Goal: Information Seeking & Learning: Compare options

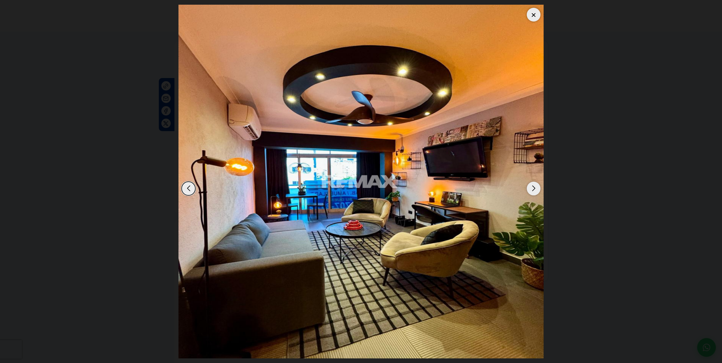
click at [535, 188] on div "Next slide" at bounding box center [534, 189] width 14 height 14
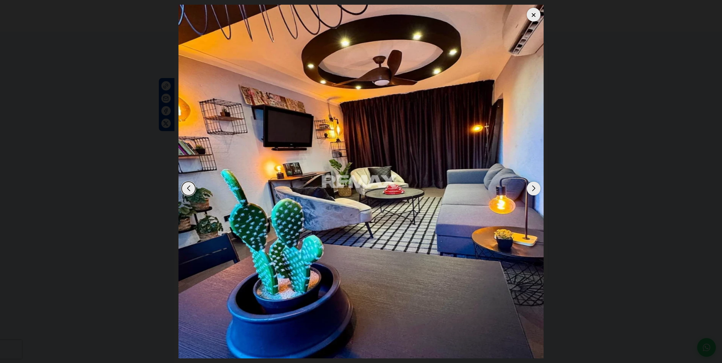
click at [190, 185] on div "Previous slide" at bounding box center [189, 189] width 14 height 14
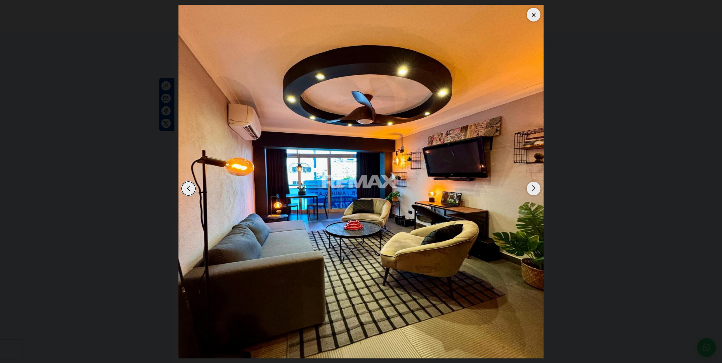
click at [531, 187] on div "Next slide" at bounding box center [534, 189] width 14 height 14
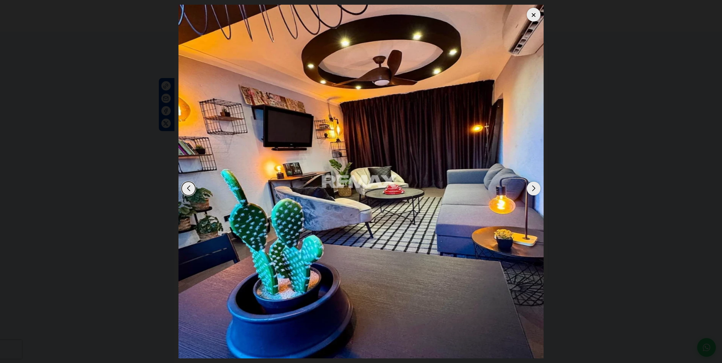
click at [190, 188] on div "Previous slide" at bounding box center [189, 189] width 14 height 14
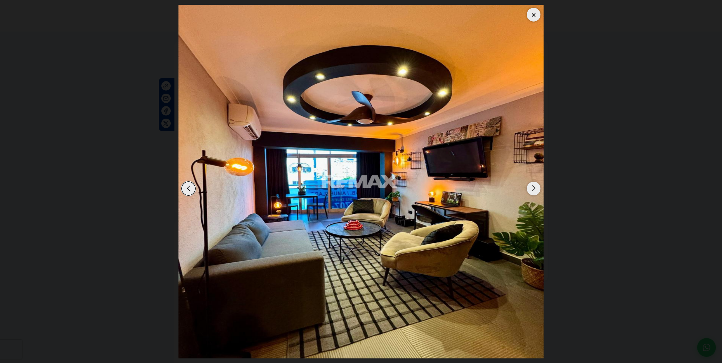
click at [531, 187] on div "Next slide" at bounding box center [534, 189] width 14 height 14
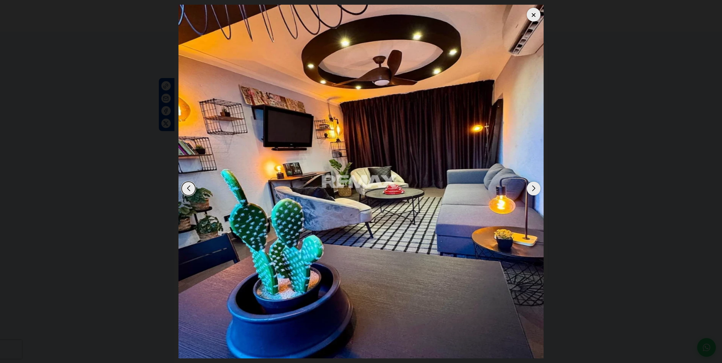
click at [531, 187] on div "Next slide" at bounding box center [534, 189] width 14 height 14
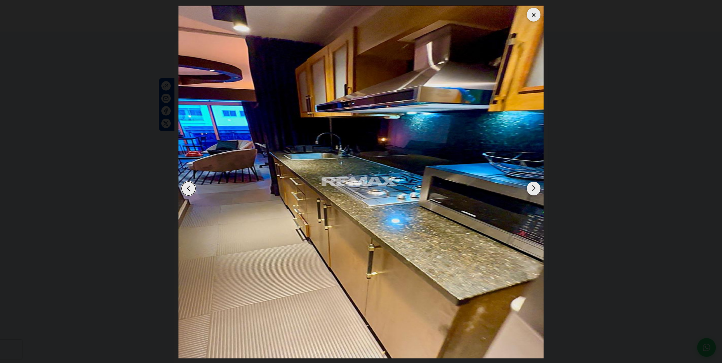
click at [531, 187] on div "Next slide" at bounding box center [534, 189] width 14 height 14
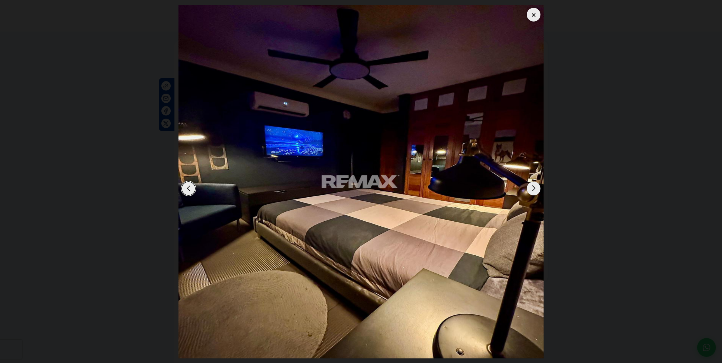
click at [531, 186] on div "Next slide" at bounding box center [534, 189] width 14 height 14
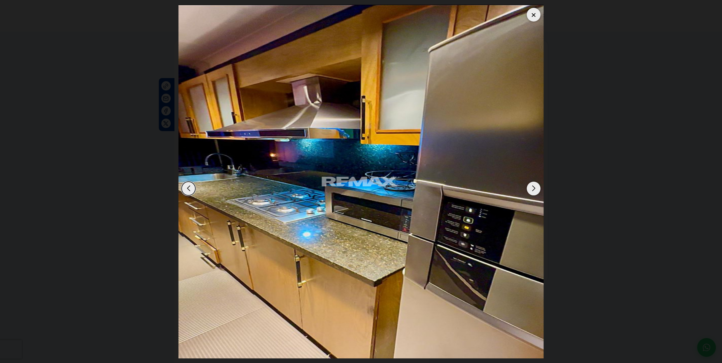
click at [531, 186] on div "Next slide" at bounding box center [534, 189] width 14 height 14
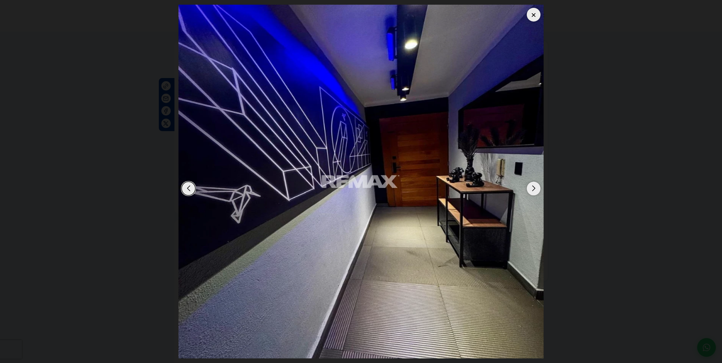
click at [533, 186] on div "Next slide" at bounding box center [534, 189] width 14 height 14
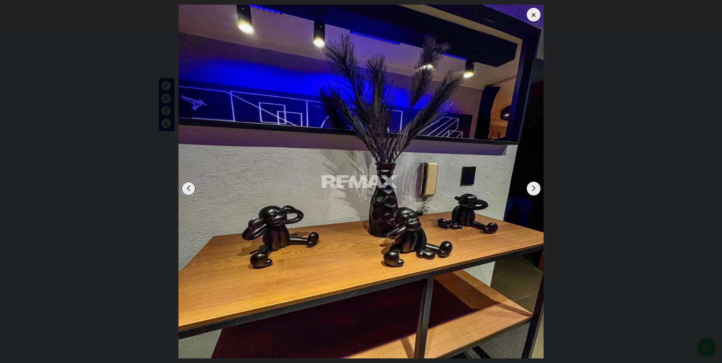
click at [533, 186] on div "Next slide" at bounding box center [534, 189] width 14 height 14
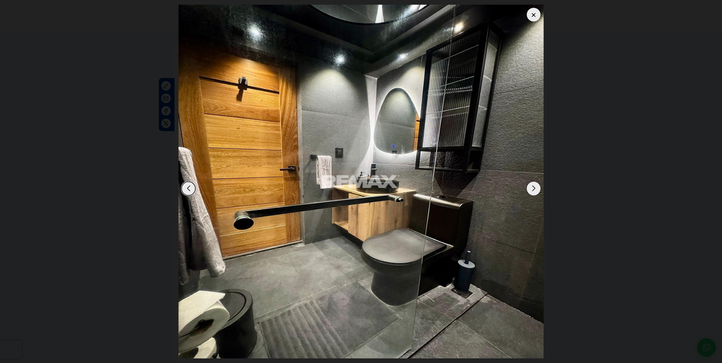
click at [533, 186] on div "Next slide" at bounding box center [534, 189] width 14 height 14
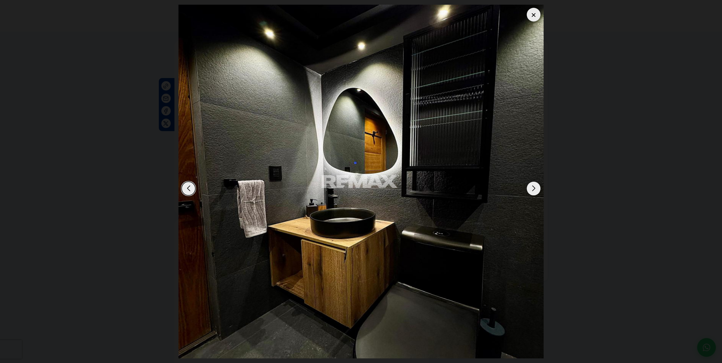
click at [533, 186] on div "Next slide" at bounding box center [534, 189] width 14 height 14
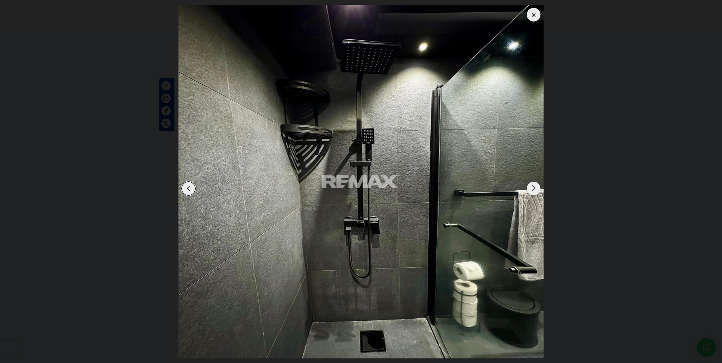
click at [533, 186] on div "Next slide" at bounding box center [534, 189] width 14 height 14
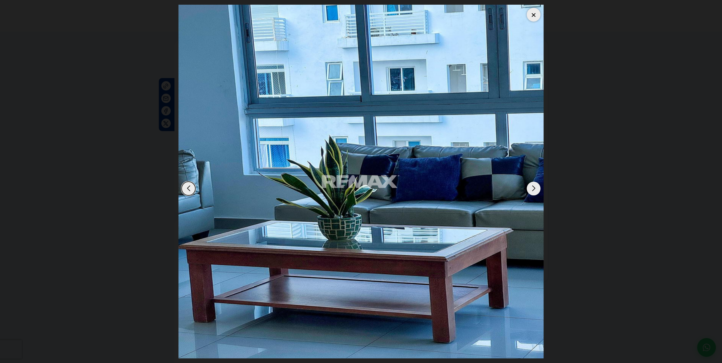
click at [533, 186] on div "Next slide" at bounding box center [534, 189] width 14 height 14
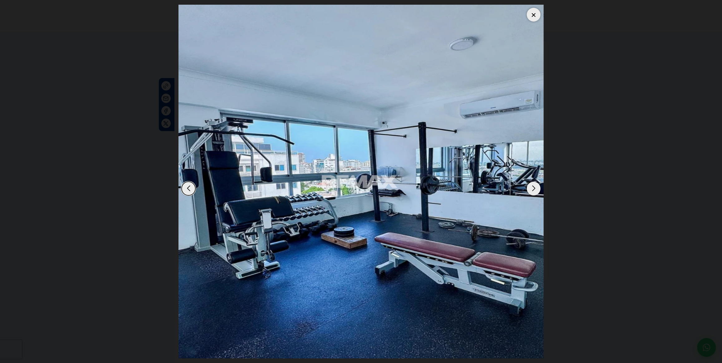
click at [533, 186] on div "Next slide" at bounding box center [534, 189] width 14 height 14
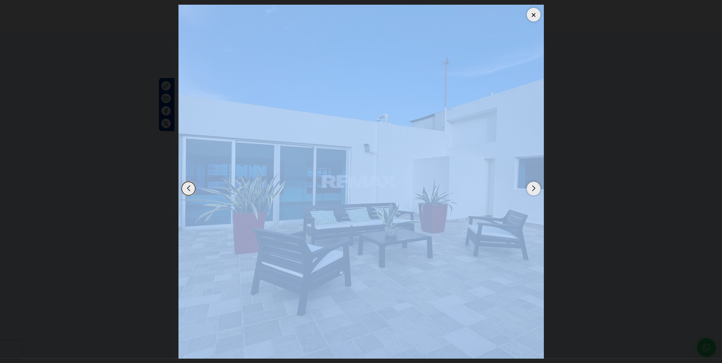
click at [533, 186] on div "Next slide" at bounding box center [534, 189] width 14 height 14
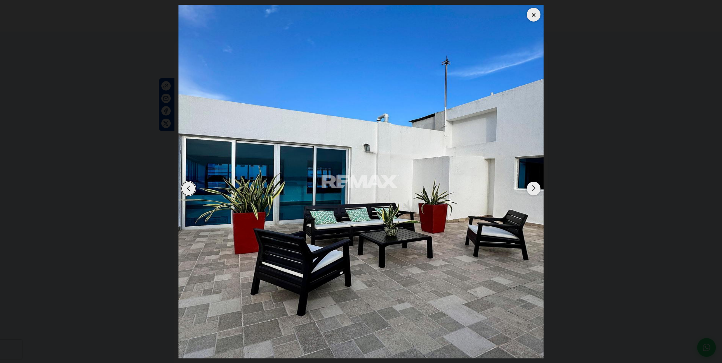
click at [533, 186] on div "Next slide" at bounding box center [534, 189] width 14 height 14
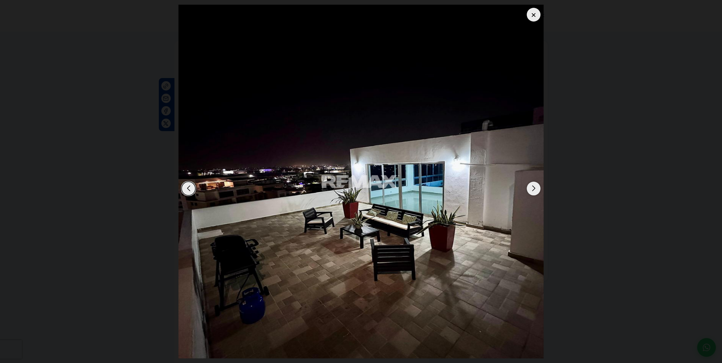
click at [533, 186] on div "Next slide" at bounding box center [534, 189] width 14 height 14
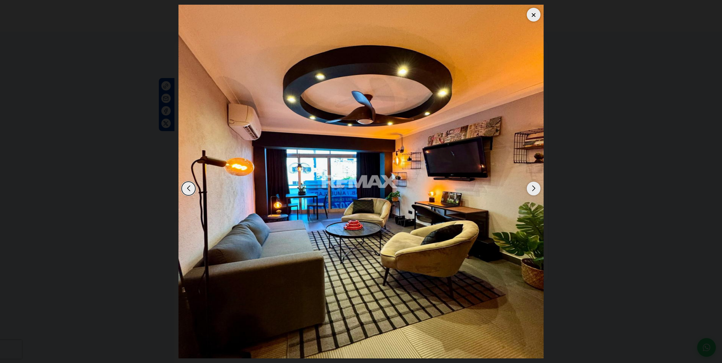
click at [533, 186] on div "Next slide" at bounding box center [534, 189] width 14 height 14
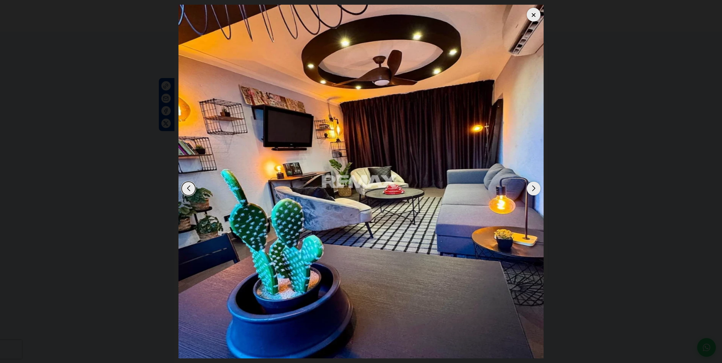
click at [533, 185] on div "Next slide" at bounding box center [534, 189] width 14 height 14
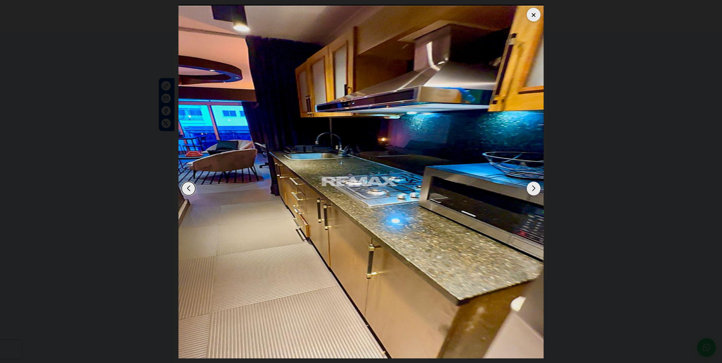
click at [533, 12] on div at bounding box center [534, 15] width 14 height 14
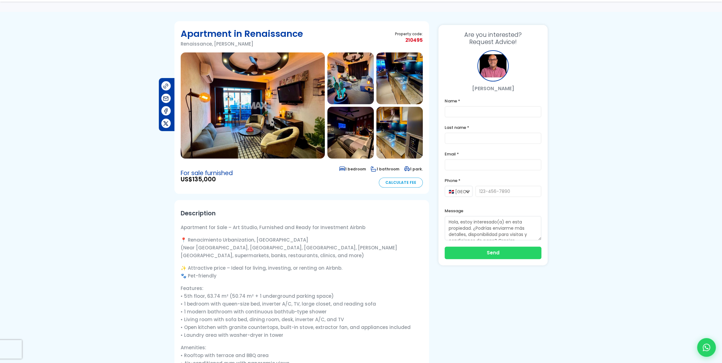
scroll to position [57, 0]
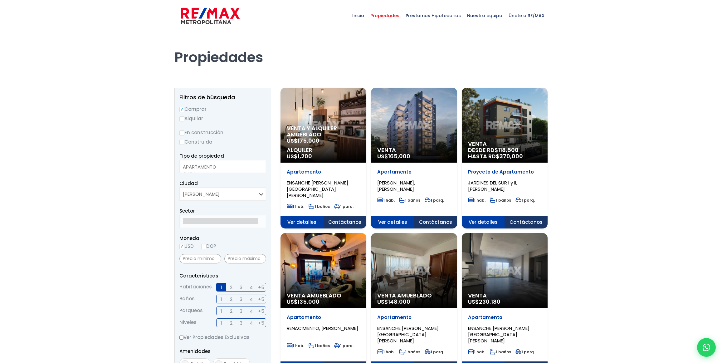
select select
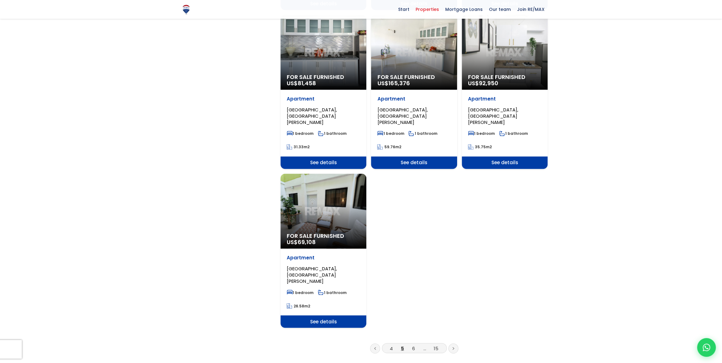
scroll to position [709, 0]
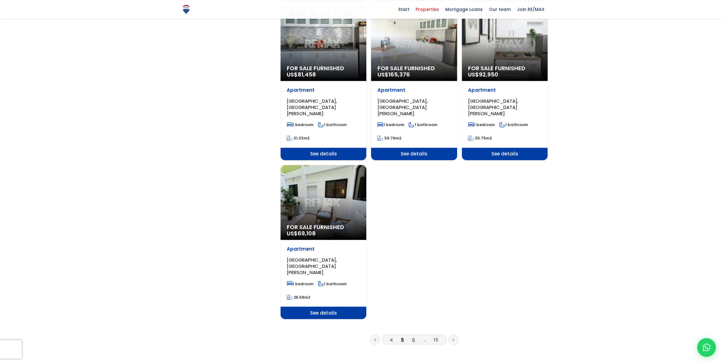
click at [413, 336] on font "6" at bounding box center [413, 339] width 3 height 7
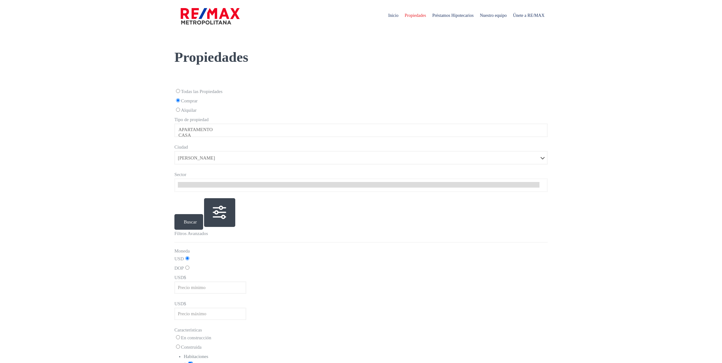
select select
select select "1"
select select
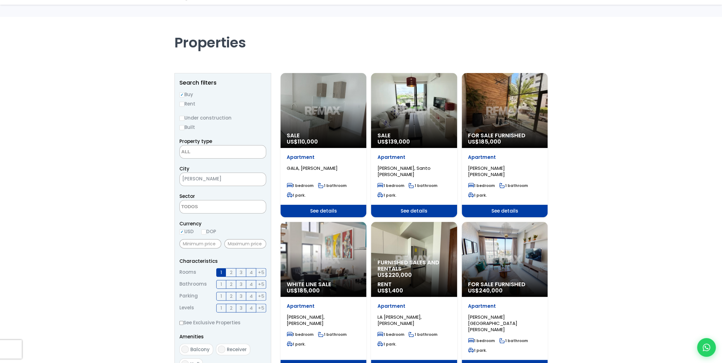
scroll to position [85, 0]
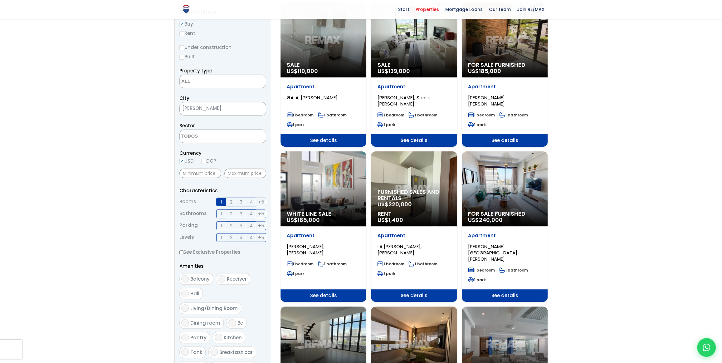
click at [317, 188] on div "White Line Sale US$ 185,000" at bounding box center [324, 188] width 86 height 75
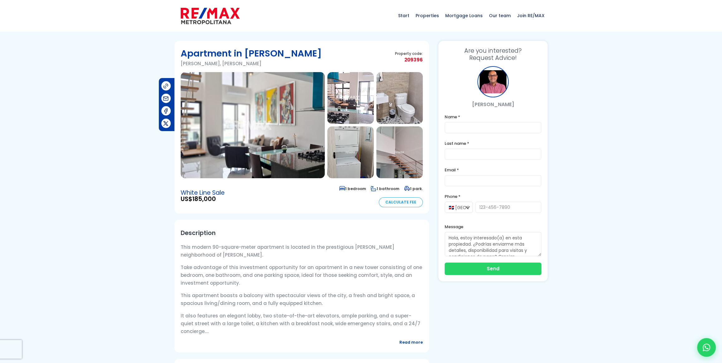
click at [248, 144] on img at bounding box center [253, 125] width 144 height 106
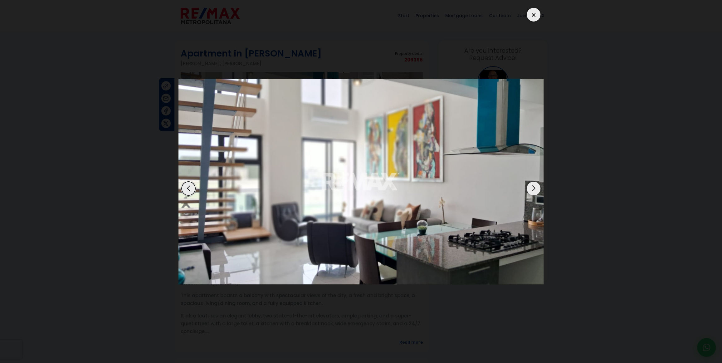
click at [532, 188] on div "Next slide" at bounding box center [534, 189] width 14 height 14
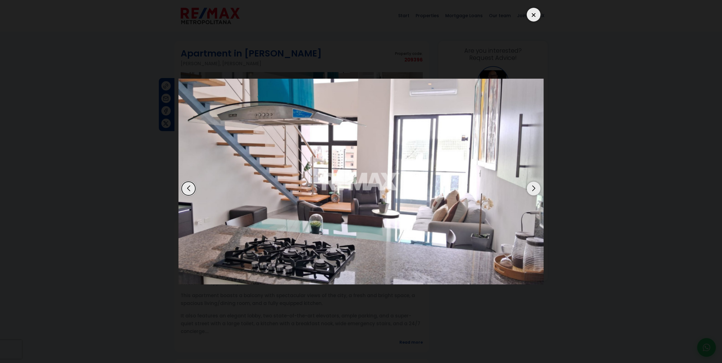
click at [532, 188] on div "Next slide" at bounding box center [534, 189] width 14 height 14
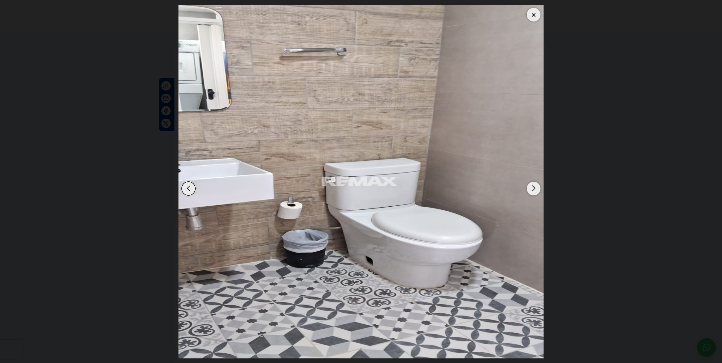
click at [532, 188] on div "Next slide" at bounding box center [534, 189] width 14 height 14
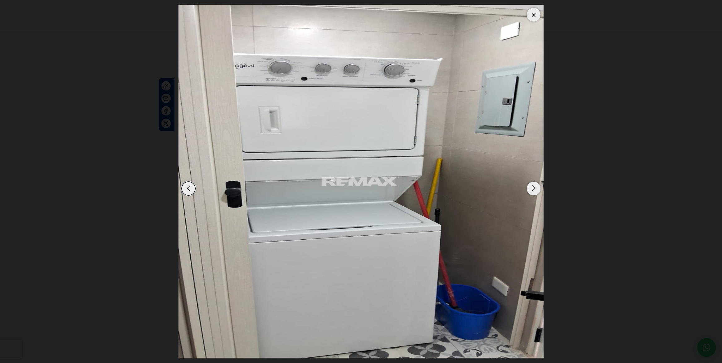
click at [532, 188] on div "Next slide" at bounding box center [534, 189] width 14 height 14
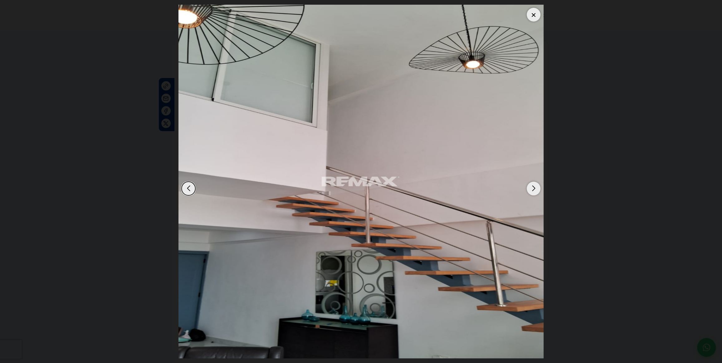
click at [532, 188] on div "Next slide" at bounding box center [534, 189] width 14 height 14
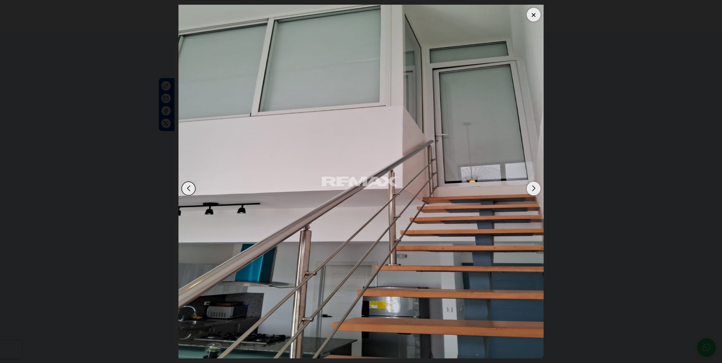
click at [532, 188] on div "Next slide" at bounding box center [534, 189] width 14 height 14
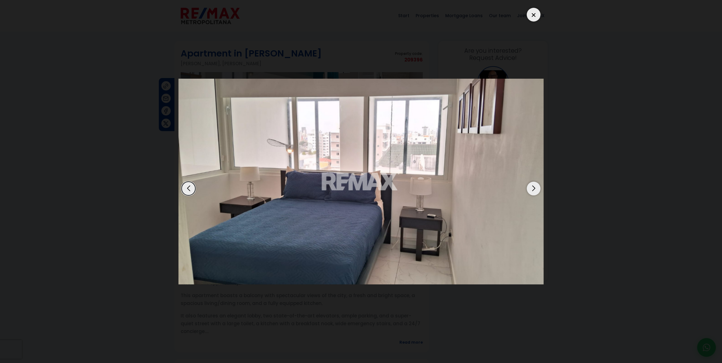
click at [532, 188] on div "Next slide" at bounding box center [534, 189] width 14 height 14
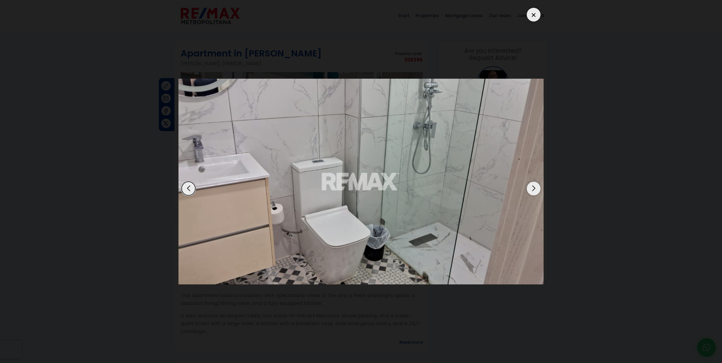
click at [532, 188] on div "Next slide" at bounding box center [534, 189] width 14 height 14
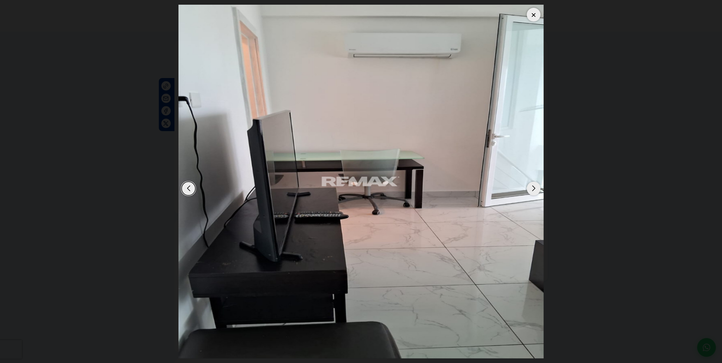
click at [532, 188] on div "Next slide" at bounding box center [534, 189] width 14 height 14
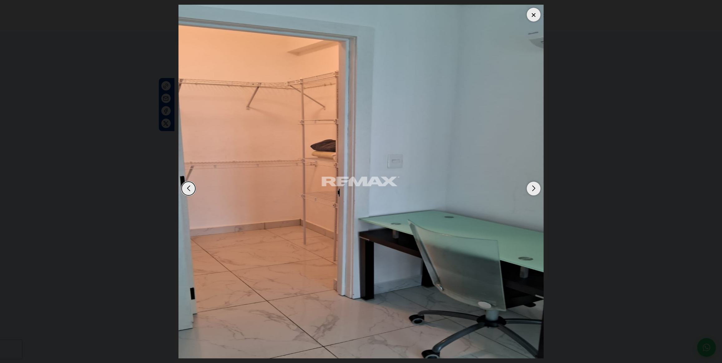
click at [532, 188] on div "Next slide" at bounding box center [534, 189] width 14 height 14
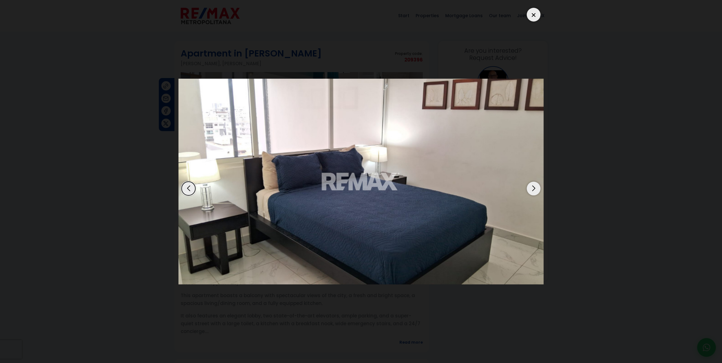
click at [532, 188] on div "Next slide" at bounding box center [534, 189] width 14 height 14
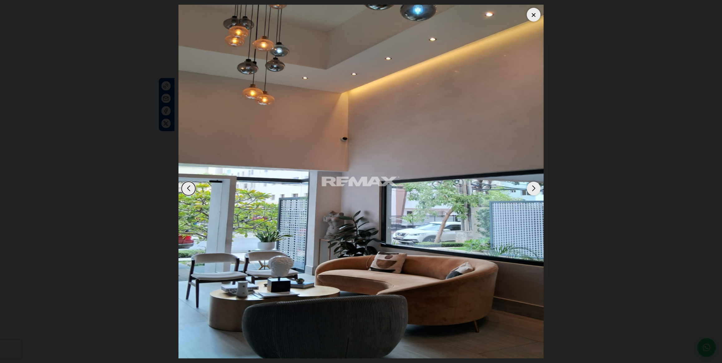
click at [532, 187] on div "Next slide" at bounding box center [534, 189] width 14 height 14
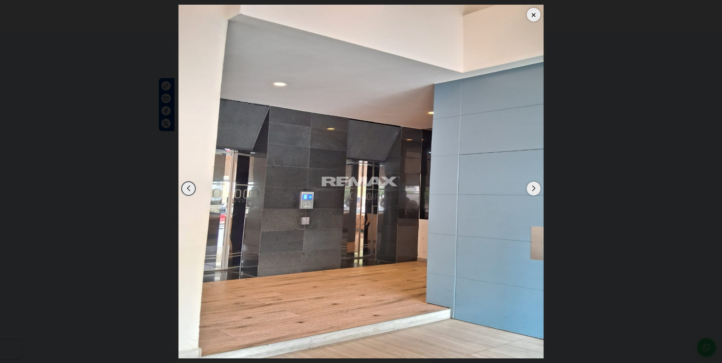
click at [532, 187] on div "Next slide" at bounding box center [534, 189] width 14 height 14
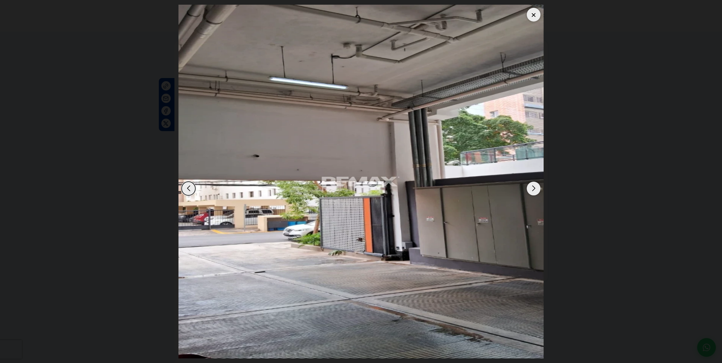
click at [532, 187] on div "Next slide" at bounding box center [534, 189] width 14 height 14
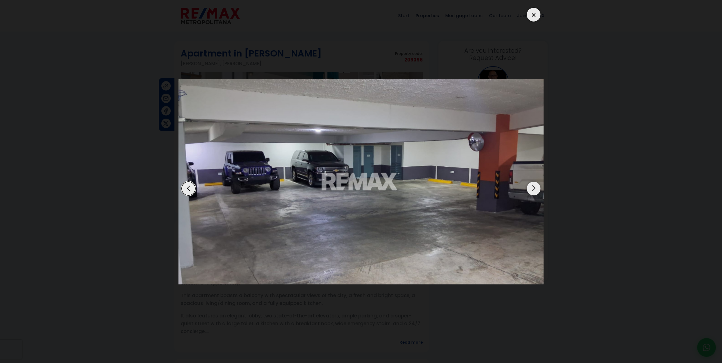
click at [532, 187] on div "Next slide" at bounding box center [534, 189] width 14 height 14
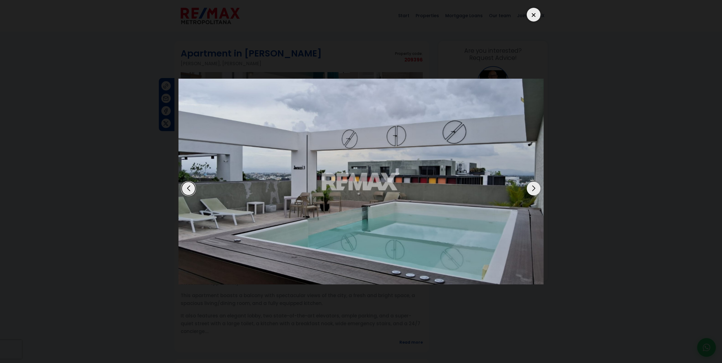
click at [532, 187] on div "Next slide" at bounding box center [534, 189] width 14 height 14
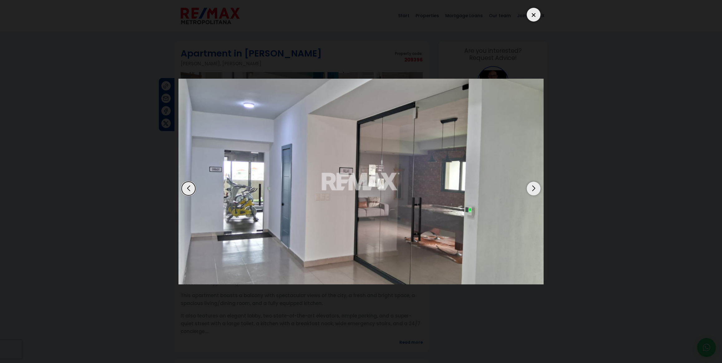
click at [532, 187] on div "Next slide" at bounding box center [534, 189] width 14 height 14
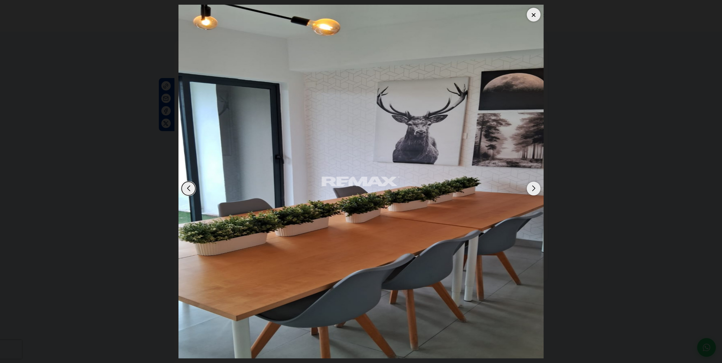
click at [532, 187] on div "Next slide" at bounding box center [534, 189] width 14 height 14
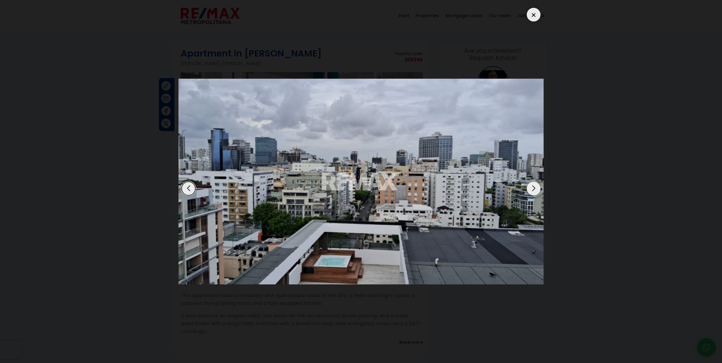
click at [532, 187] on div "Next slide" at bounding box center [534, 189] width 14 height 14
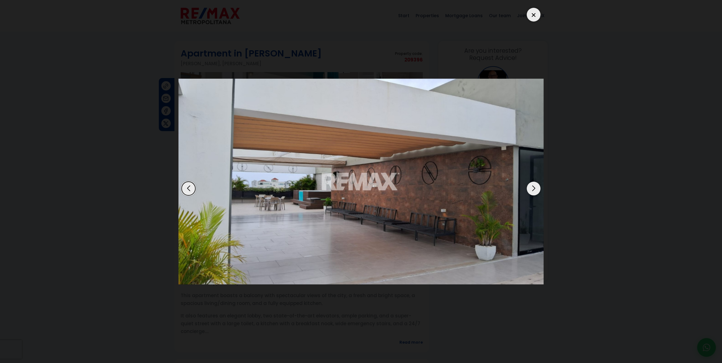
click at [532, 187] on div "Next slide" at bounding box center [534, 189] width 14 height 14
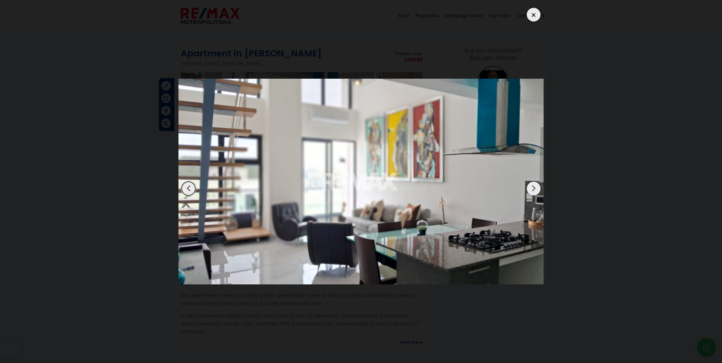
click at [532, 187] on div "Next slide" at bounding box center [534, 189] width 14 height 14
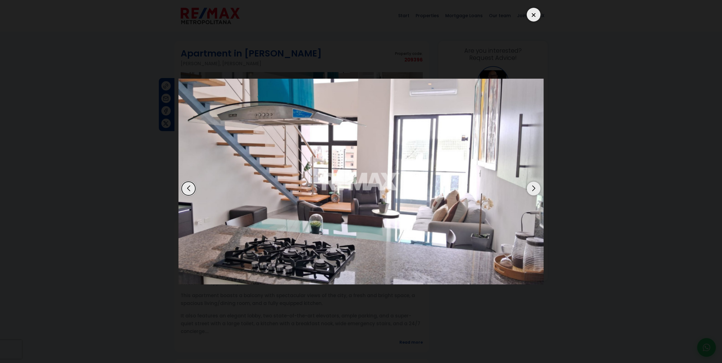
click at [535, 13] on div at bounding box center [534, 15] width 14 height 14
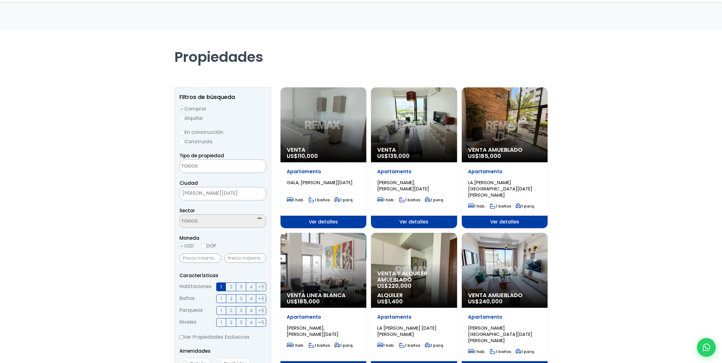
select select
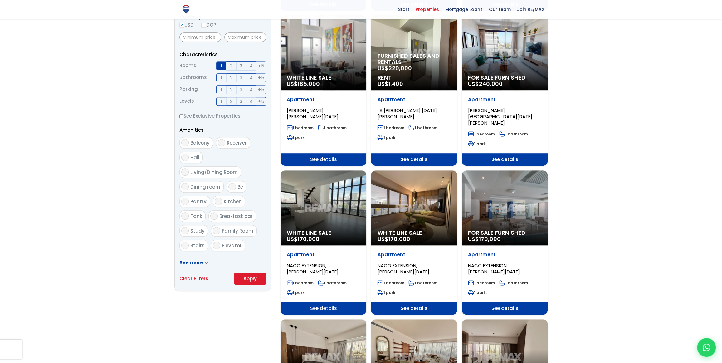
scroll to position [227, 0]
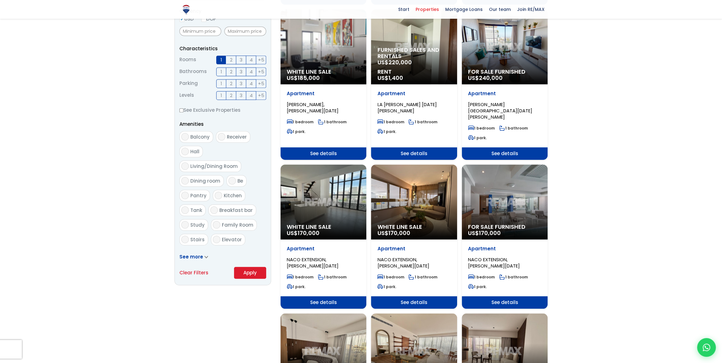
click at [320, 192] on div "White Line Sale US$ 170,000" at bounding box center [324, 202] width 86 height 75
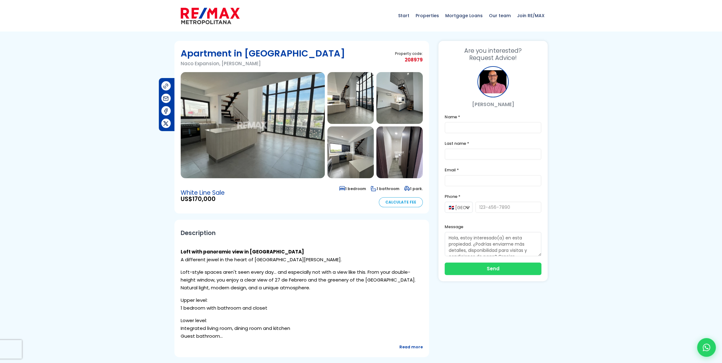
click at [244, 138] on img at bounding box center [253, 125] width 144 height 106
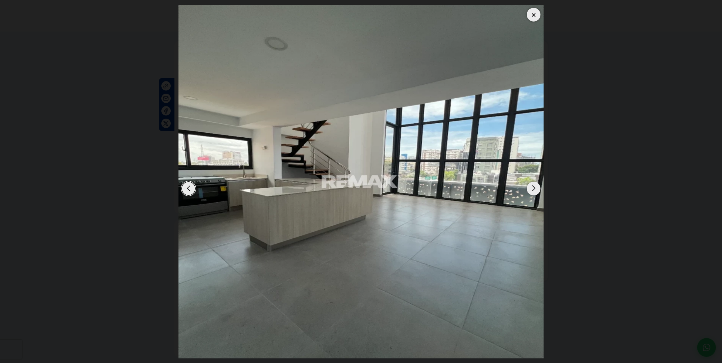
click at [532, 188] on div "Next slide" at bounding box center [534, 189] width 14 height 14
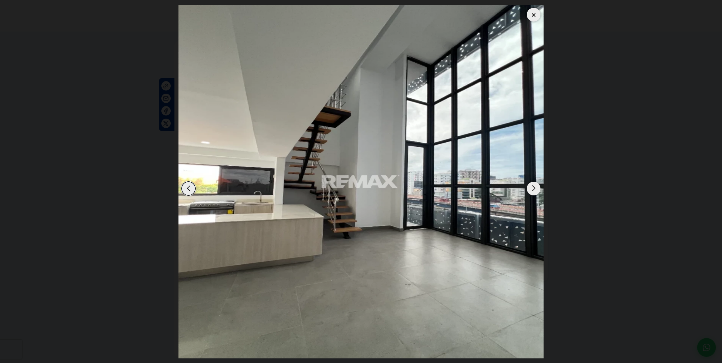
click at [533, 188] on div "Next slide" at bounding box center [534, 189] width 14 height 14
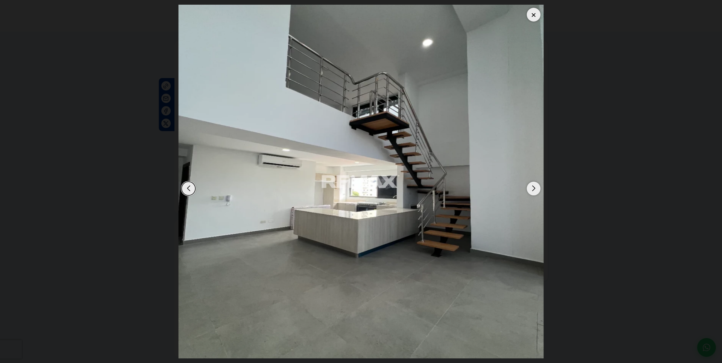
click at [535, 186] on div "Next slide" at bounding box center [534, 189] width 14 height 14
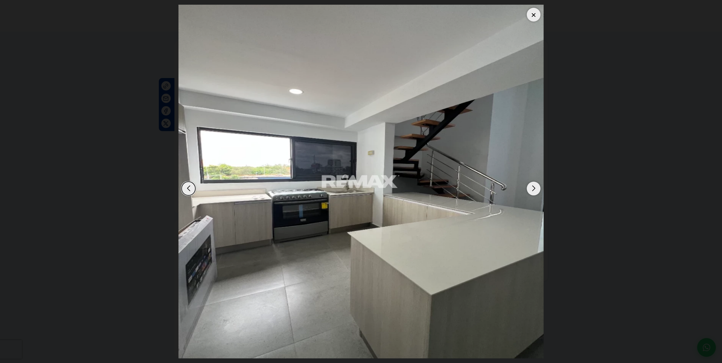
click at [536, 186] on div "Next slide" at bounding box center [534, 189] width 14 height 14
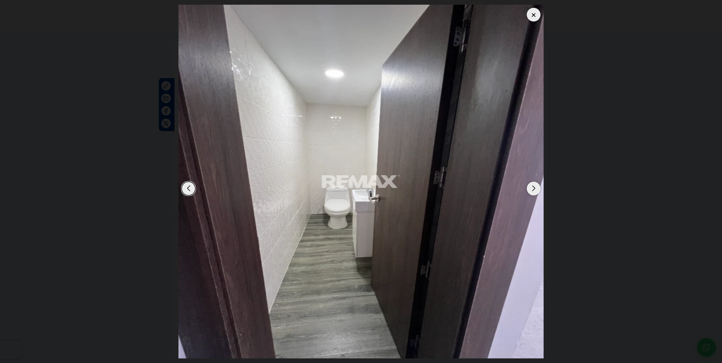
click at [536, 186] on div "Next slide" at bounding box center [534, 189] width 14 height 14
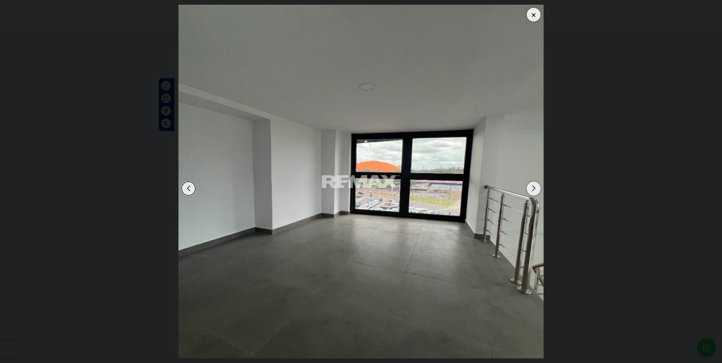
click at [536, 186] on div "Next slide" at bounding box center [534, 189] width 14 height 14
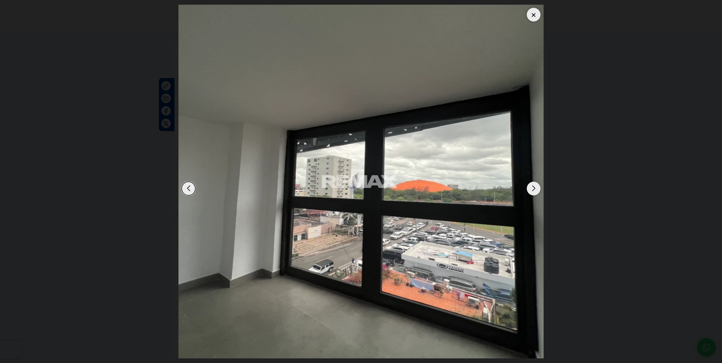
click at [537, 186] on div "Next slide" at bounding box center [534, 189] width 14 height 14
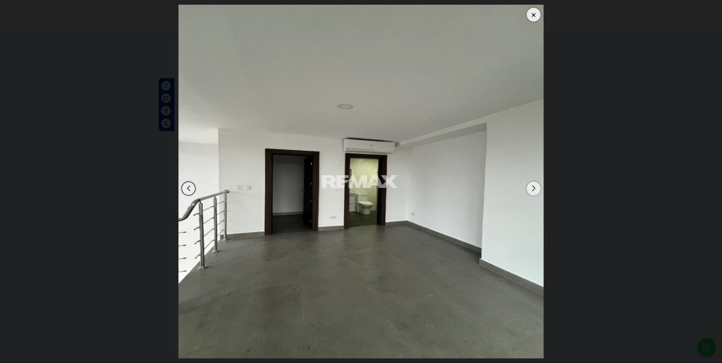
click at [537, 186] on div "Next slide" at bounding box center [534, 189] width 14 height 14
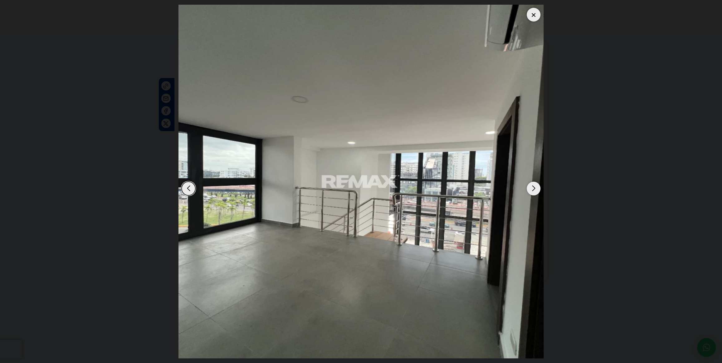
click at [537, 185] on div "Next slide" at bounding box center [534, 189] width 14 height 14
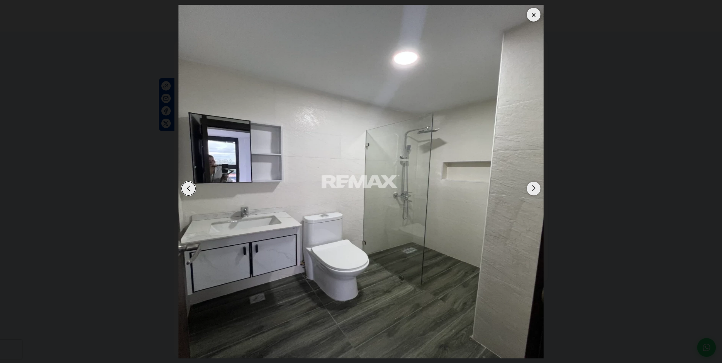
click at [537, 185] on div "Next slide" at bounding box center [534, 189] width 14 height 14
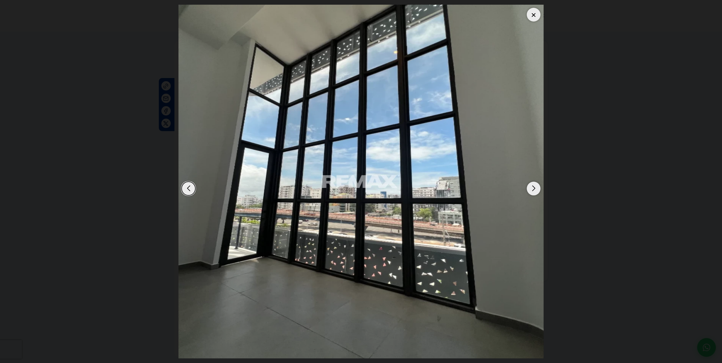
click at [537, 185] on div "Next slide" at bounding box center [534, 189] width 14 height 14
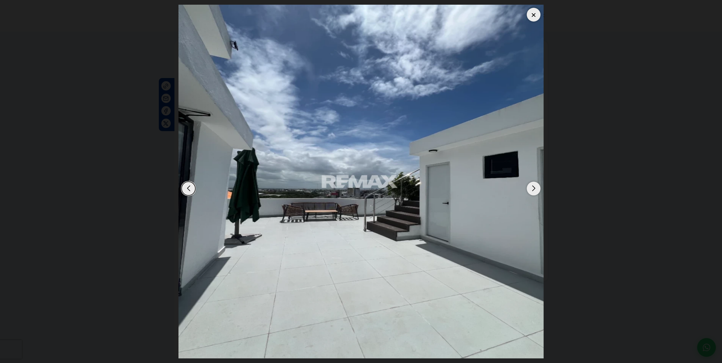
click at [537, 185] on div "Next slide" at bounding box center [534, 189] width 14 height 14
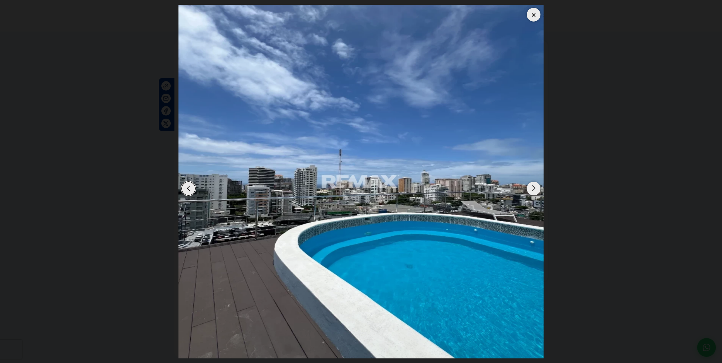
click at [537, 185] on div "Next slide" at bounding box center [534, 189] width 14 height 14
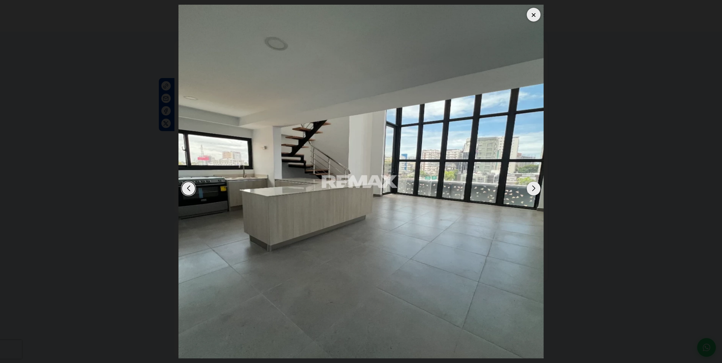
click at [537, 185] on div "Next slide" at bounding box center [534, 189] width 14 height 14
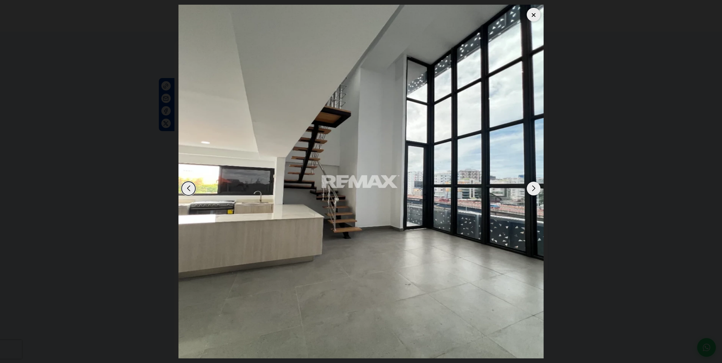
click at [537, 13] on div at bounding box center [534, 15] width 14 height 14
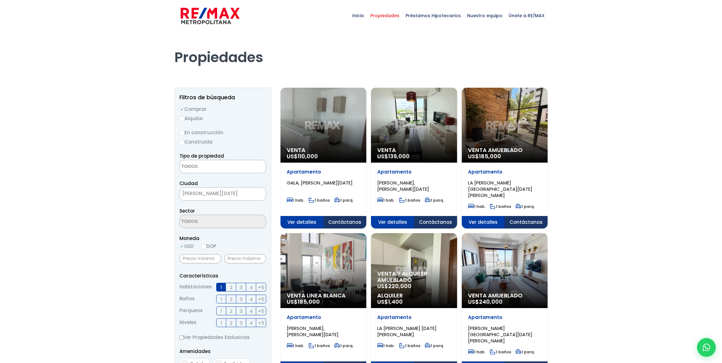
select select
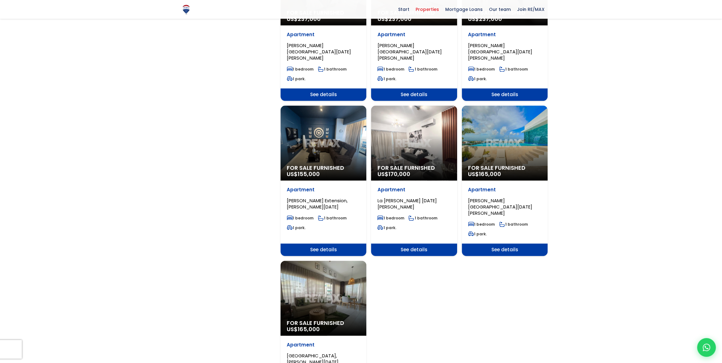
scroll to position [596, 0]
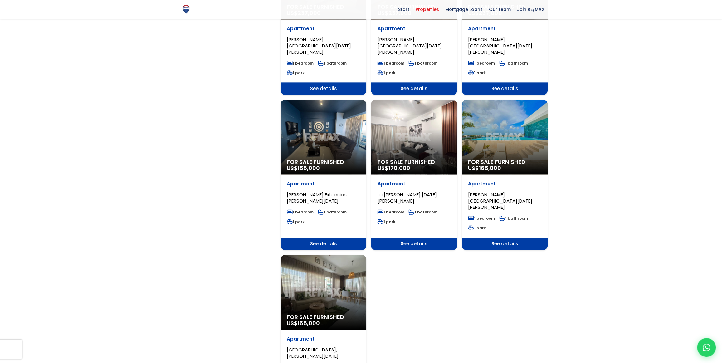
click at [328, 127] on div "For sale furnished US$ 155,000" at bounding box center [324, 137] width 86 height 75
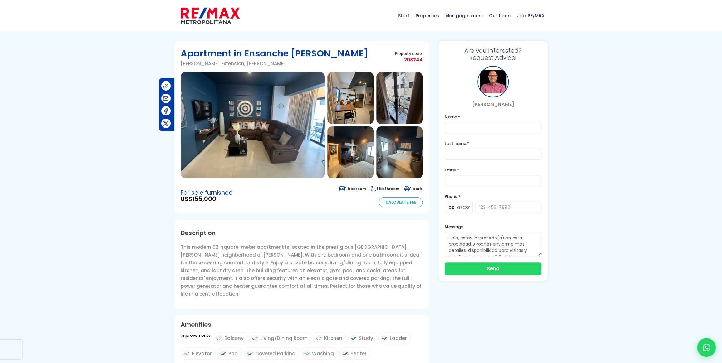
click at [248, 112] on img at bounding box center [253, 125] width 144 height 106
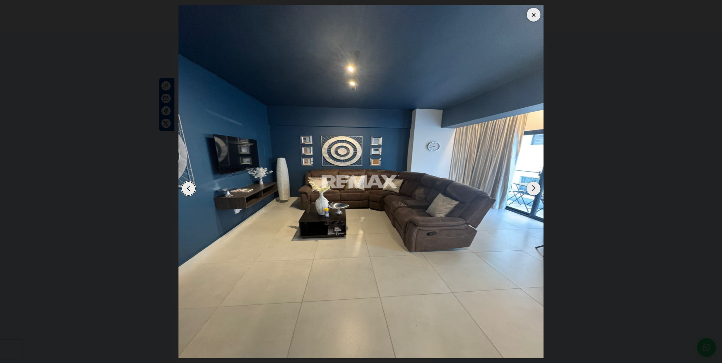
click at [532, 188] on div "Next slide" at bounding box center [534, 189] width 14 height 14
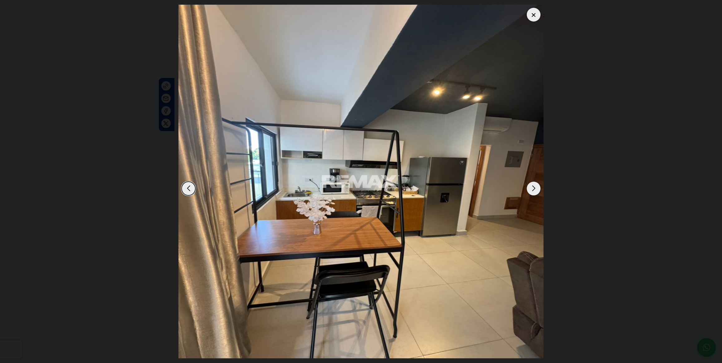
click at [535, 186] on div "Next slide" at bounding box center [534, 189] width 14 height 14
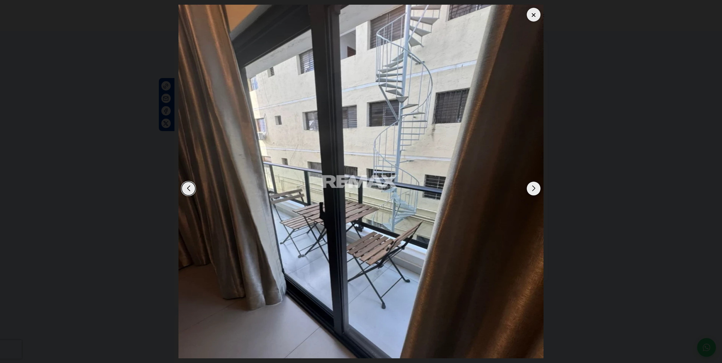
click at [537, 185] on div "Next slide" at bounding box center [534, 189] width 14 height 14
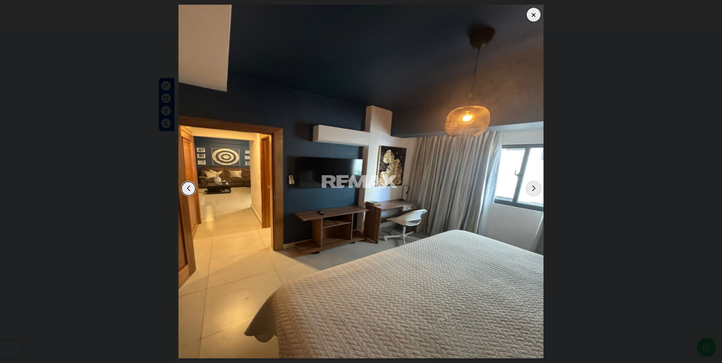
click at [537, 186] on div "Next slide" at bounding box center [534, 189] width 14 height 14
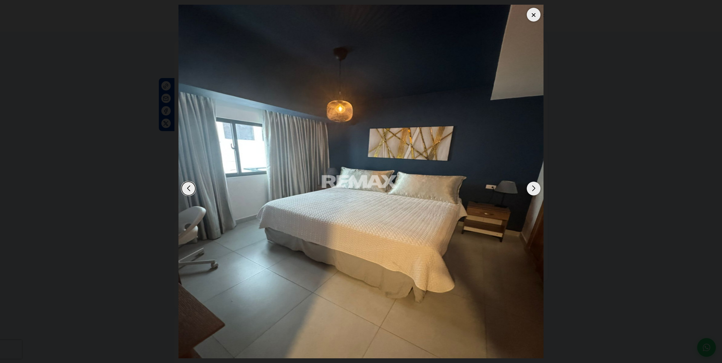
click at [537, 185] on div "Next slide" at bounding box center [534, 189] width 14 height 14
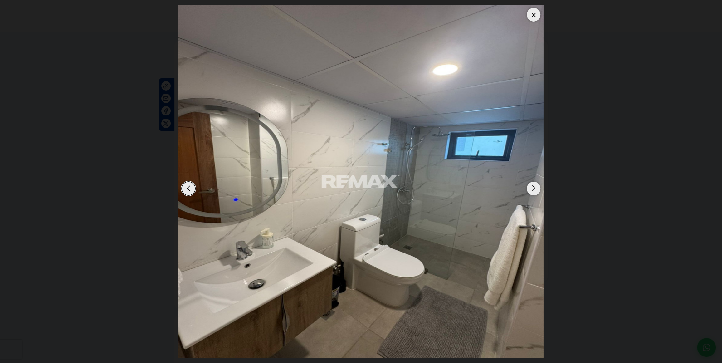
click at [538, 185] on div "Next slide" at bounding box center [534, 189] width 14 height 14
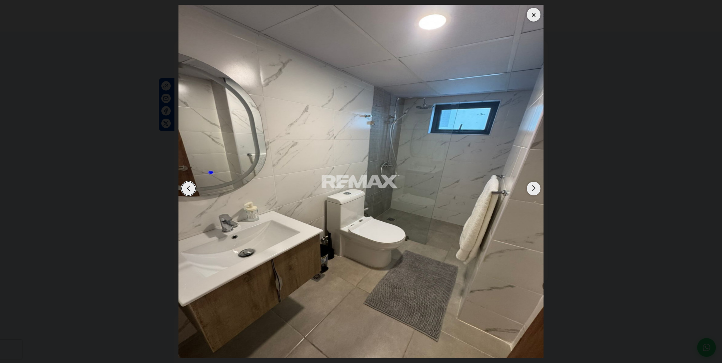
click at [535, 187] on div "Next slide" at bounding box center [534, 189] width 14 height 14
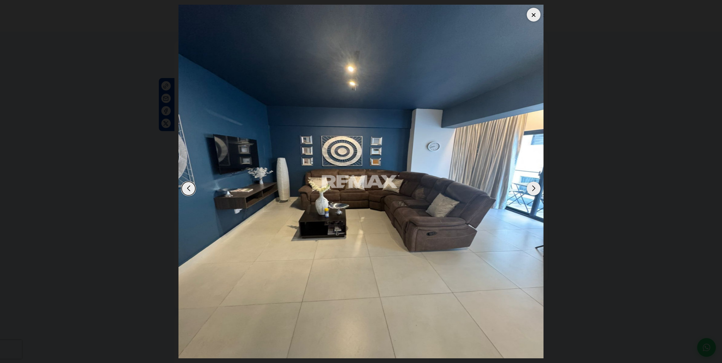
click at [534, 187] on div "Next slide" at bounding box center [534, 189] width 14 height 14
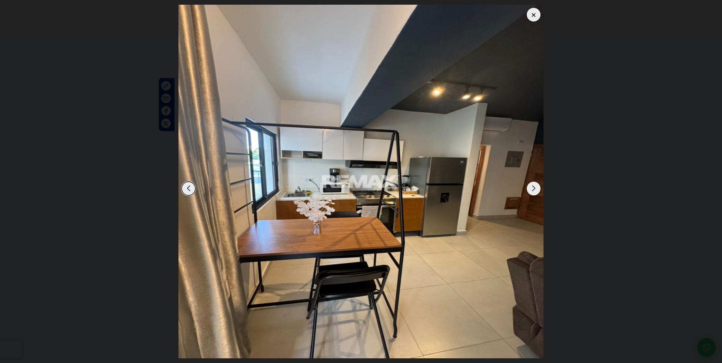
click at [534, 187] on div "Next slide" at bounding box center [534, 189] width 14 height 14
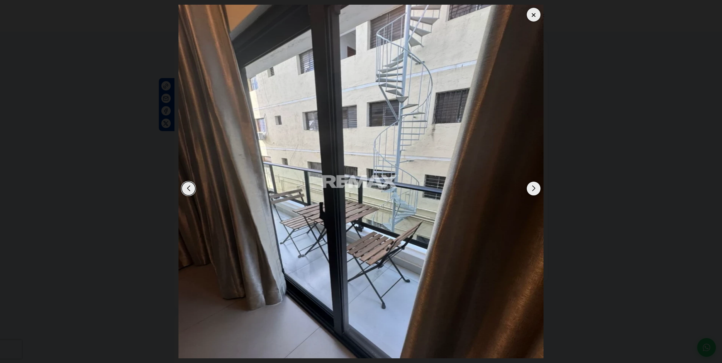
click at [534, 187] on div "Next slide" at bounding box center [534, 189] width 14 height 14
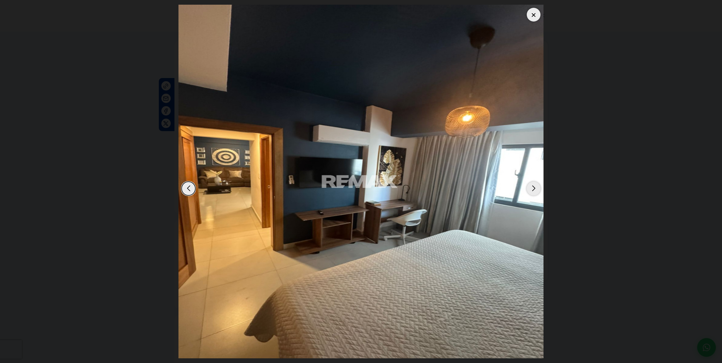
click at [534, 187] on div "Next slide" at bounding box center [534, 189] width 14 height 14
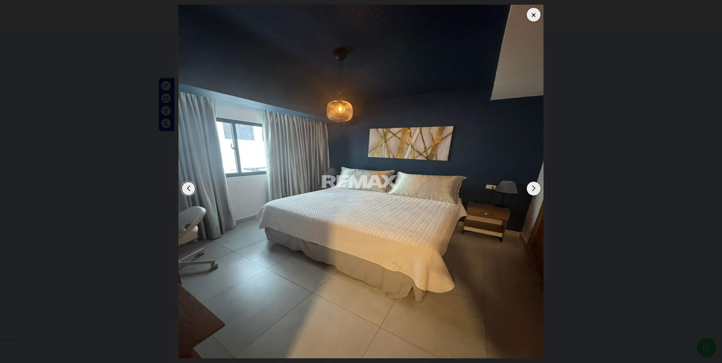
click at [529, 14] on div at bounding box center [534, 15] width 14 height 14
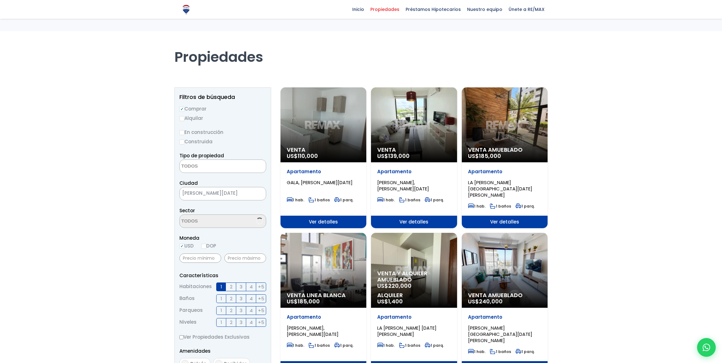
select select
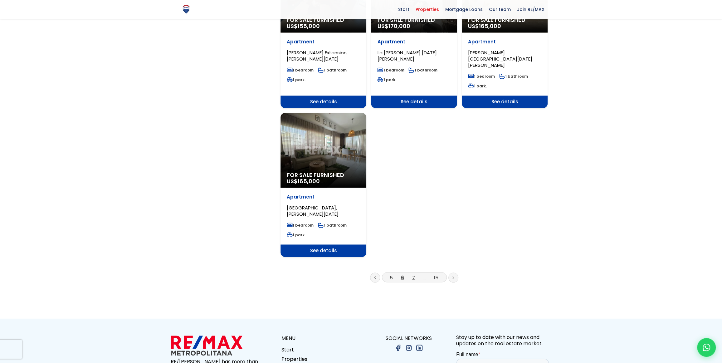
click at [414, 274] on font "7" at bounding box center [413, 277] width 3 height 7
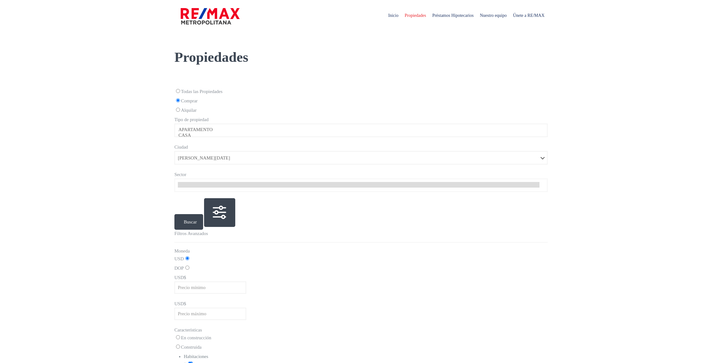
select select
select select "1"
select select
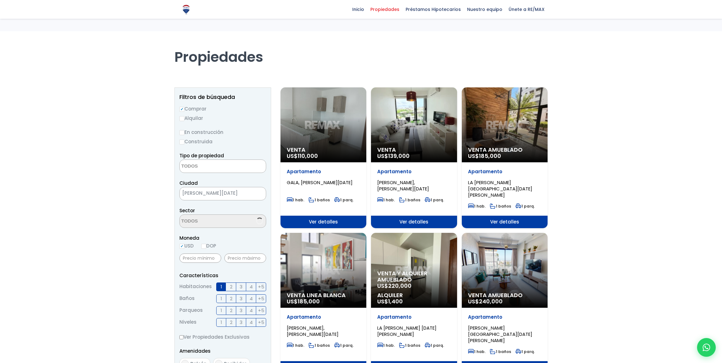
select select
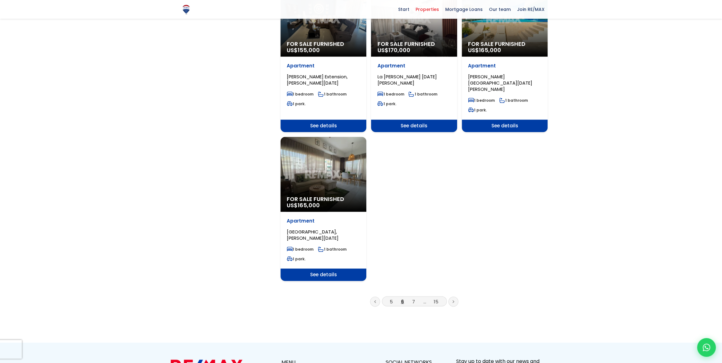
scroll to position [738, 0]
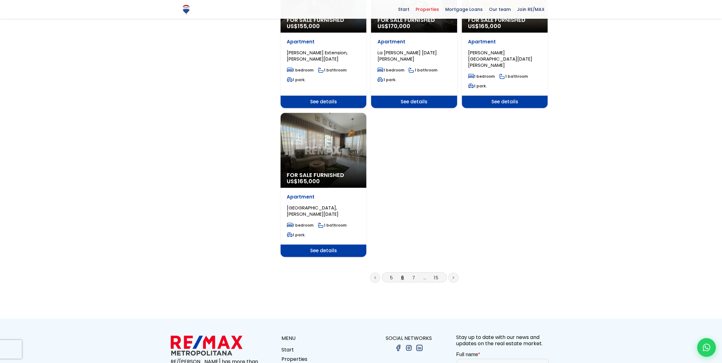
click at [321, 143] on div "For sale furnished US$ 165,000" at bounding box center [324, 150] width 86 height 75
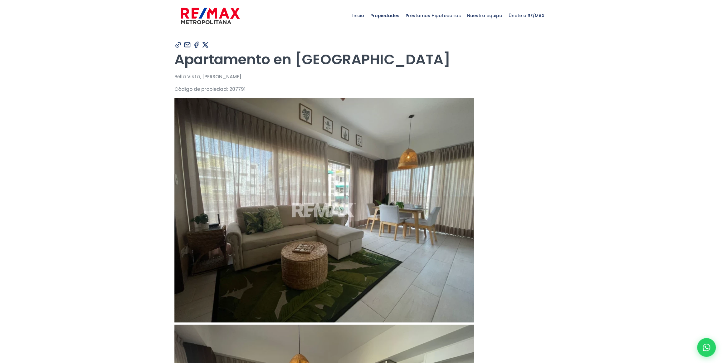
click at [252, 125] on img at bounding box center [325, 210] width 300 height 225
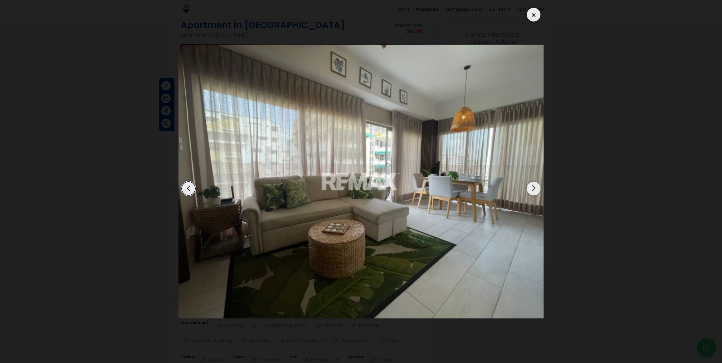
click at [532, 187] on div "Next slide" at bounding box center [534, 189] width 14 height 14
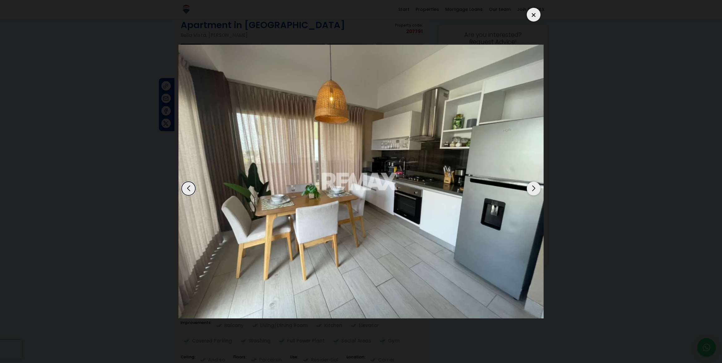
click at [188, 190] on div "Previous slide" at bounding box center [189, 189] width 14 height 14
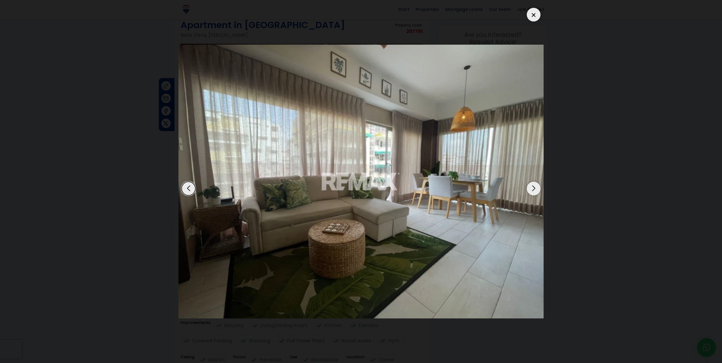
click at [534, 190] on div "Next slide" at bounding box center [534, 189] width 14 height 14
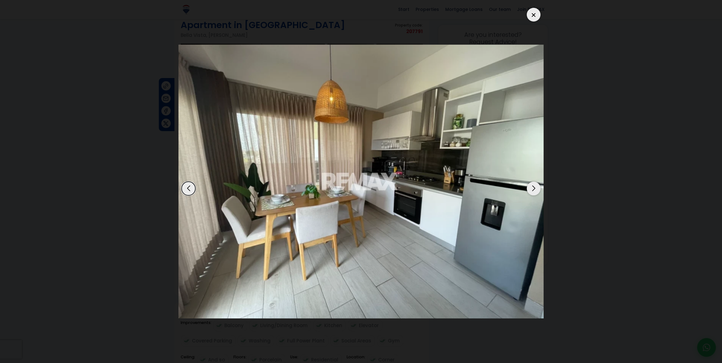
click at [534, 190] on div "Next slide" at bounding box center [534, 189] width 14 height 14
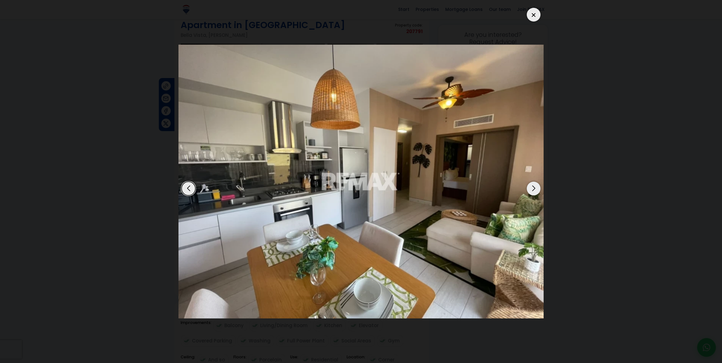
click at [534, 189] on div "Next slide" at bounding box center [534, 189] width 14 height 14
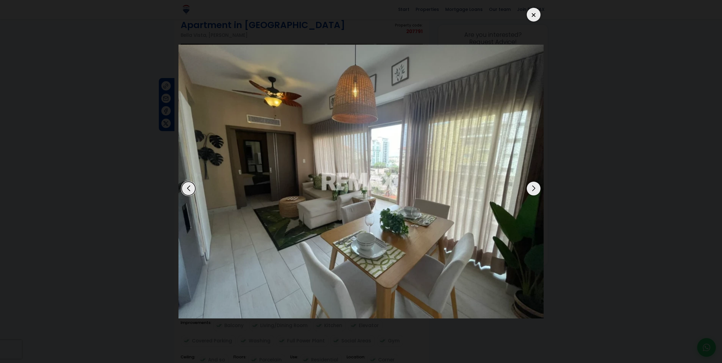
click at [534, 189] on div "Next slide" at bounding box center [534, 189] width 14 height 14
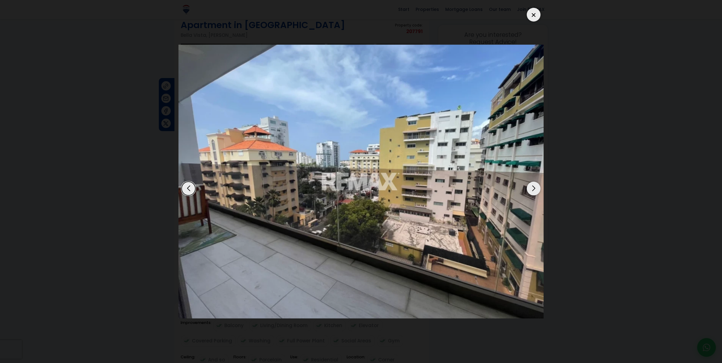
click at [534, 189] on div "Next slide" at bounding box center [534, 189] width 14 height 14
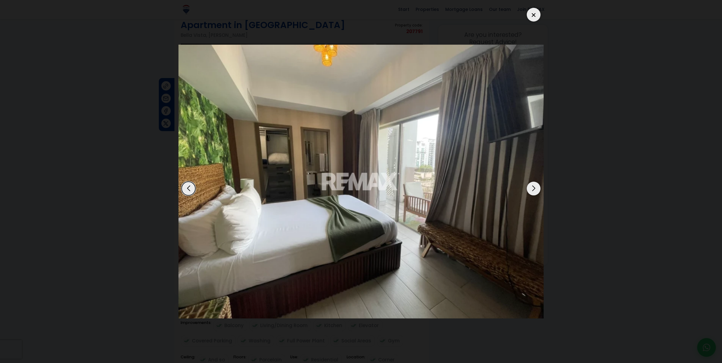
click at [536, 189] on div "Next slide" at bounding box center [534, 189] width 14 height 14
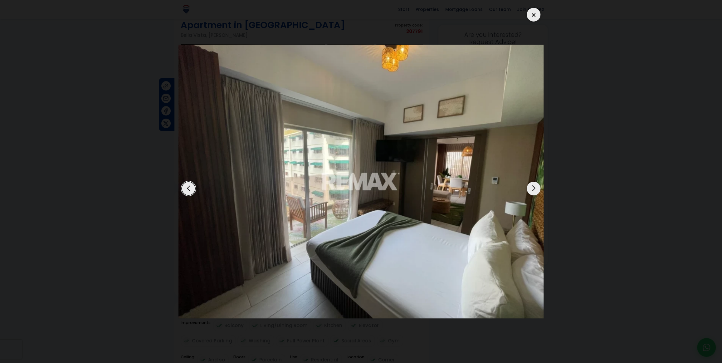
click at [535, 190] on div "Next slide" at bounding box center [534, 189] width 14 height 14
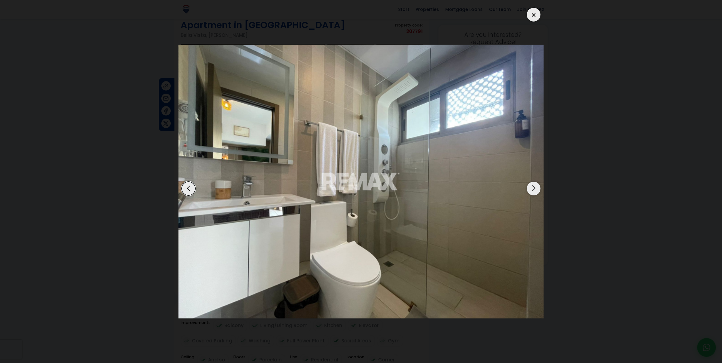
click at [535, 190] on div "Next slide" at bounding box center [534, 189] width 14 height 14
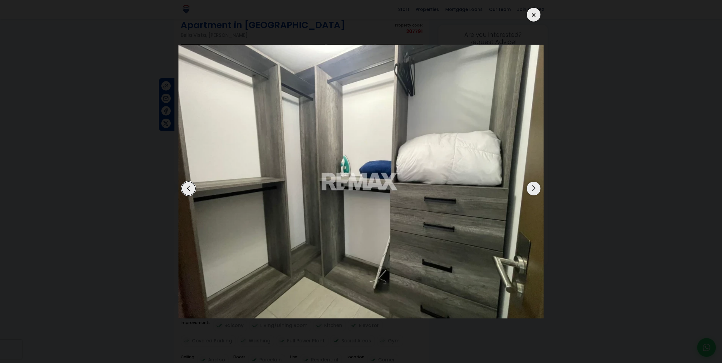
click at [535, 190] on div "Next slide" at bounding box center [534, 189] width 14 height 14
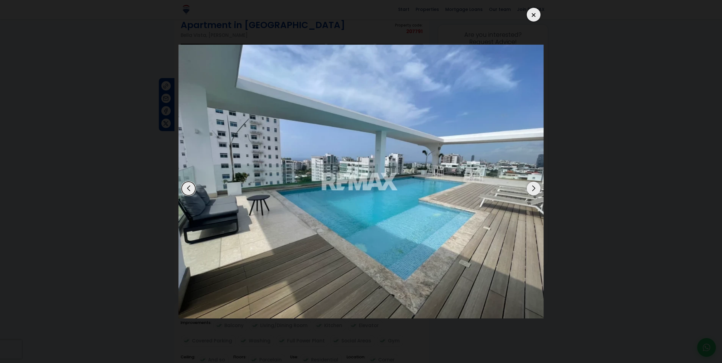
click at [535, 190] on div "Next slide" at bounding box center [534, 189] width 14 height 14
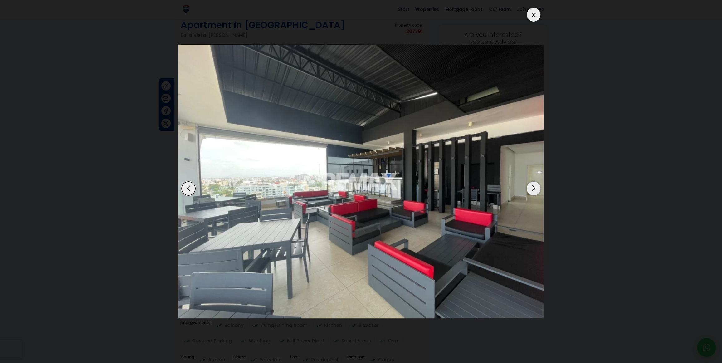
click at [535, 190] on div "Next slide" at bounding box center [534, 189] width 14 height 14
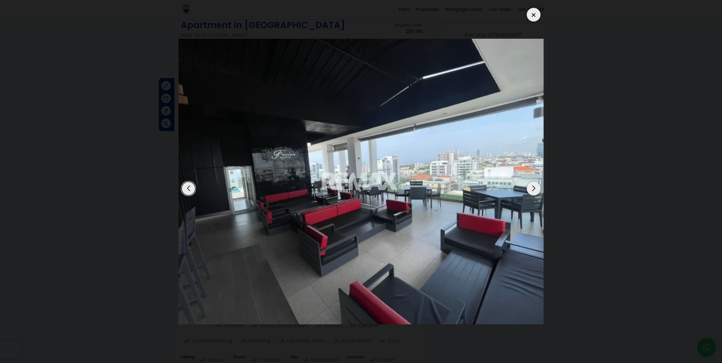
click at [535, 190] on div "Next slide" at bounding box center [534, 189] width 14 height 14
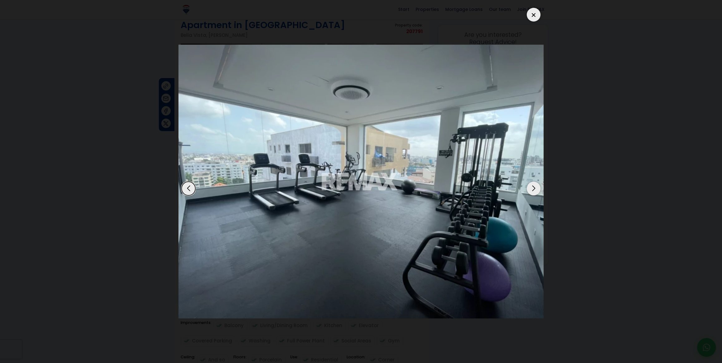
click at [535, 190] on div "Next slide" at bounding box center [534, 189] width 14 height 14
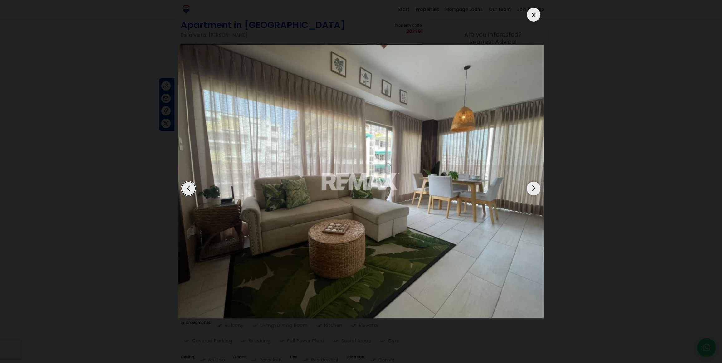
click at [535, 190] on div "Next slide" at bounding box center [534, 189] width 14 height 14
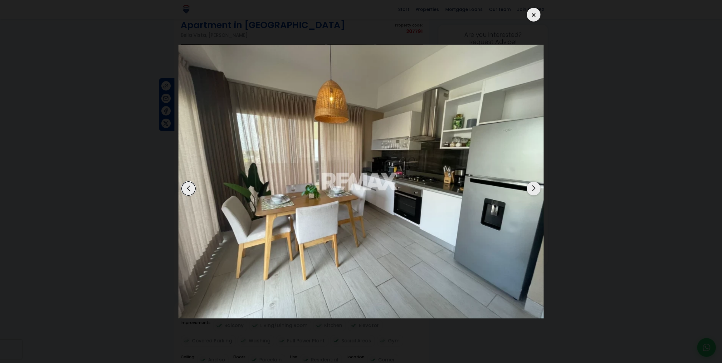
click at [535, 190] on div "Next slide" at bounding box center [534, 189] width 14 height 14
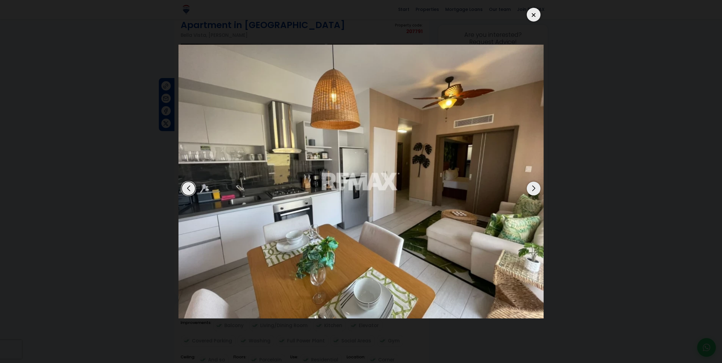
click at [534, 12] on div at bounding box center [534, 15] width 14 height 14
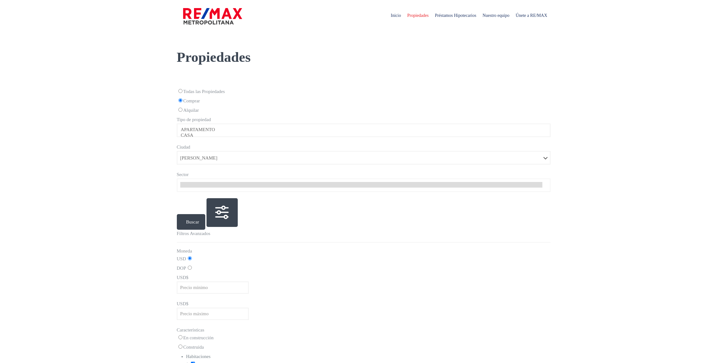
select select
select select "1"
select select
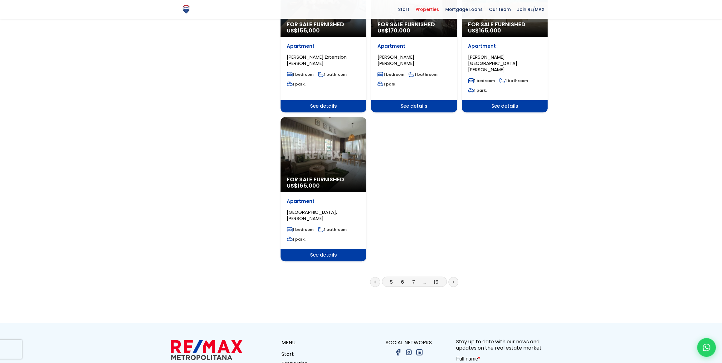
scroll to position [738, 0]
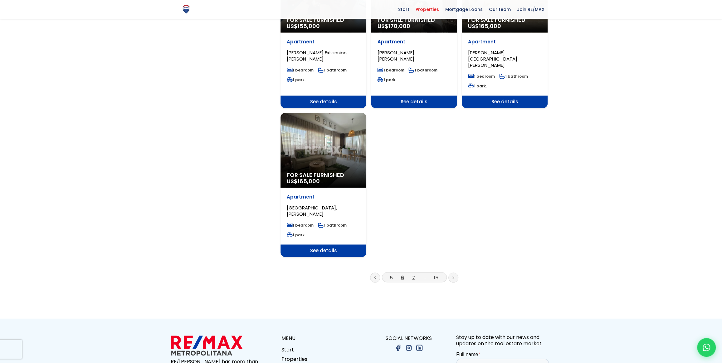
click at [413, 274] on font "7" at bounding box center [413, 277] width 3 height 7
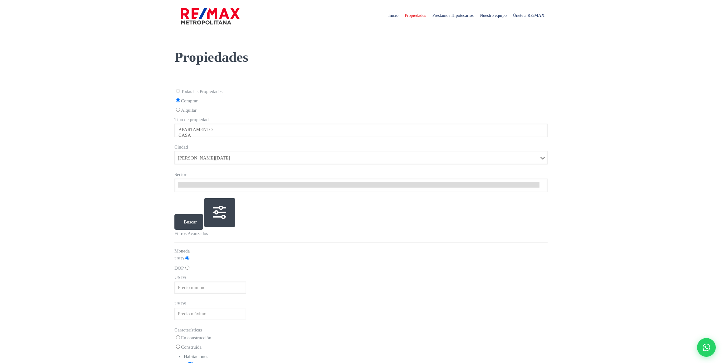
select select
select select "1"
select select
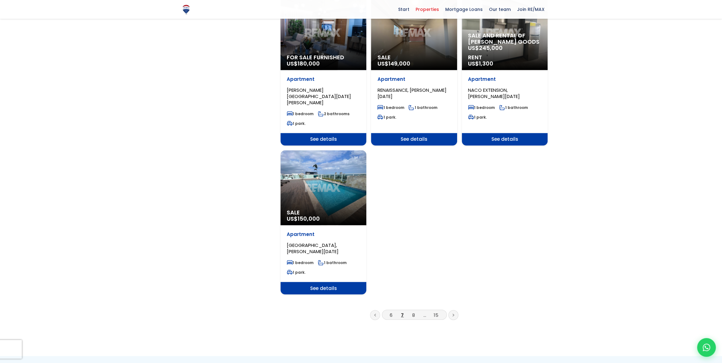
scroll to position [709, 0]
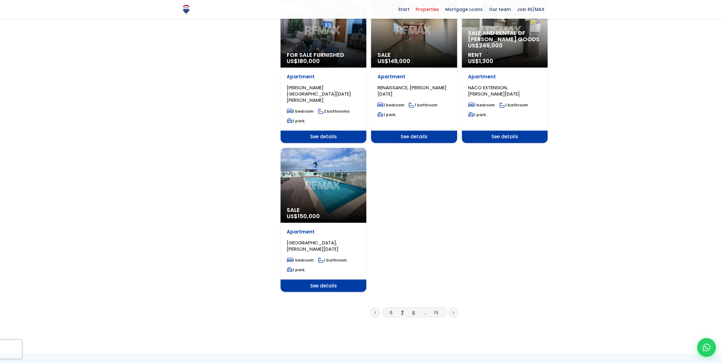
click at [414, 309] on font "8" at bounding box center [413, 312] width 3 height 7
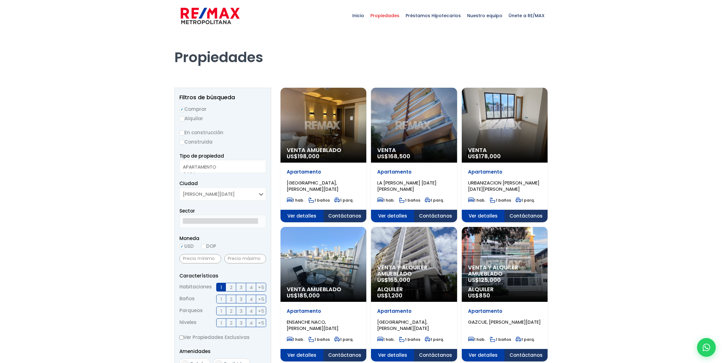
select select
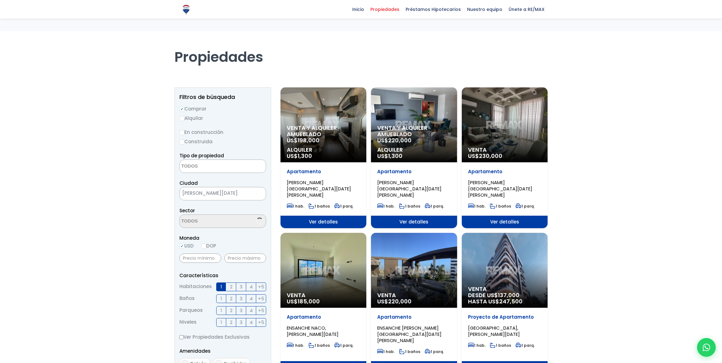
select select
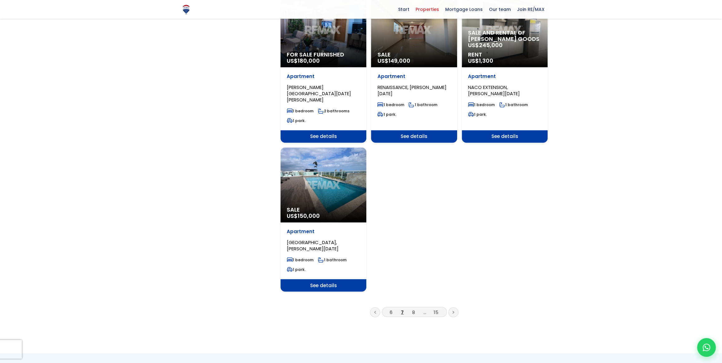
scroll to position [709, 0]
click at [308, 239] on font "[GEOGRAPHIC_DATA], [PERSON_NAME][DATE]" at bounding box center [313, 245] width 52 height 13
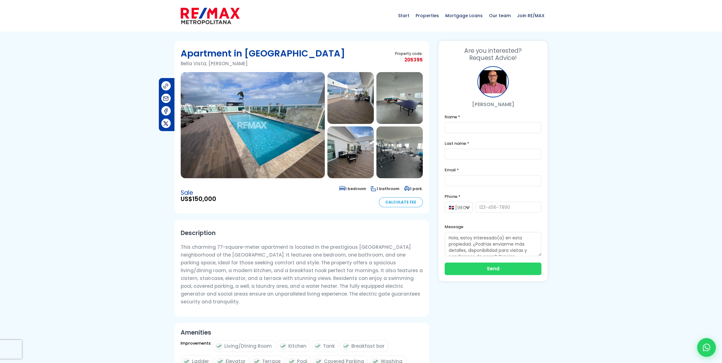
click at [252, 127] on img at bounding box center [253, 125] width 144 height 106
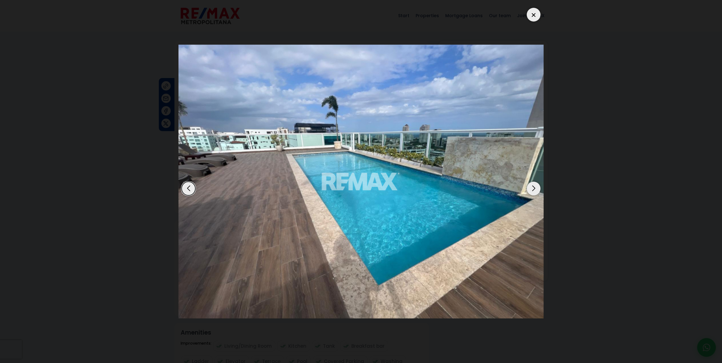
click at [534, 188] on div "Next slide" at bounding box center [534, 189] width 14 height 14
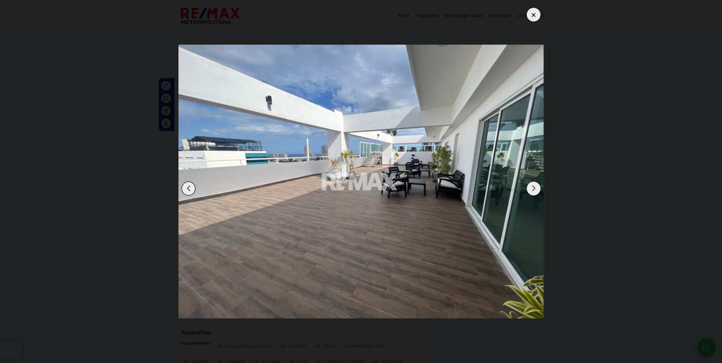
click at [534, 188] on div "Next slide" at bounding box center [534, 189] width 14 height 14
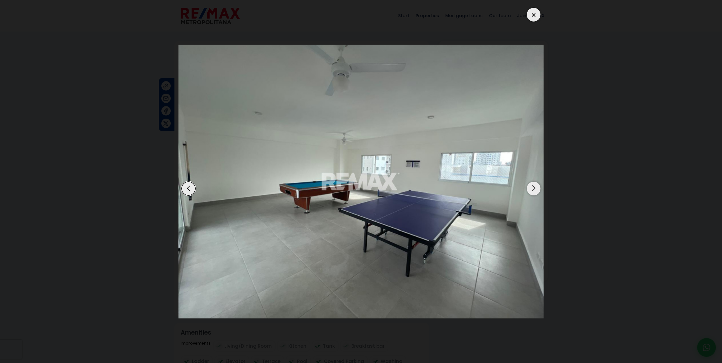
click at [534, 188] on div "Next slide" at bounding box center [534, 189] width 14 height 14
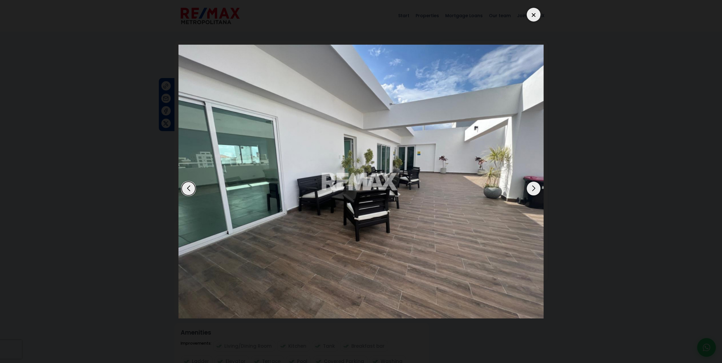
click at [534, 188] on div "Next slide" at bounding box center [534, 189] width 14 height 14
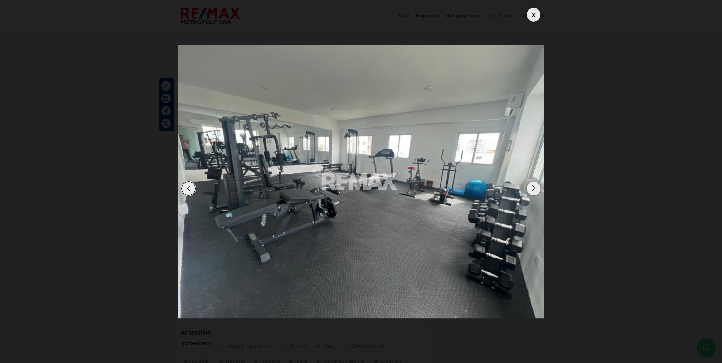
click at [534, 188] on div "Next slide" at bounding box center [534, 189] width 14 height 14
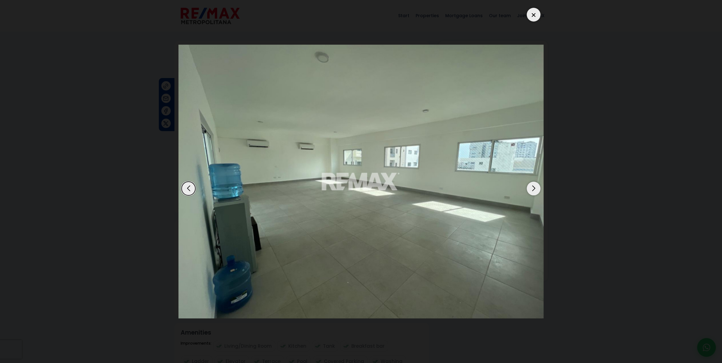
click at [534, 188] on div "Next slide" at bounding box center [534, 189] width 14 height 14
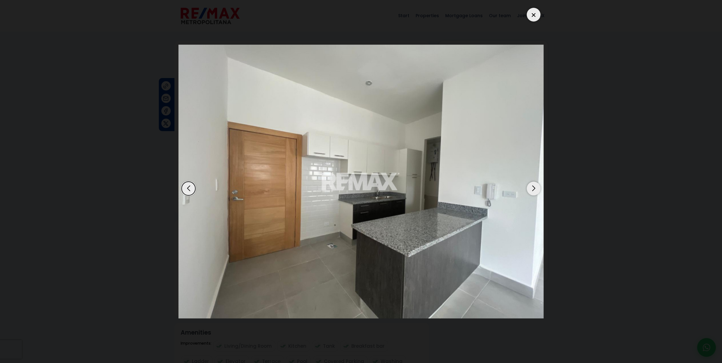
click at [534, 188] on div "Next slide" at bounding box center [534, 189] width 14 height 14
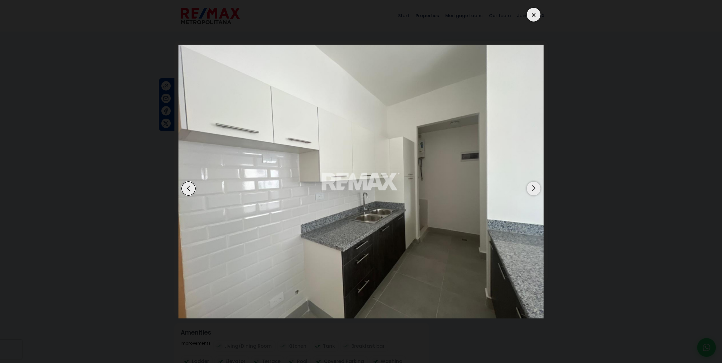
click at [534, 188] on div "Next slide" at bounding box center [534, 189] width 14 height 14
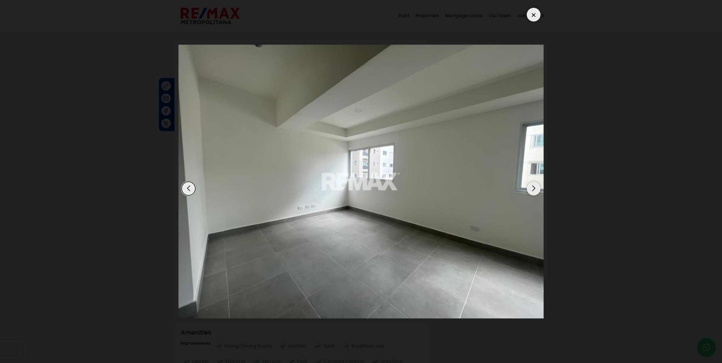
click at [534, 188] on div "Next slide" at bounding box center [534, 189] width 14 height 14
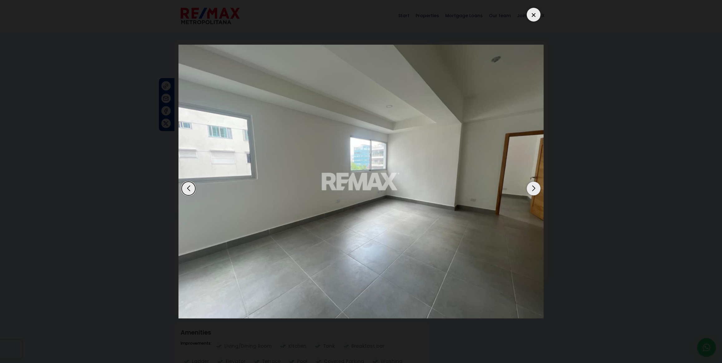
click at [534, 188] on div "Next slide" at bounding box center [534, 189] width 14 height 14
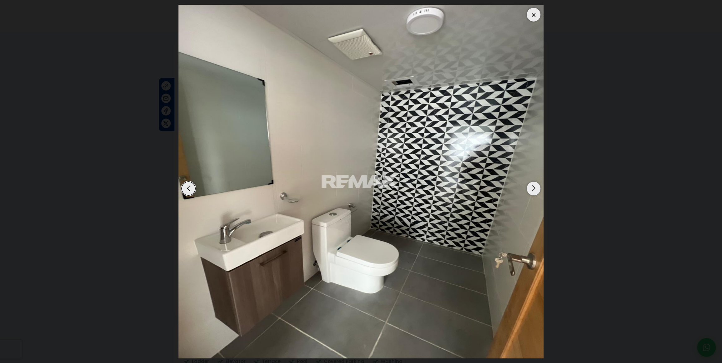
click at [534, 188] on div "Next slide" at bounding box center [534, 189] width 14 height 14
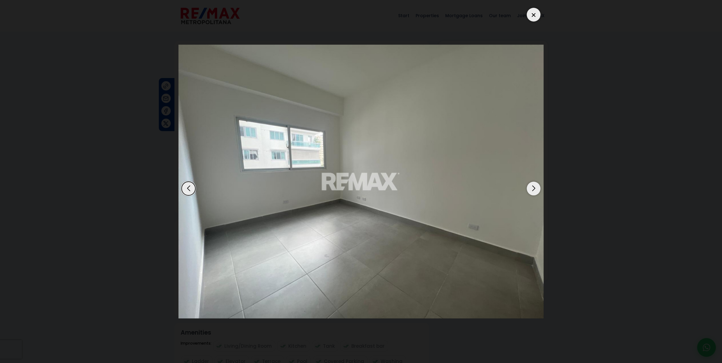
click at [534, 188] on div "Next slide" at bounding box center [534, 189] width 14 height 14
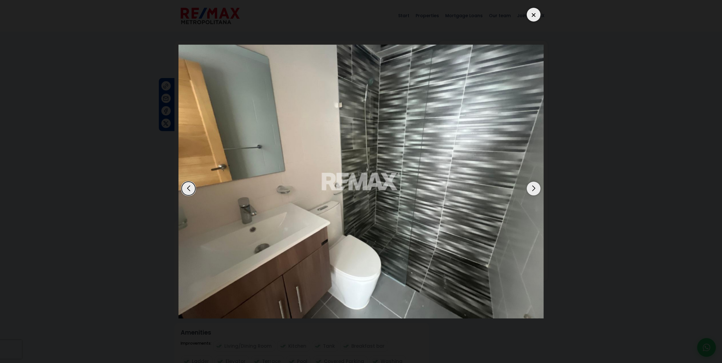
click at [188, 186] on div "Previous slide" at bounding box center [189, 189] width 14 height 14
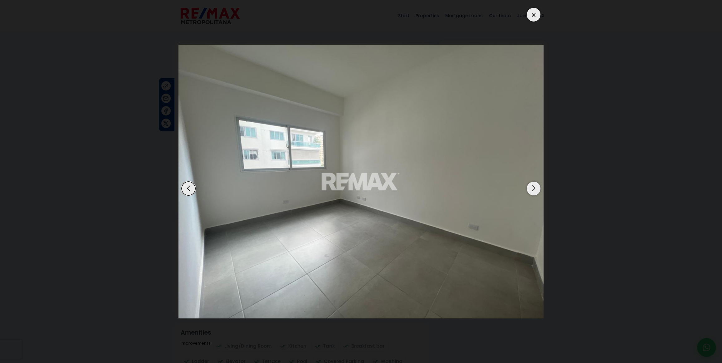
click at [188, 186] on div "Previous slide" at bounding box center [189, 189] width 14 height 14
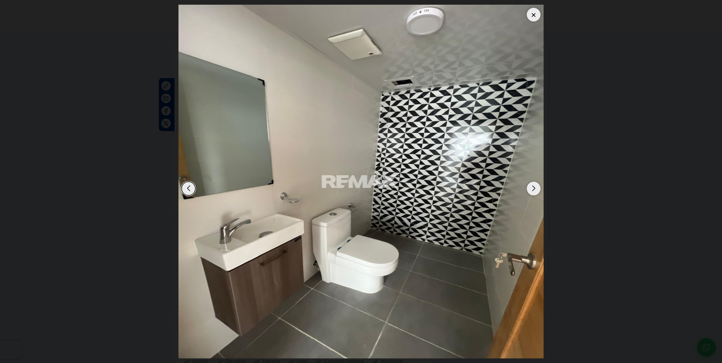
click at [532, 189] on div "Next slide" at bounding box center [534, 189] width 14 height 14
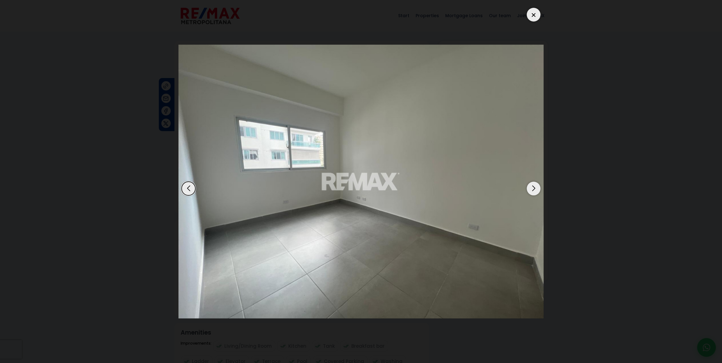
click at [532, 189] on div "Next slide" at bounding box center [534, 189] width 14 height 14
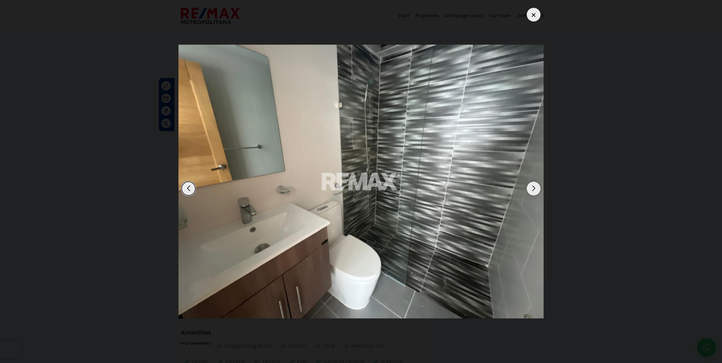
click at [532, 189] on div "Next slide" at bounding box center [534, 189] width 14 height 14
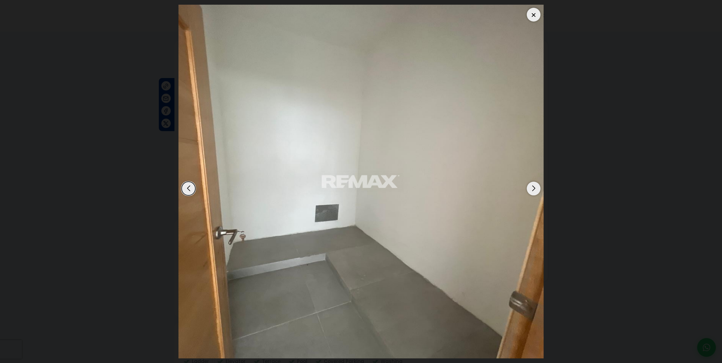
click at [532, 189] on div "Next slide" at bounding box center [534, 189] width 14 height 14
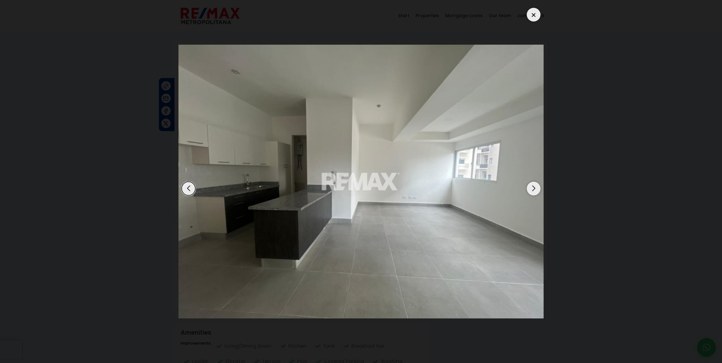
click at [532, 189] on div "Next slide" at bounding box center [534, 189] width 14 height 14
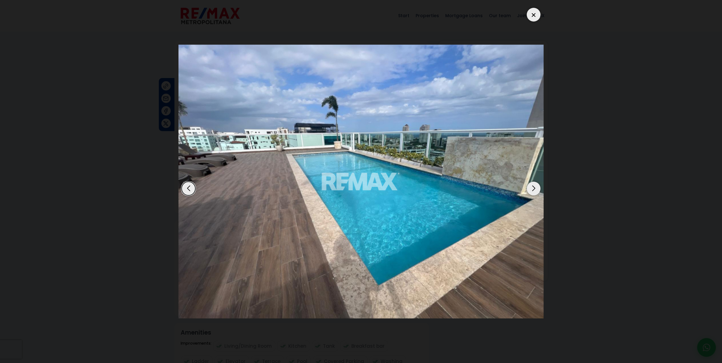
click at [532, 16] on div at bounding box center [534, 15] width 14 height 14
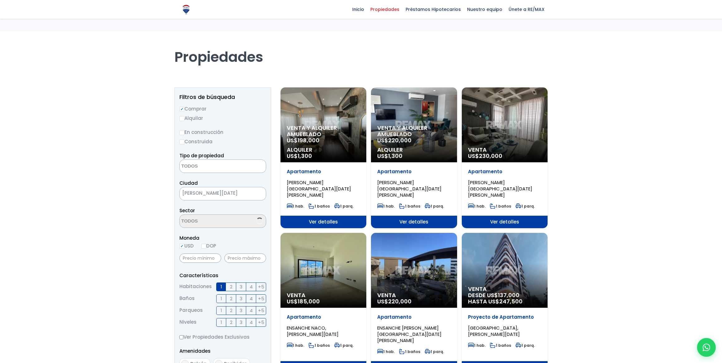
select select
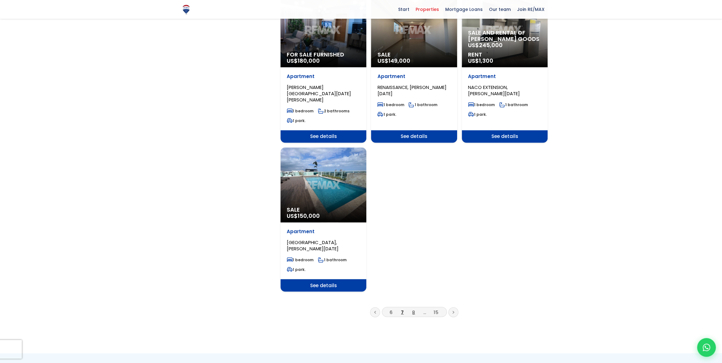
scroll to position [709, 0]
click at [414, 309] on font "8" at bounding box center [413, 312] width 3 height 7
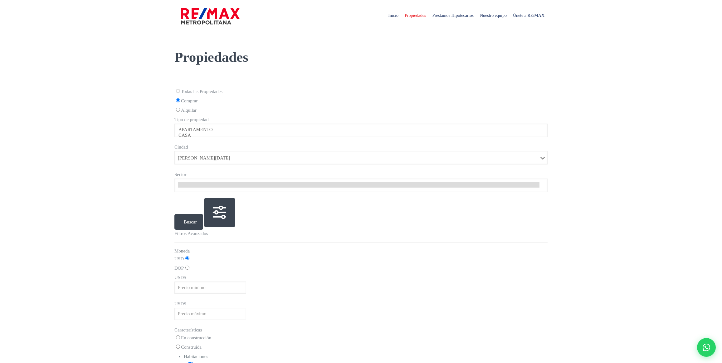
select select
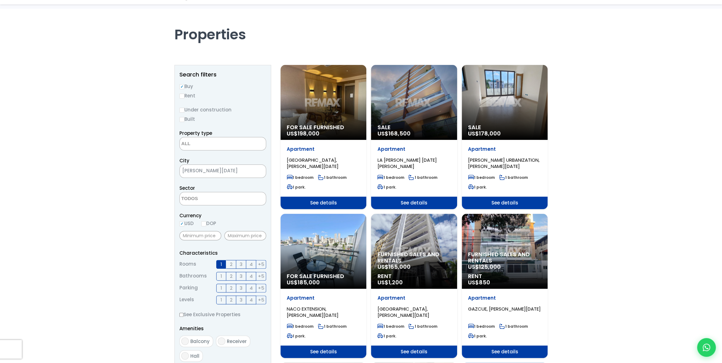
scroll to position [57, 0]
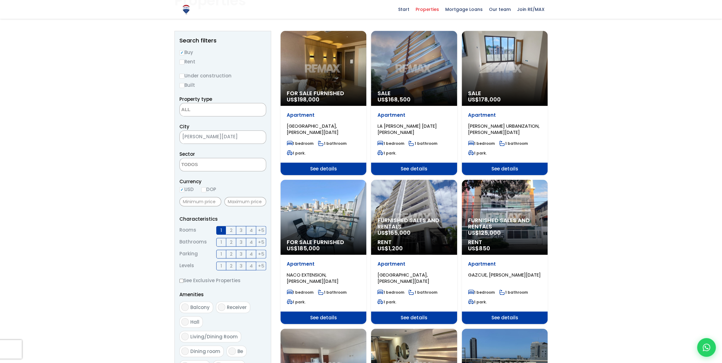
click at [519, 215] on div "Furnished sales and rentals US$ 125,000 Rent US$ 850" at bounding box center [505, 217] width 86 height 75
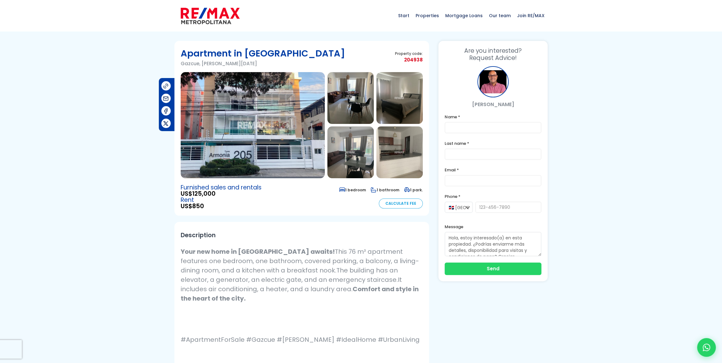
click at [253, 121] on img at bounding box center [253, 125] width 144 height 106
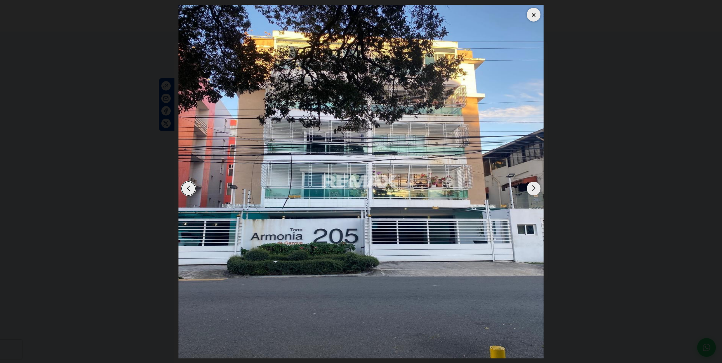
click at [533, 187] on div "Next slide" at bounding box center [534, 189] width 14 height 14
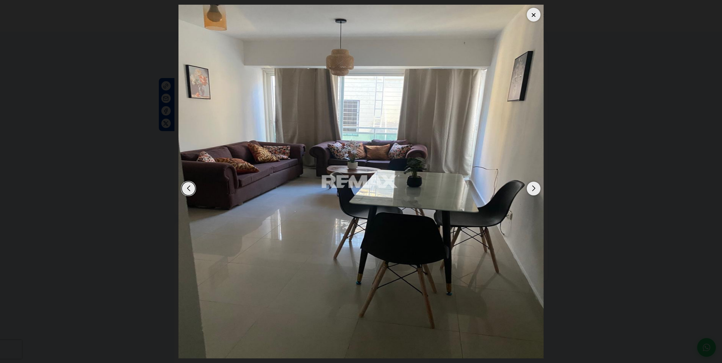
click at [533, 187] on div "Next slide" at bounding box center [534, 189] width 14 height 14
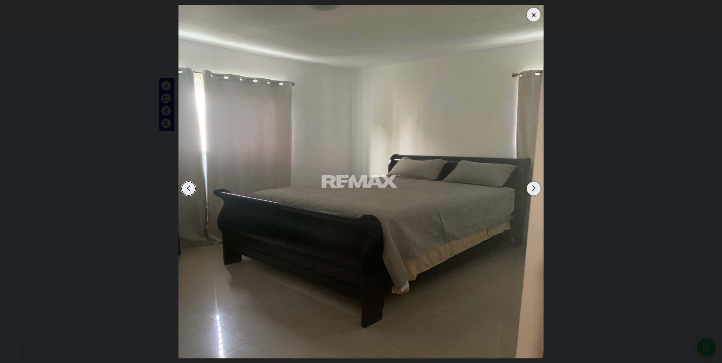
click at [533, 187] on div "Next slide" at bounding box center [534, 189] width 14 height 14
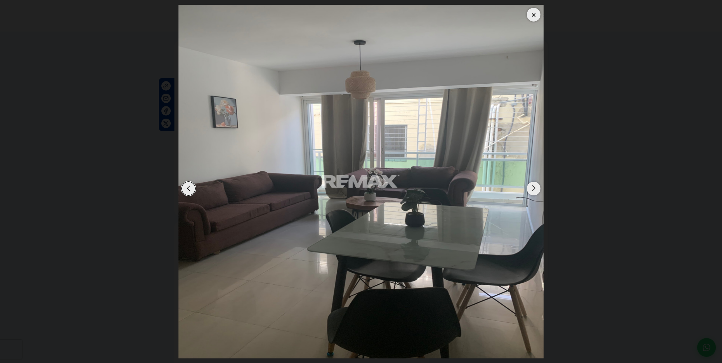
click at [533, 187] on div "Next slide" at bounding box center [534, 189] width 14 height 14
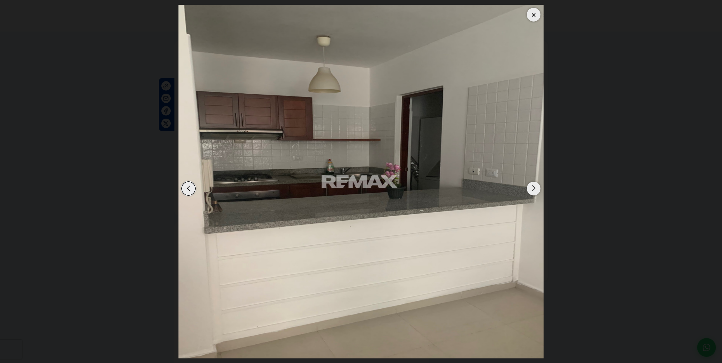
click at [533, 187] on div "Next slide" at bounding box center [534, 189] width 14 height 14
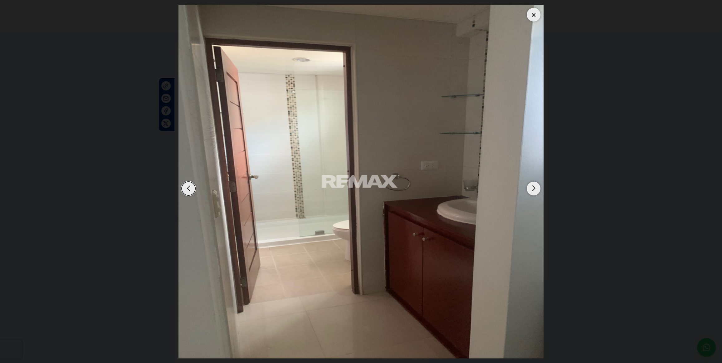
click at [533, 187] on div "Next slide" at bounding box center [534, 189] width 14 height 14
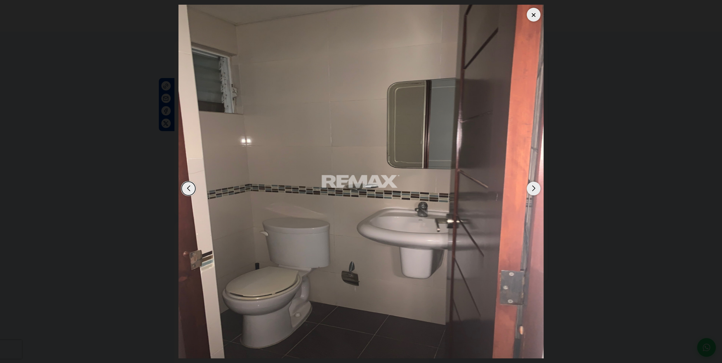
click at [533, 187] on div "Next slide" at bounding box center [534, 189] width 14 height 14
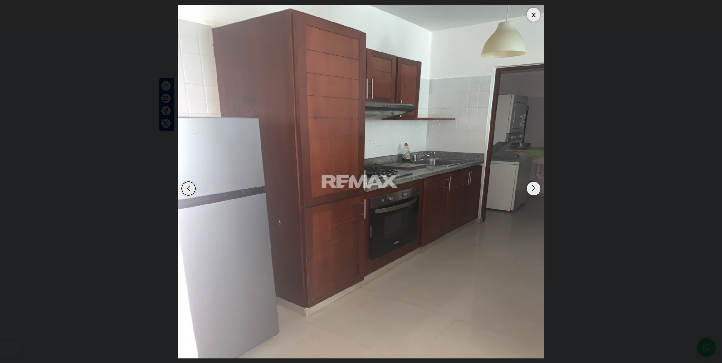
click at [533, 187] on div "Next slide" at bounding box center [534, 189] width 14 height 14
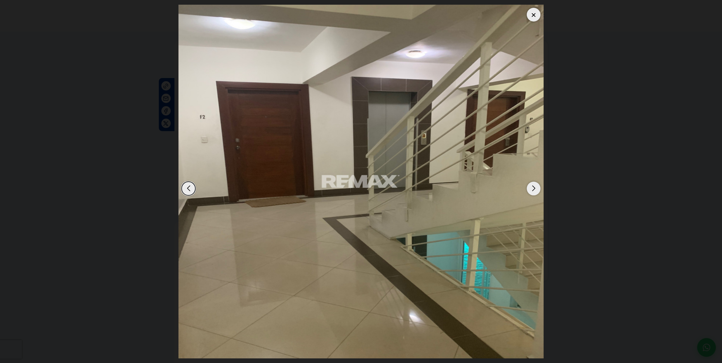
click at [533, 187] on div "Next slide" at bounding box center [534, 189] width 14 height 14
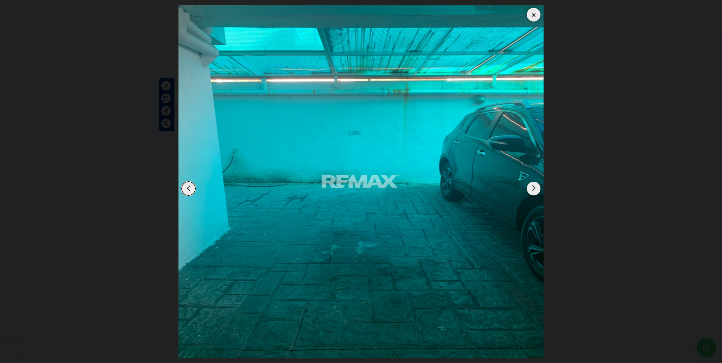
click at [533, 187] on div "Next slide" at bounding box center [534, 189] width 14 height 14
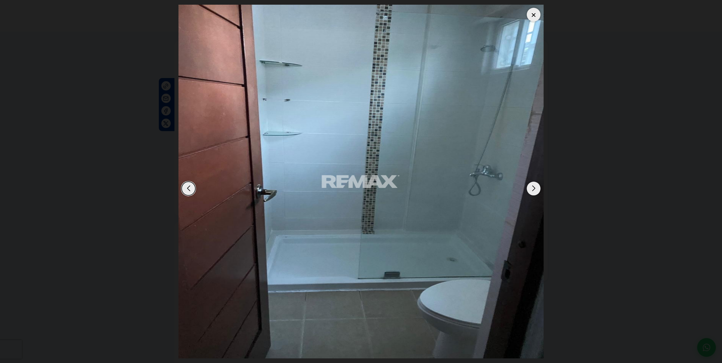
click at [533, 187] on div "Next slide" at bounding box center [534, 189] width 14 height 14
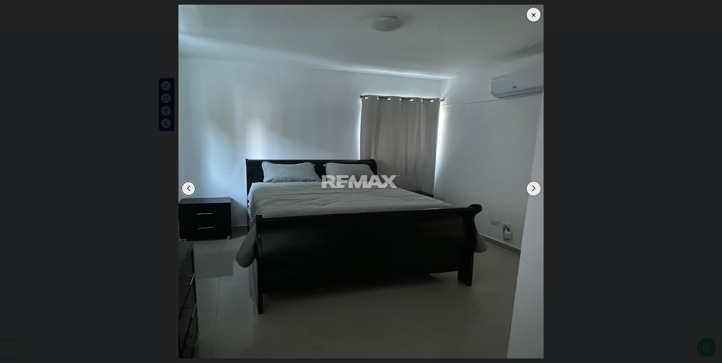
click at [533, 187] on div "Next slide" at bounding box center [534, 189] width 14 height 14
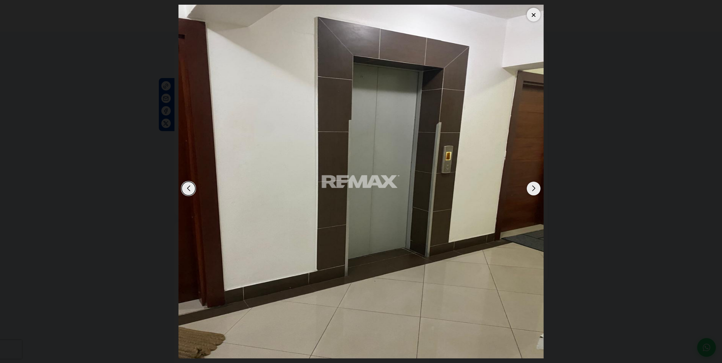
click at [533, 187] on div "Next slide" at bounding box center [534, 189] width 14 height 14
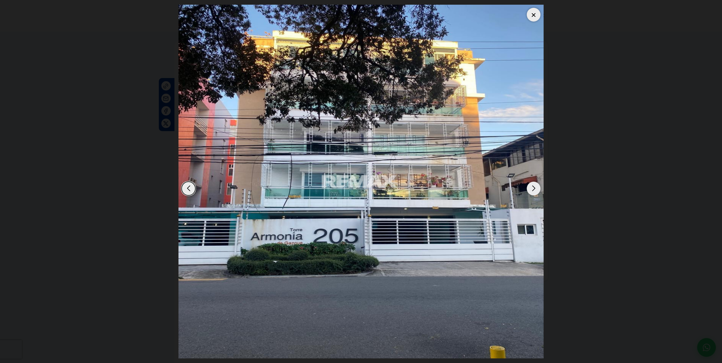
click at [535, 187] on div "Next slide" at bounding box center [534, 189] width 14 height 14
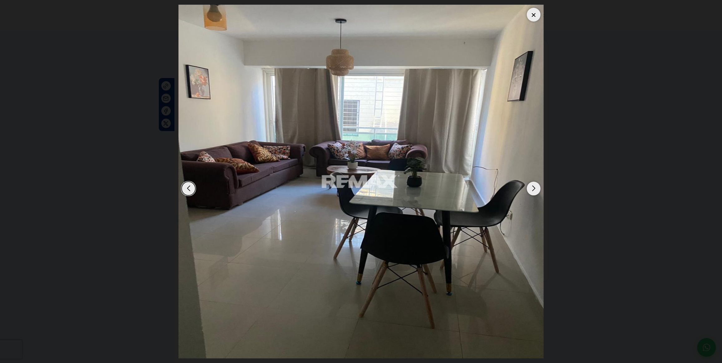
click at [185, 187] on div "Previous slide" at bounding box center [189, 189] width 14 height 14
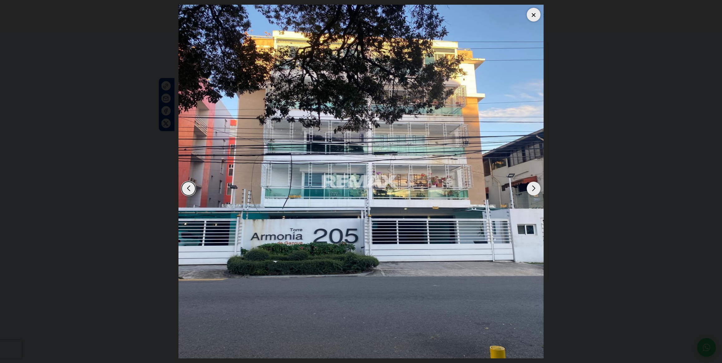
click at [532, 189] on div "Next slide" at bounding box center [534, 189] width 14 height 14
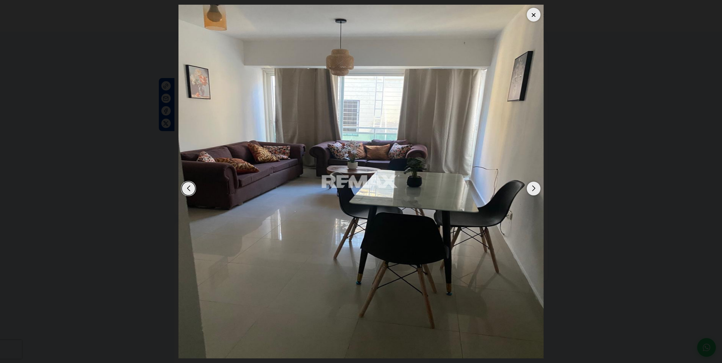
click at [184, 188] on div "Previous slide" at bounding box center [189, 189] width 14 height 14
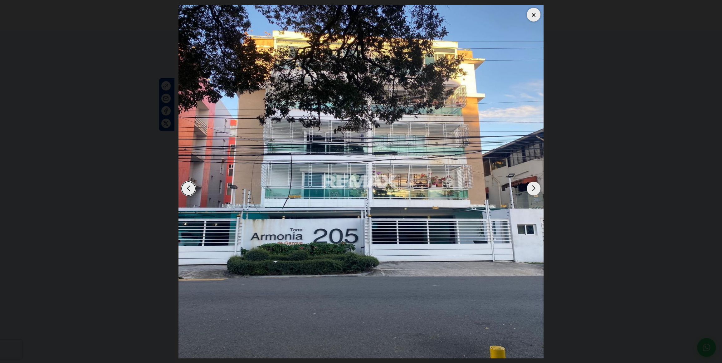
click at [533, 186] on div "Next slide" at bounding box center [534, 189] width 14 height 14
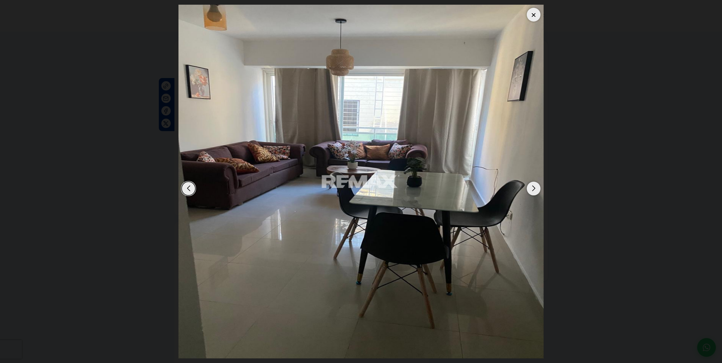
click at [189, 186] on div "Previous slide" at bounding box center [189, 189] width 14 height 14
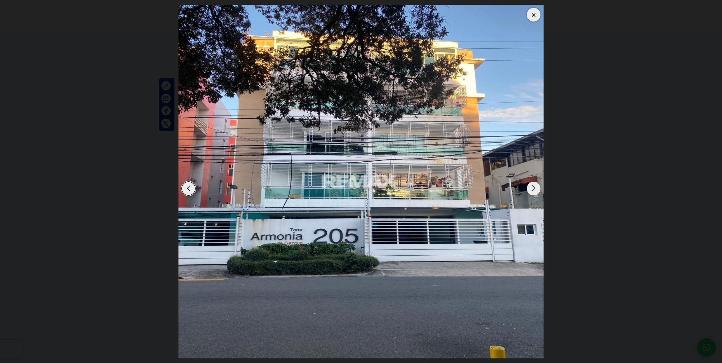
click at [533, 190] on div "Next slide" at bounding box center [534, 189] width 14 height 14
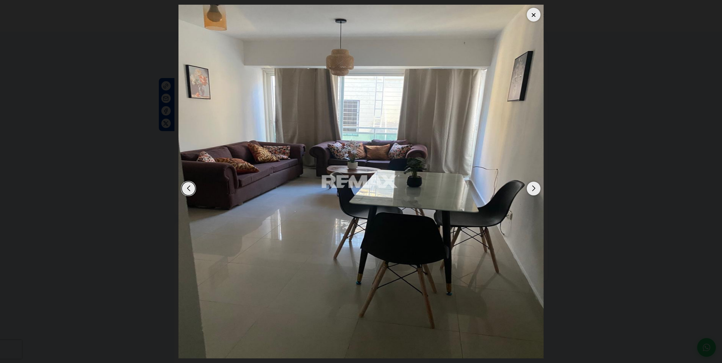
click at [534, 15] on div at bounding box center [534, 15] width 14 height 14
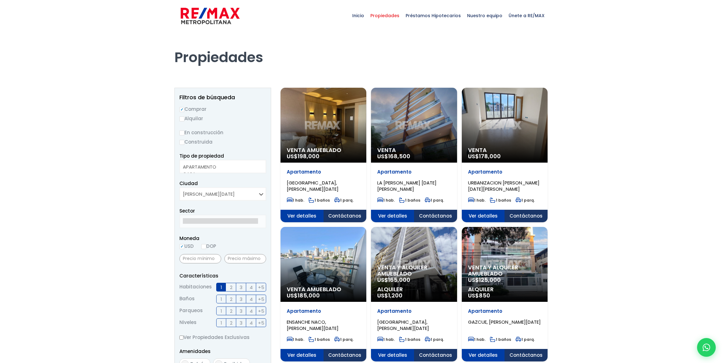
select select
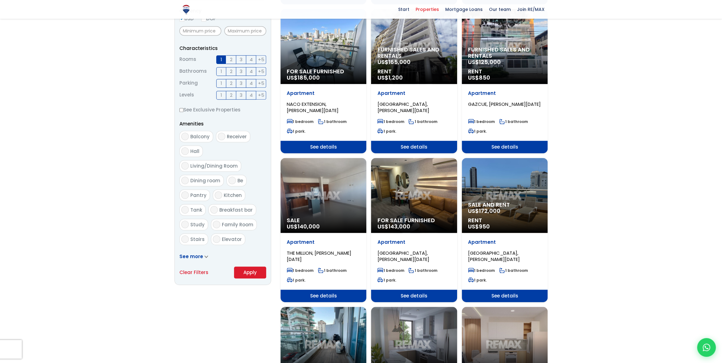
click at [409, 197] on div "For sale furnished US$ 143,000" at bounding box center [414, 195] width 86 height 75
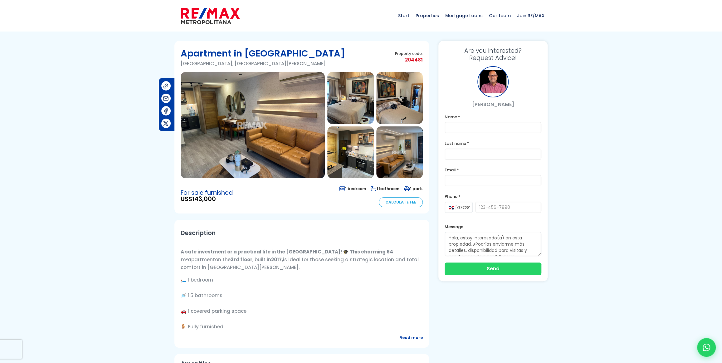
click at [256, 129] on img at bounding box center [253, 125] width 144 height 106
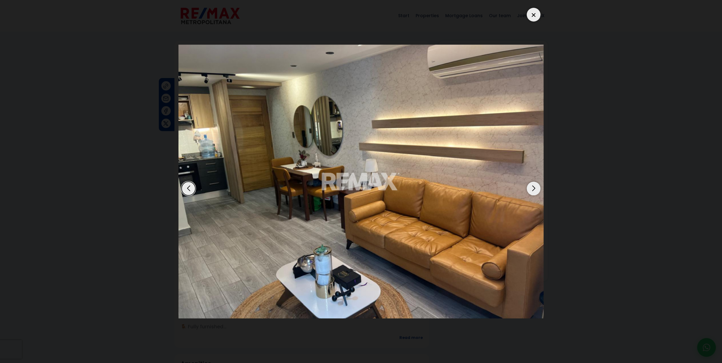
click at [531, 188] on div "Next slide" at bounding box center [534, 189] width 14 height 14
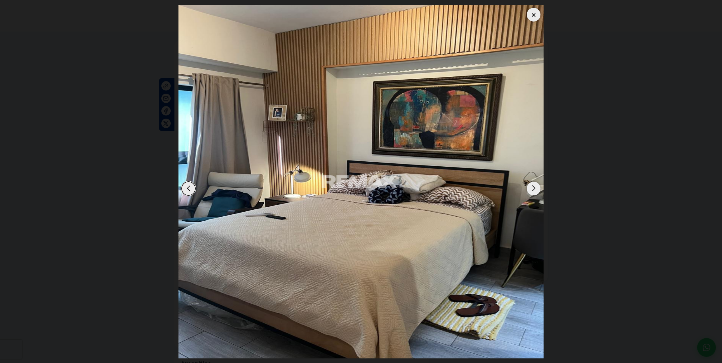
click at [531, 188] on div "Next slide" at bounding box center [534, 189] width 14 height 14
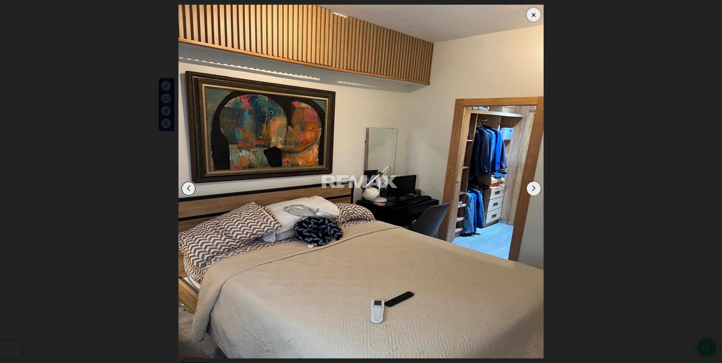
click at [531, 188] on div "Next slide" at bounding box center [534, 189] width 14 height 14
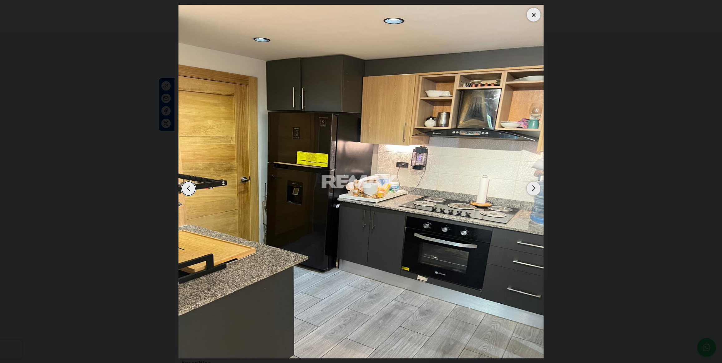
click at [531, 188] on div "Next slide" at bounding box center [534, 189] width 14 height 14
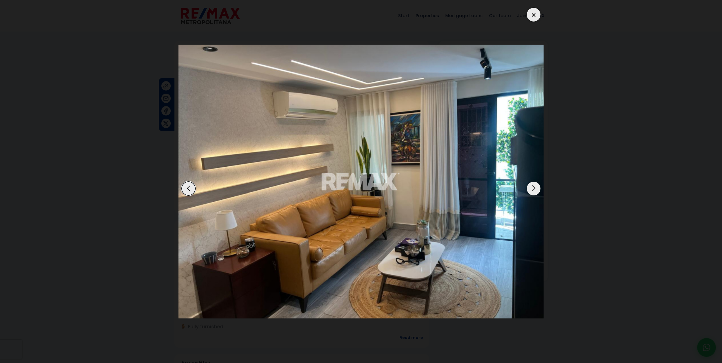
click at [531, 188] on div "Next slide" at bounding box center [534, 189] width 14 height 14
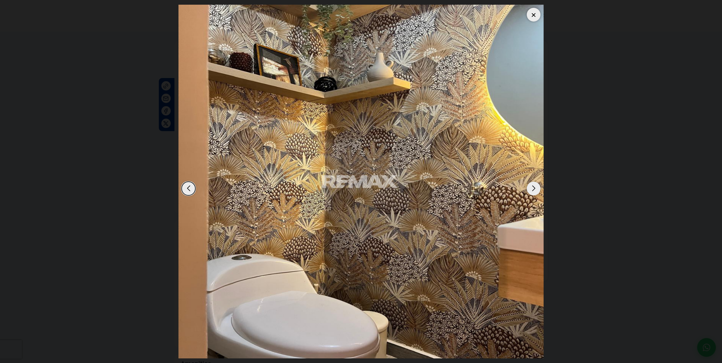
click at [531, 188] on div "Next slide" at bounding box center [534, 189] width 14 height 14
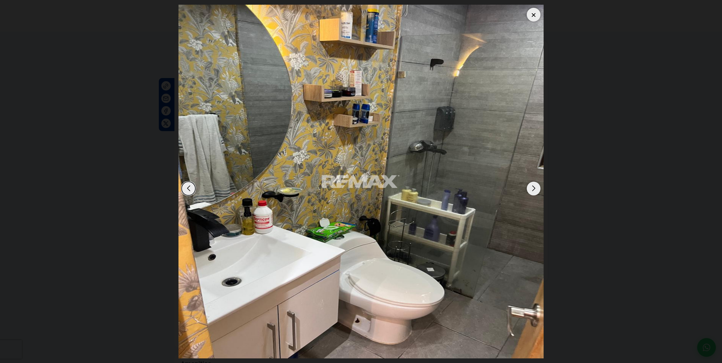
click at [531, 188] on div "Next slide" at bounding box center [534, 189] width 14 height 14
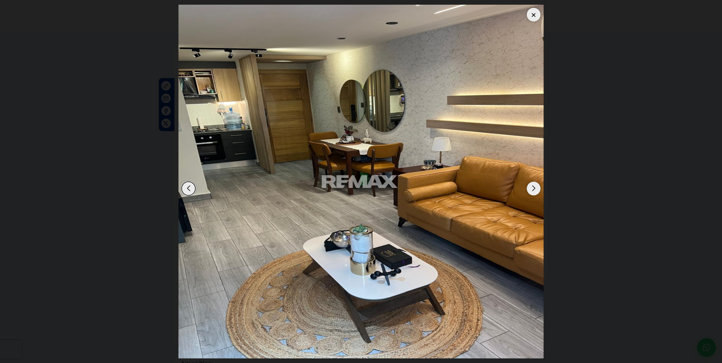
click at [531, 188] on div "Next slide" at bounding box center [534, 189] width 14 height 14
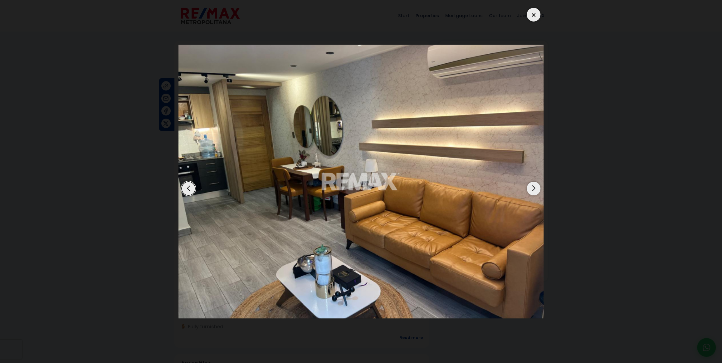
click at [531, 188] on div "Next slide" at bounding box center [534, 189] width 14 height 14
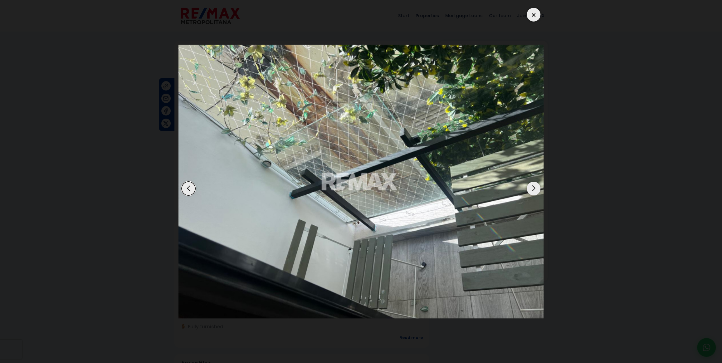
click at [531, 188] on div "Next slide" at bounding box center [534, 189] width 14 height 14
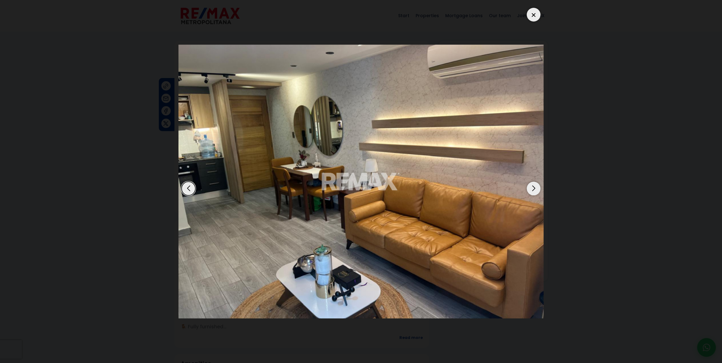
click at [531, 187] on div "Next slide" at bounding box center [534, 189] width 14 height 14
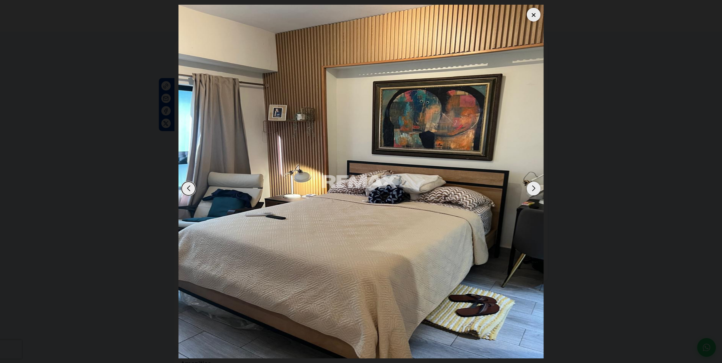
click at [531, 187] on div "Next slide" at bounding box center [534, 189] width 14 height 14
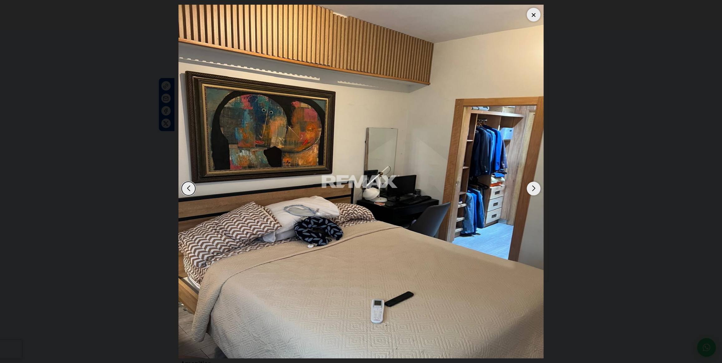
click at [532, 187] on div "Next slide" at bounding box center [534, 189] width 14 height 14
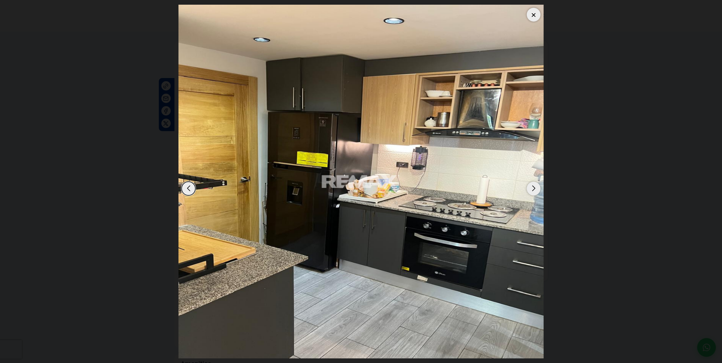
click at [533, 186] on div "Next slide" at bounding box center [534, 189] width 14 height 14
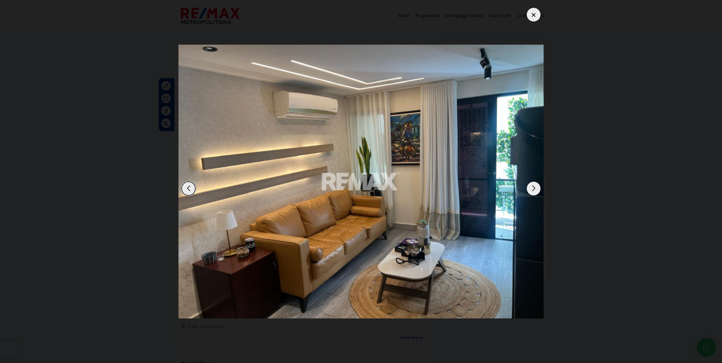
click at [533, 185] on div "Next slide" at bounding box center [534, 189] width 14 height 14
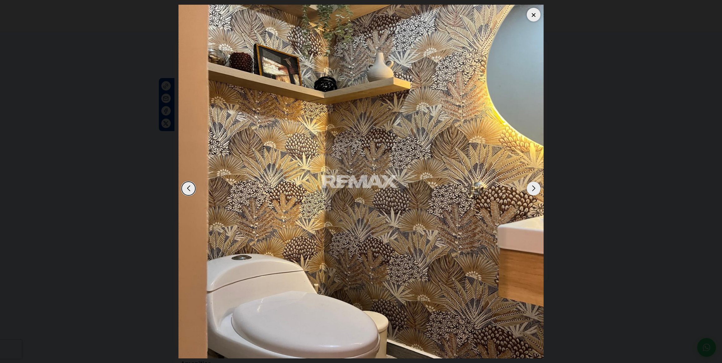
click at [533, 185] on div "Next slide" at bounding box center [534, 189] width 14 height 14
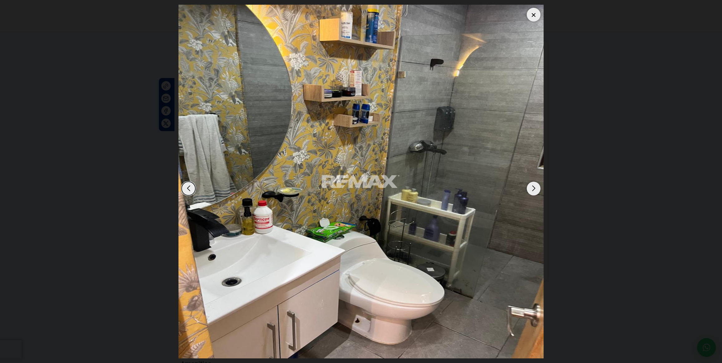
click at [534, 10] on div at bounding box center [534, 15] width 14 height 14
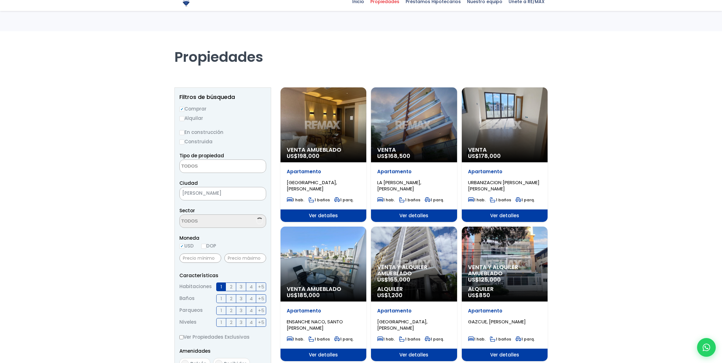
select select
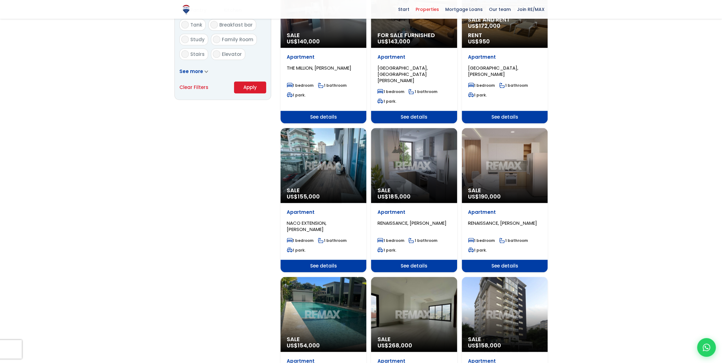
scroll to position [426, 0]
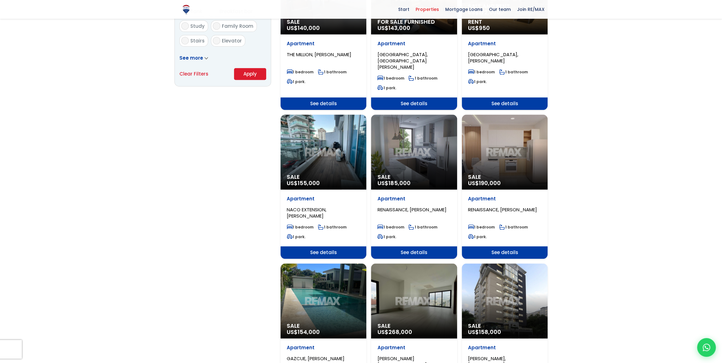
click at [327, 154] on div "Sale US$ 155,000" at bounding box center [324, 152] width 86 height 75
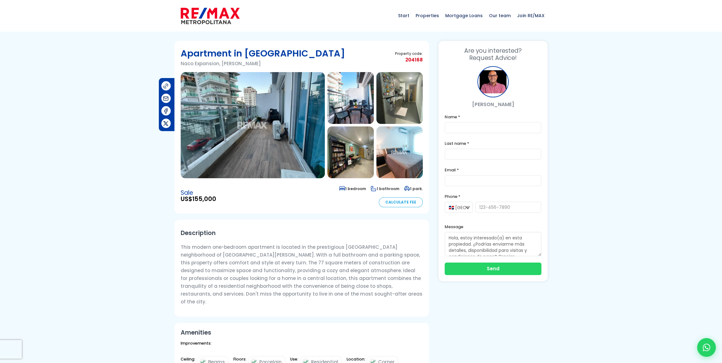
click at [244, 134] on img at bounding box center [253, 125] width 144 height 106
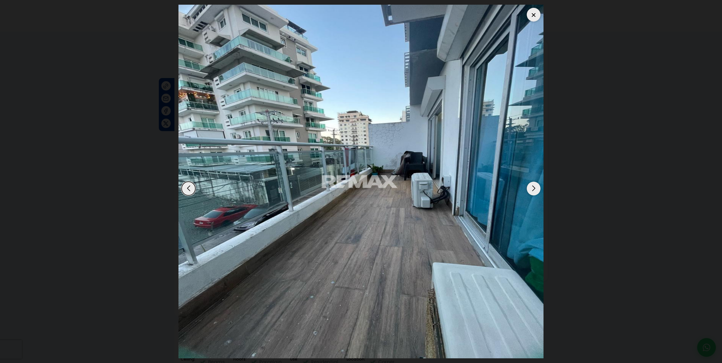
click at [533, 186] on div "Next slide" at bounding box center [534, 189] width 14 height 14
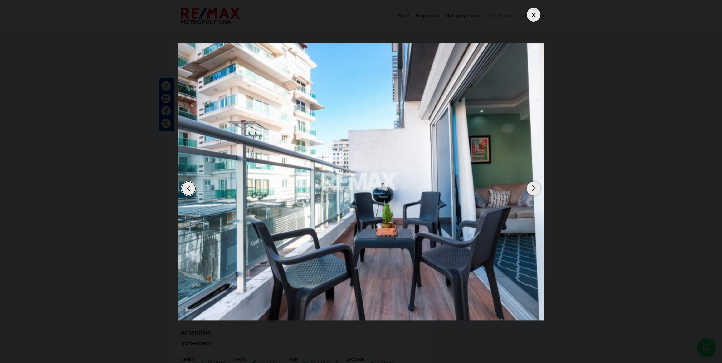
click at [191, 186] on div "Previous slide" at bounding box center [189, 189] width 14 height 14
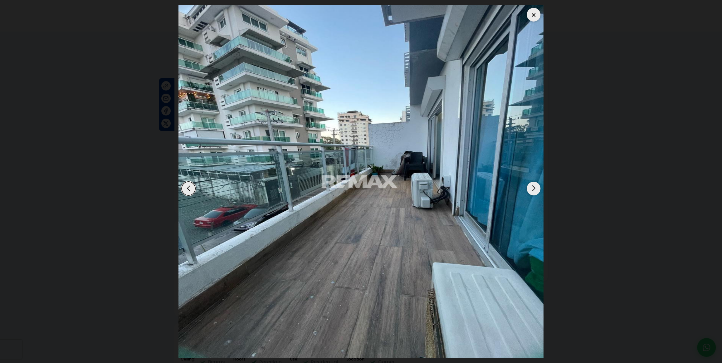
click at [536, 187] on div "Next slide" at bounding box center [534, 189] width 14 height 14
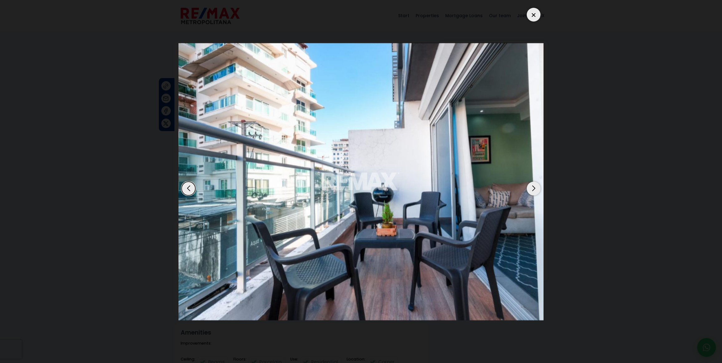
click at [536, 187] on div "Next slide" at bounding box center [534, 189] width 14 height 14
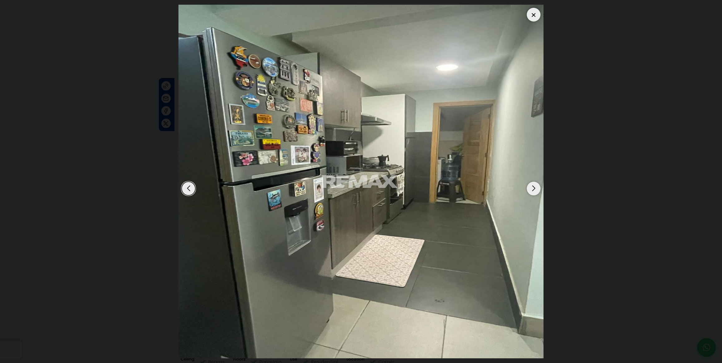
click at [536, 187] on div "Next slide" at bounding box center [534, 189] width 14 height 14
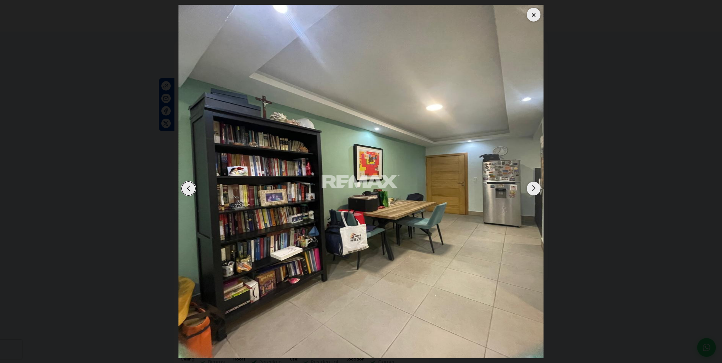
click at [536, 187] on div "Next slide" at bounding box center [534, 189] width 14 height 14
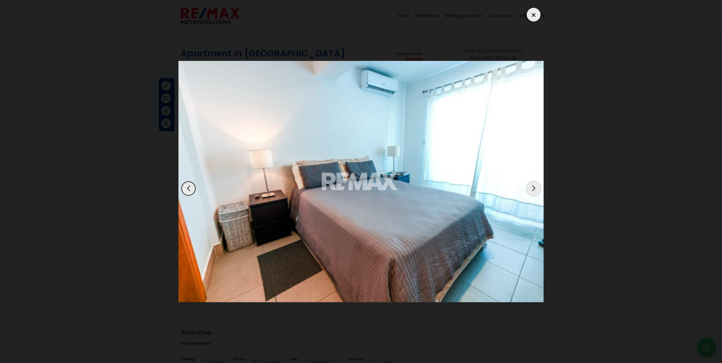
click at [536, 187] on div "Next slide" at bounding box center [534, 189] width 14 height 14
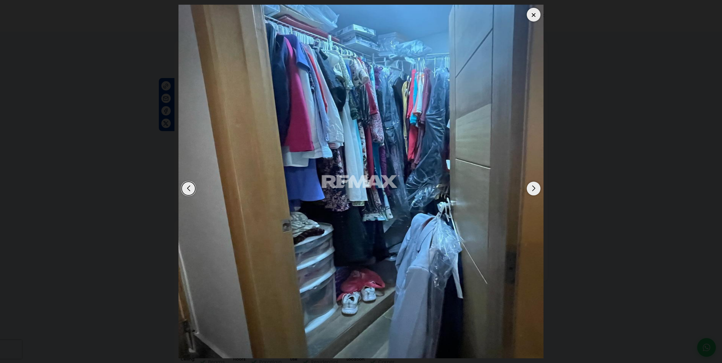
click at [537, 187] on div "Next slide" at bounding box center [534, 189] width 14 height 14
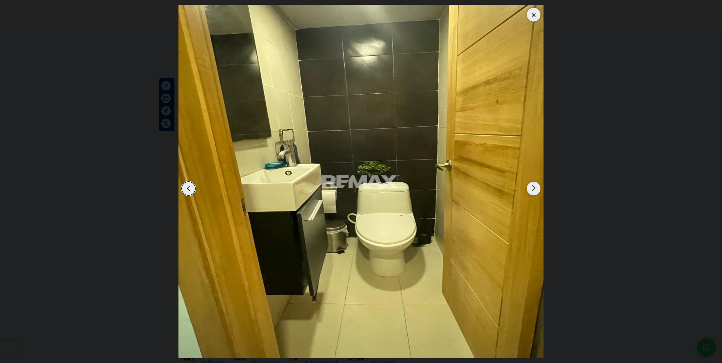
click at [537, 187] on div "Next slide" at bounding box center [534, 189] width 14 height 14
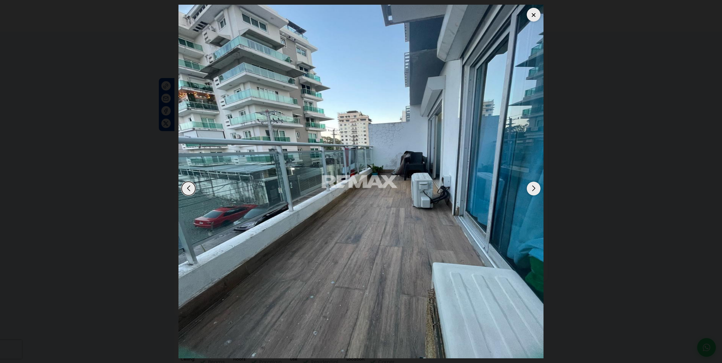
click at [537, 187] on div "Next slide" at bounding box center [534, 189] width 14 height 14
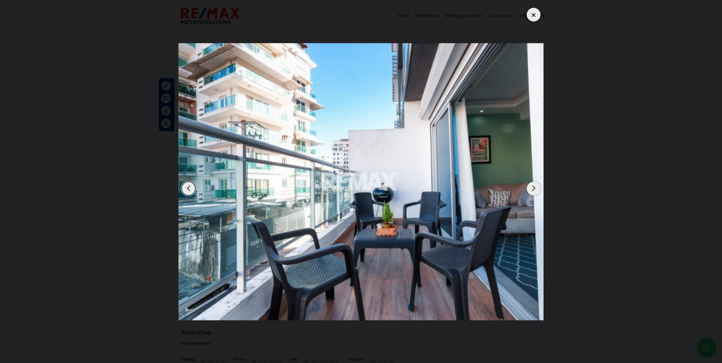
click at [537, 187] on div "Next slide" at bounding box center [534, 189] width 14 height 14
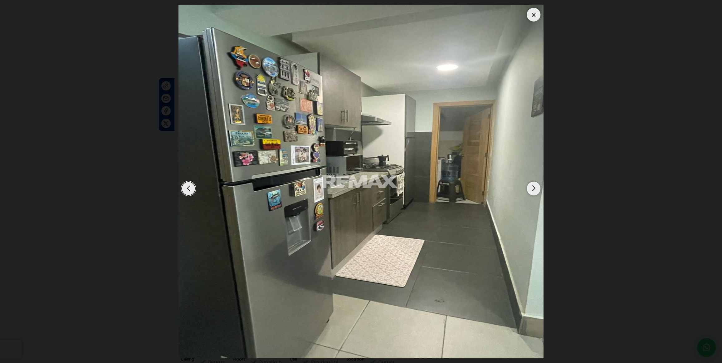
click at [537, 187] on div "Next slide" at bounding box center [534, 189] width 14 height 14
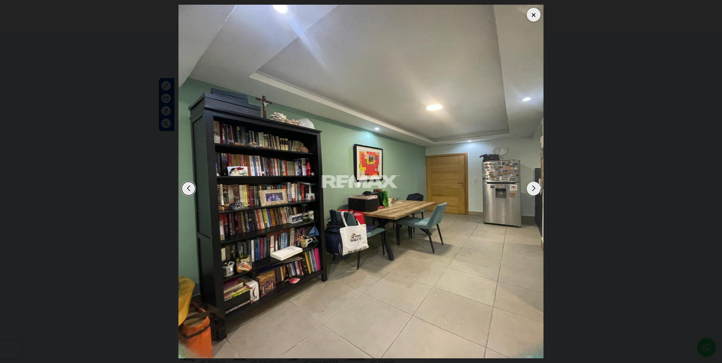
click at [537, 187] on div "Next slide" at bounding box center [534, 189] width 14 height 14
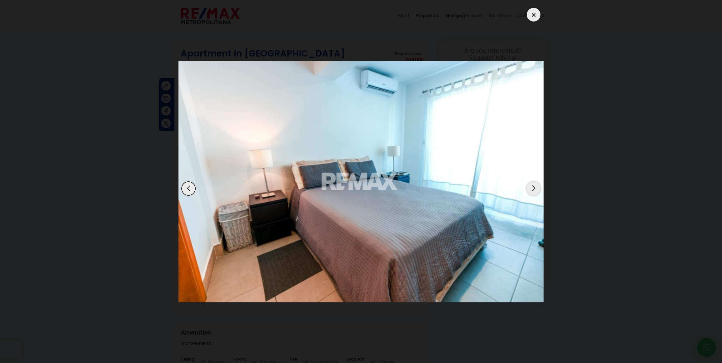
click at [537, 187] on div "Next slide" at bounding box center [534, 189] width 14 height 14
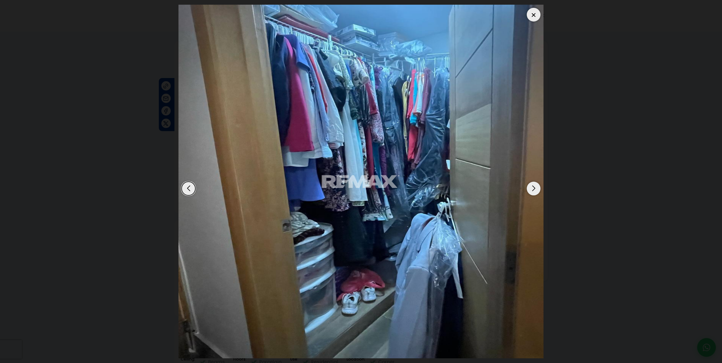
click at [537, 187] on div "Next slide" at bounding box center [534, 189] width 14 height 14
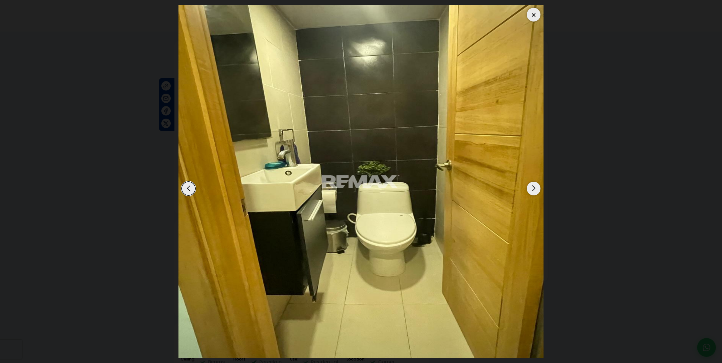
click at [535, 15] on div at bounding box center [534, 15] width 14 height 14
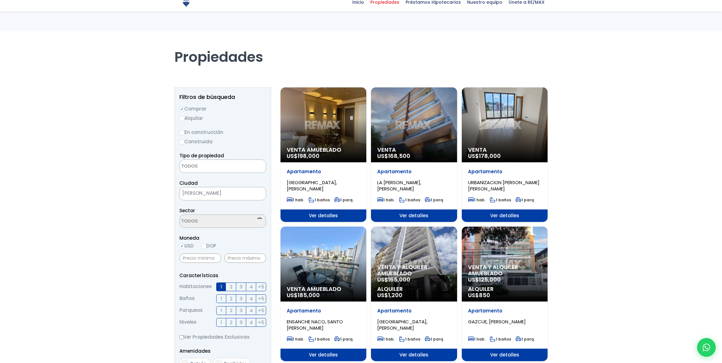
select select
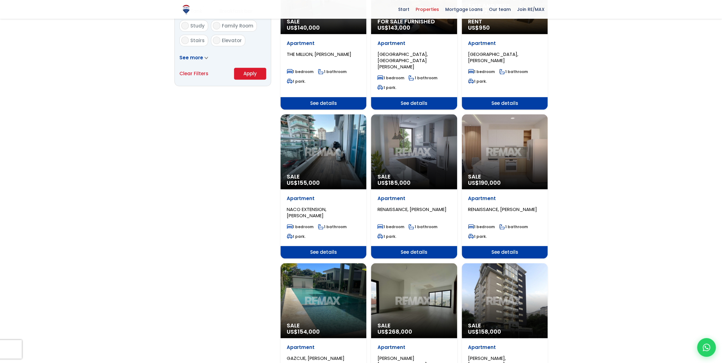
scroll to position [426, 0]
click at [406, 152] on div "Sale US$ 185,000" at bounding box center [414, 152] width 86 height 75
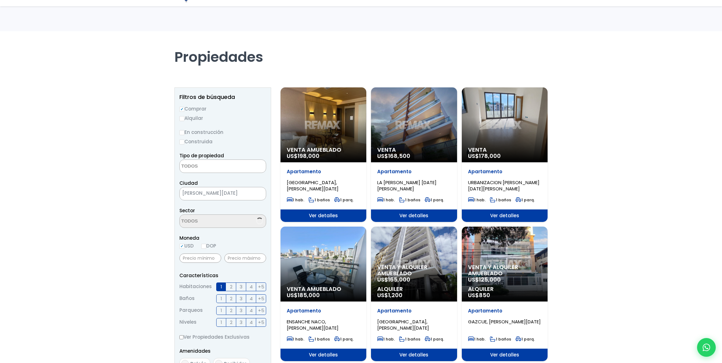
select select
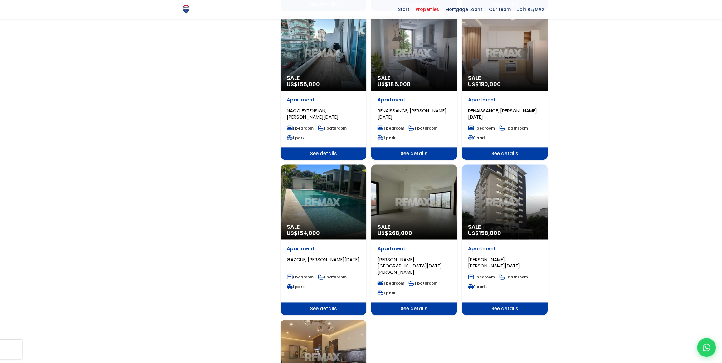
scroll to position [540, 0]
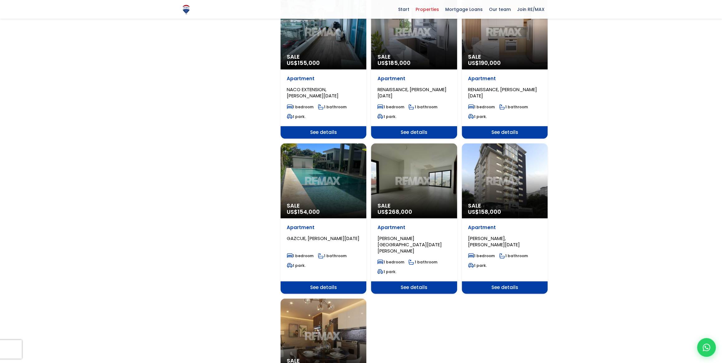
click at [319, 177] on div "Sale US$ 154,000" at bounding box center [324, 180] width 86 height 75
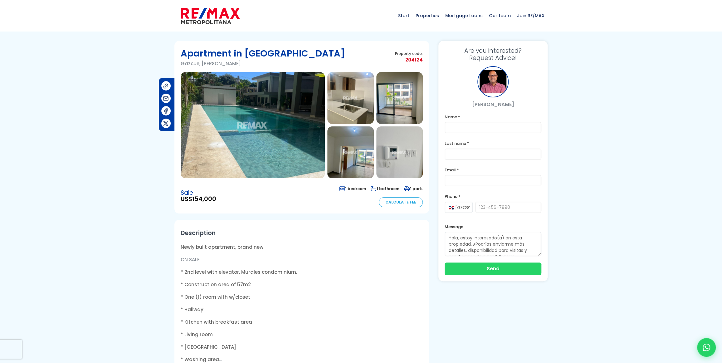
click at [237, 130] on img at bounding box center [253, 125] width 144 height 106
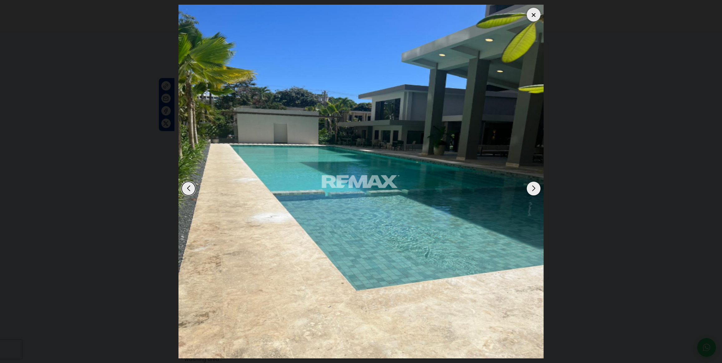
click at [533, 188] on div "Next slide" at bounding box center [534, 189] width 14 height 14
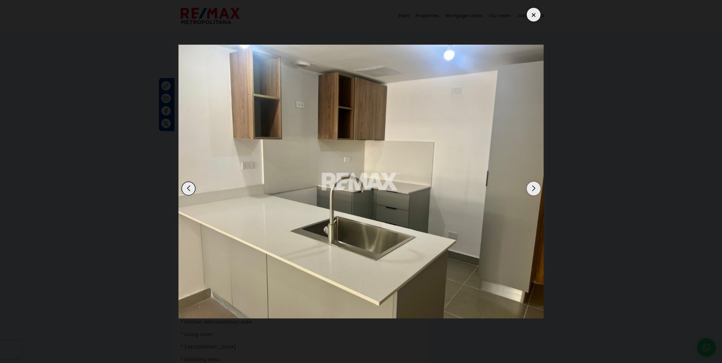
click at [533, 188] on div "Next slide" at bounding box center [534, 189] width 14 height 14
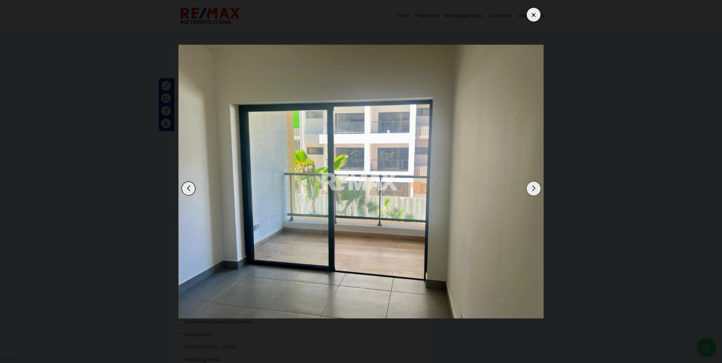
click at [533, 188] on div "Next slide" at bounding box center [534, 189] width 14 height 14
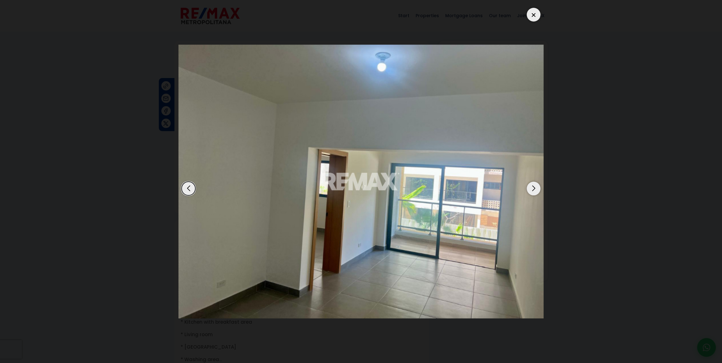
click at [533, 188] on div "Next slide" at bounding box center [534, 189] width 14 height 14
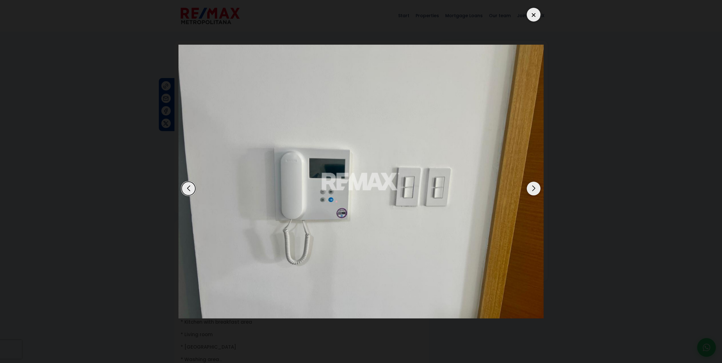
click at [533, 188] on div "Next slide" at bounding box center [534, 189] width 14 height 14
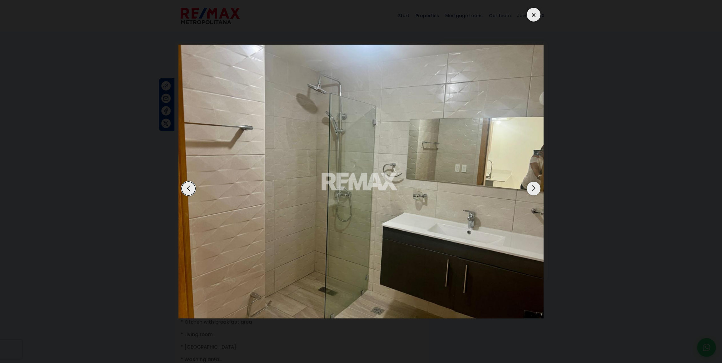
click at [533, 188] on div "Next slide" at bounding box center [534, 189] width 14 height 14
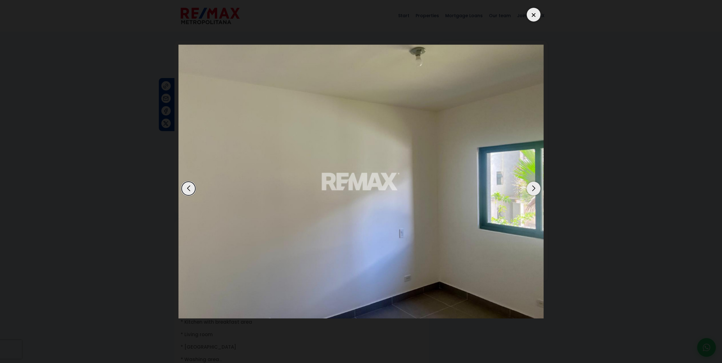
click at [533, 188] on div "Next slide" at bounding box center [534, 189] width 14 height 14
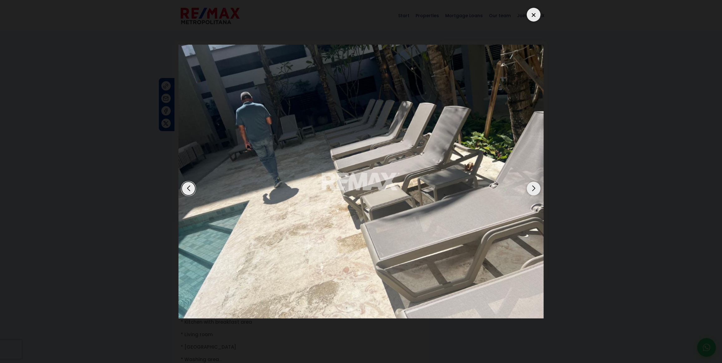
click at [533, 188] on div "Next slide" at bounding box center [534, 189] width 14 height 14
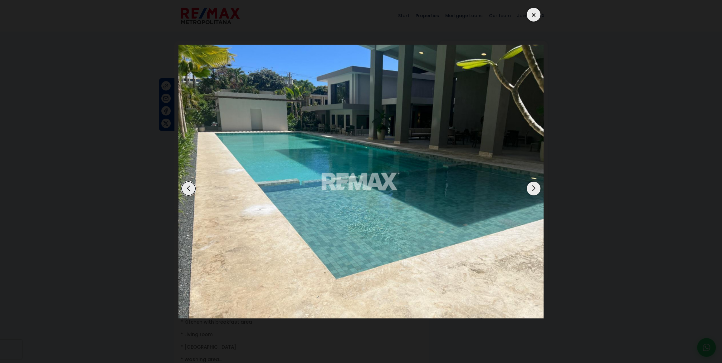
click at [533, 188] on div "Next slide" at bounding box center [534, 189] width 14 height 14
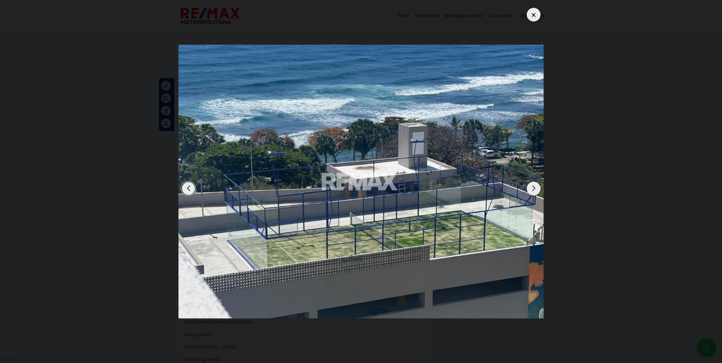
click at [533, 188] on div "Next slide" at bounding box center [534, 189] width 14 height 14
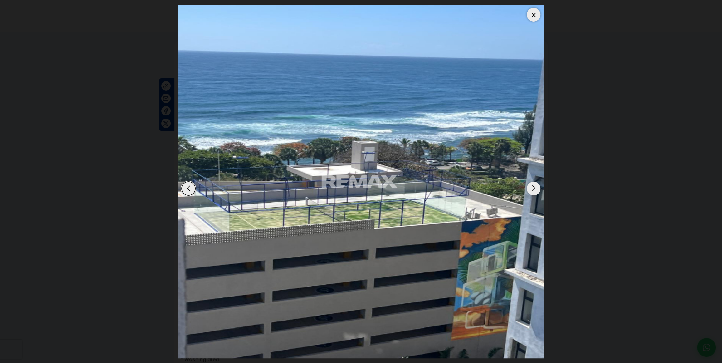
click at [533, 188] on div "Next slide" at bounding box center [534, 189] width 14 height 14
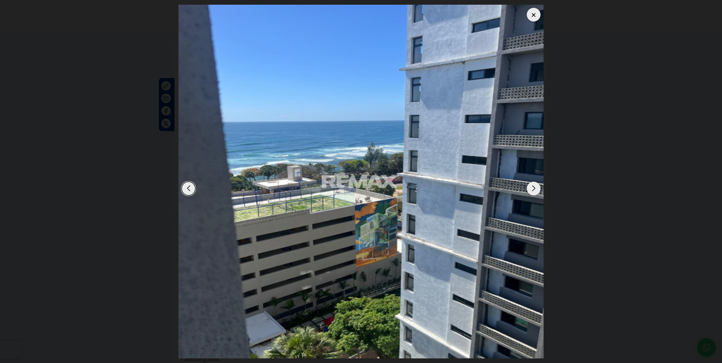
click at [533, 188] on div "Next slide" at bounding box center [534, 189] width 14 height 14
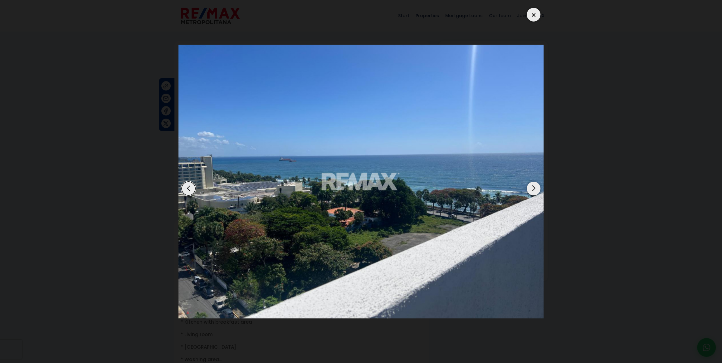
click at [532, 12] on div at bounding box center [534, 15] width 14 height 14
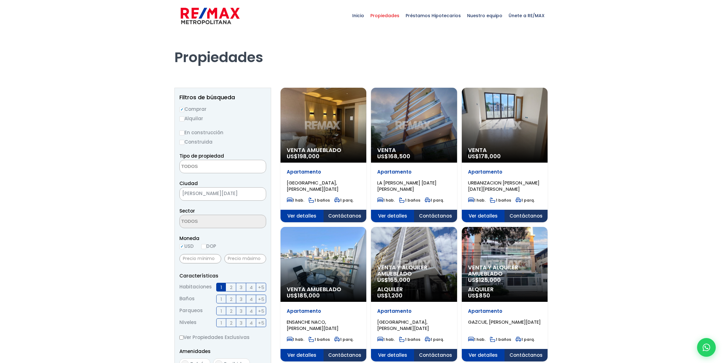
select select
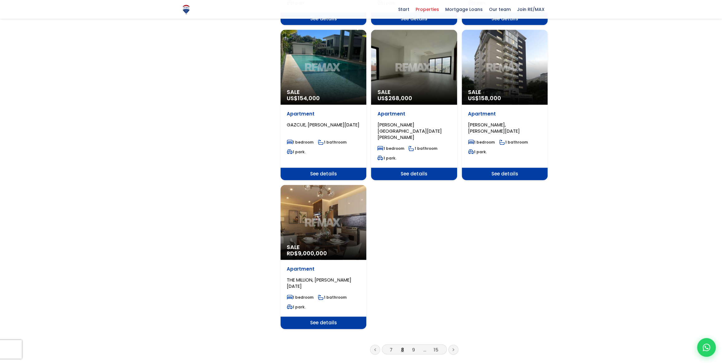
click at [321, 217] on div "Sale RD$ 9,000,000" at bounding box center [324, 222] width 86 height 75
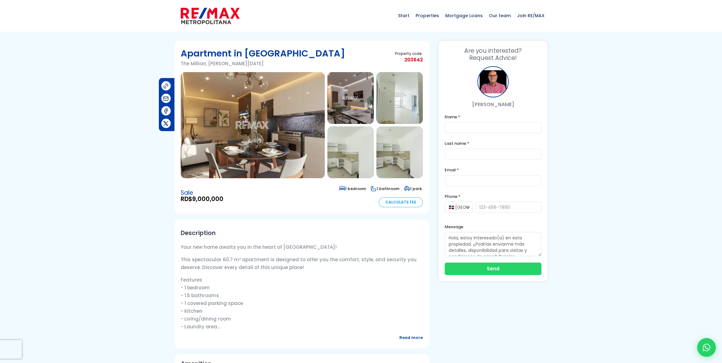
click at [262, 136] on img at bounding box center [253, 125] width 144 height 106
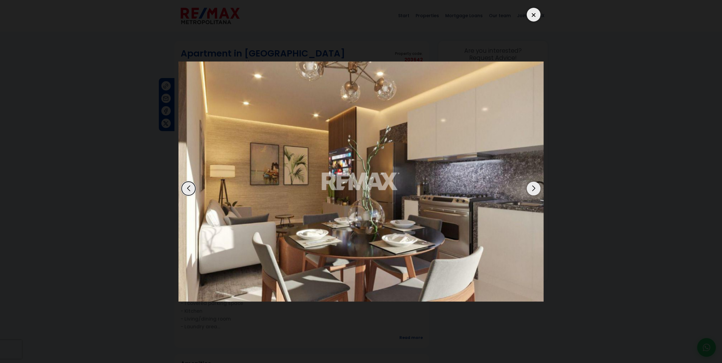
click at [531, 189] on div "Next slide" at bounding box center [534, 189] width 14 height 14
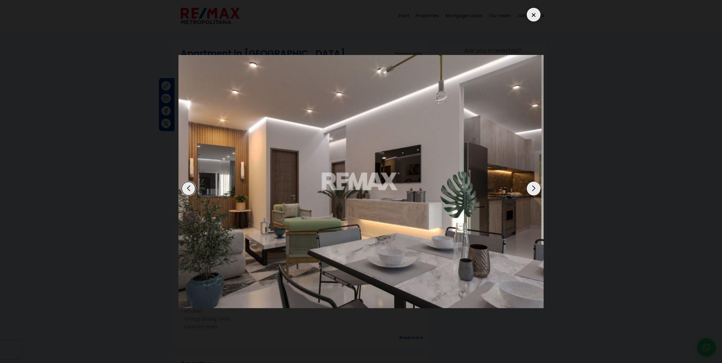
click at [531, 189] on div "Next slide" at bounding box center [534, 189] width 14 height 14
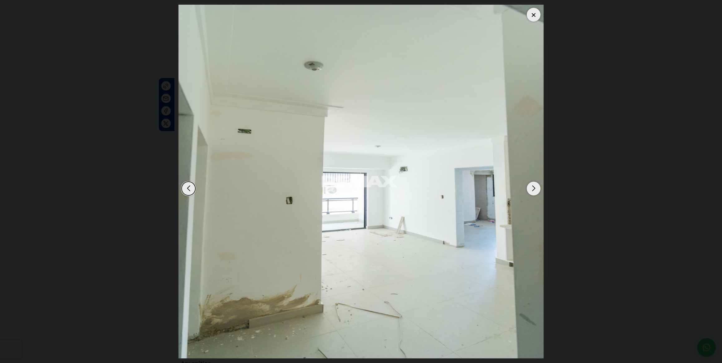
click at [532, 189] on div "Next slide" at bounding box center [534, 189] width 14 height 14
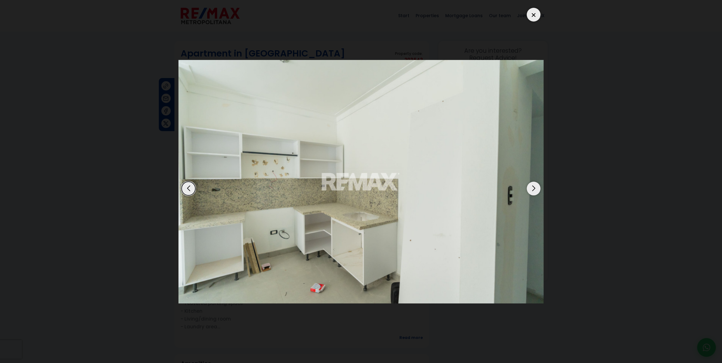
click at [532, 189] on div "Next slide" at bounding box center [534, 189] width 14 height 14
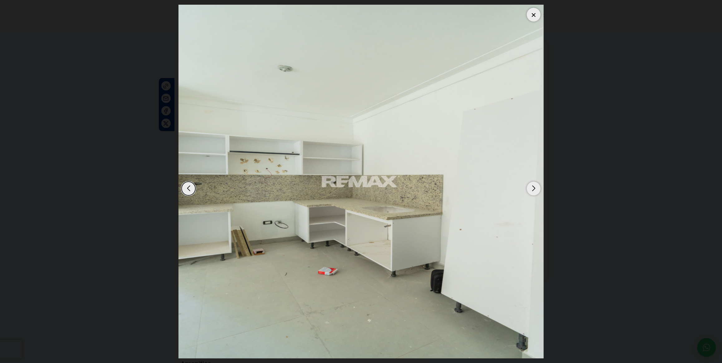
click at [532, 189] on div "Next slide" at bounding box center [534, 189] width 14 height 14
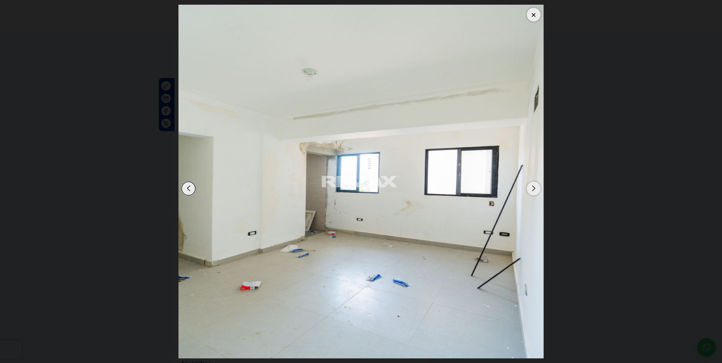
click at [532, 189] on div "Next slide" at bounding box center [534, 189] width 14 height 14
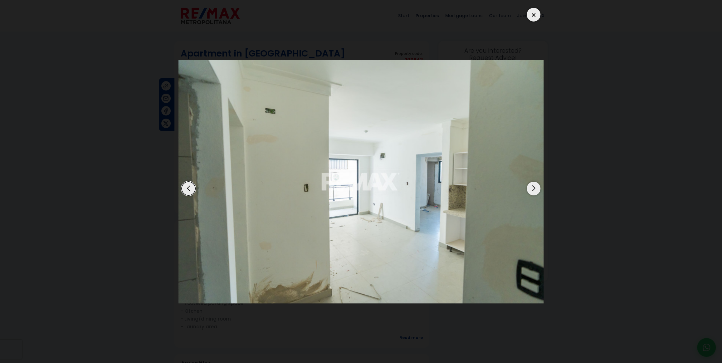
click at [532, 189] on div "Next slide" at bounding box center [534, 189] width 14 height 14
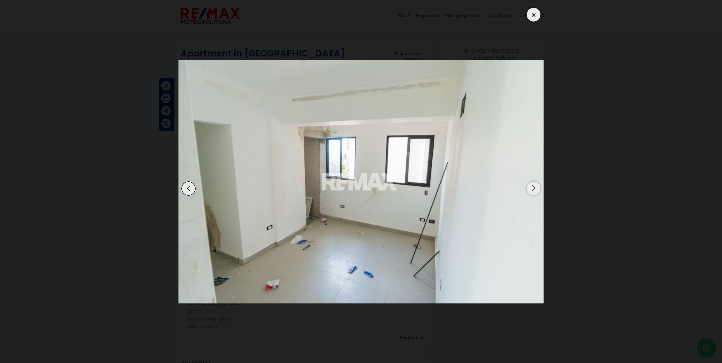
click at [532, 189] on div "Next slide" at bounding box center [534, 189] width 14 height 14
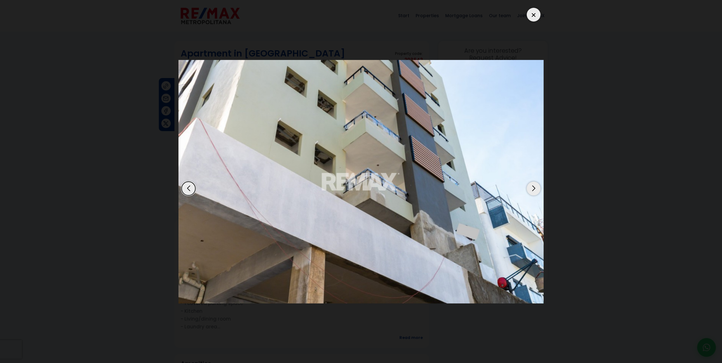
click at [534, 15] on div at bounding box center [534, 15] width 14 height 14
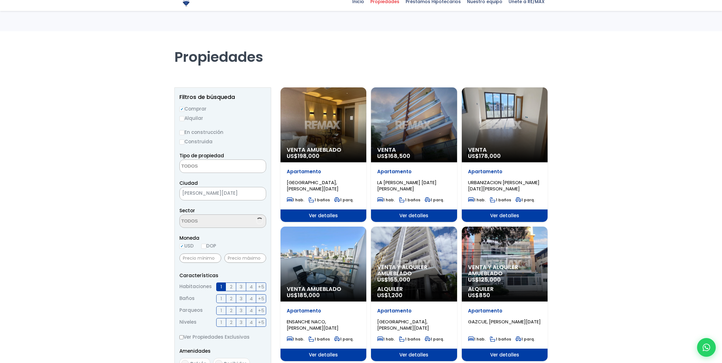
select select
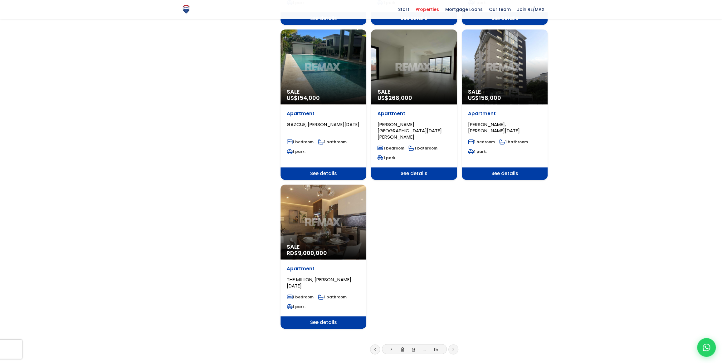
scroll to position [653, 0]
click at [414, 346] on font "9" at bounding box center [413, 349] width 3 height 7
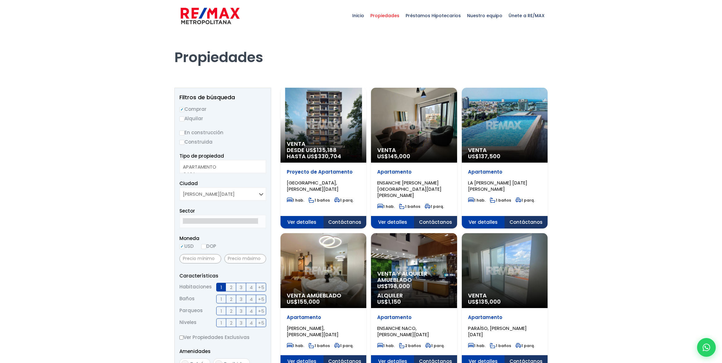
select select
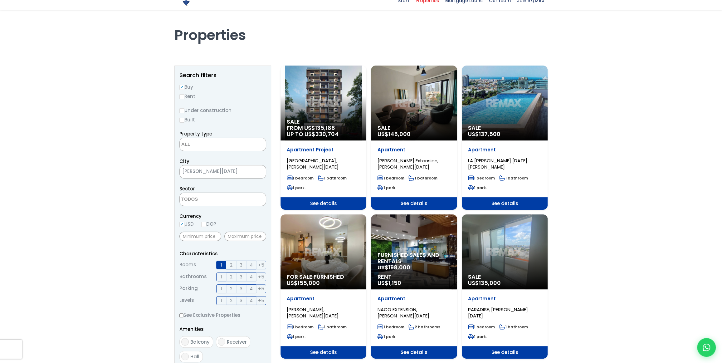
scroll to position [113, 0]
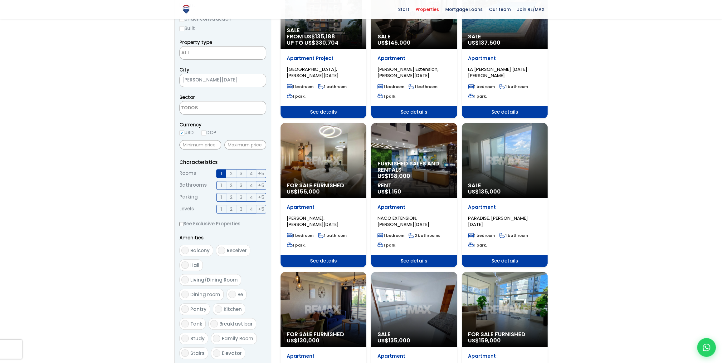
click at [328, 165] on div "For sale furnished US$ 155,000" at bounding box center [324, 160] width 86 height 75
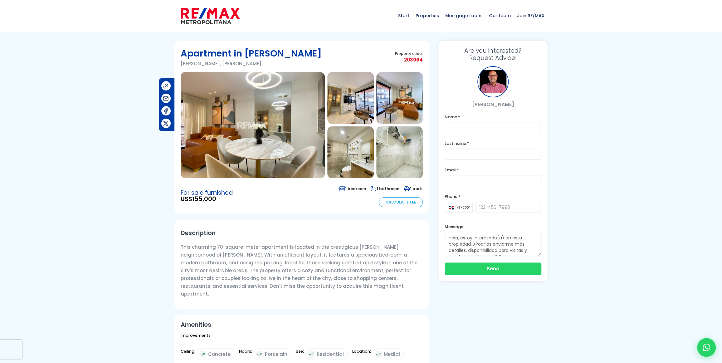
click at [254, 138] on img at bounding box center [253, 125] width 144 height 106
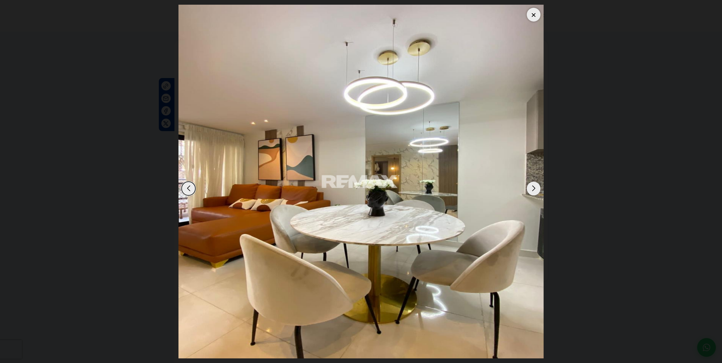
click at [534, 188] on div "Next slide" at bounding box center [534, 189] width 14 height 14
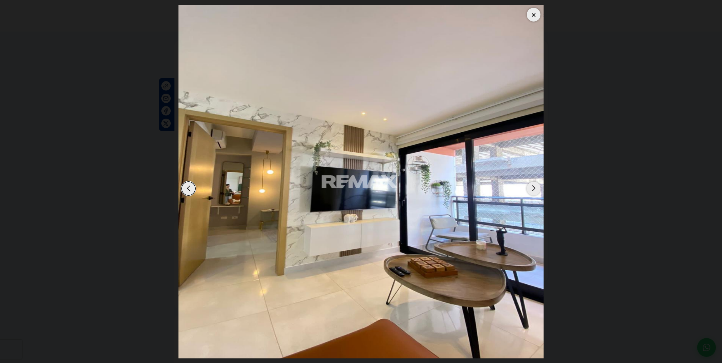
click at [534, 188] on div "Next slide" at bounding box center [534, 189] width 14 height 14
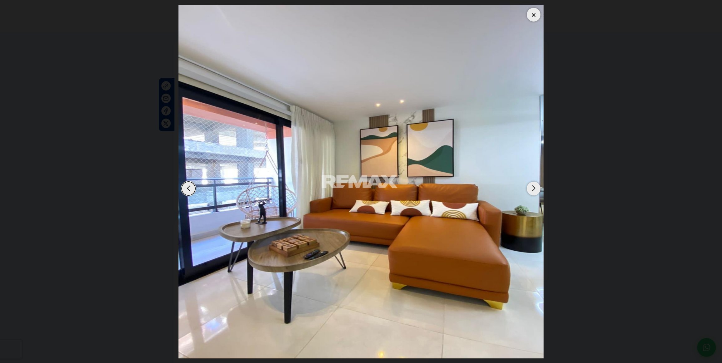
click at [534, 188] on div "Next slide" at bounding box center [534, 189] width 14 height 14
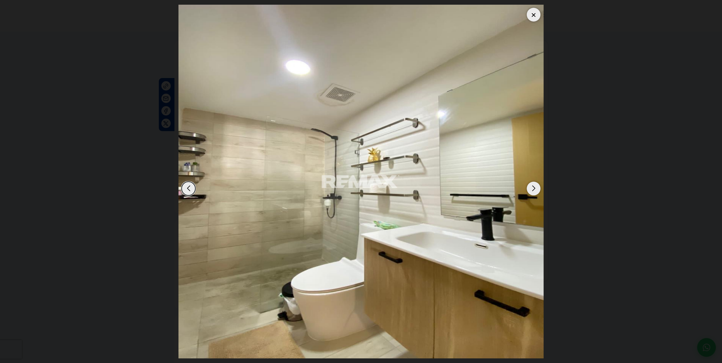
click at [534, 188] on div "Next slide" at bounding box center [534, 189] width 14 height 14
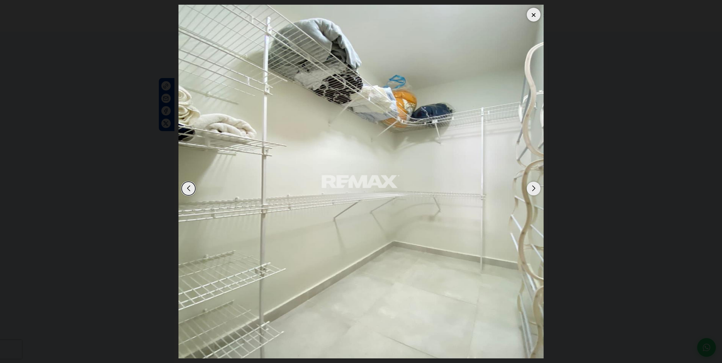
click at [534, 188] on div "Next slide" at bounding box center [534, 189] width 14 height 14
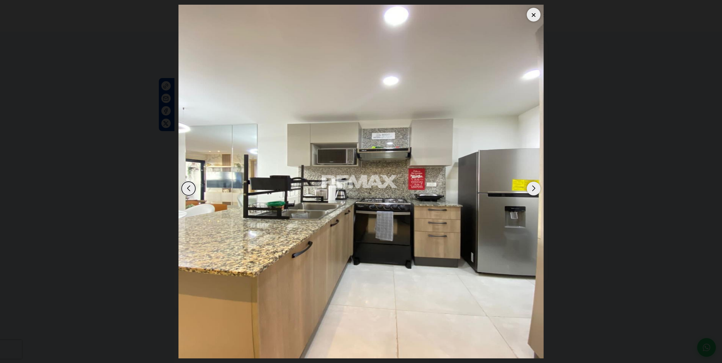
click at [534, 188] on div "Next slide" at bounding box center [534, 189] width 14 height 14
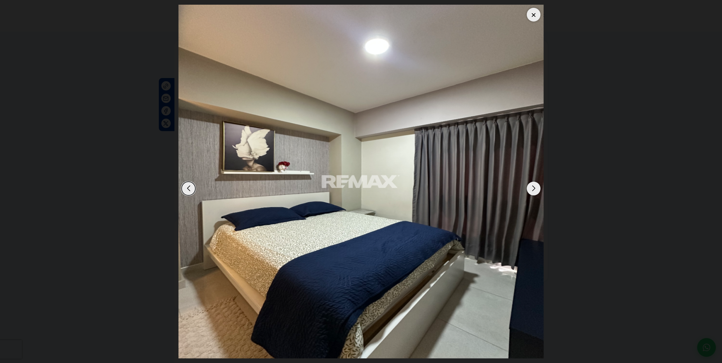
click at [534, 188] on div "Next slide" at bounding box center [534, 189] width 14 height 14
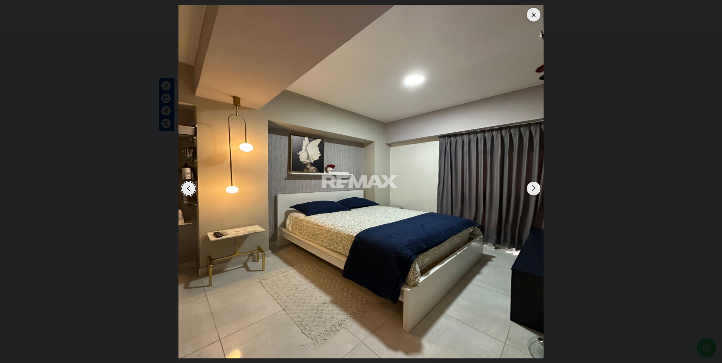
click at [534, 187] on div "Next slide" at bounding box center [534, 189] width 14 height 14
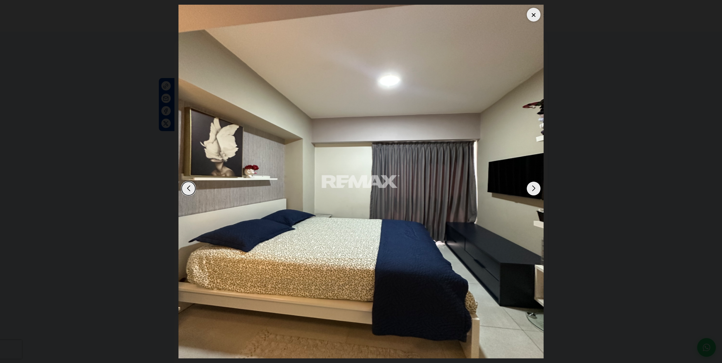
click at [534, 187] on div "Next slide" at bounding box center [534, 189] width 14 height 14
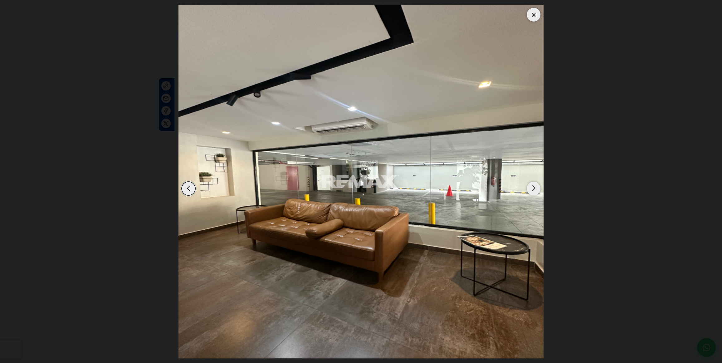
click at [534, 187] on div "Next slide" at bounding box center [534, 189] width 14 height 14
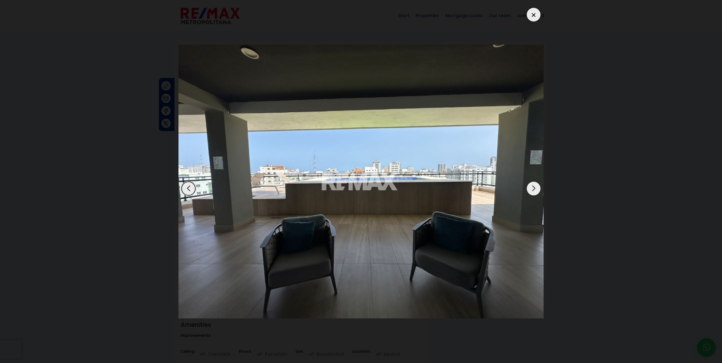
click at [534, 187] on div "Next slide" at bounding box center [534, 189] width 14 height 14
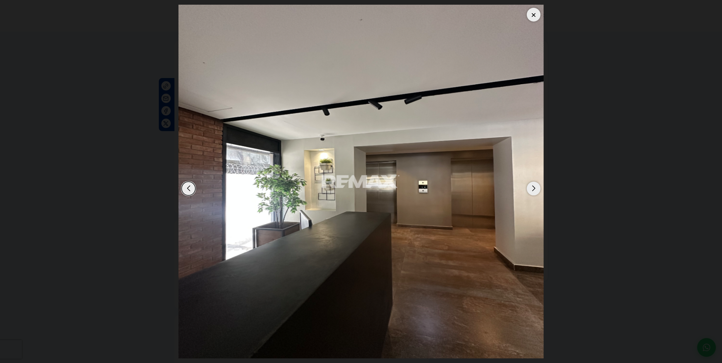
click at [534, 187] on div "Next slide" at bounding box center [534, 189] width 14 height 14
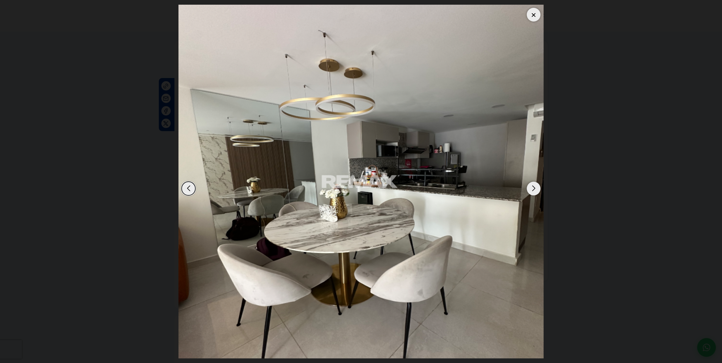
click at [534, 187] on div "Next slide" at bounding box center [534, 189] width 14 height 14
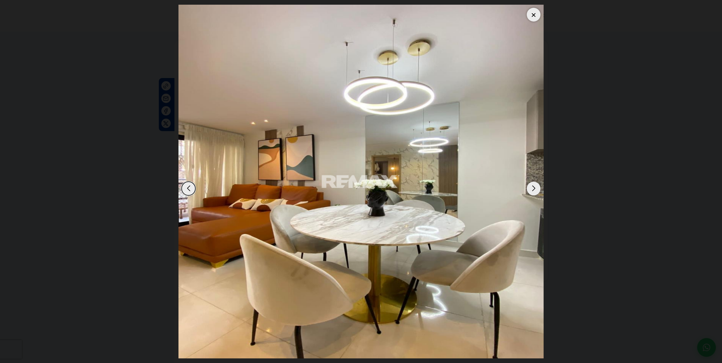
click at [185, 188] on div "Previous slide" at bounding box center [189, 189] width 14 height 14
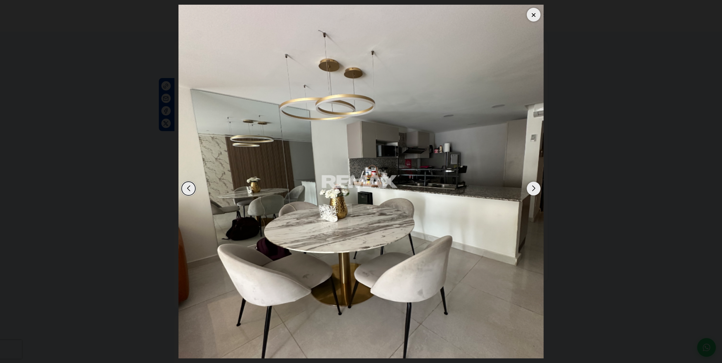
click at [532, 186] on div "Next slide" at bounding box center [534, 189] width 14 height 14
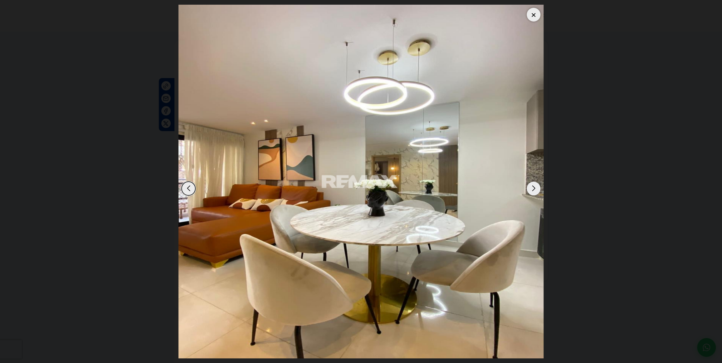
click at [533, 185] on div "Next slide" at bounding box center [534, 189] width 14 height 14
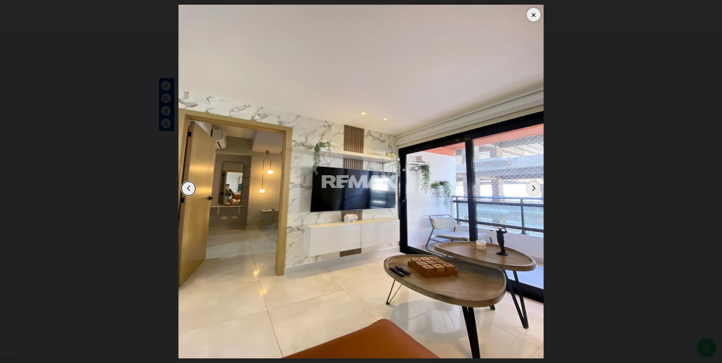
click at [534, 189] on div "Next slide" at bounding box center [534, 189] width 14 height 14
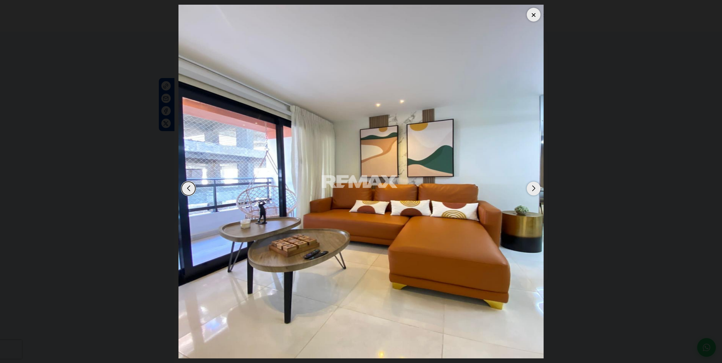
click at [533, 187] on div "Next slide" at bounding box center [534, 189] width 14 height 14
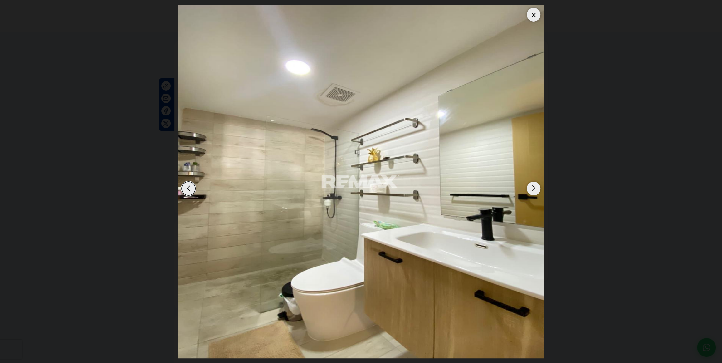
click at [534, 186] on div "Next slide" at bounding box center [534, 189] width 14 height 14
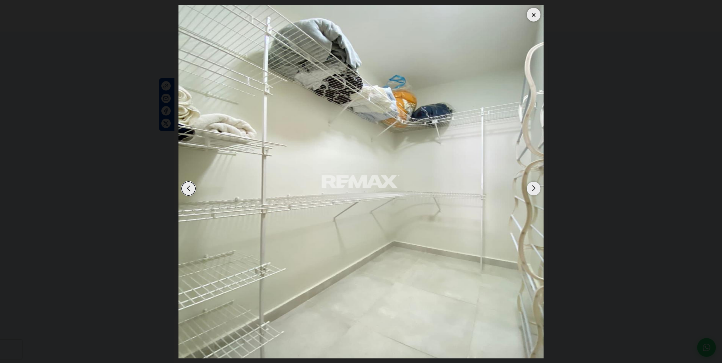
click at [538, 183] on div "Next slide" at bounding box center [534, 189] width 14 height 14
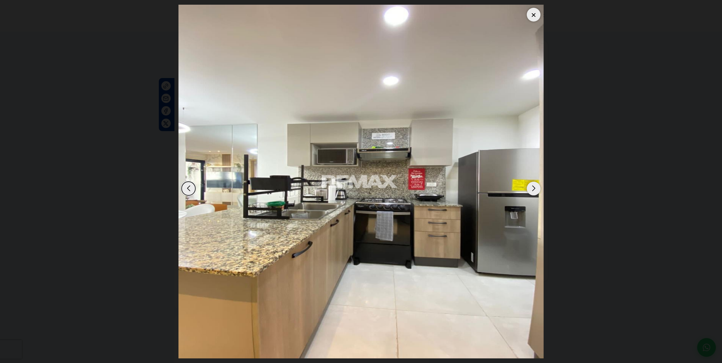
click at [531, 12] on div at bounding box center [534, 15] width 14 height 14
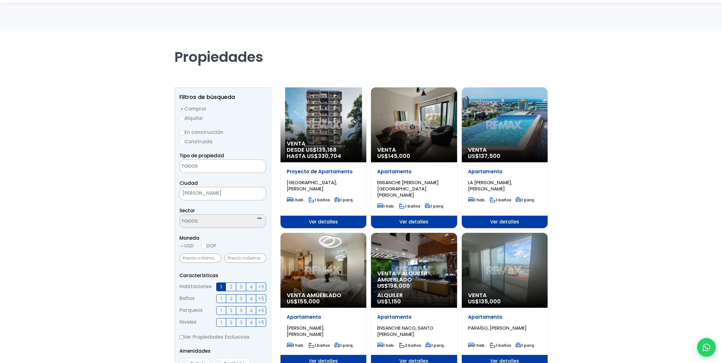
select select
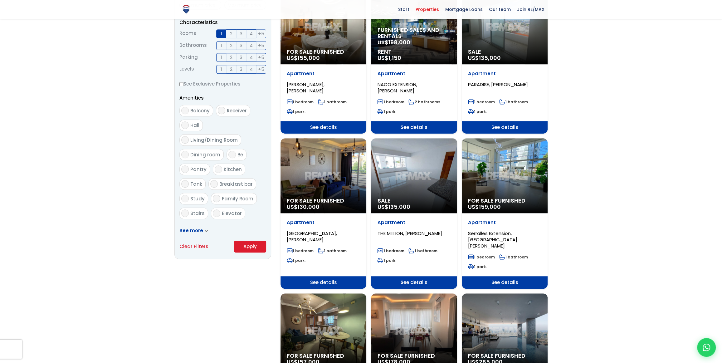
scroll to position [255, 0]
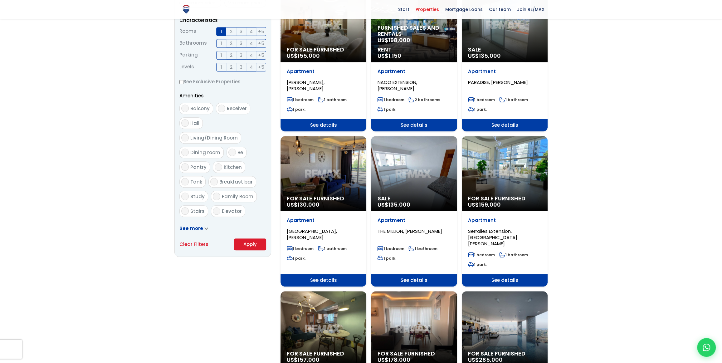
click at [320, 173] on div "For sale furnished US$ 130,000" at bounding box center [324, 173] width 86 height 75
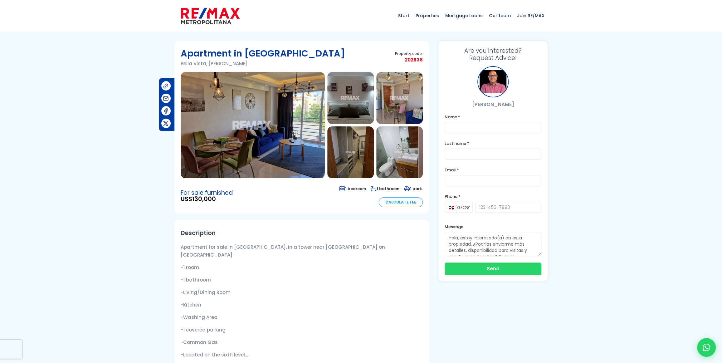
click at [249, 150] on img at bounding box center [253, 125] width 144 height 106
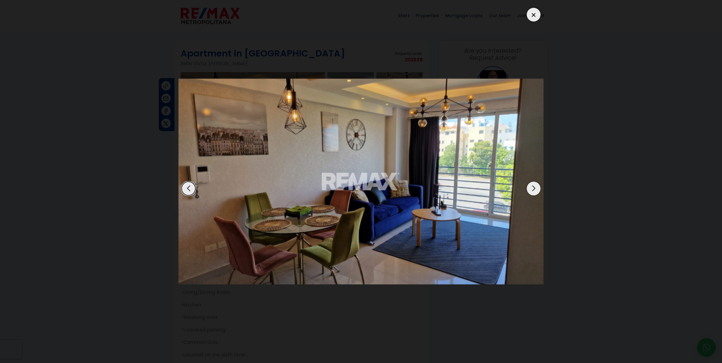
click at [534, 189] on div "Next slide" at bounding box center [534, 189] width 14 height 14
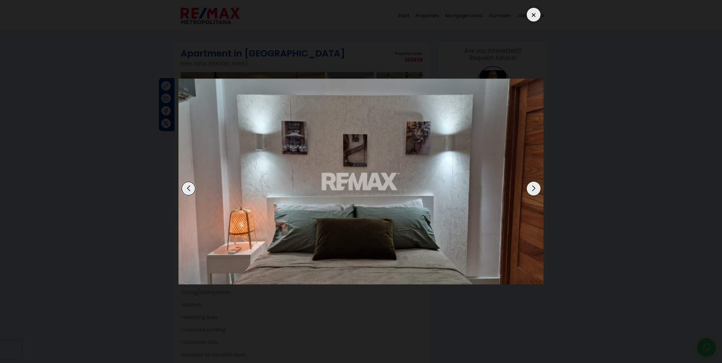
click at [535, 189] on div "Next slide" at bounding box center [534, 189] width 14 height 14
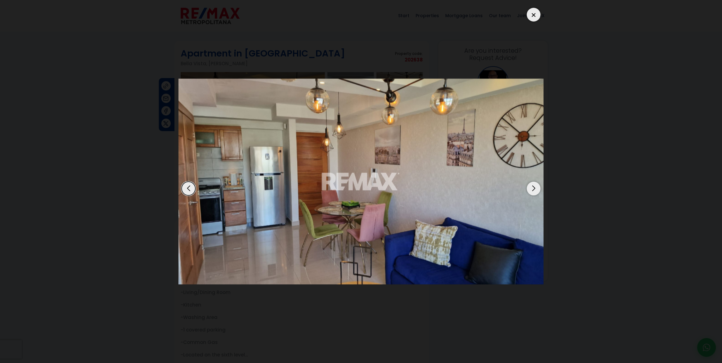
click at [535, 189] on div "Next slide" at bounding box center [534, 189] width 14 height 14
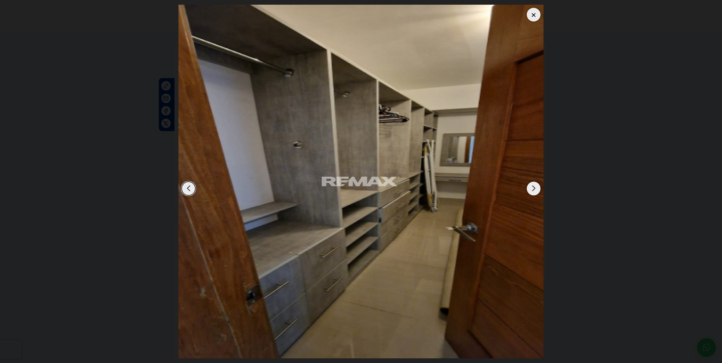
click at [535, 189] on div "Next slide" at bounding box center [534, 189] width 14 height 14
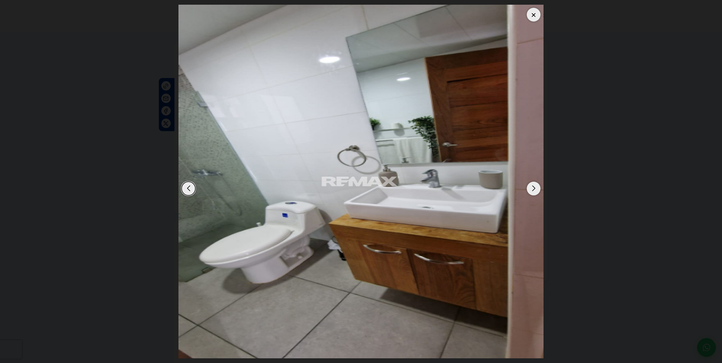
click at [535, 189] on div "Next slide" at bounding box center [534, 189] width 14 height 14
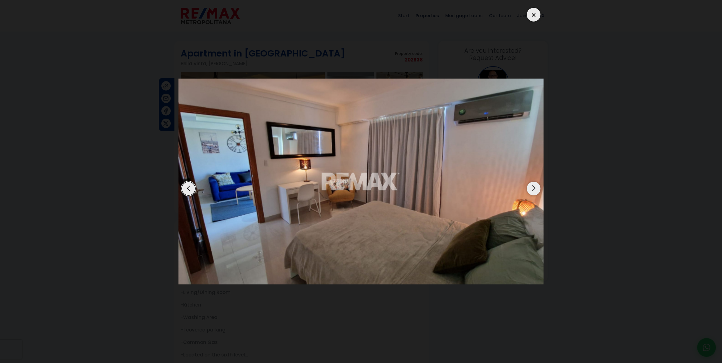
click at [535, 189] on div "Next slide" at bounding box center [534, 189] width 14 height 14
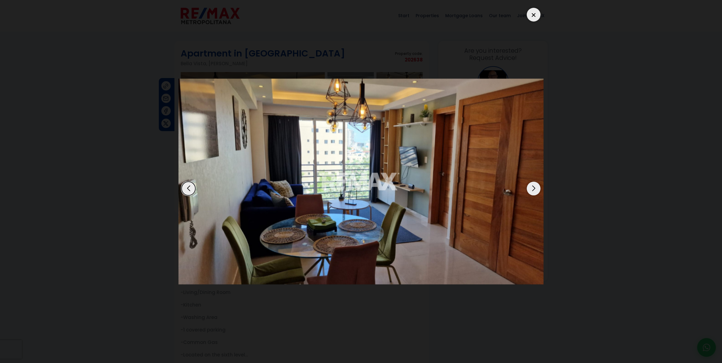
click at [534, 190] on div "Next slide" at bounding box center [534, 189] width 14 height 14
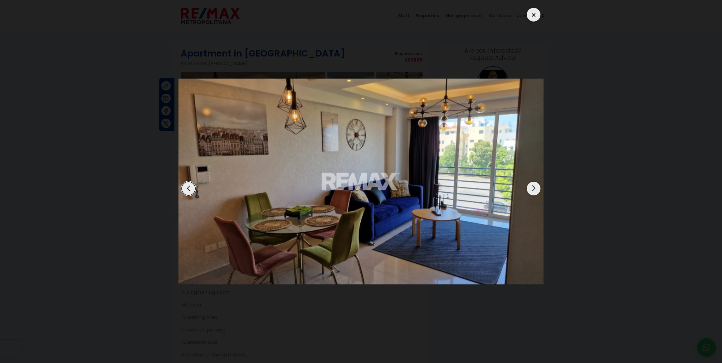
click at [534, 190] on div "Next slide" at bounding box center [534, 189] width 14 height 14
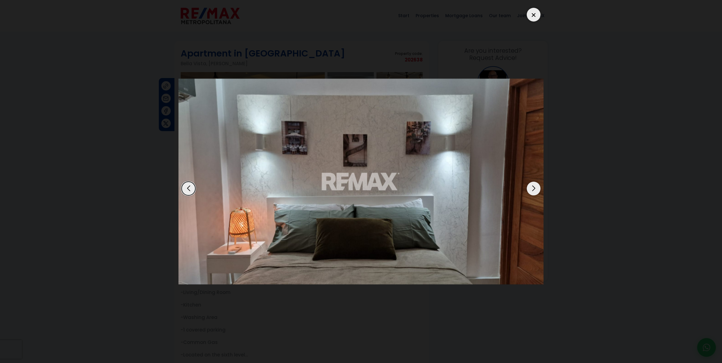
click at [534, 190] on div "Next slide" at bounding box center [534, 189] width 14 height 14
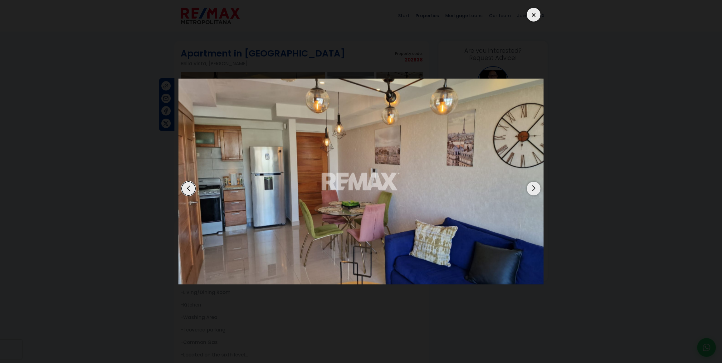
click at [534, 190] on div "Next slide" at bounding box center [534, 189] width 14 height 14
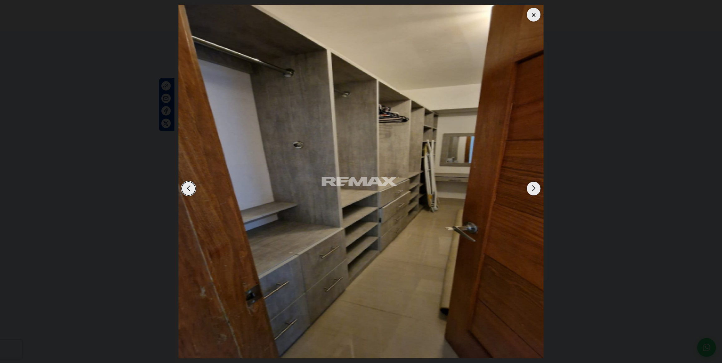
click at [534, 190] on div "Next slide" at bounding box center [534, 189] width 14 height 14
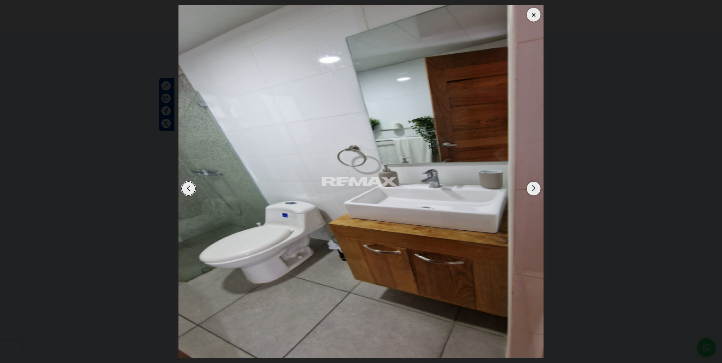
click at [534, 190] on div "Next slide" at bounding box center [534, 189] width 14 height 14
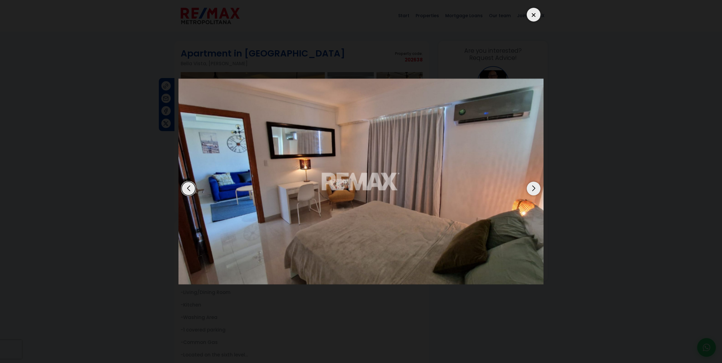
click at [535, 12] on div at bounding box center [534, 15] width 14 height 14
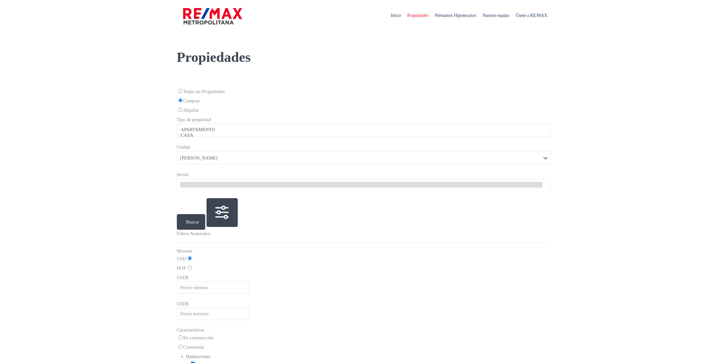
select select
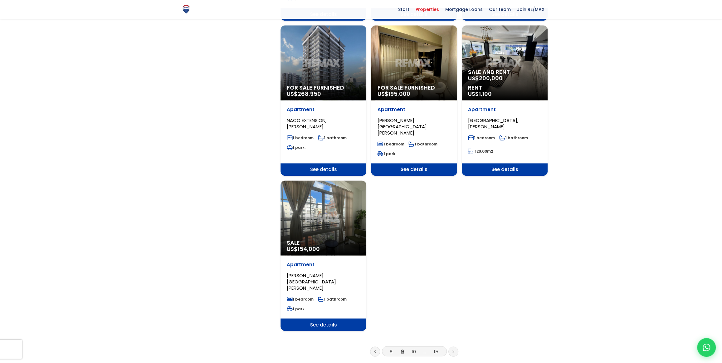
scroll to position [681, 0]
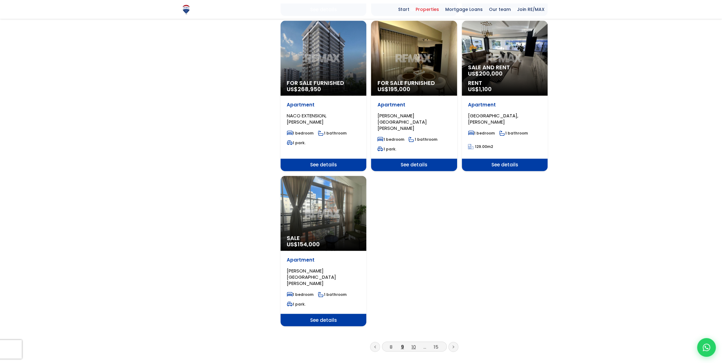
click at [413, 343] on font "10" at bounding box center [414, 346] width 4 height 7
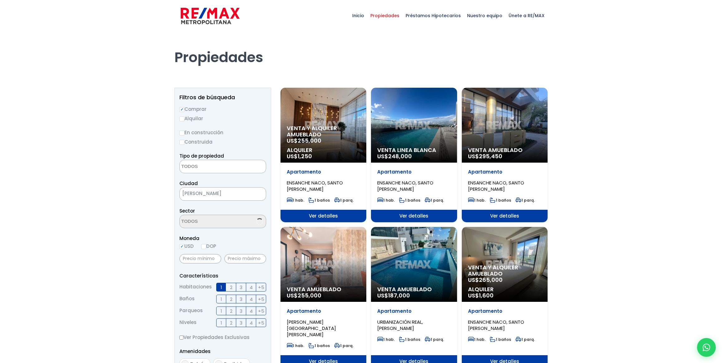
select select
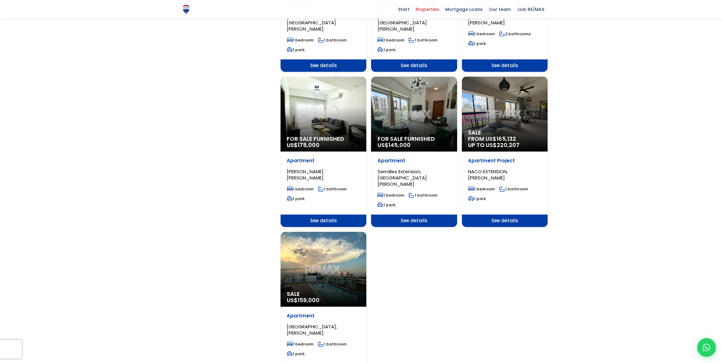
scroll to position [624, 0]
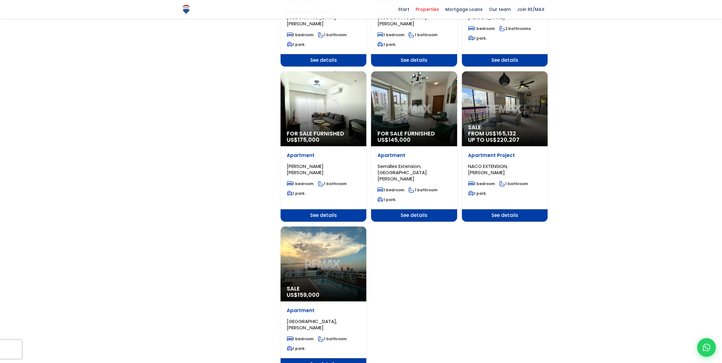
click at [319, 265] on div "Sale US$ 159,000" at bounding box center [324, 263] width 86 height 75
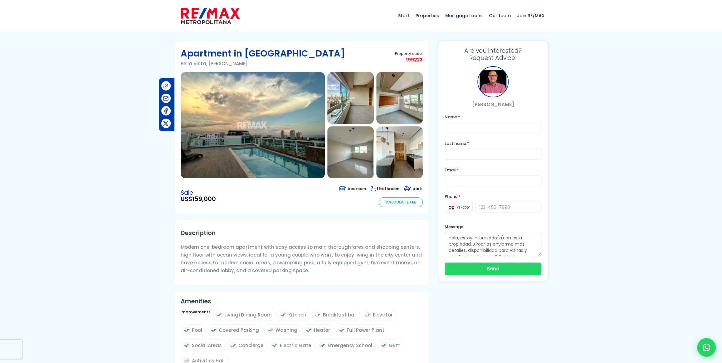
click at [255, 123] on img at bounding box center [253, 125] width 144 height 106
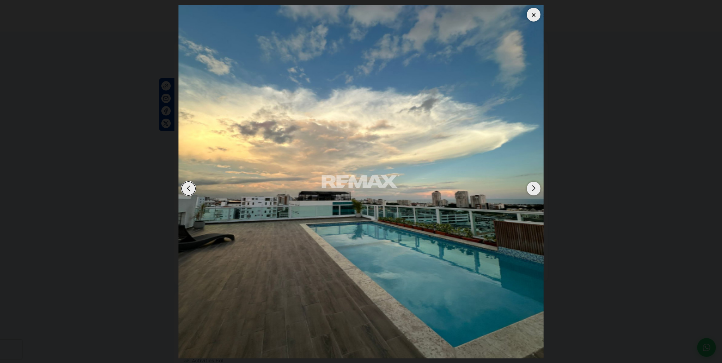
click at [532, 187] on div "Next slide" at bounding box center [534, 189] width 14 height 14
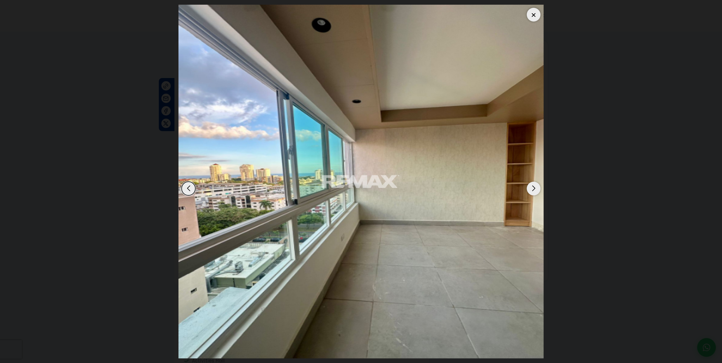
click at [532, 187] on div "Next slide" at bounding box center [534, 189] width 14 height 14
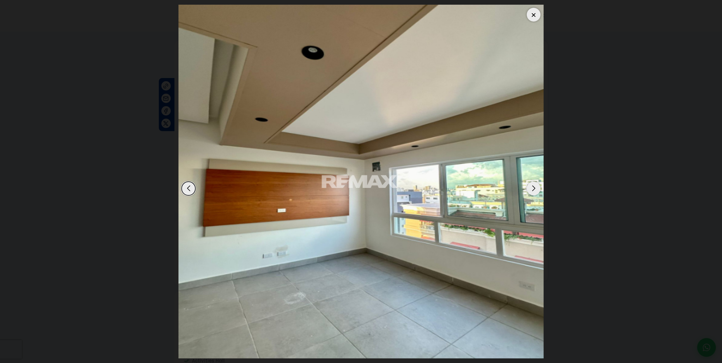
click at [532, 187] on div "Next slide" at bounding box center [534, 189] width 14 height 14
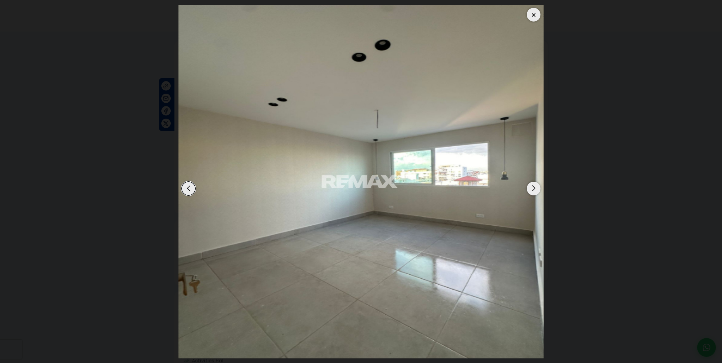
click at [186, 187] on div "Previous slide" at bounding box center [189, 189] width 14 height 14
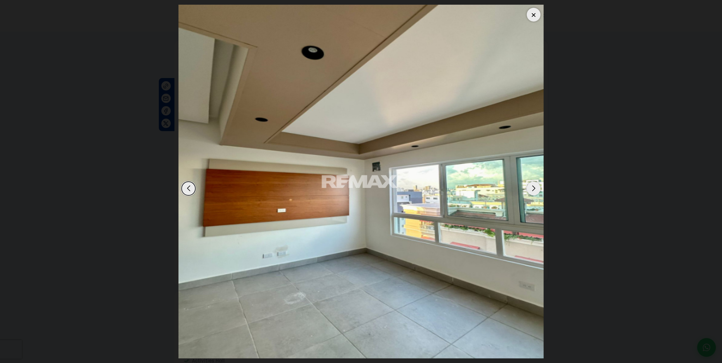
click at [531, 189] on div "Next slide" at bounding box center [534, 189] width 14 height 14
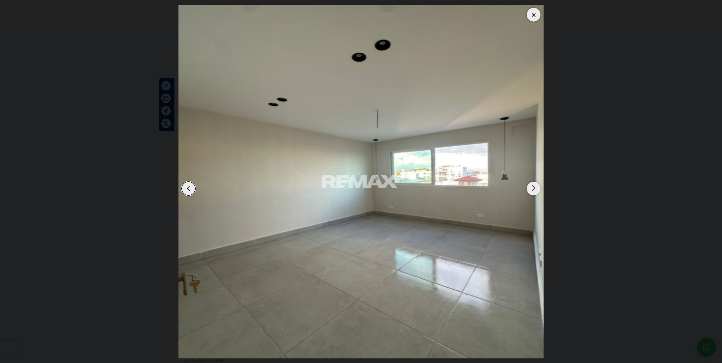
click at [531, 189] on div "Next slide" at bounding box center [534, 189] width 14 height 14
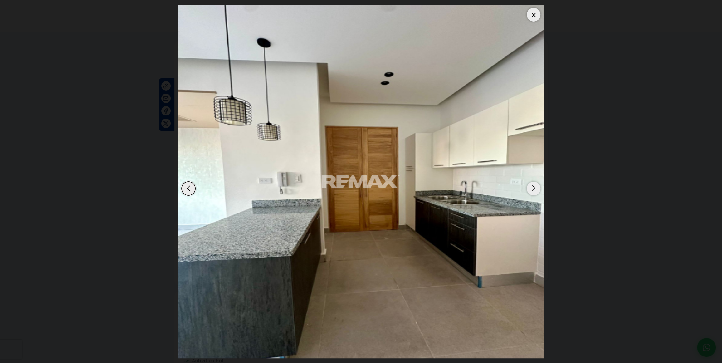
click at [531, 189] on div "Next slide" at bounding box center [534, 189] width 14 height 14
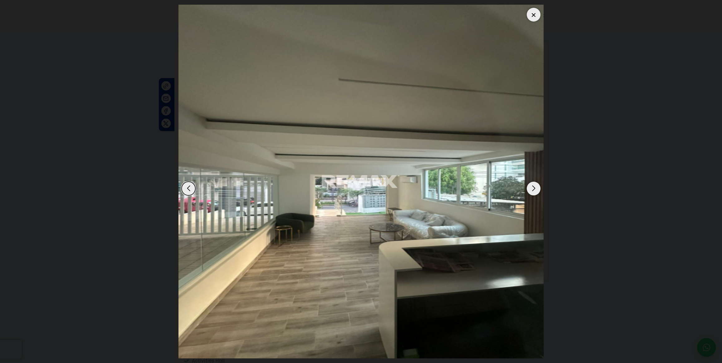
click at [531, 189] on div "Next slide" at bounding box center [534, 189] width 14 height 14
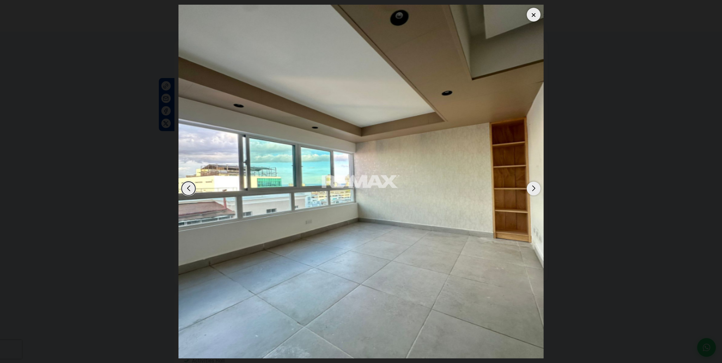
click at [531, 189] on div "Next slide" at bounding box center [534, 189] width 14 height 14
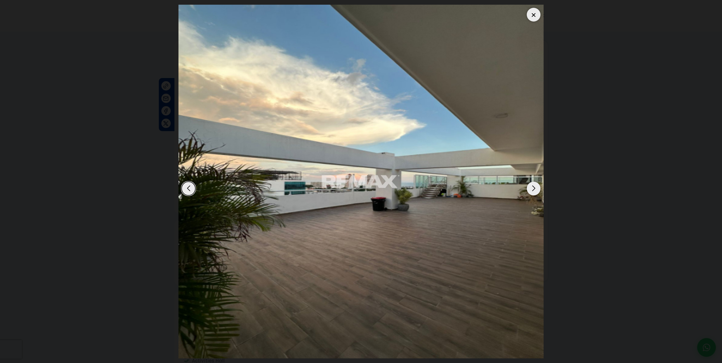
click at [531, 189] on div "Next slide" at bounding box center [534, 189] width 14 height 14
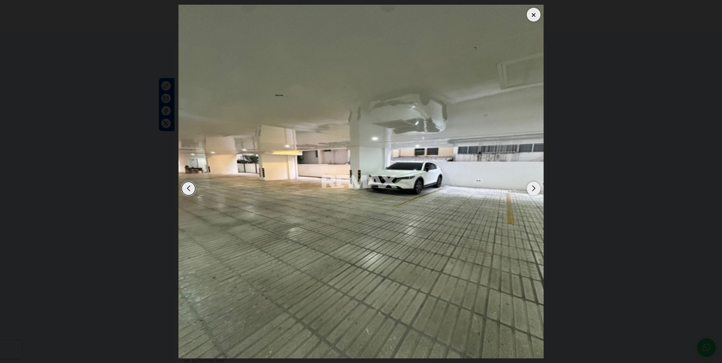
click at [531, 189] on div "Next slide" at bounding box center [534, 189] width 14 height 14
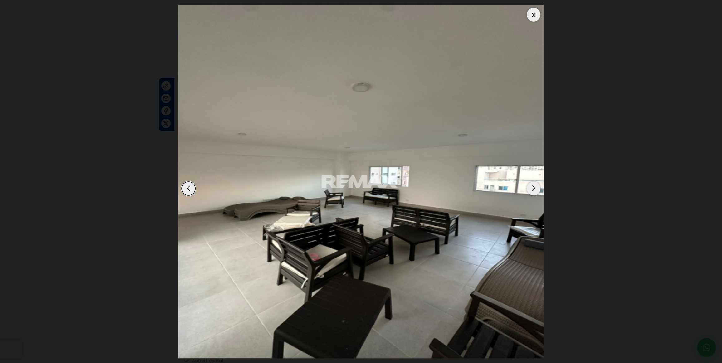
click at [531, 189] on div "Next slide" at bounding box center [534, 189] width 14 height 14
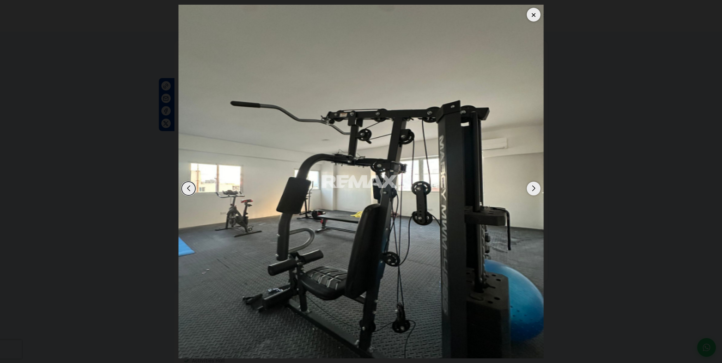
click at [531, 189] on div "Next slide" at bounding box center [534, 189] width 14 height 14
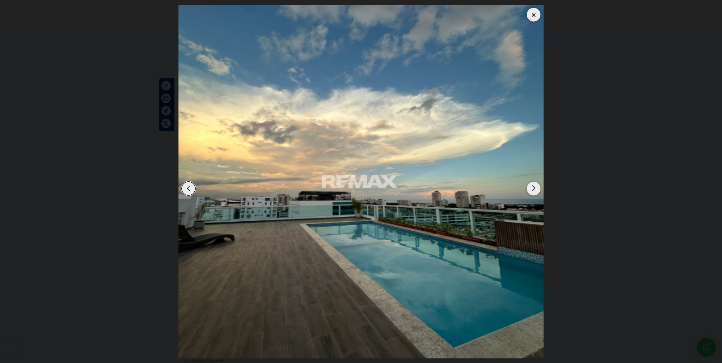
click at [531, 189] on div "Next slide" at bounding box center [534, 189] width 14 height 14
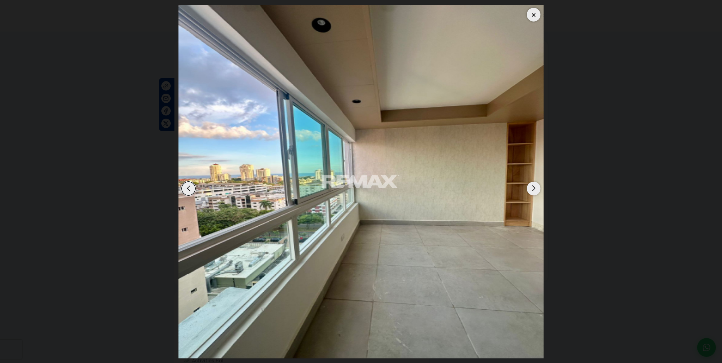
click at [531, 15] on div at bounding box center [534, 15] width 14 height 14
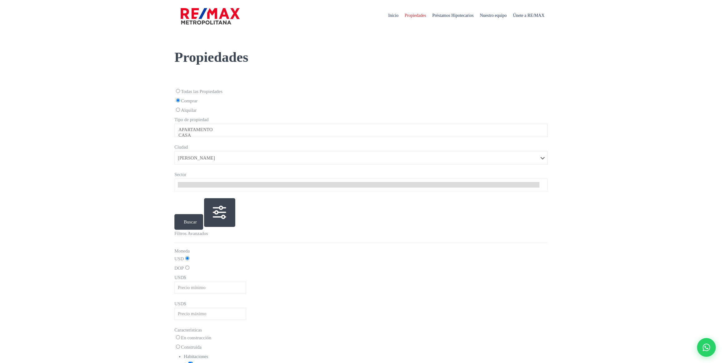
select select
select select "1"
select select
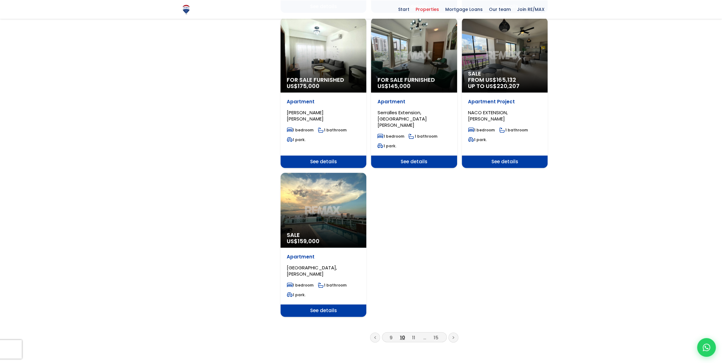
scroll to position [710, 0]
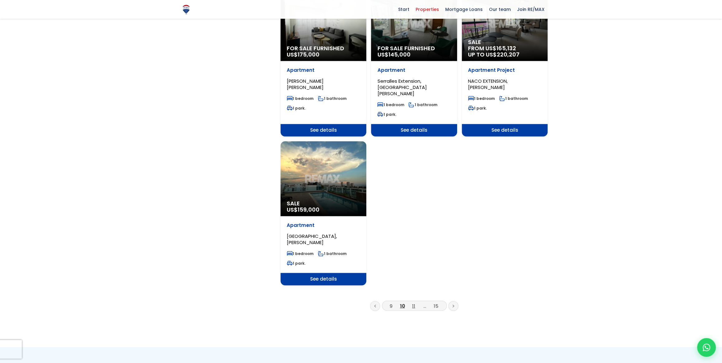
click at [413, 303] on font "11" at bounding box center [413, 306] width 3 height 7
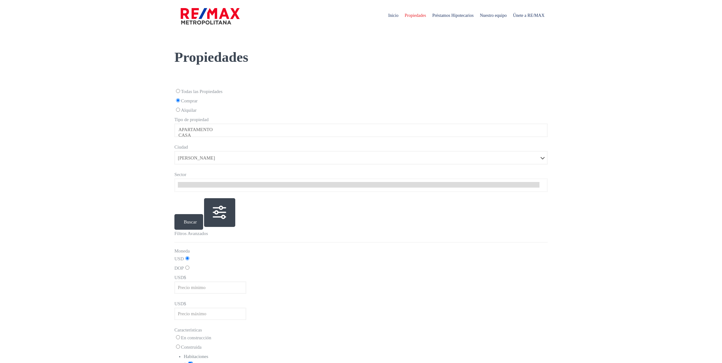
select select
select select "1"
select select
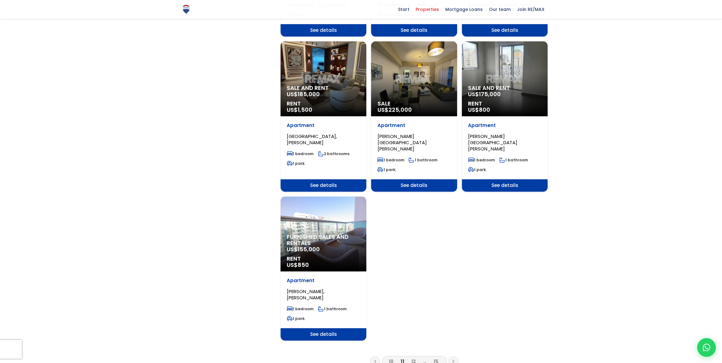
scroll to position [681, 0]
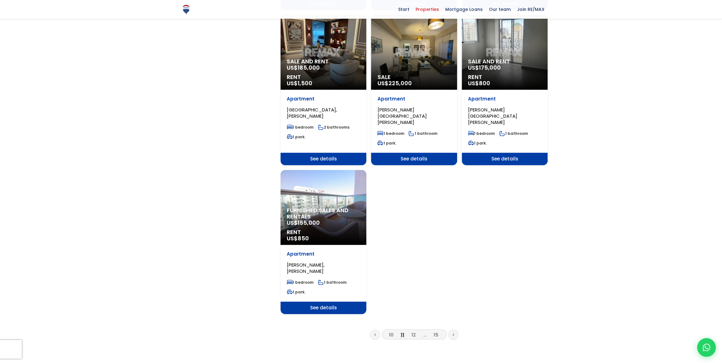
click at [331, 206] on font "Furnished sales and rentals" at bounding box center [318, 213] width 62 height 14
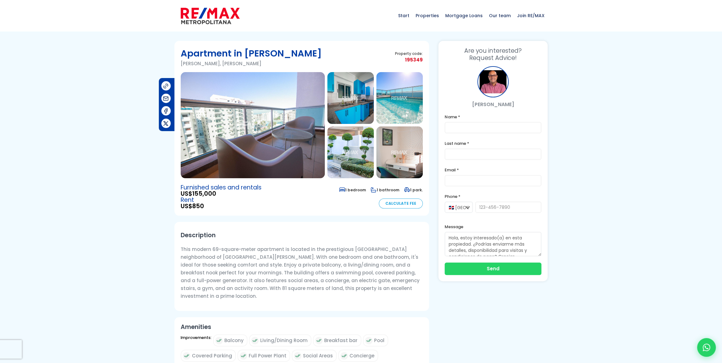
click at [251, 142] on img at bounding box center [253, 125] width 144 height 106
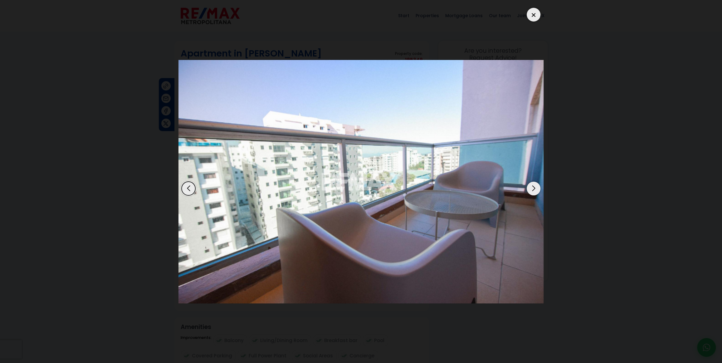
click at [533, 188] on div "Next slide" at bounding box center [534, 189] width 14 height 14
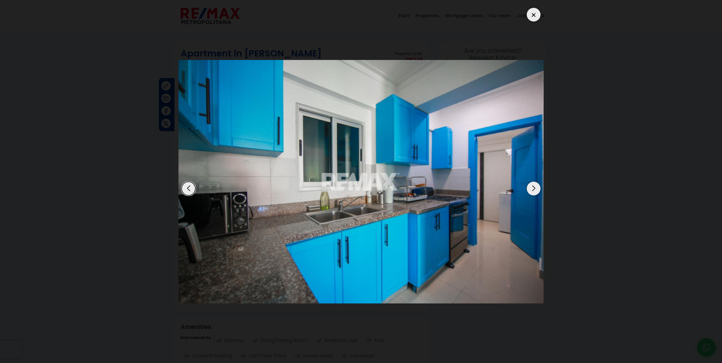
click at [533, 188] on div "Next slide" at bounding box center [534, 189] width 14 height 14
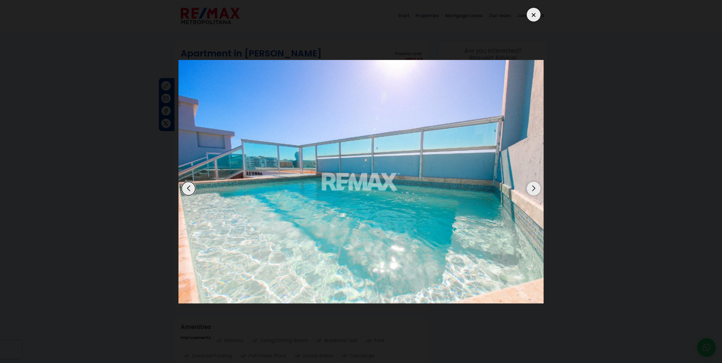
click at [533, 188] on div "Next slide" at bounding box center [534, 189] width 14 height 14
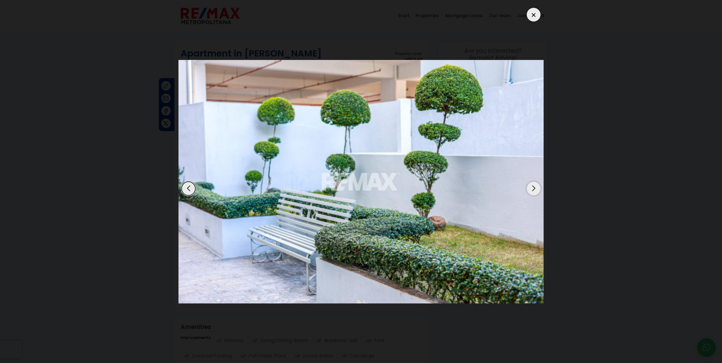
click at [533, 188] on div "Next slide" at bounding box center [534, 189] width 14 height 14
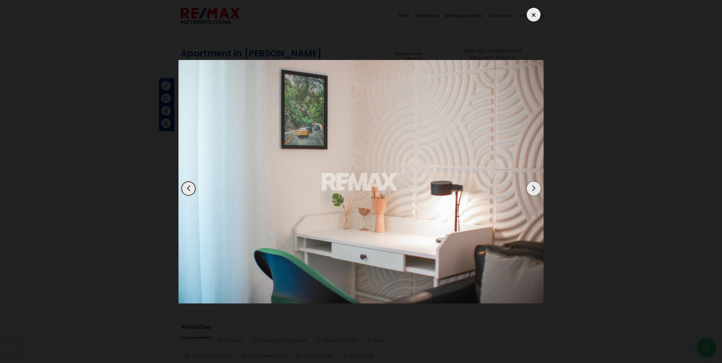
click at [533, 188] on div "Next slide" at bounding box center [534, 189] width 14 height 14
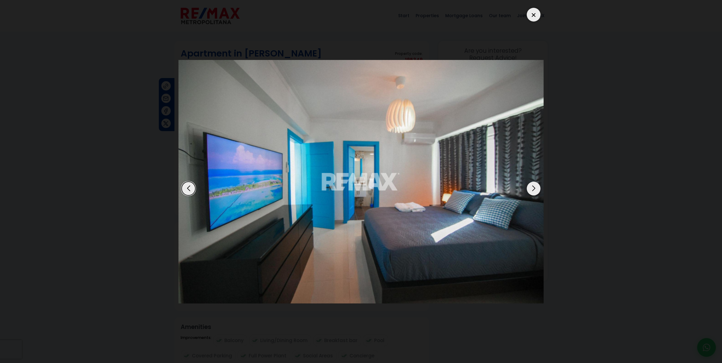
click at [533, 188] on div "Next slide" at bounding box center [534, 189] width 14 height 14
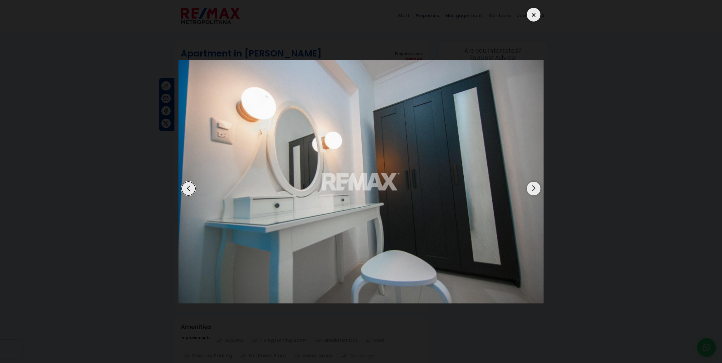
click at [533, 188] on div "Next slide" at bounding box center [534, 189] width 14 height 14
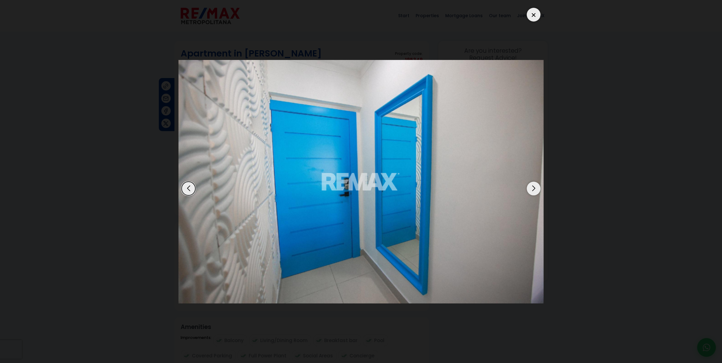
click at [533, 188] on div "Next slide" at bounding box center [534, 189] width 14 height 14
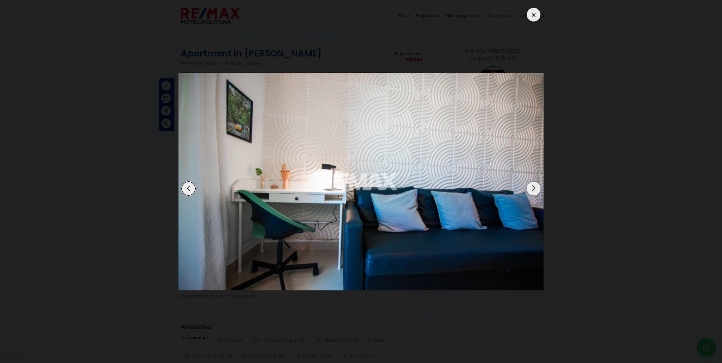
click at [533, 188] on div "Next slide" at bounding box center [534, 189] width 14 height 14
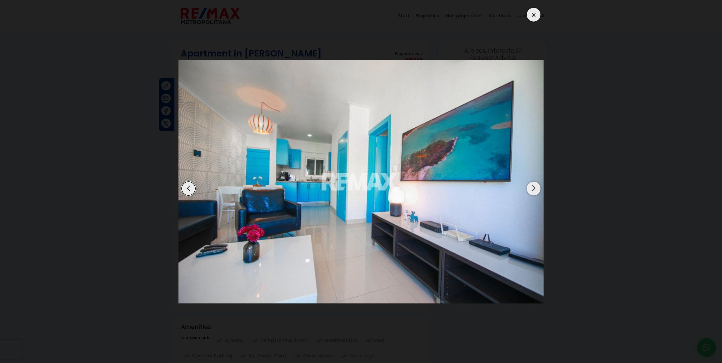
click at [533, 188] on div "Next slide" at bounding box center [534, 189] width 14 height 14
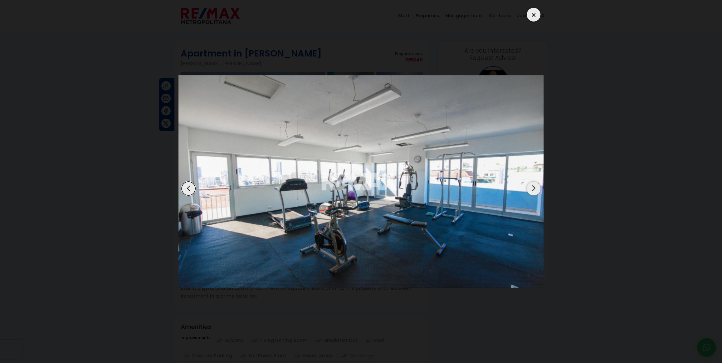
click at [533, 188] on div "Next slide" at bounding box center [534, 189] width 14 height 14
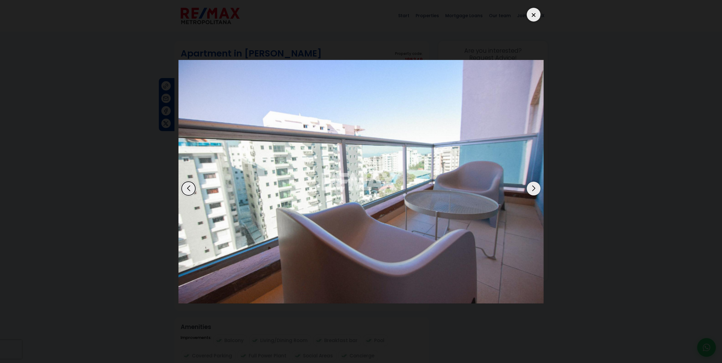
click at [533, 188] on div "Next slide" at bounding box center [534, 189] width 14 height 14
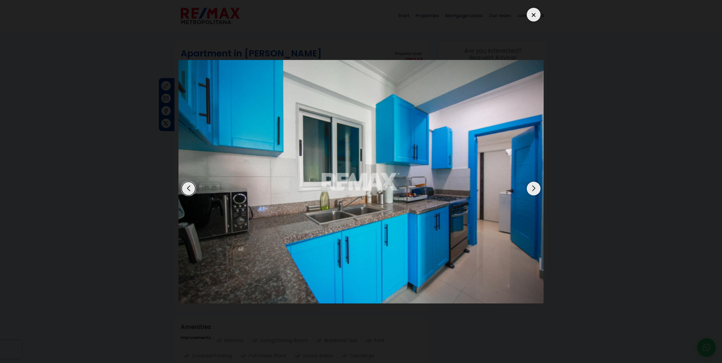
click at [533, 13] on div at bounding box center [534, 15] width 14 height 14
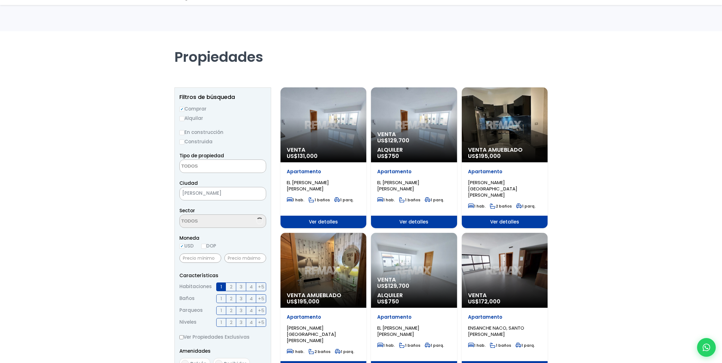
select select
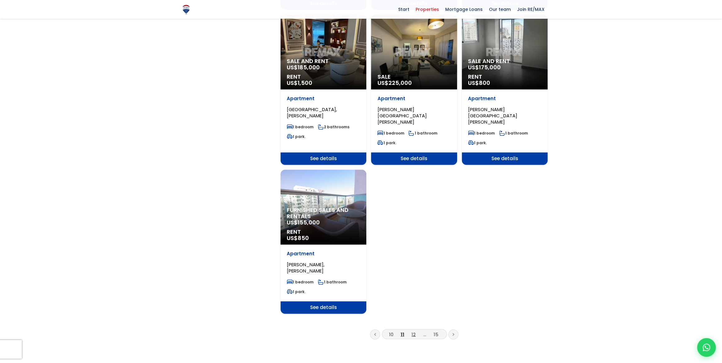
scroll to position [681, 0]
click at [415, 331] on font "12" at bounding box center [414, 334] width 4 height 7
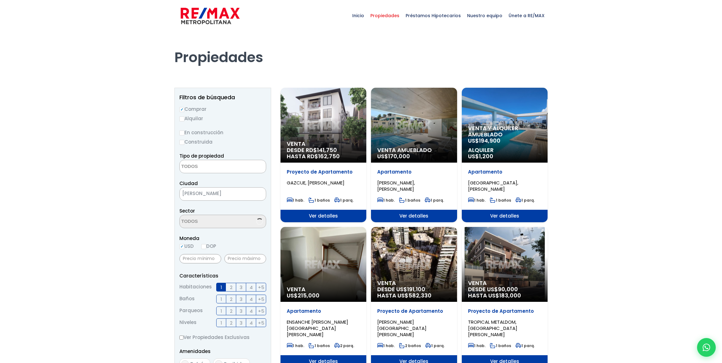
select select
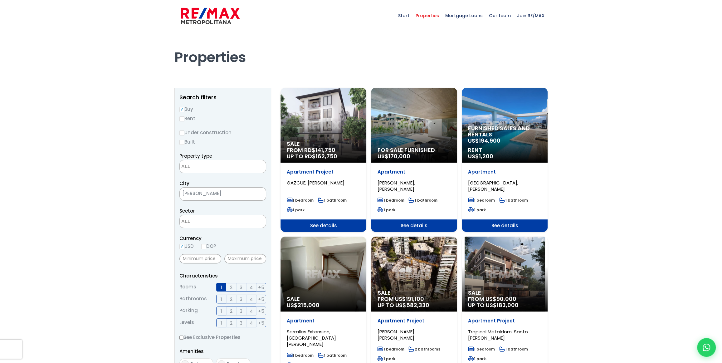
click at [323, 128] on div "Sale FROM RD$ 141,750 UP TO RD$ 162,750" at bounding box center [324, 125] width 86 height 75
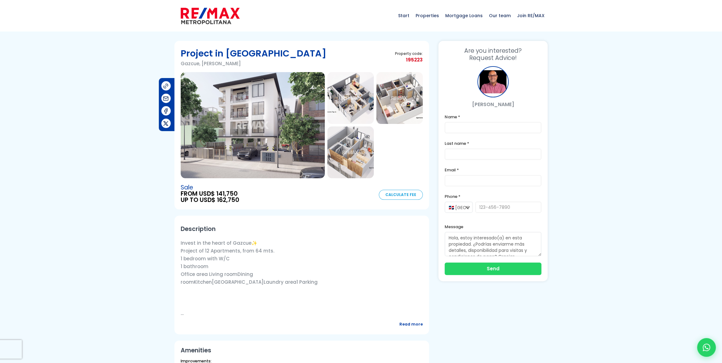
click at [262, 136] on img at bounding box center [253, 125] width 144 height 106
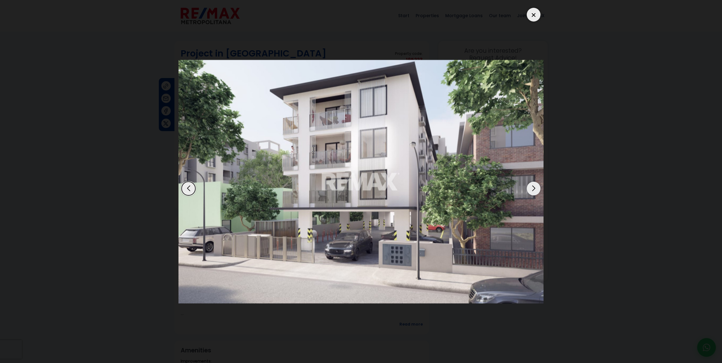
click at [532, 190] on div "Next slide" at bounding box center [534, 189] width 14 height 14
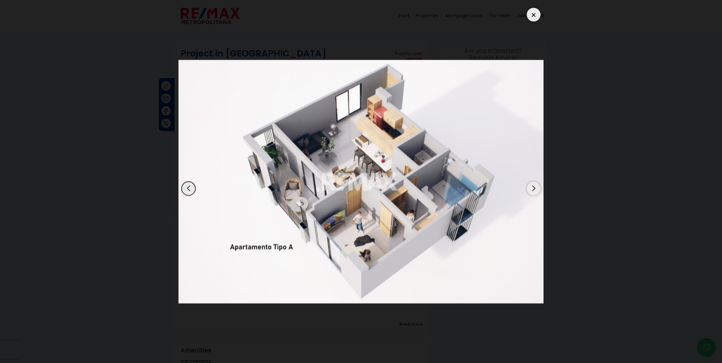
click at [533, 186] on div "Next slide" at bounding box center [534, 189] width 14 height 14
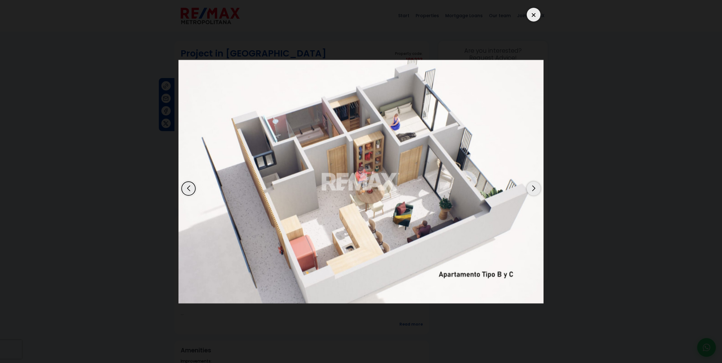
click at [190, 190] on div "Previous slide" at bounding box center [189, 189] width 14 height 14
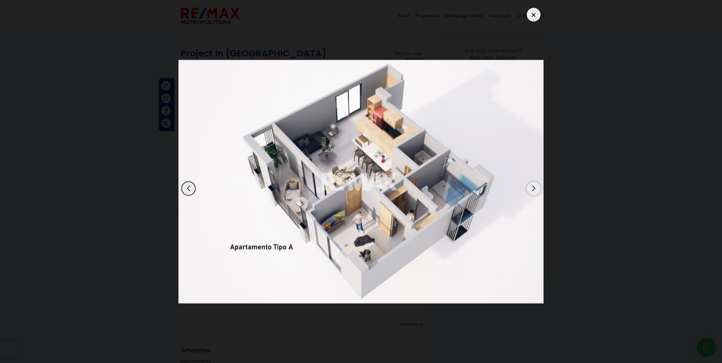
click at [533, 187] on div "Next slide" at bounding box center [534, 189] width 14 height 14
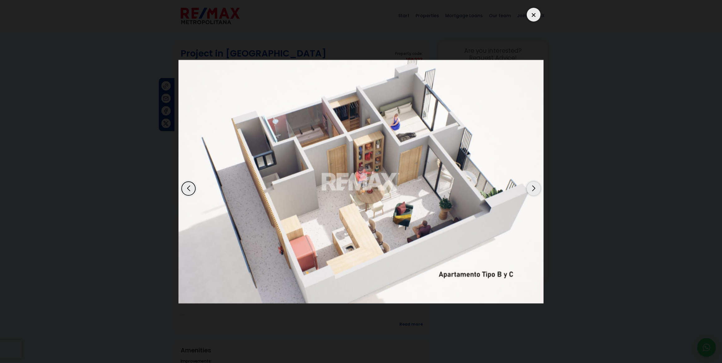
click at [534, 189] on div "Next slide" at bounding box center [534, 189] width 14 height 14
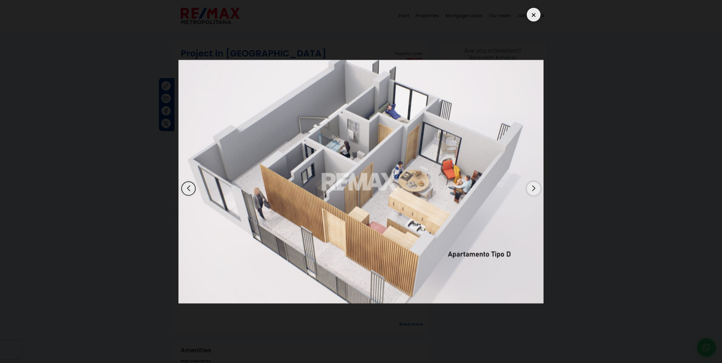
click at [532, 189] on div "Next slide" at bounding box center [534, 189] width 14 height 14
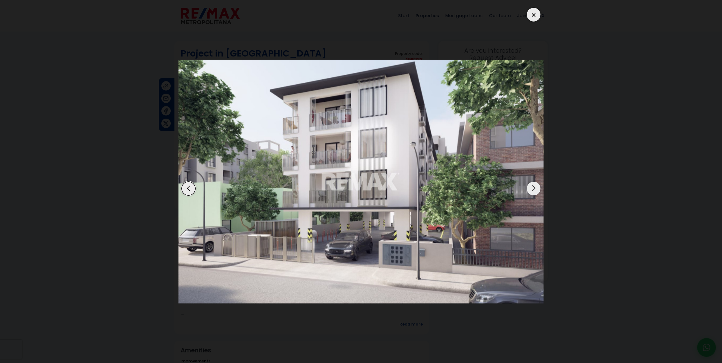
click at [534, 12] on div at bounding box center [534, 15] width 14 height 14
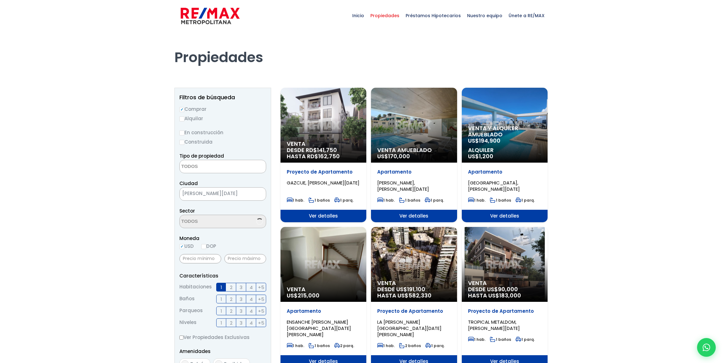
select select
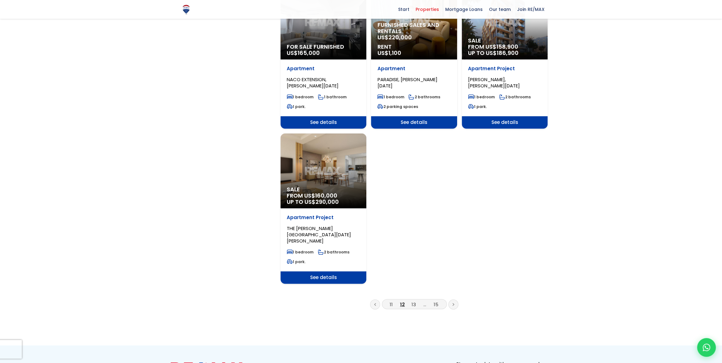
scroll to position [709, 0]
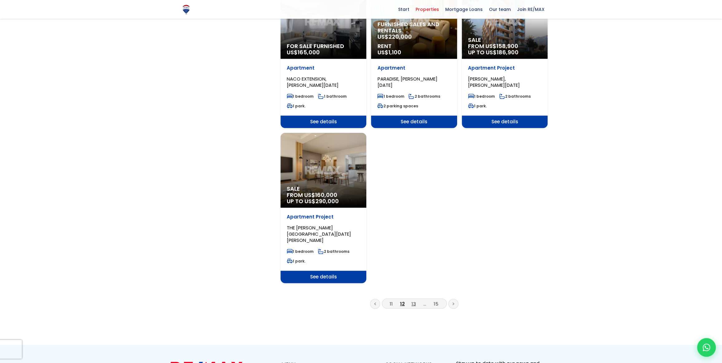
click at [412, 300] on font "13" at bounding box center [414, 303] width 4 height 7
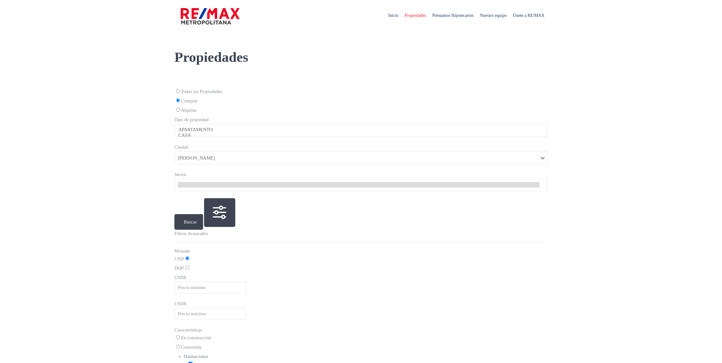
select select
select select "1"
select select
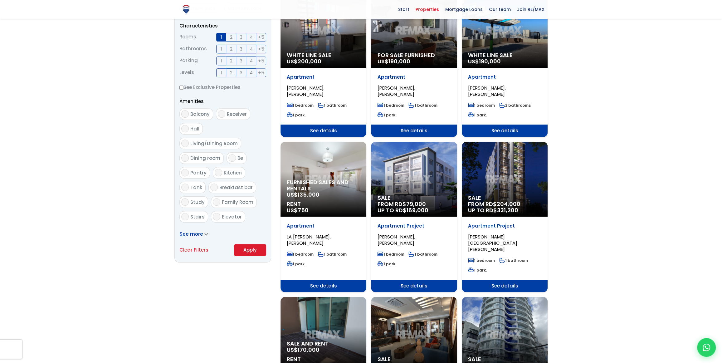
scroll to position [255, 0]
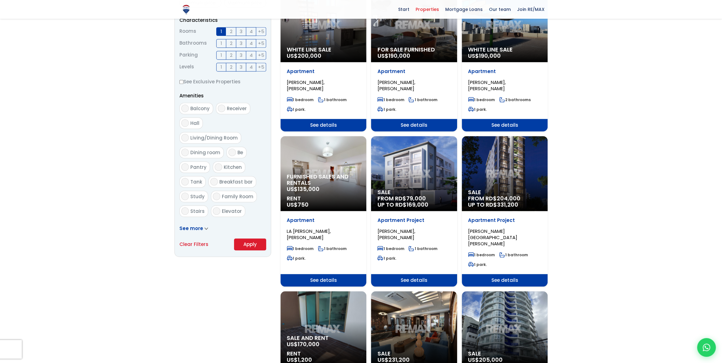
click at [322, 178] on span "Furnished sales and rentals" at bounding box center [323, 180] width 73 height 12
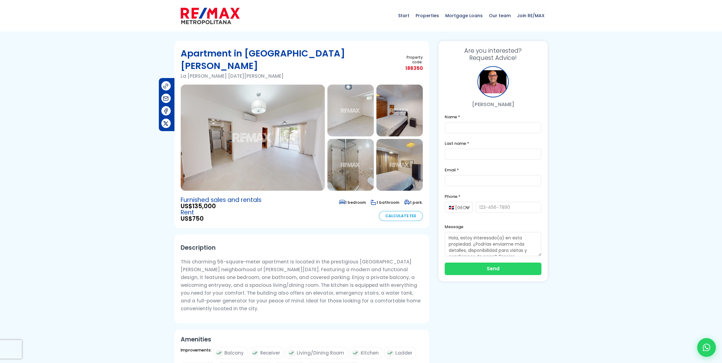
click at [268, 141] on img at bounding box center [253, 138] width 144 height 106
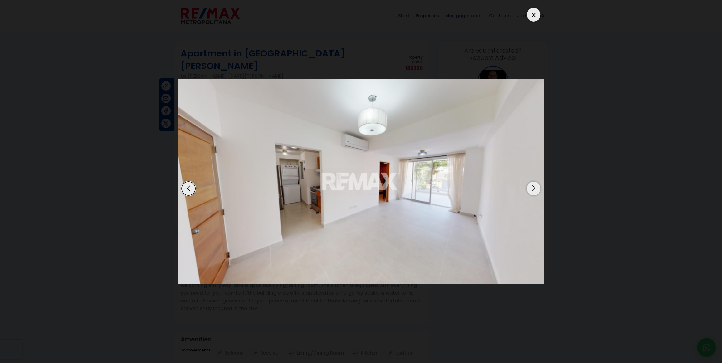
click at [535, 190] on div "Next slide" at bounding box center [534, 189] width 14 height 14
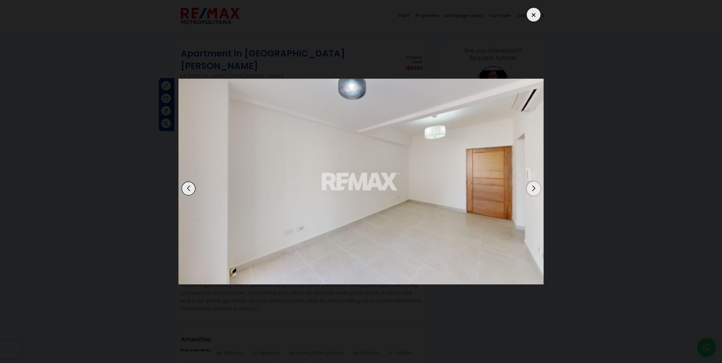
click at [533, 191] on div "Next slide" at bounding box center [534, 189] width 14 height 14
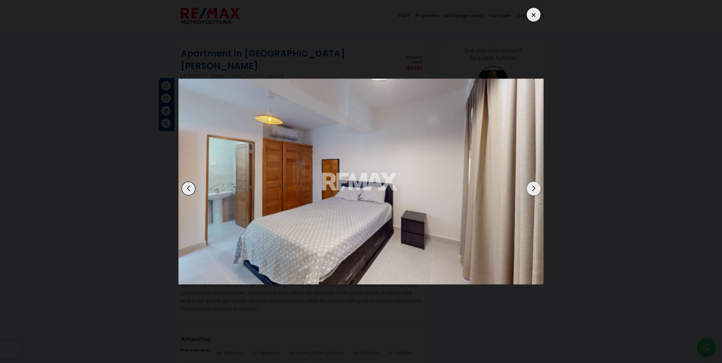
click at [533, 192] on div "Next slide" at bounding box center [534, 189] width 14 height 14
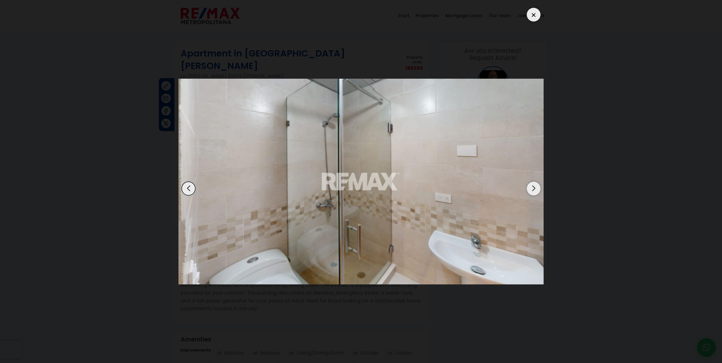
click at [533, 192] on div "Next slide" at bounding box center [534, 189] width 14 height 14
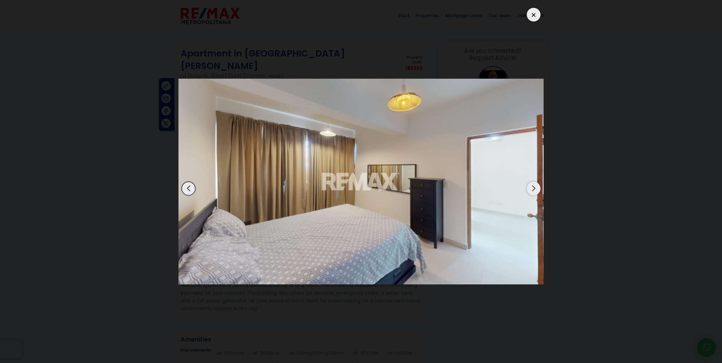
click at [533, 192] on div "Next slide" at bounding box center [534, 189] width 14 height 14
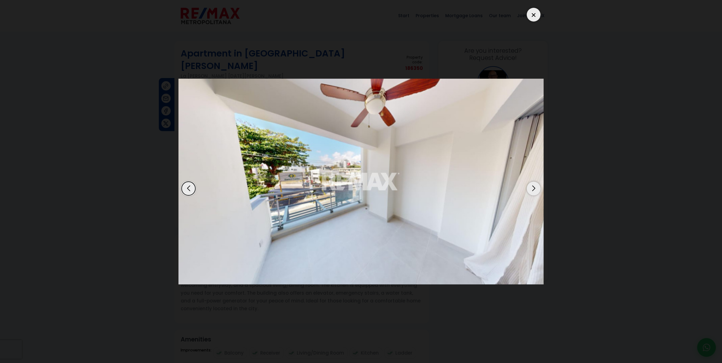
click at [533, 192] on div "Next slide" at bounding box center [534, 189] width 14 height 14
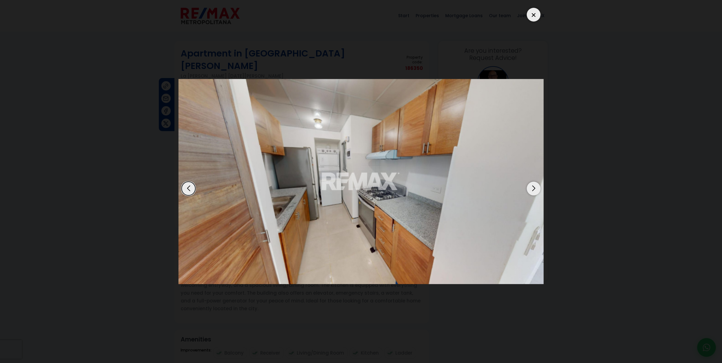
click at [533, 192] on div "Next slide" at bounding box center [534, 189] width 14 height 14
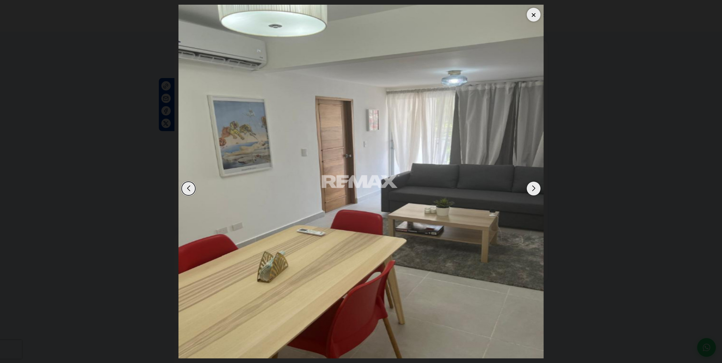
click at [533, 192] on div "Next slide" at bounding box center [534, 189] width 14 height 14
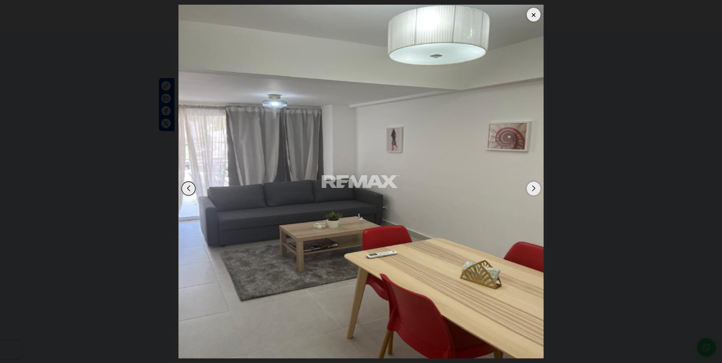
click at [533, 192] on div "Next slide" at bounding box center [534, 189] width 14 height 14
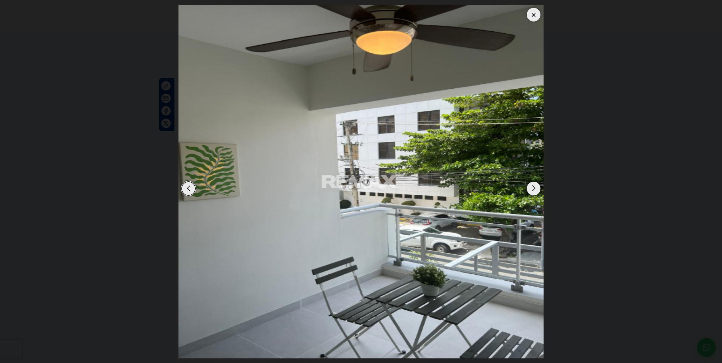
click at [533, 192] on div "Next slide" at bounding box center [534, 189] width 14 height 14
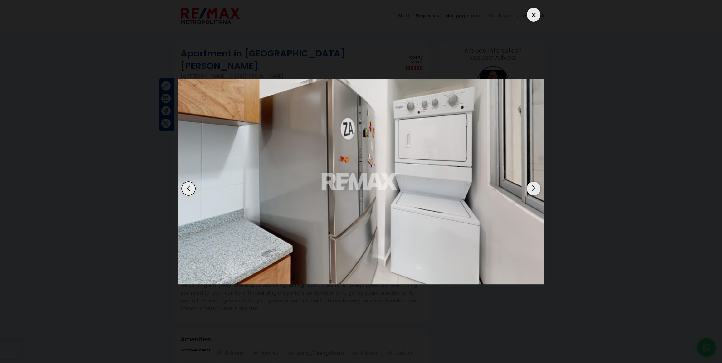
click at [533, 192] on div "Next slide" at bounding box center [534, 189] width 14 height 14
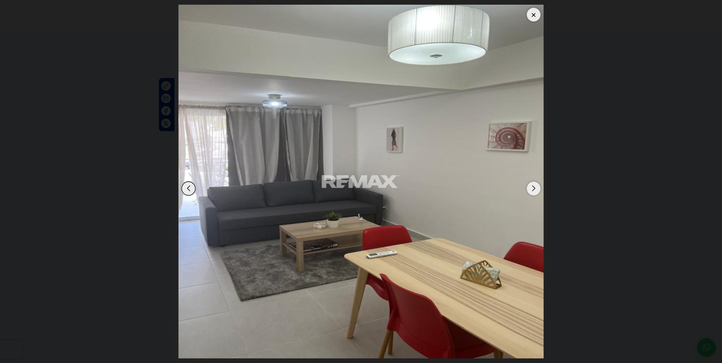
click at [533, 192] on div "Next slide" at bounding box center [534, 189] width 14 height 14
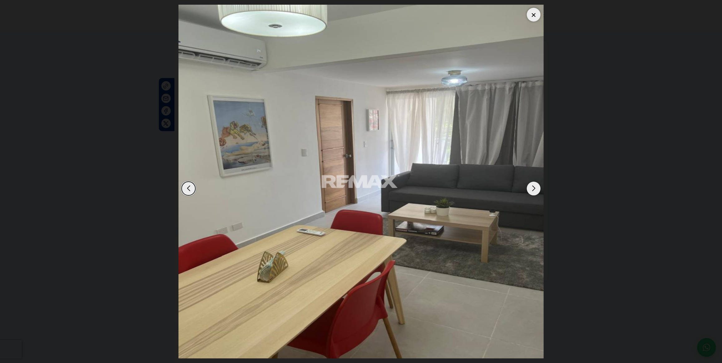
click at [533, 192] on div "Next slide" at bounding box center [534, 189] width 14 height 14
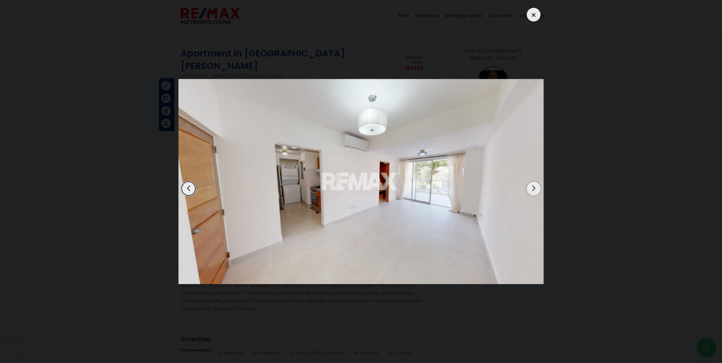
click at [539, 13] on div at bounding box center [534, 15] width 14 height 14
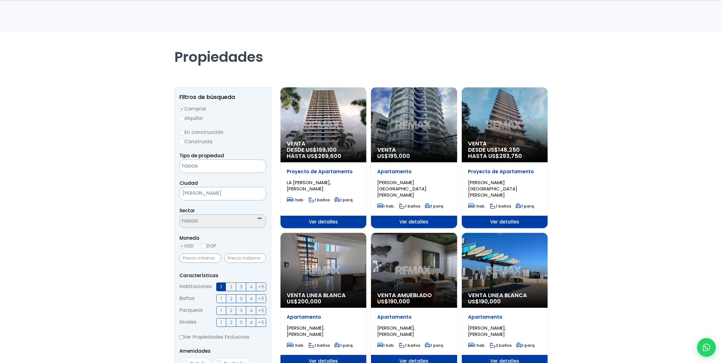
select select
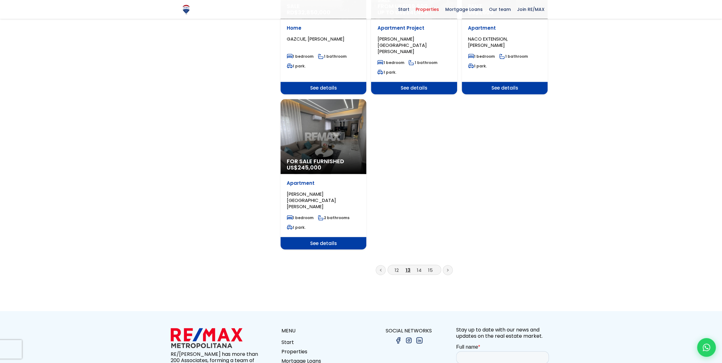
scroll to position [766, 0]
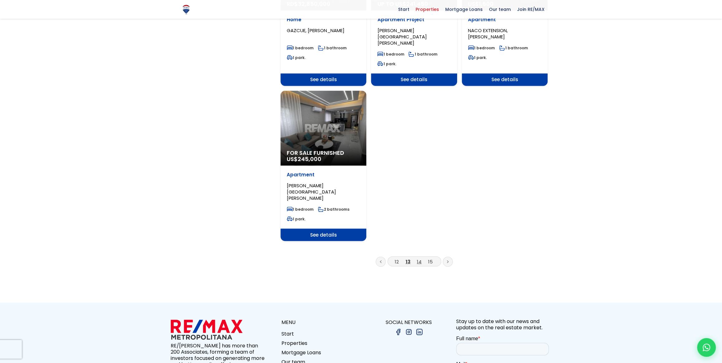
click at [420, 258] on font "14" at bounding box center [419, 261] width 5 height 7
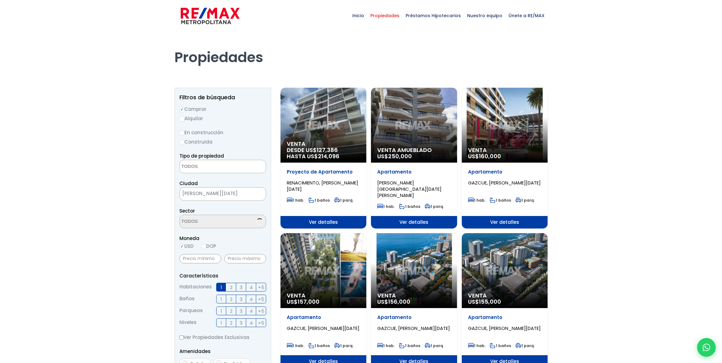
select select
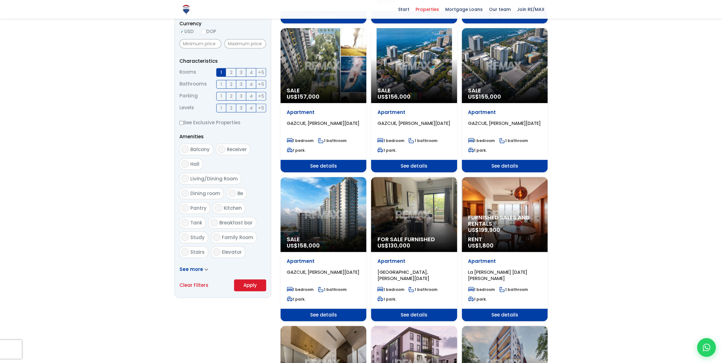
scroll to position [227, 0]
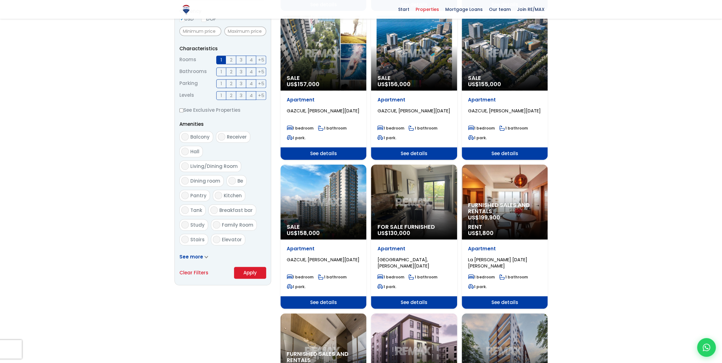
click at [412, 200] on div "For sale furnished US$ 130,000" at bounding box center [414, 202] width 86 height 75
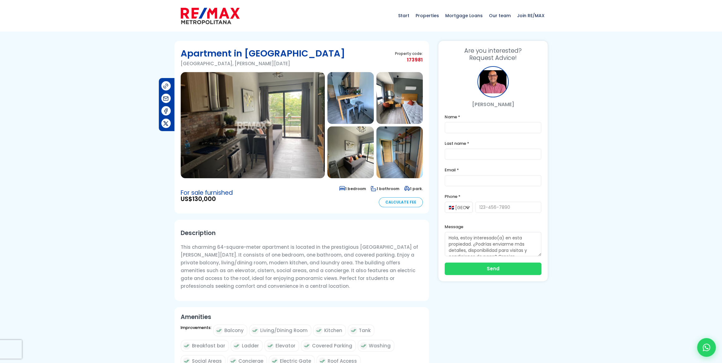
click at [274, 124] on img at bounding box center [253, 125] width 144 height 106
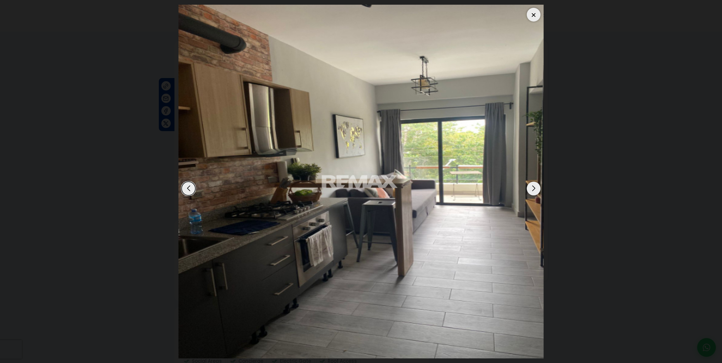
click at [534, 188] on div "Next slide" at bounding box center [534, 189] width 14 height 14
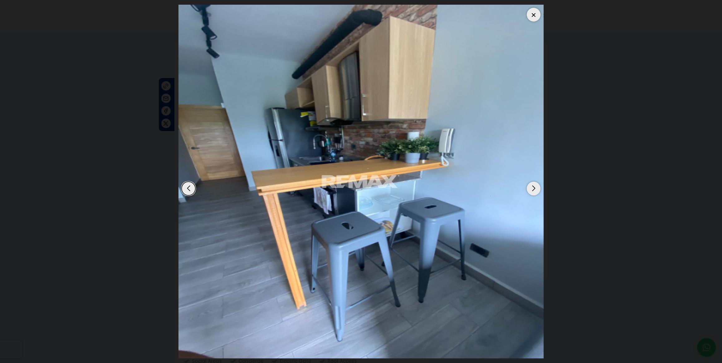
click at [534, 188] on div "Next slide" at bounding box center [534, 189] width 14 height 14
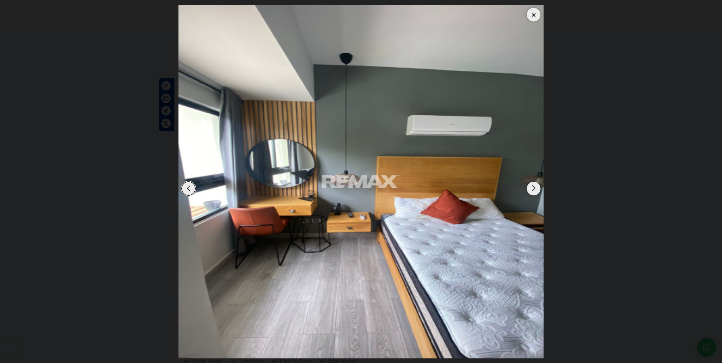
click at [534, 188] on div "Next slide" at bounding box center [534, 189] width 14 height 14
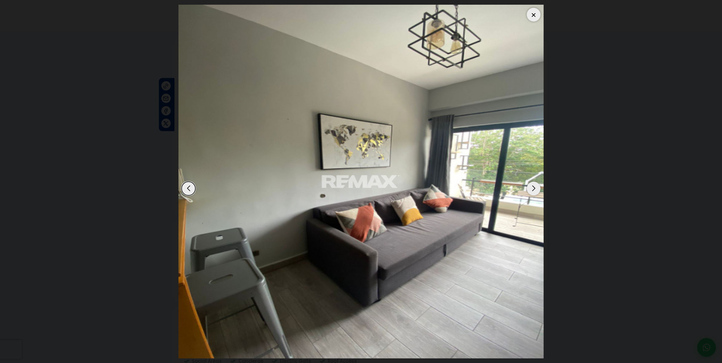
click at [534, 188] on div "Next slide" at bounding box center [534, 189] width 14 height 14
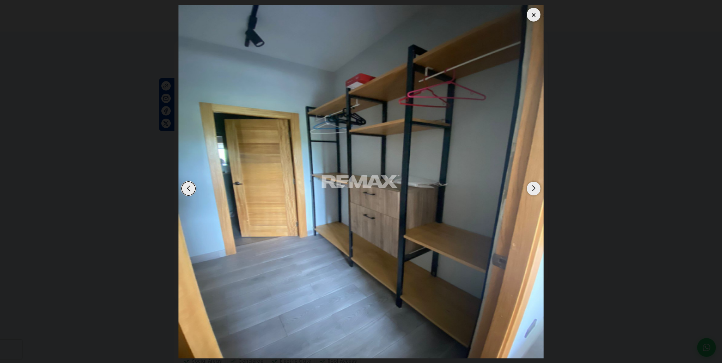
click at [187, 187] on div "Previous slide" at bounding box center [189, 189] width 14 height 14
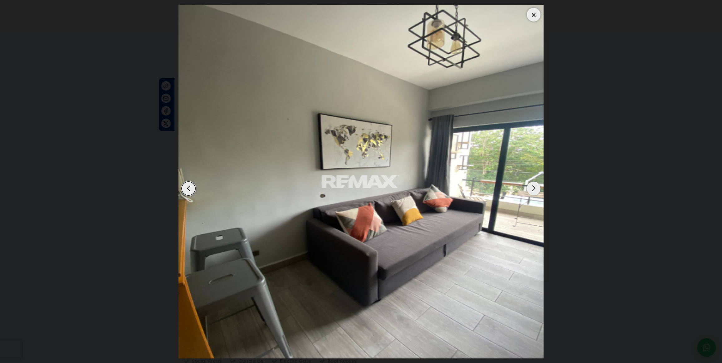
click at [534, 188] on div "Next slide" at bounding box center [534, 189] width 14 height 14
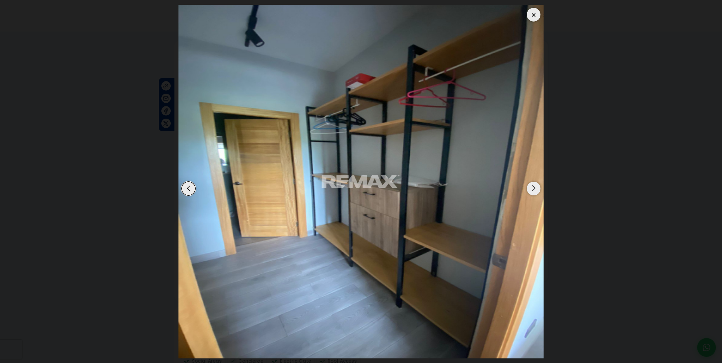
click at [534, 188] on div "Next slide" at bounding box center [534, 189] width 14 height 14
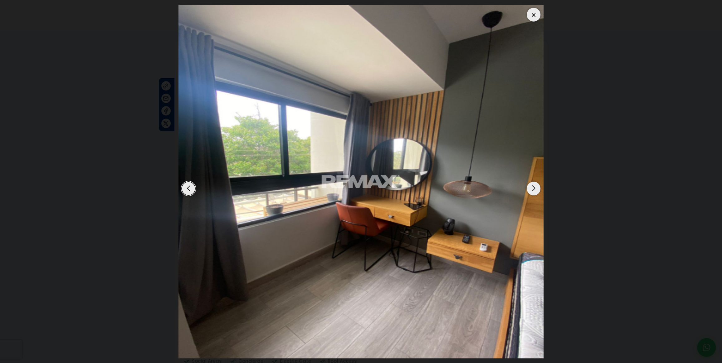
click at [534, 188] on div "Next slide" at bounding box center [534, 189] width 14 height 14
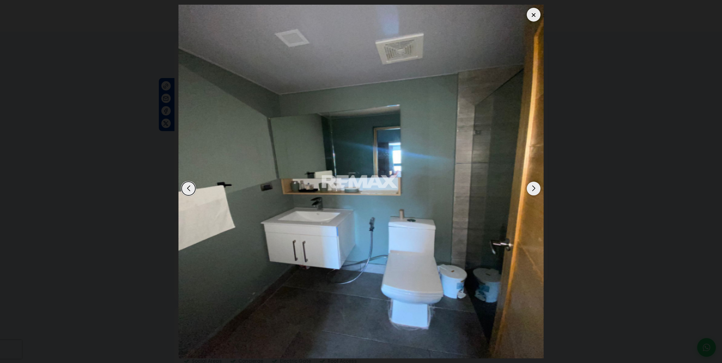
click at [534, 188] on div "Next slide" at bounding box center [534, 189] width 14 height 14
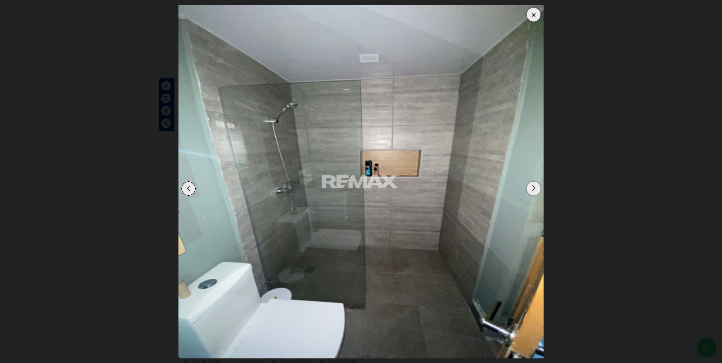
click at [534, 188] on div "Next slide" at bounding box center [534, 189] width 14 height 14
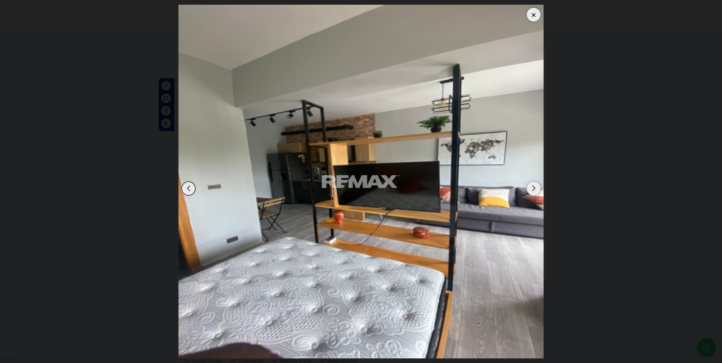
click at [536, 13] on div at bounding box center [534, 15] width 14 height 14
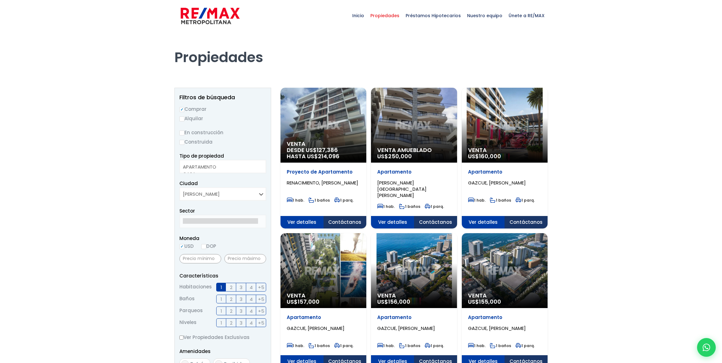
select select
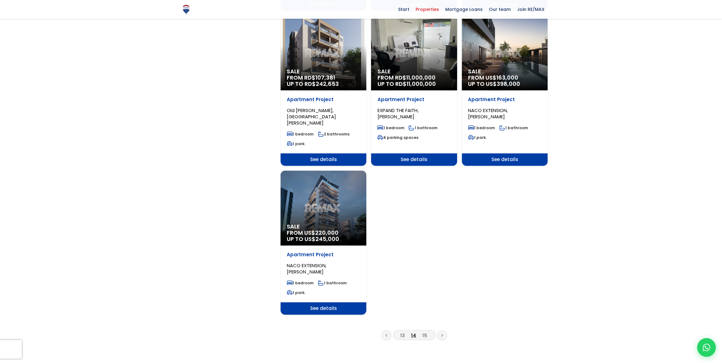
scroll to position [681, 0]
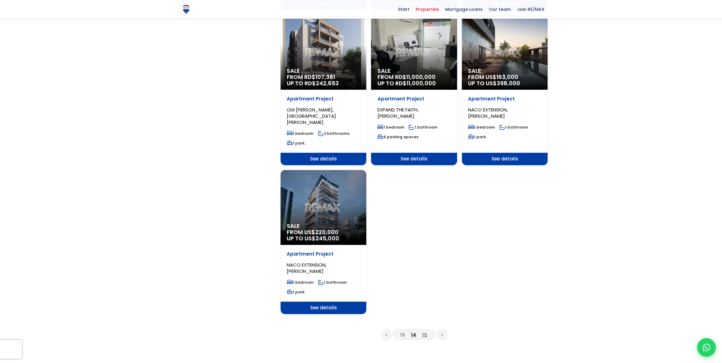
click at [426, 331] on font "15" at bounding box center [425, 334] width 5 height 7
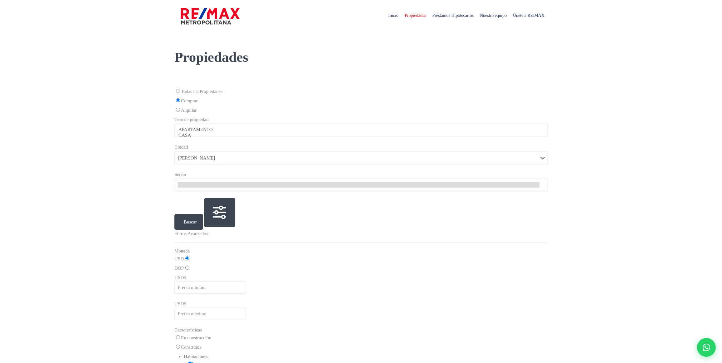
select select
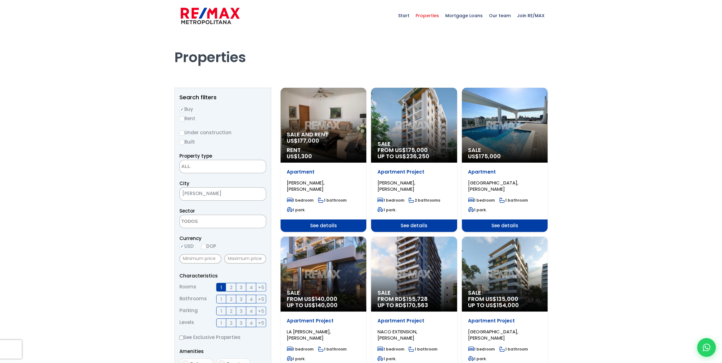
click at [222, 287] on font "1" at bounding box center [222, 287] width 2 height 7
click at [0, 0] on input "1" at bounding box center [0, 0] width 0 height 0
click at [230, 287] on font "2" at bounding box center [231, 287] width 2 height 7
click at [0, 0] on input "2" at bounding box center [0, 0] width 0 height 0
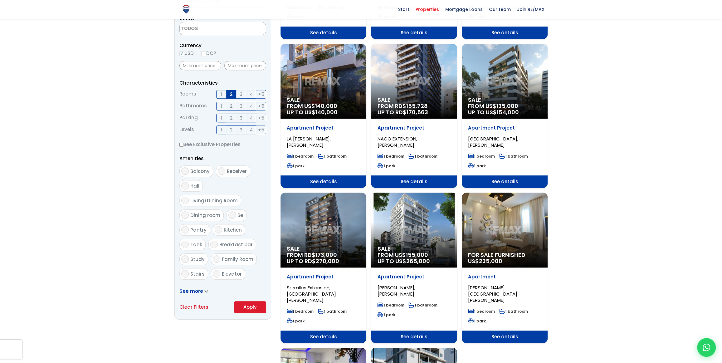
scroll to position [227, 0]
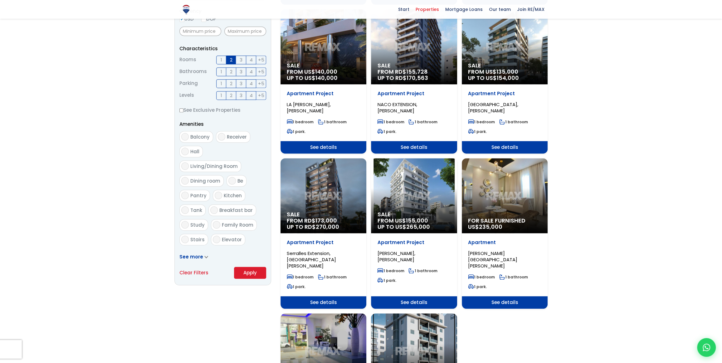
click at [248, 271] on font "Apply" at bounding box center [250, 272] width 13 height 7
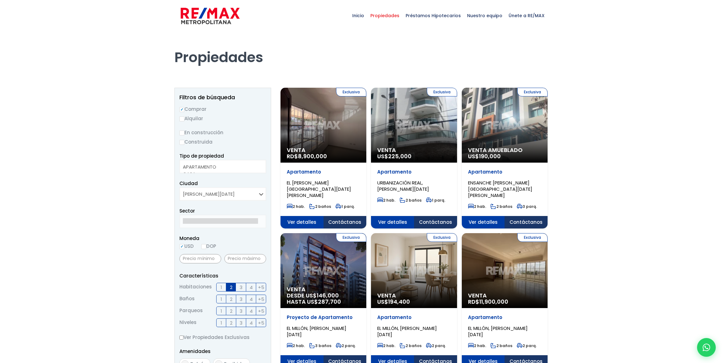
select select
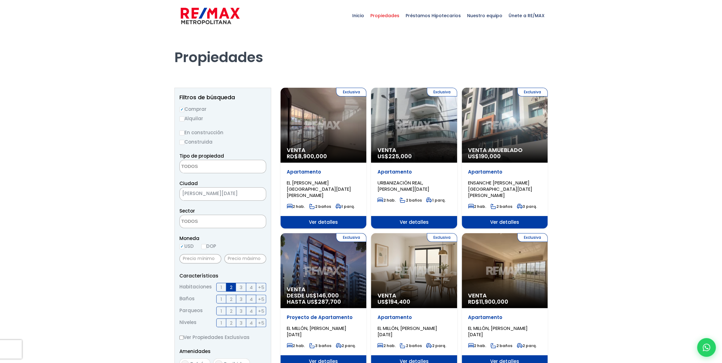
click at [510, 267] on div "Exclusiva Venta RD$ 11,900,000" at bounding box center [505, 270] width 86 height 75
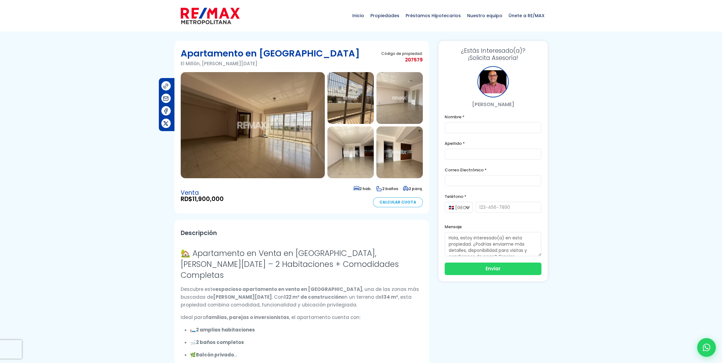
click at [255, 131] on img at bounding box center [253, 125] width 144 height 106
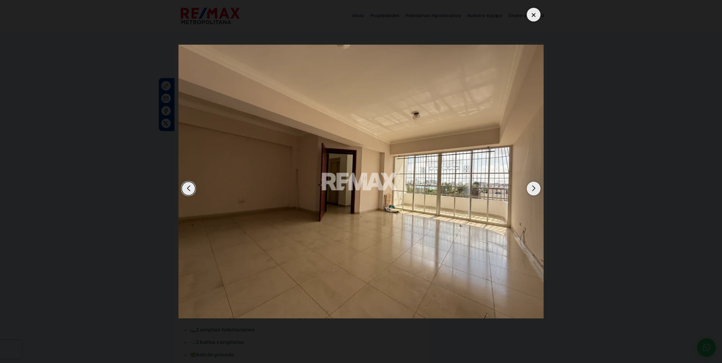
click at [530, 193] on div "Next slide" at bounding box center [534, 189] width 14 height 14
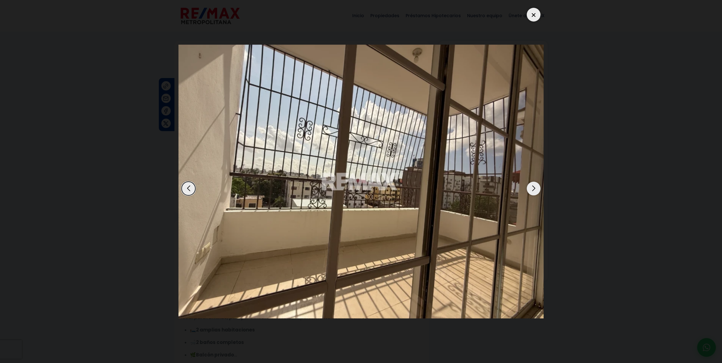
click at [530, 193] on div "Next slide" at bounding box center [534, 189] width 14 height 14
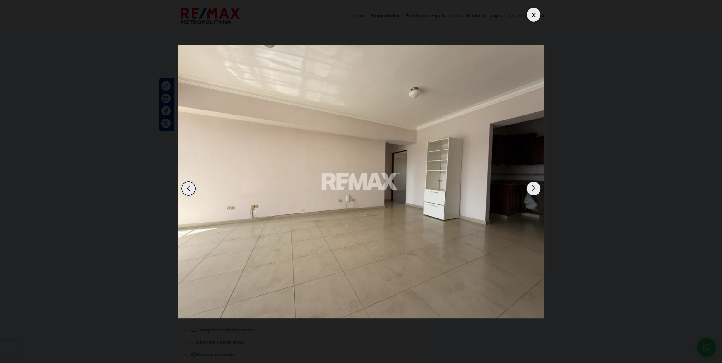
click at [530, 193] on div "Next slide" at bounding box center [534, 189] width 14 height 14
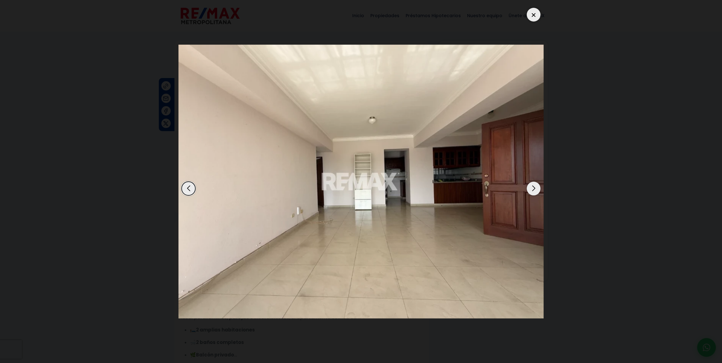
click at [530, 193] on div "Next slide" at bounding box center [534, 189] width 14 height 14
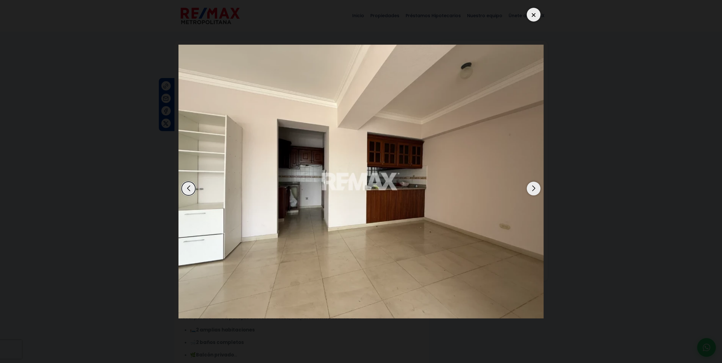
click at [530, 193] on div "Next slide" at bounding box center [534, 189] width 14 height 14
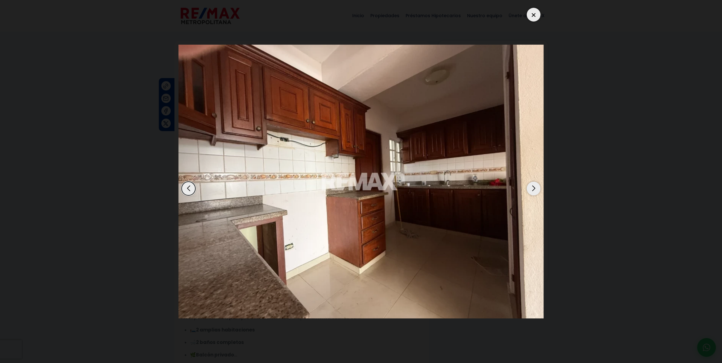
click at [530, 193] on div "Next slide" at bounding box center [534, 189] width 14 height 14
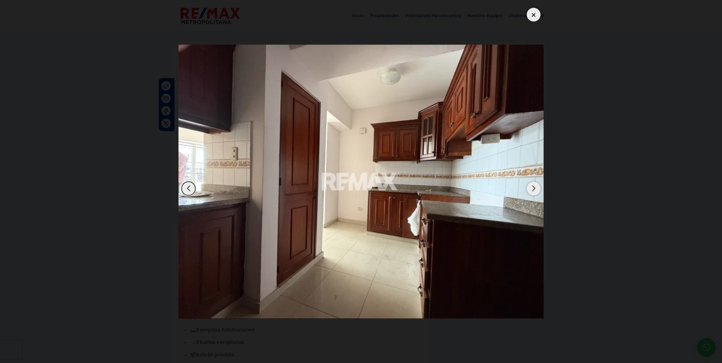
click at [531, 193] on div "Next slide" at bounding box center [534, 189] width 14 height 14
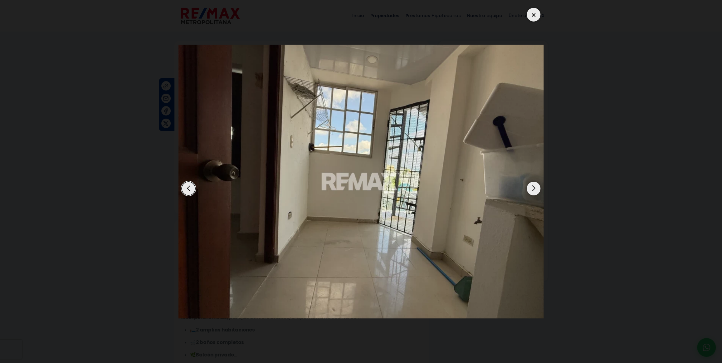
click at [531, 13] on div at bounding box center [534, 15] width 14 height 14
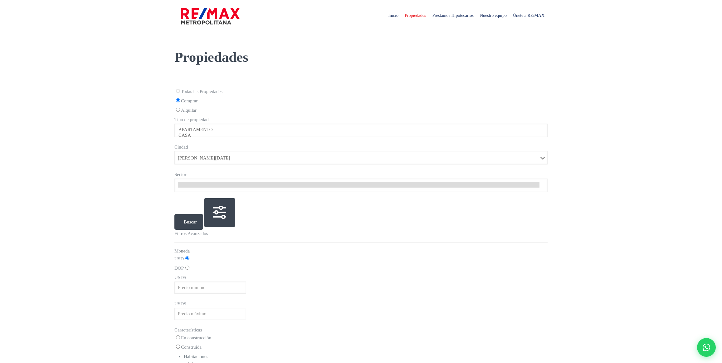
select select
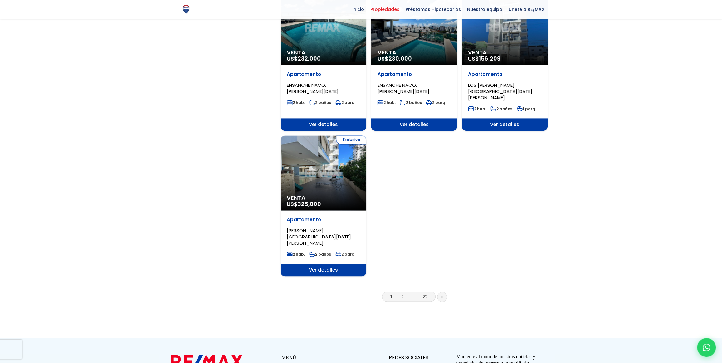
scroll to position [681, 0]
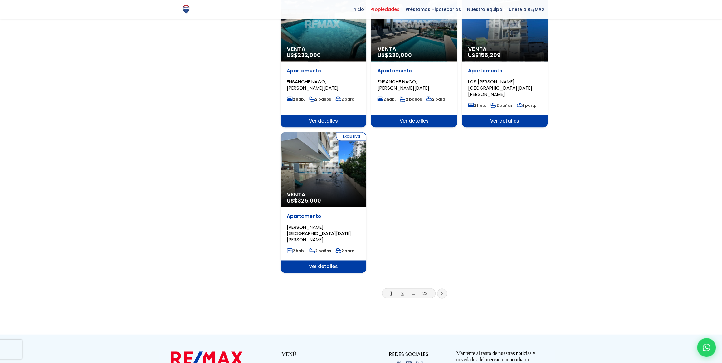
click at [403, 290] on link "2" at bounding box center [403, 293] width 2 height 7
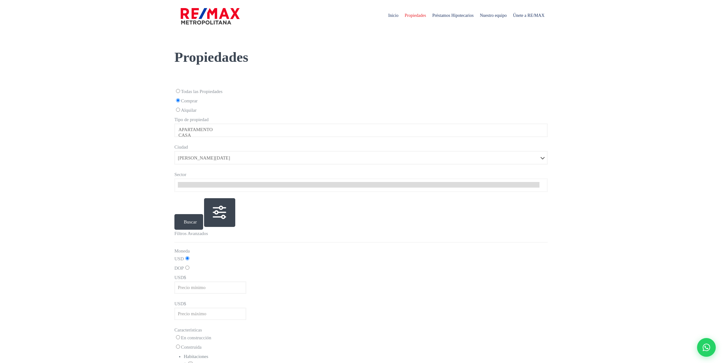
select select
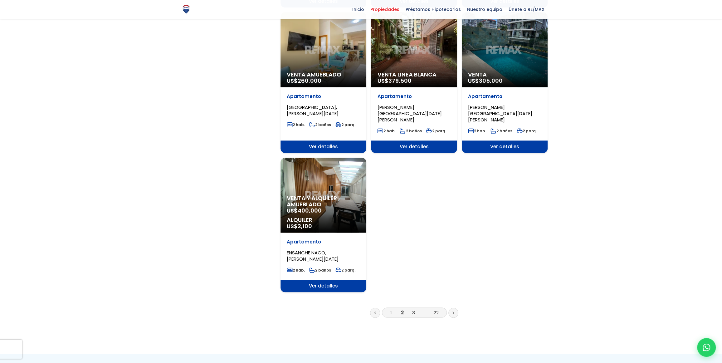
scroll to position [653, 0]
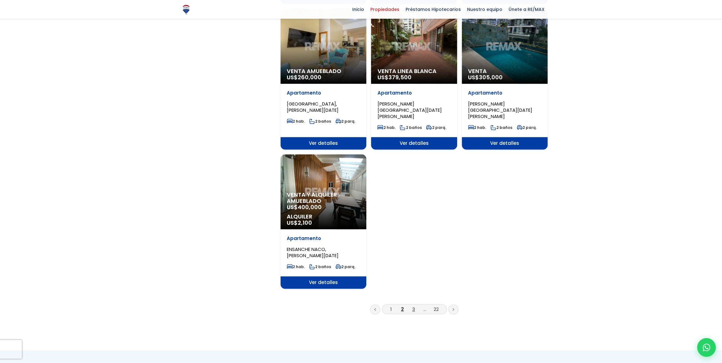
click at [413, 306] on link "3" at bounding box center [413, 309] width 3 height 7
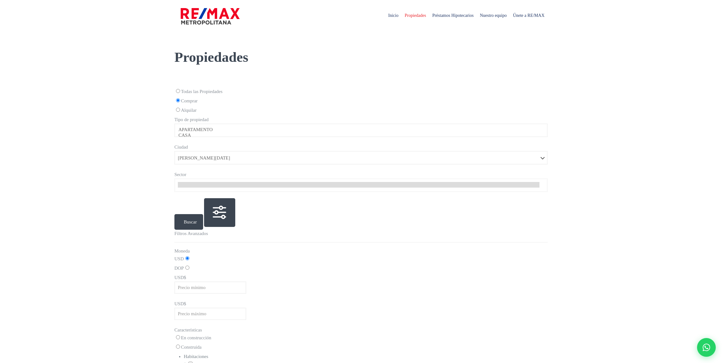
select select
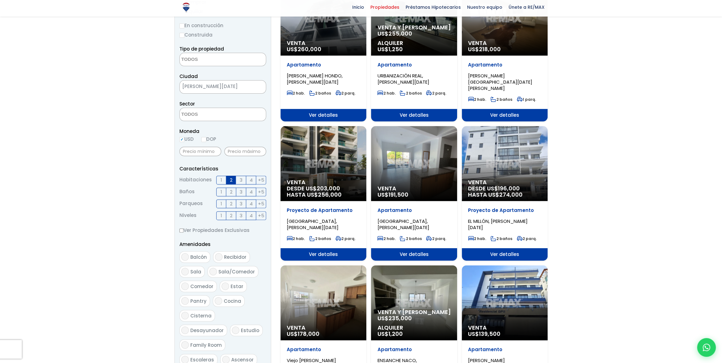
scroll to position [113, 0]
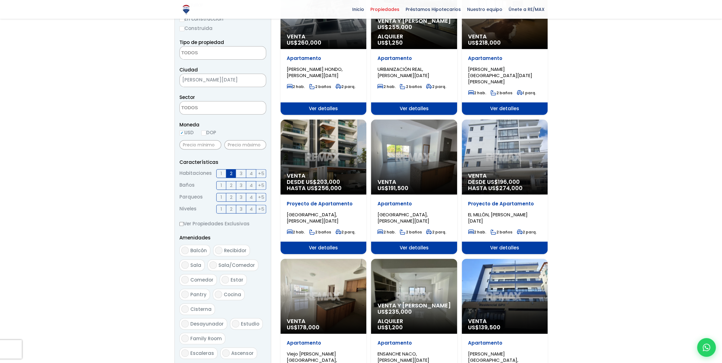
click at [418, 170] on div "Venta US$ 191,500" at bounding box center [414, 157] width 86 height 75
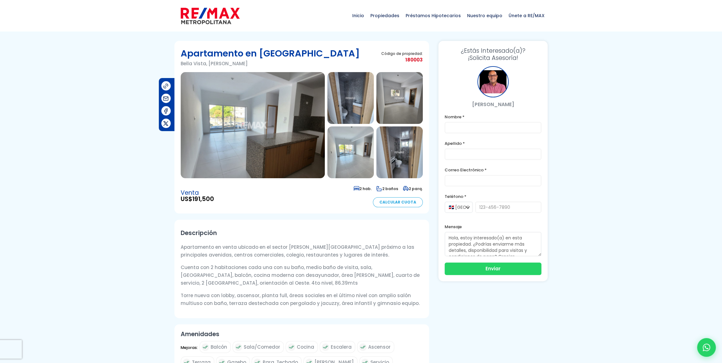
click at [301, 122] on img at bounding box center [253, 125] width 144 height 106
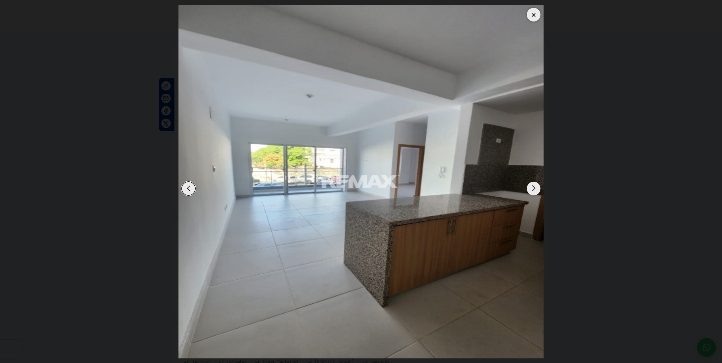
click at [534, 189] on div "Next slide" at bounding box center [534, 189] width 14 height 14
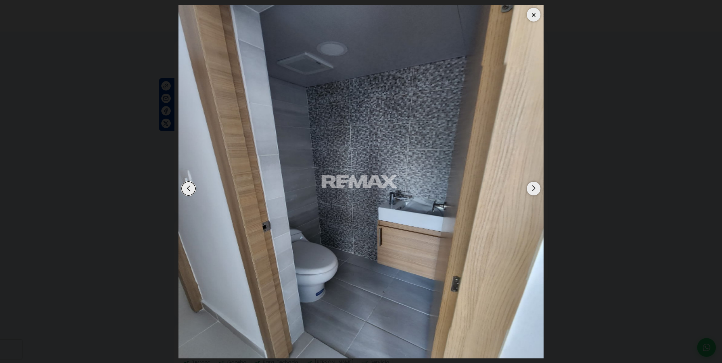
click at [534, 190] on div "Next slide" at bounding box center [534, 189] width 14 height 14
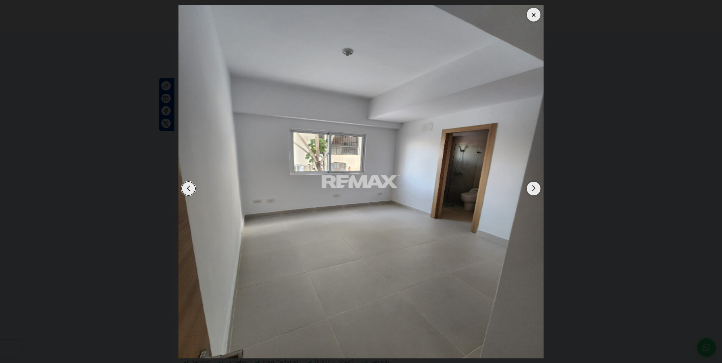
click at [534, 190] on div "Next slide" at bounding box center [534, 189] width 14 height 14
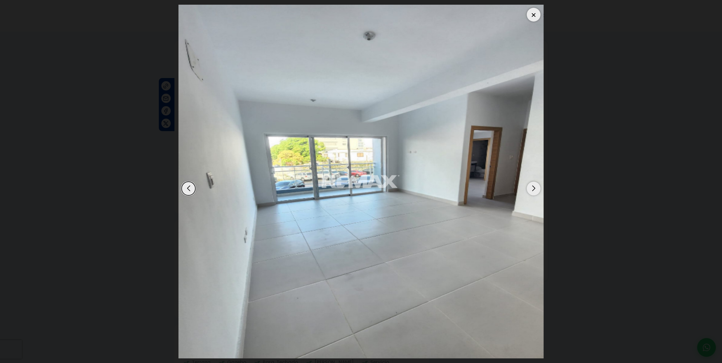
click at [534, 190] on div "Next slide" at bounding box center [534, 189] width 14 height 14
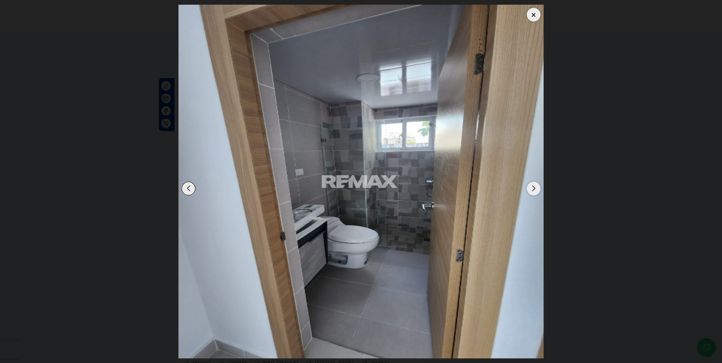
click at [534, 190] on div "Next slide" at bounding box center [534, 189] width 14 height 14
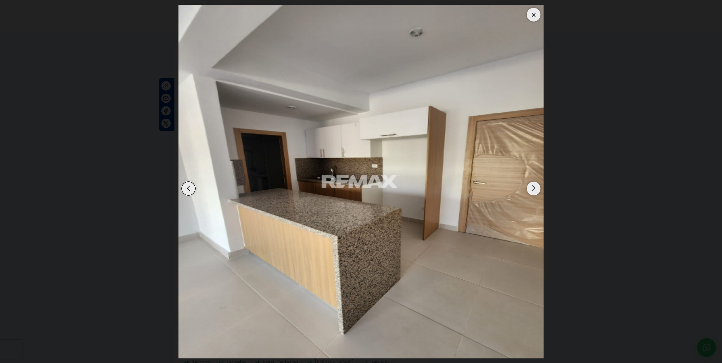
click at [534, 190] on div "Next slide" at bounding box center [534, 189] width 14 height 14
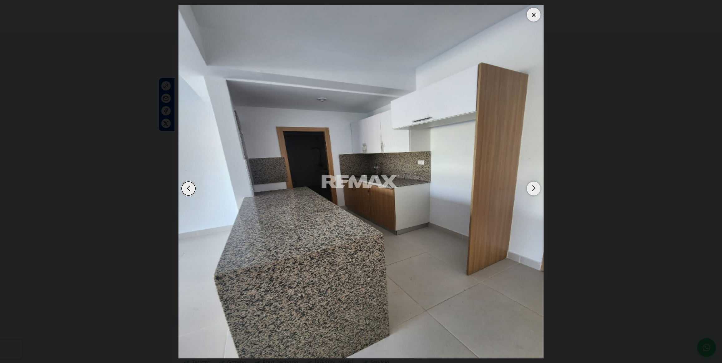
click at [534, 190] on div "Next slide" at bounding box center [534, 189] width 14 height 14
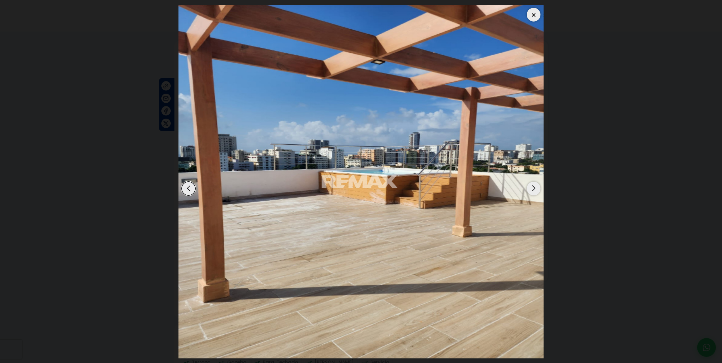
click at [534, 190] on div "Next slide" at bounding box center [534, 189] width 14 height 14
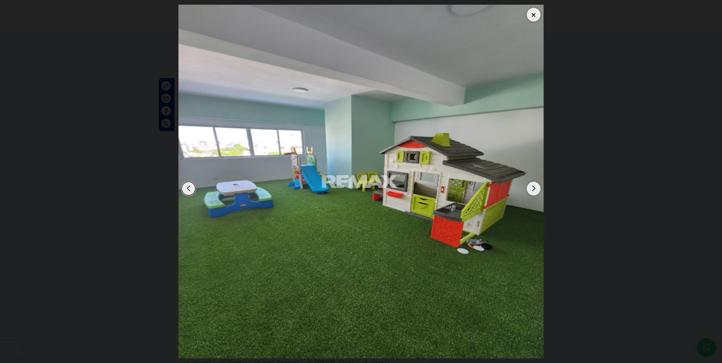
click at [534, 190] on div "Next slide" at bounding box center [534, 189] width 14 height 14
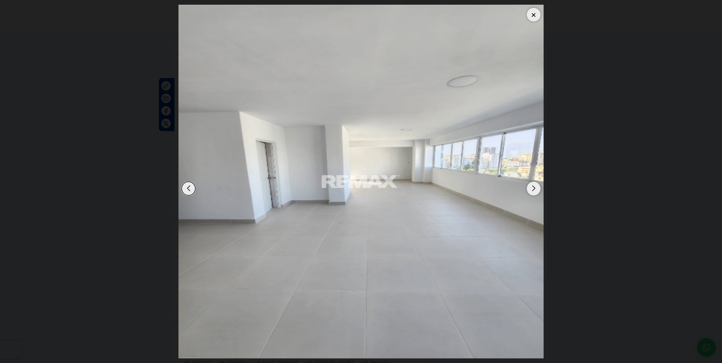
click at [534, 190] on div "Next slide" at bounding box center [534, 189] width 14 height 14
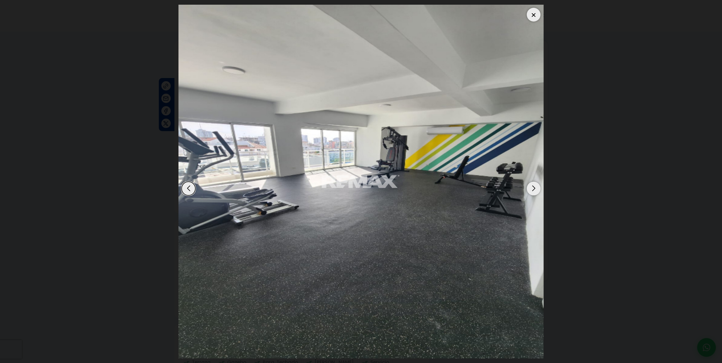
click at [535, 190] on div "Next slide" at bounding box center [534, 189] width 14 height 14
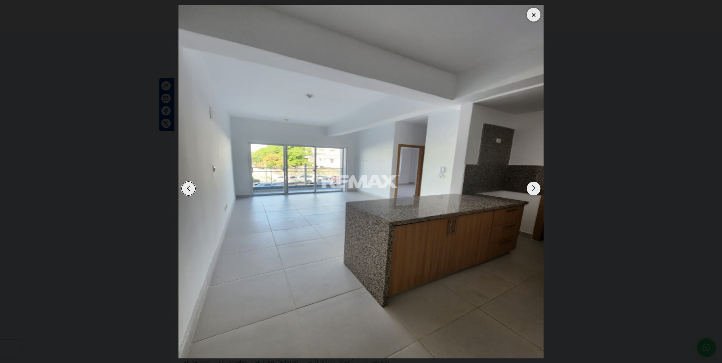
click at [535, 190] on div "Next slide" at bounding box center [534, 189] width 14 height 14
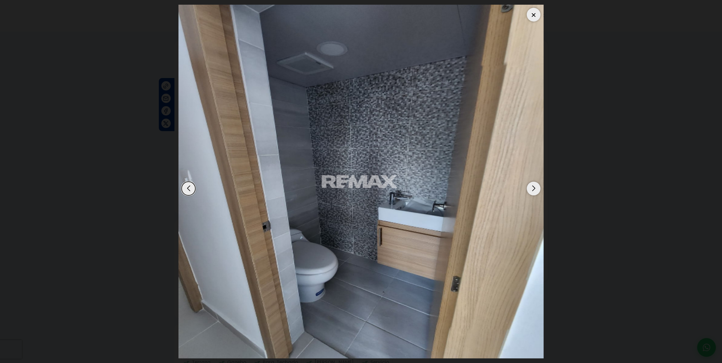
click at [535, 190] on div "Next slide" at bounding box center [534, 189] width 14 height 14
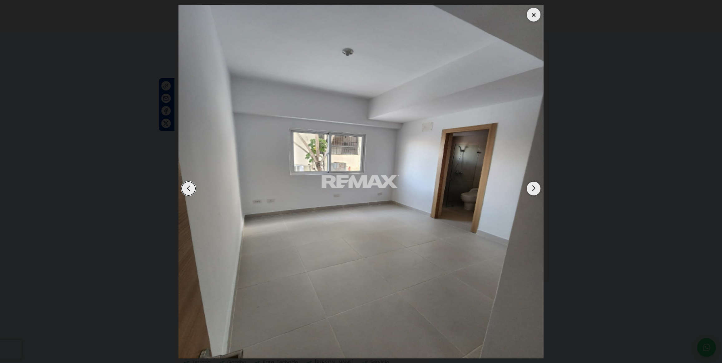
click at [531, 15] on div at bounding box center [534, 15] width 14 height 14
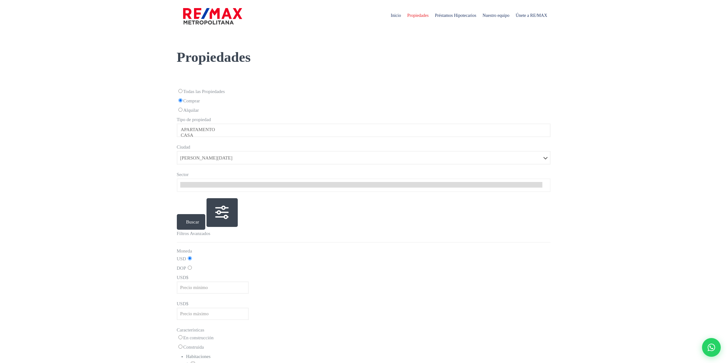
select select
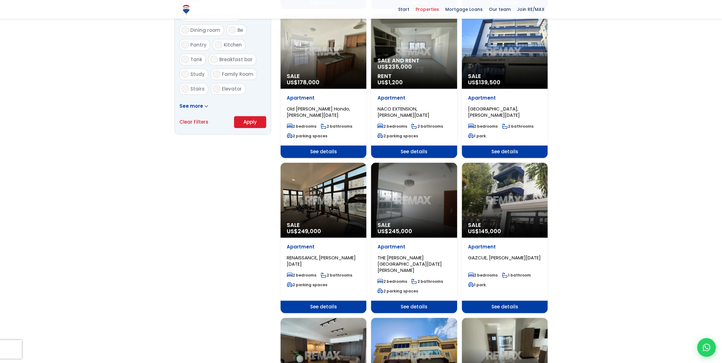
scroll to position [397, 0]
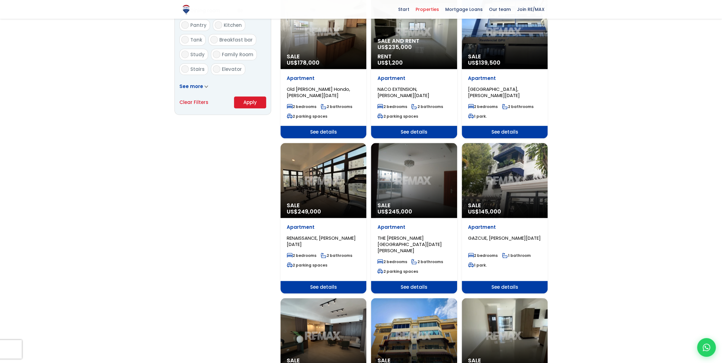
click at [502, 181] on div "Sale US$ 145,000" at bounding box center [505, 180] width 86 height 75
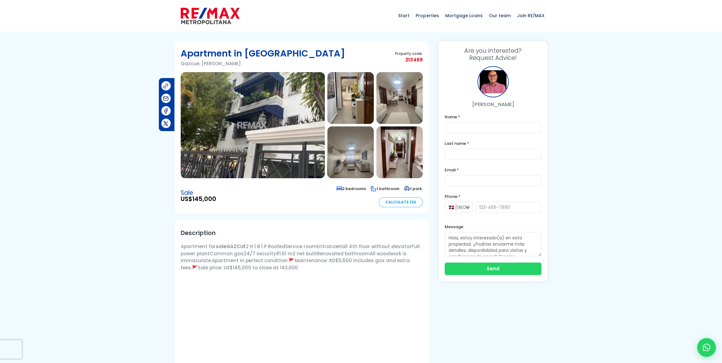
click at [255, 124] on img at bounding box center [253, 125] width 144 height 106
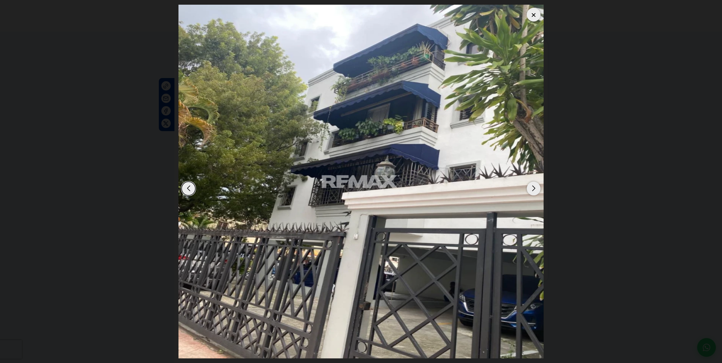
click at [535, 188] on div "Next slide" at bounding box center [534, 189] width 14 height 14
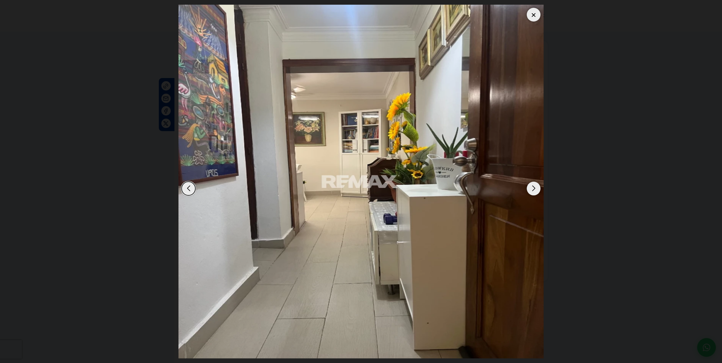
click at [534, 187] on div "Next slide" at bounding box center [534, 189] width 14 height 14
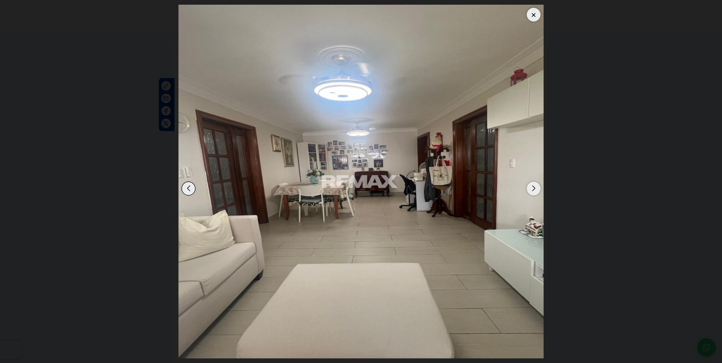
click at [537, 187] on div "Next slide" at bounding box center [534, 189] width 14 height 14
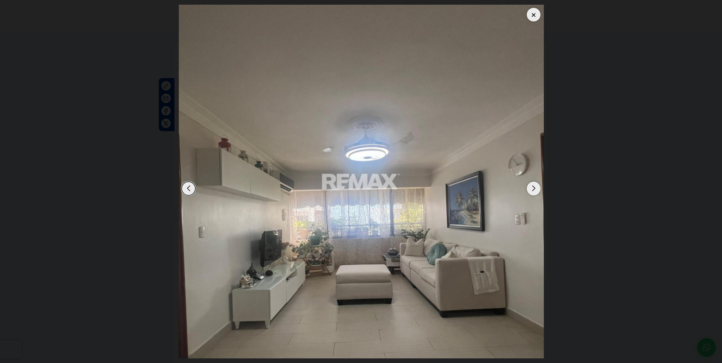
click at [542, 185] on img "4 / 12" at bounding box center [361, 182] width 365 height 354
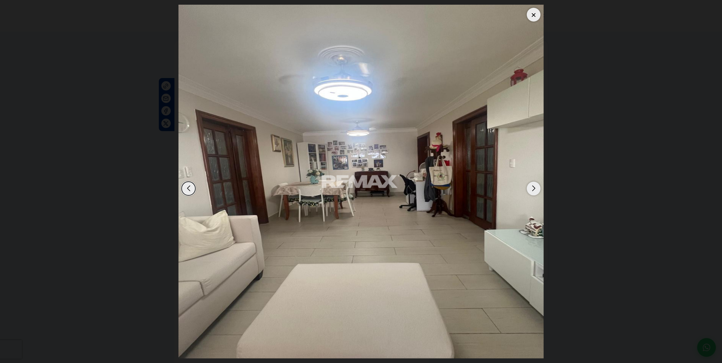
click at [533, 191] on div "Next slide" at bounding box center [534, 189] width 14 height 14
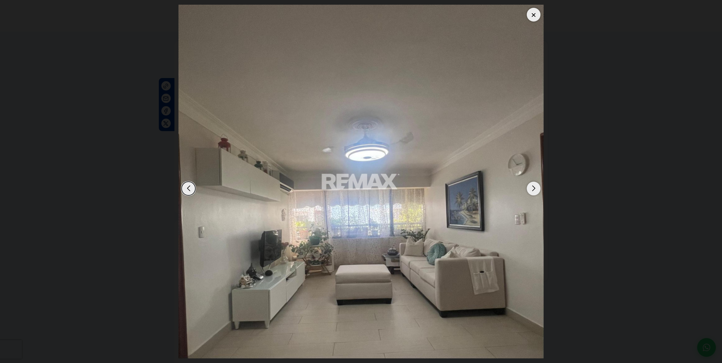
click at [533, 191] on div "Next slide" at bounding box center [534, 189] width 14 height 14
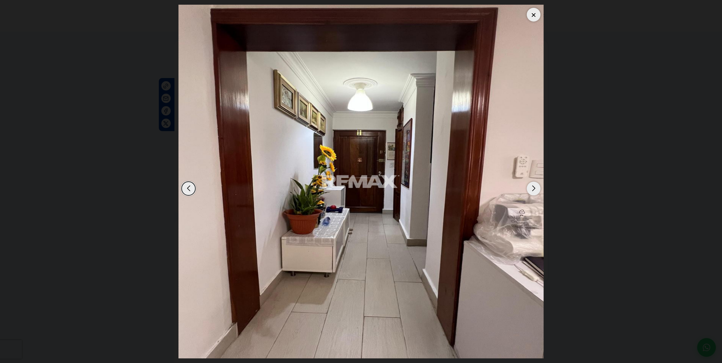
click at [533, 191] on div "Next slide" at bounding box center [534, 189] width 14 height 14
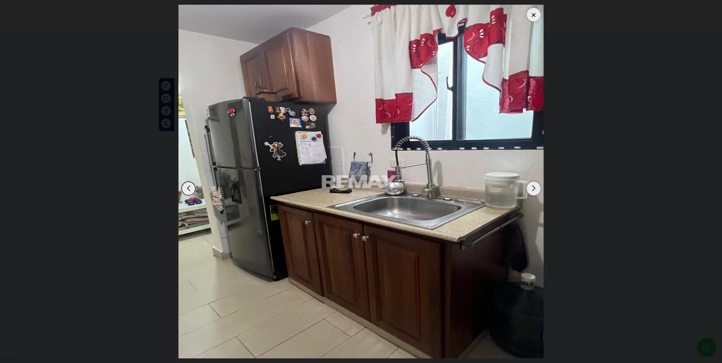
click at [533, 191] on div "Next slide" at bounding box center [534, 189] width 14 height 14
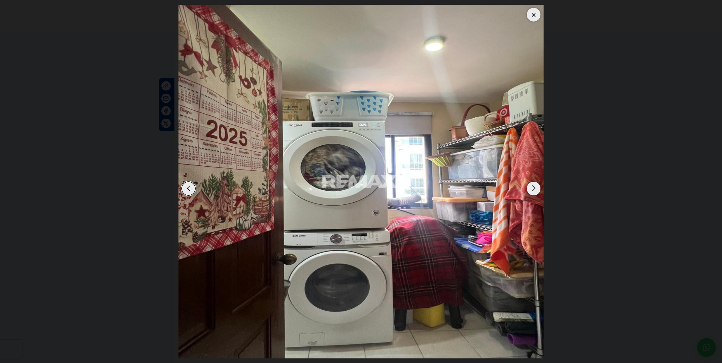
click at [533, 191] on div "Next slide" at bounding box center [534, 189] width 14 height 14
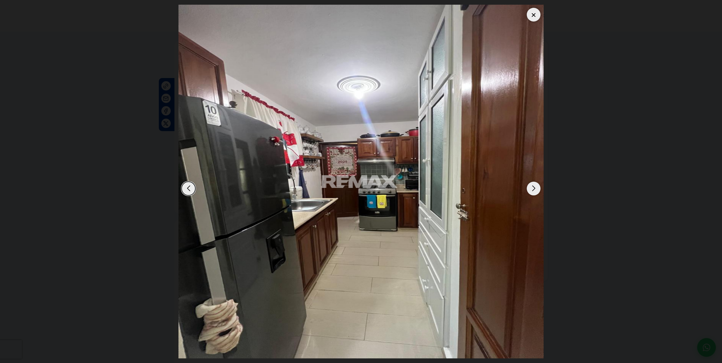
click at [533, 191] on div "Next slide" at bounding box center [534, 189] width 14 height 14
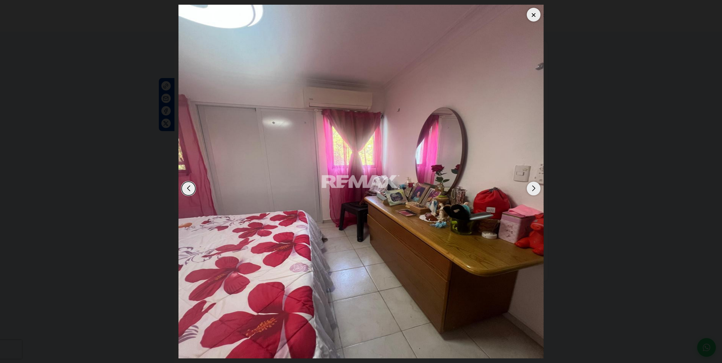
click at [533, 191] on div "Next slide" at bounding box center [534, 189] width 14 height 14
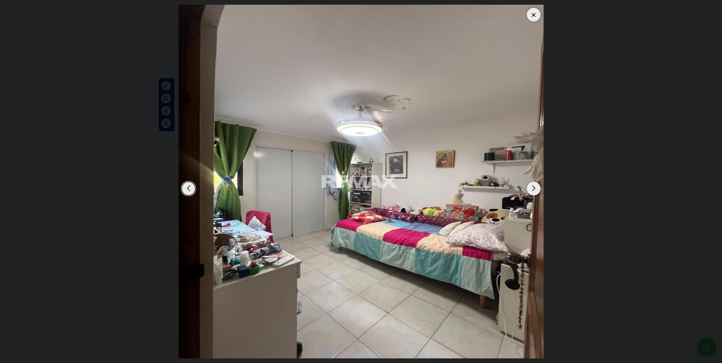
click at [533, 191] on div "Next slide" at bounding box center [534, 189] width 14 height 14
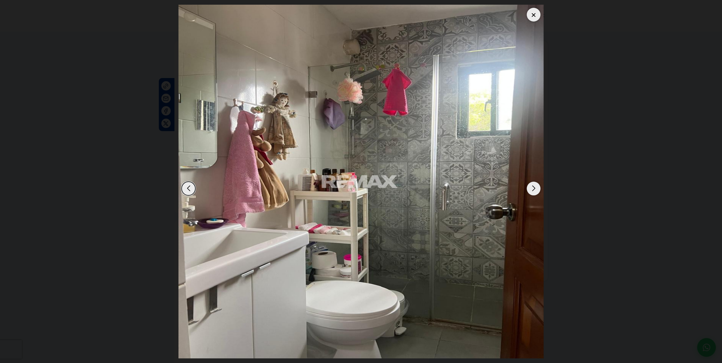
click at [533, 191] on div "Next slide" at bounding box center [534, 189] width 14 height 14
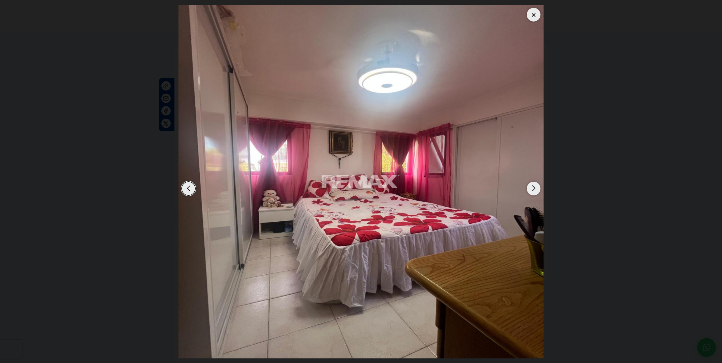
click at [533, 191] on div "Next slide" at bounding box center [534, 189] width 14 height 14
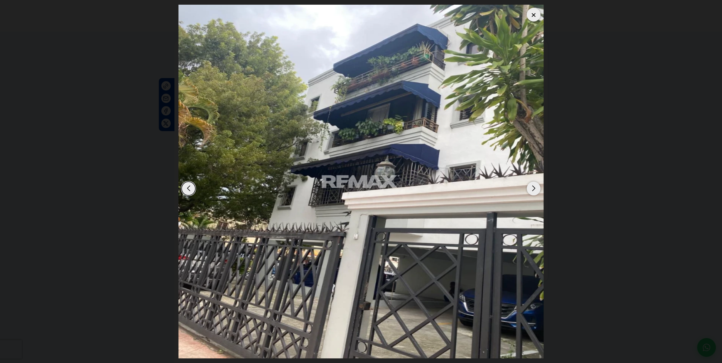
click at [533, 191] on div "Next slide" at bounding box center [534, 189] width 14 height 14
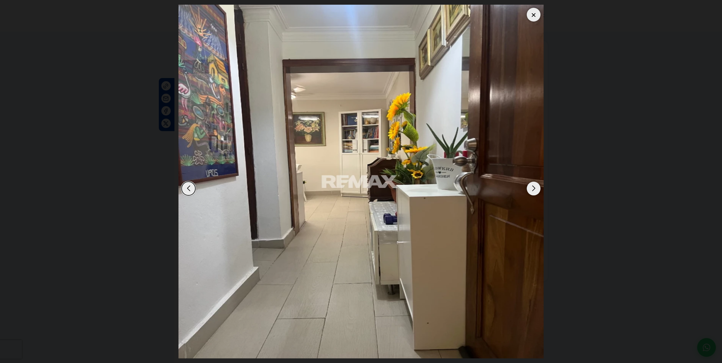
click at [533, 191] on div "Next slide" at bounding box center [534, 189] width 14 height 14
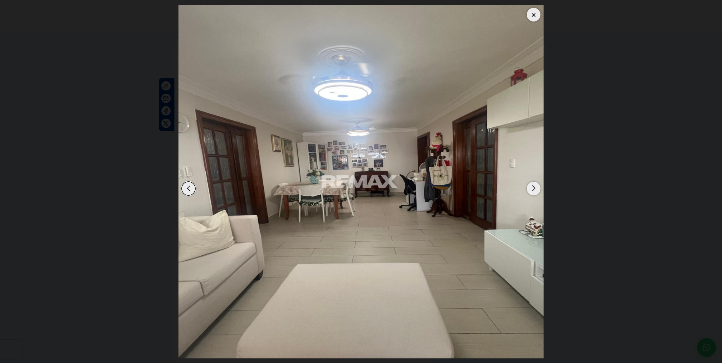
click at [533, 191] on div "Next slide" at bounding box center [534, 189] width 14 height 14
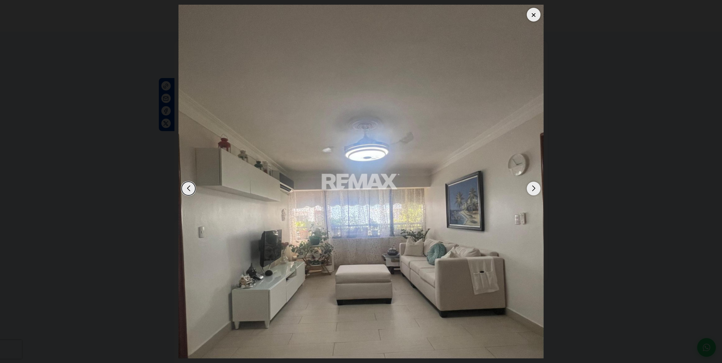
click at [187, 187] on div "Previous slide" at bounding box center [189, 189] width 14 height 14
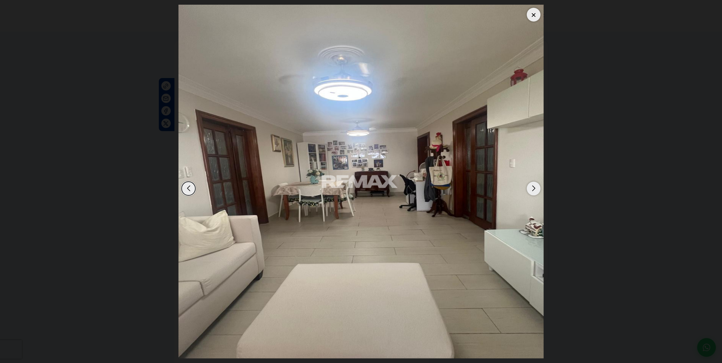
click at [188, 187] on div "Previous slide" at bounding box center [189, 189] width 14 height 14
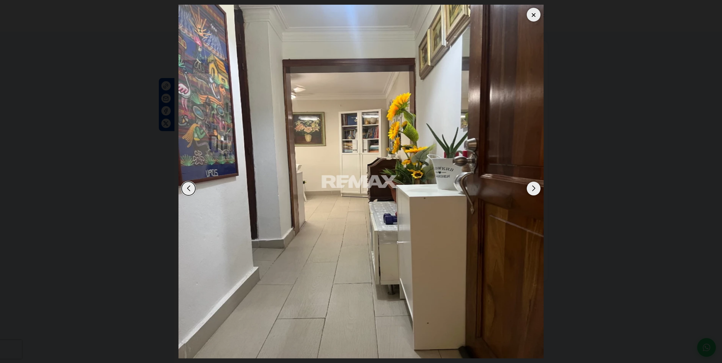
click at [188, 187] on div "Previous slide" at bounding box center [189, 189] width 14 height 14
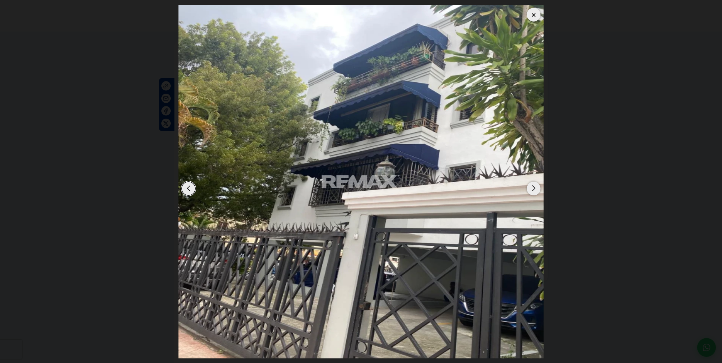
click at [534, 11] on div at bounding box center [534, 15] width 14 height 14
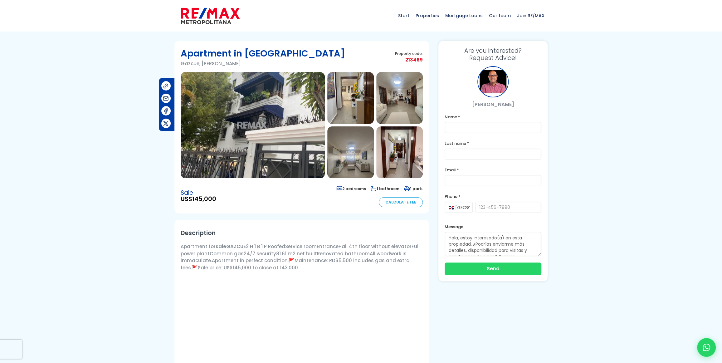
click at [282, 103] on img at bounding box center [253, 125] width 144 height 106
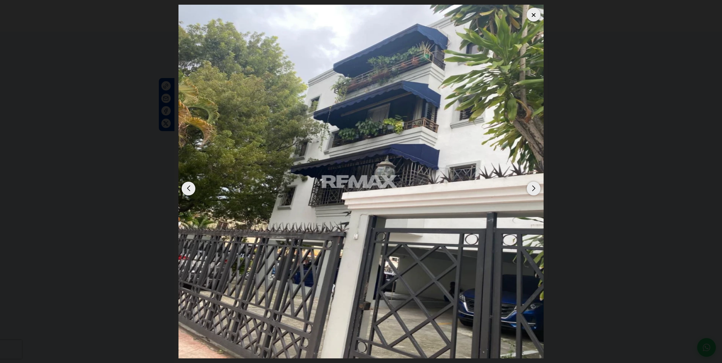
click at [535, 189] on div "Next slide" at bounding box center [534, 189] width 14 height 14
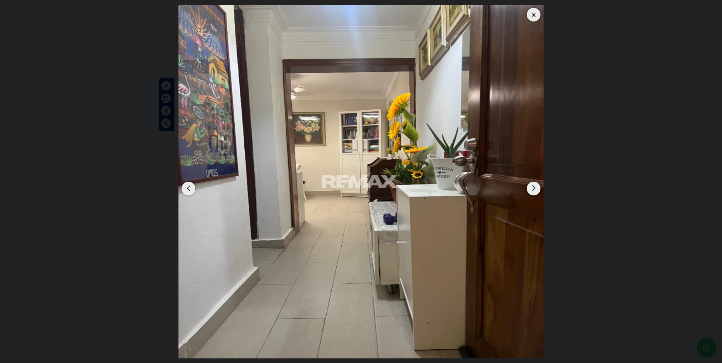
click at [535, 189] on div "Next slide" at bounding box center [534, 189] width 14 height 14
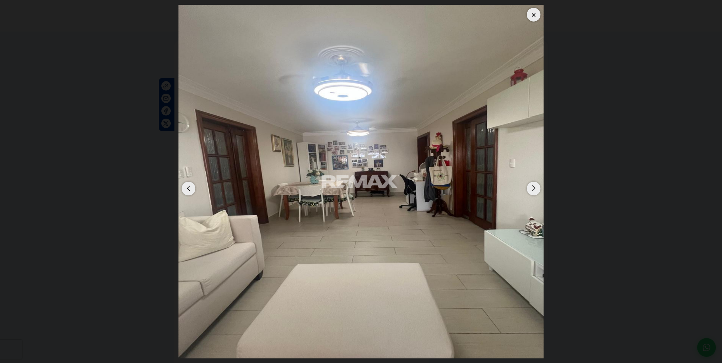
click at [535, 189] on div "Next slide" at bounding box center [534, 189] width 14 height 14
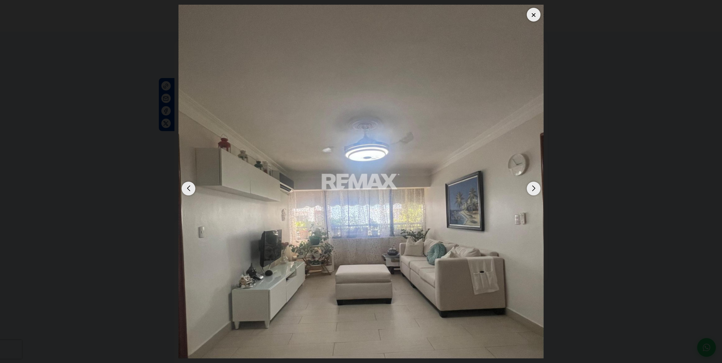
click at [535, 189] on div "Next slide" at bounding box center [534, 189] width 14 height 14
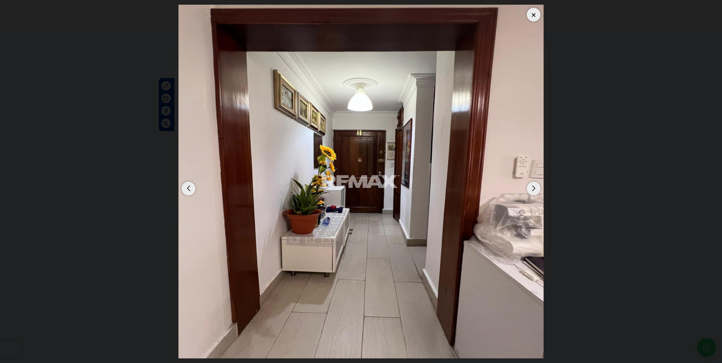
click at [535, 189] on div "Next slide" at bounding box center [534, 189] width 14 height 14
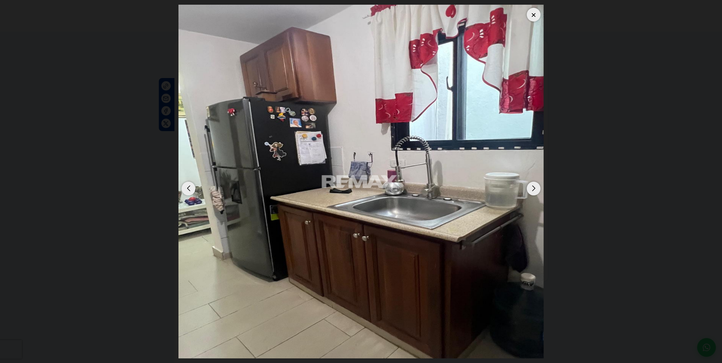
click at [533, 16] on div at bounding box center [534, 15] width 14 height 14
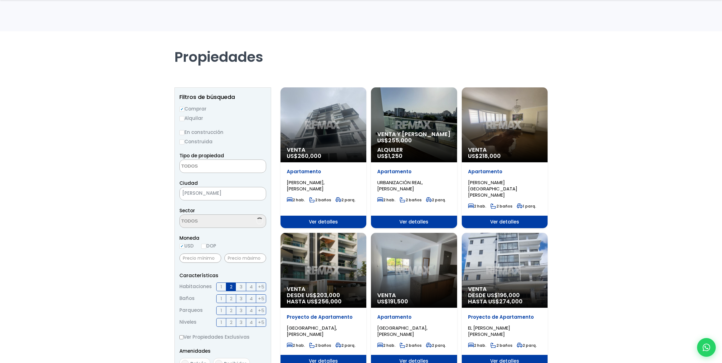
select select
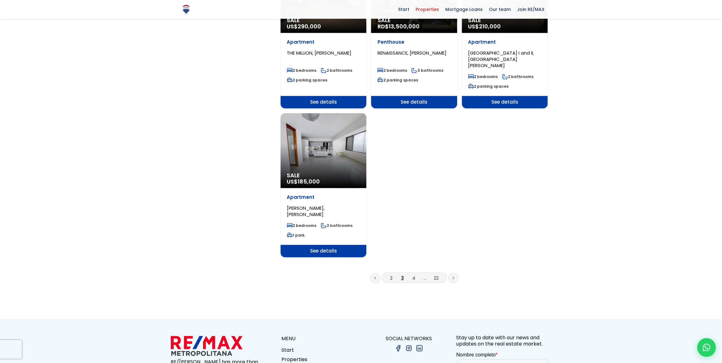
scroll to position [738, 0]
click at [413, 274] on font "4" at bounding box center [413, 277] width 3 height 7
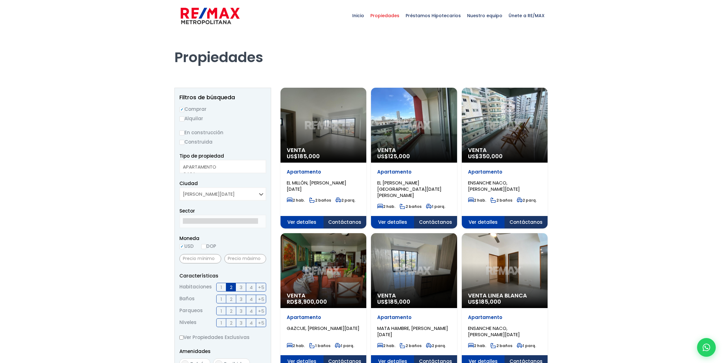
select select
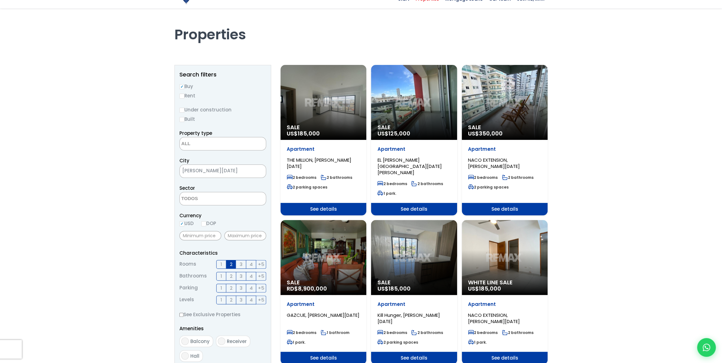
scroll to position [57, 0]
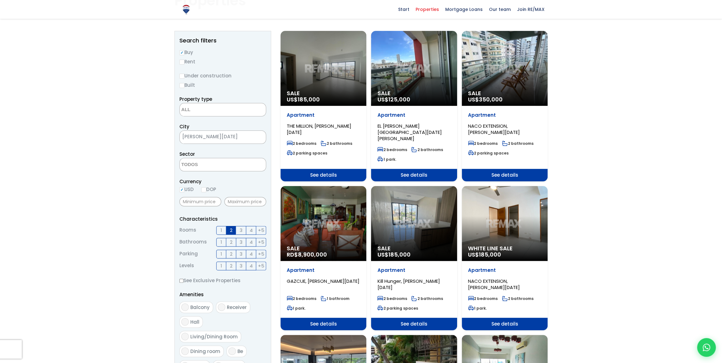
click at [338, 220] on div "Sale RD$ 8,900,000" at bounding box center [324, 223] width 86 height 75
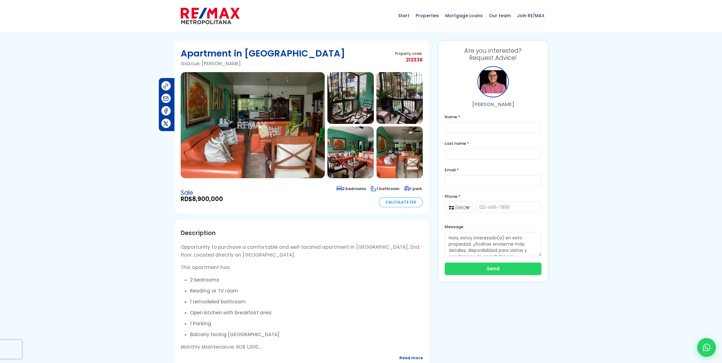
click at [269, 143] on img at bounding box center [253, 125] width 144 height 106
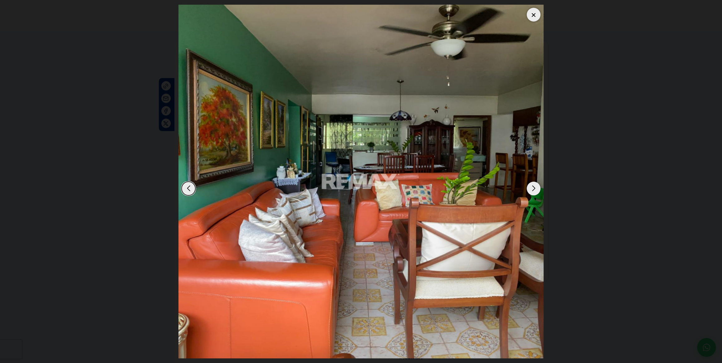
click at [535, 189] on div "Next slide" at bounding box center [534, 189] width 14 height 14
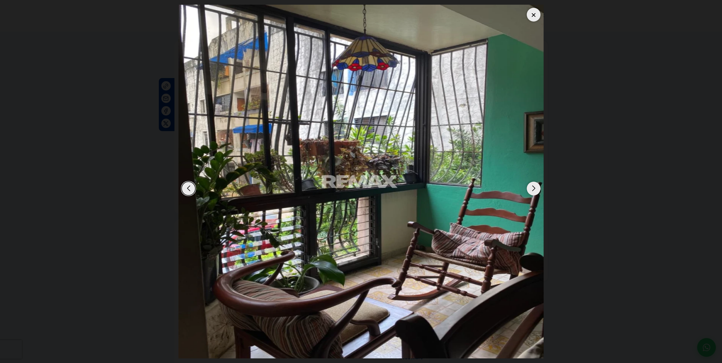
click at [535, 189] on div "Next slide" at bounding box center [534, 189] width 14 height 14
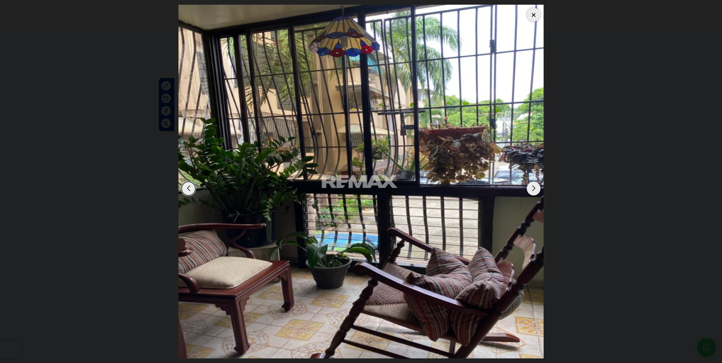
click at [535, 189] on div "Next slide" at bounding box center [534, 189] width 14 height 14
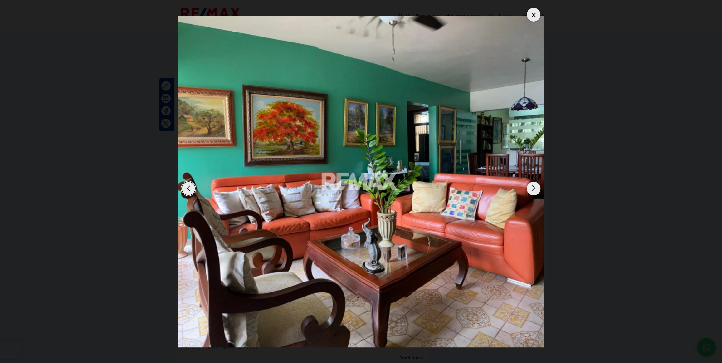
click at [535, 189] on div "Next slide" at bounding box center [534, 189] width 14 height 14
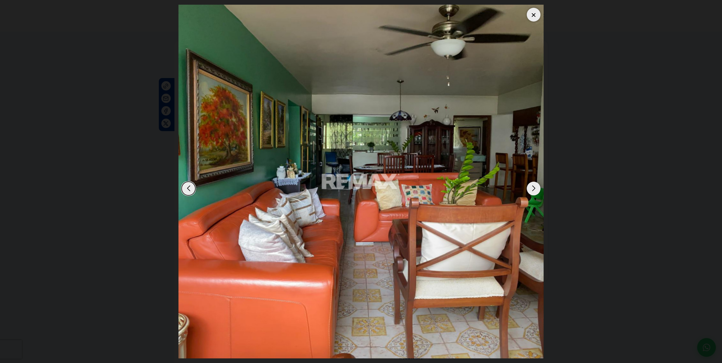
click at [535, 189] on div "Next slide" at bounding box center [534, 189] width 14 height 14
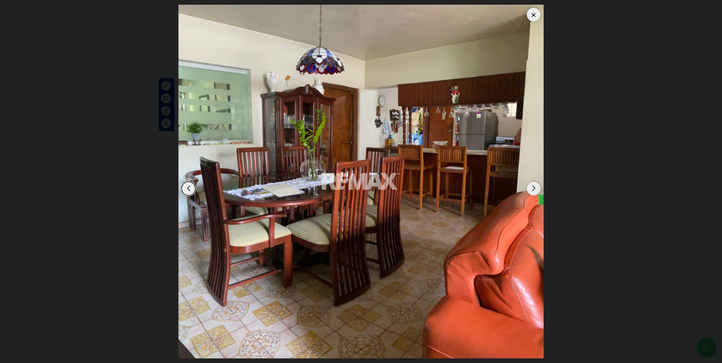
click at [535, 189] on div "Next slide" at bounding box center [534, 189] width 14 height 14
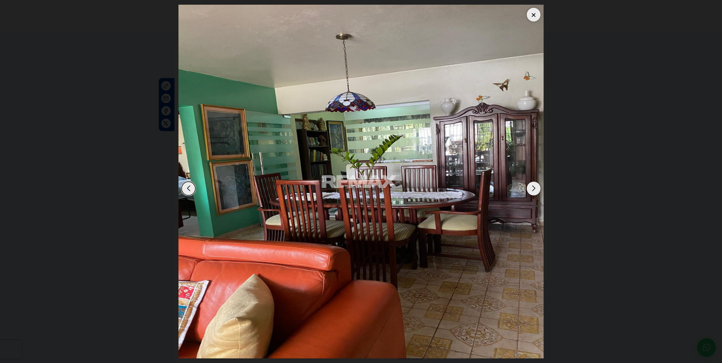
click at [535, 189] on div "Next slide" at bounding box center [534, 189] width 14 height 14
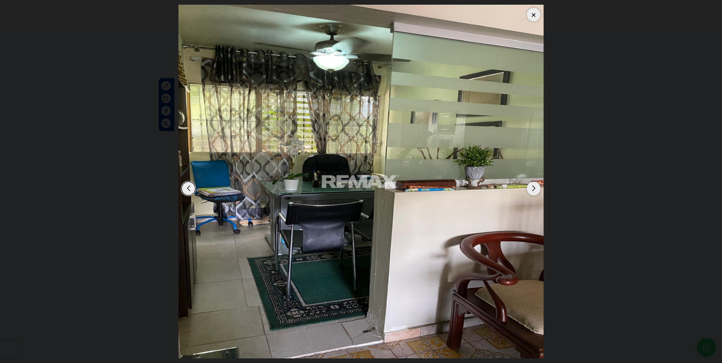
click at [535, 189] on div "Next slide" at bounding box center [534, 189] width 14 height 14
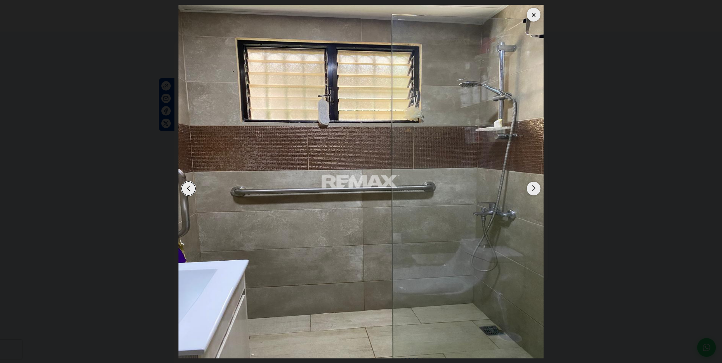
click at [535, 189] on div "Next slide" at bounding box center [534, 189] width 14 height 14
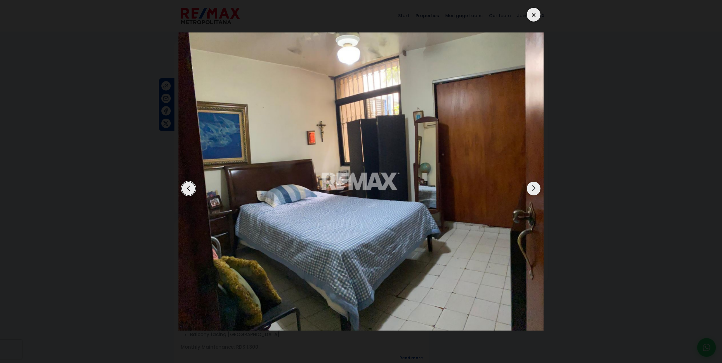
click at [535, 189] on div "Next slide" at bounding box center [534, 189] width 14 height 14
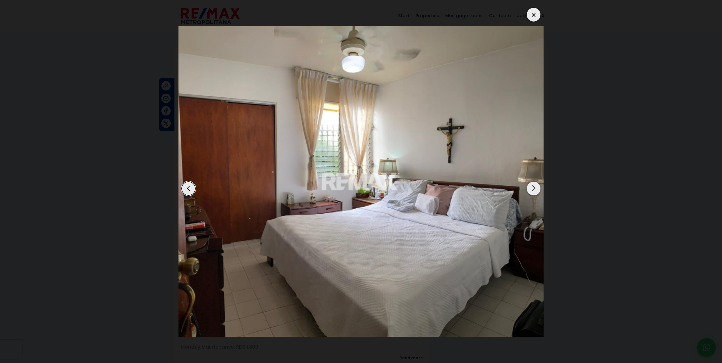
click at [535, 189] on div "Next slide" at bounding box center [534, 189] width 14 height 14
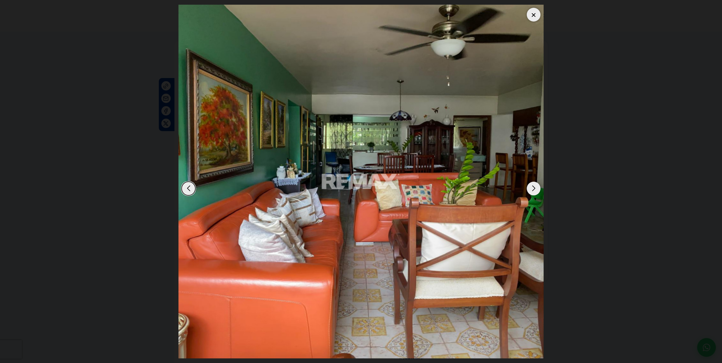
click at [535, 189] on div "Next slide" at bounding box center [534, 189] width 14 height 14
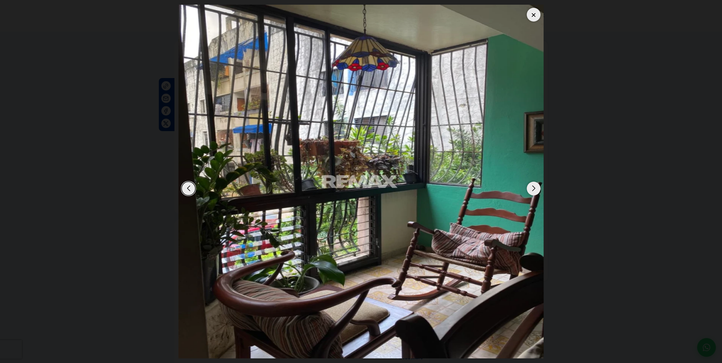
click at [532, 13] on div at bounding box center [534, 15] width 14 height 14
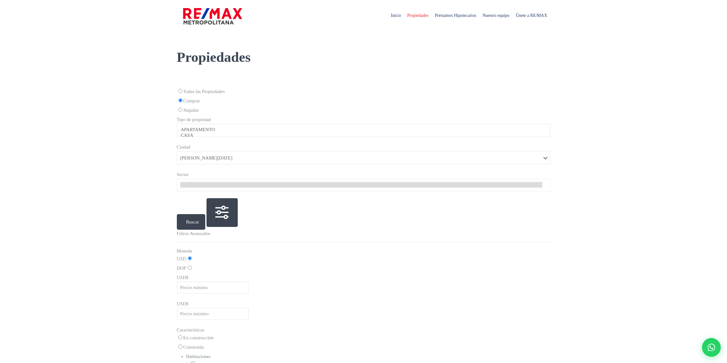
select select
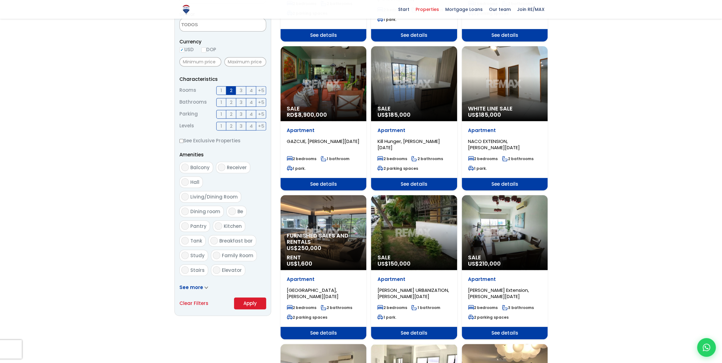
scroll to position [199, 0]
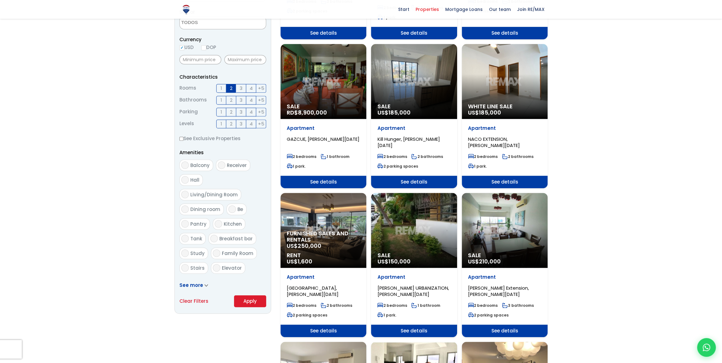
click at [340, 233] on span "Furnished sales and rentals" at bounding box center [323, 236] width 73 height 12
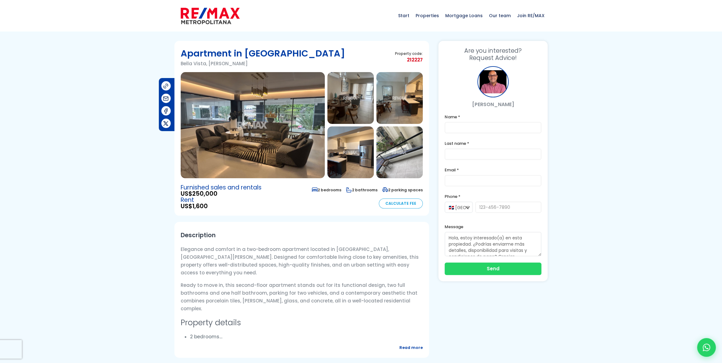
click at [270, 132] on img at bounding box center [253, 125] width 144 height 106
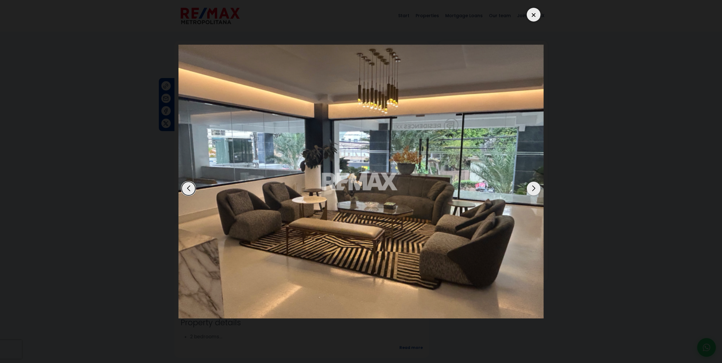
click at [534, 189] on div "Next slide" at bounding box center [534, 189] width 14 height 14
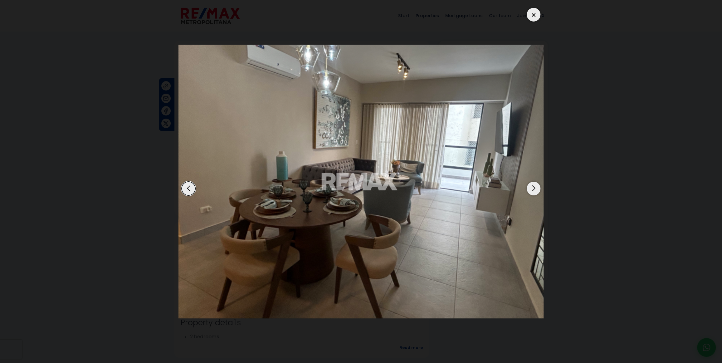
click at [534, 189] on div "Next slide" at bounding box center [534, 189] width 14 height 14
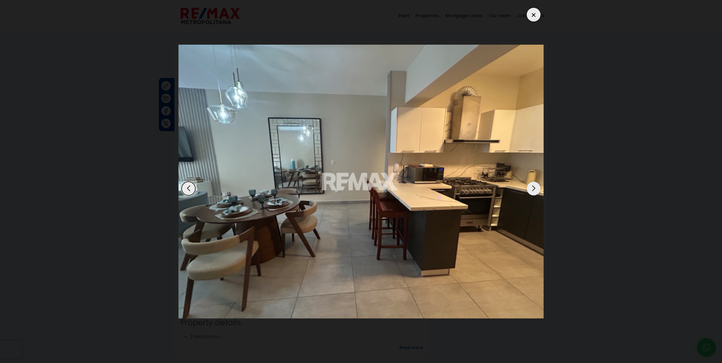
click at [534, 189] on div "Next slide" at bounding box center [534, 189] width 14 height 14
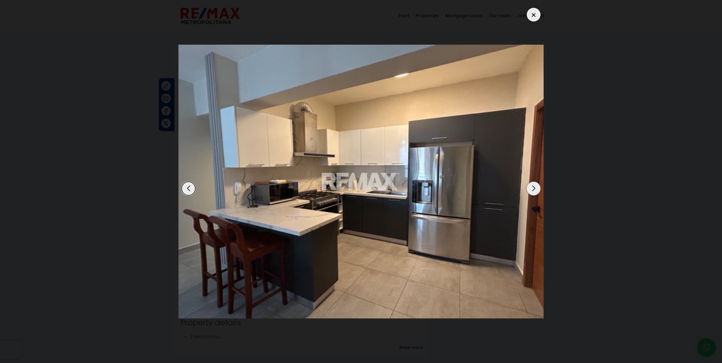
click at [533, 189] on div "Next slide" at bounding box center [534, 189] width 14 height 14
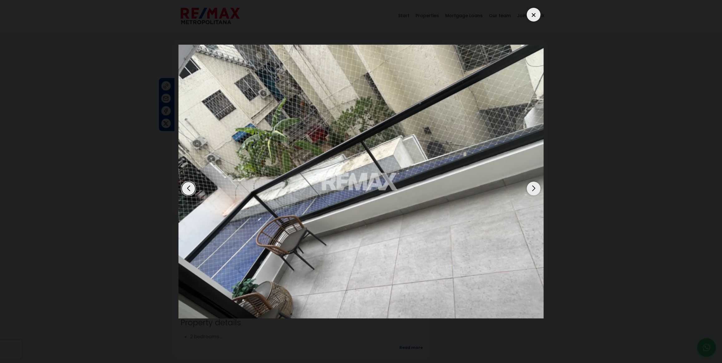
click at [533, 189] on div "Next slide" at bounding box center [534, 189] width 14 height 14
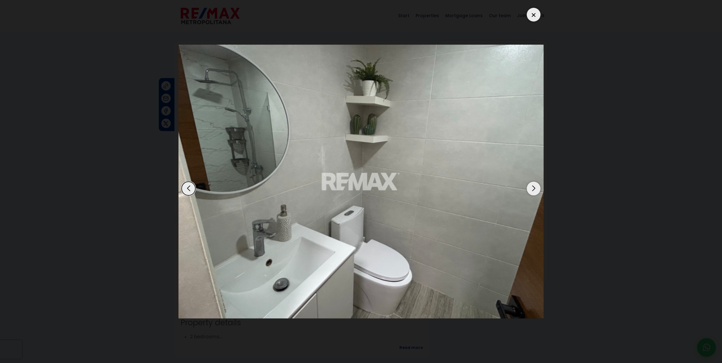
click at [533, 189] on div "Next slide" at bounding box center [534, 189] width 14 height 14
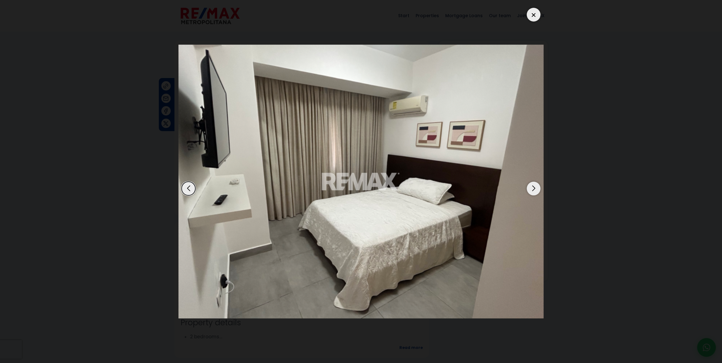
click at [533, 189] on div "Next slide" at bounding box center [534, 189] width 14 height 14
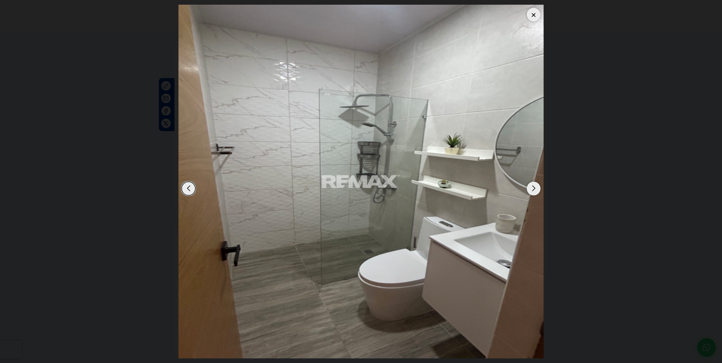
click at [533, 189] on div "Next slide" at bounding box center [534, 189] width 14 height 14
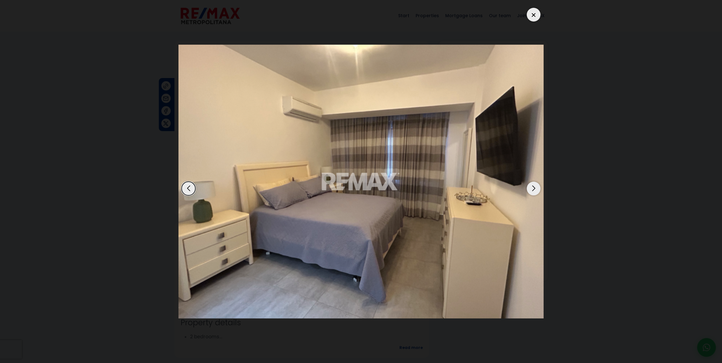
click at [533, 189] on div "Next slide" at bounding box center [534, 189] width 14 height 14
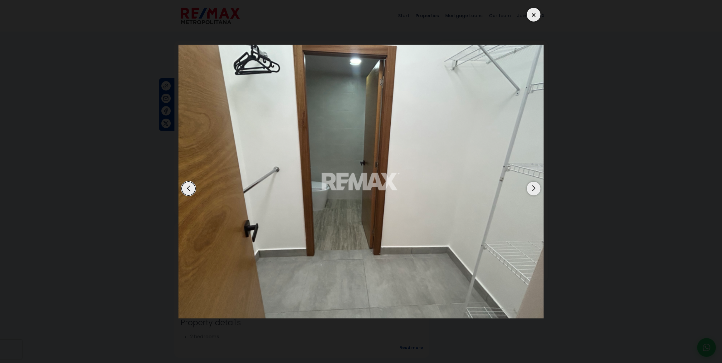
click at [533, 189] on div "Next slide" at bounding box center [534, 189] width 14 height 14
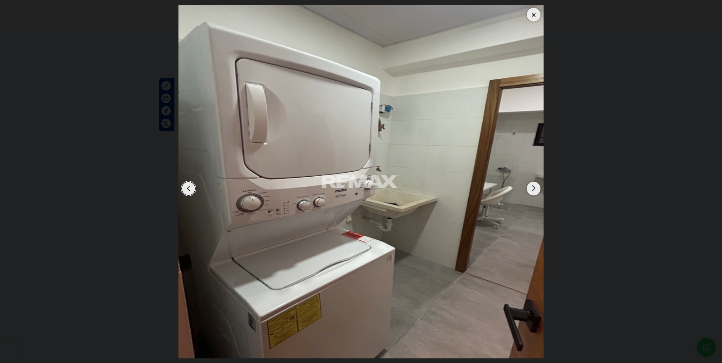
click at [533, 189] on div "Next slide" at bounding box center [534, 189] width 14 height 14
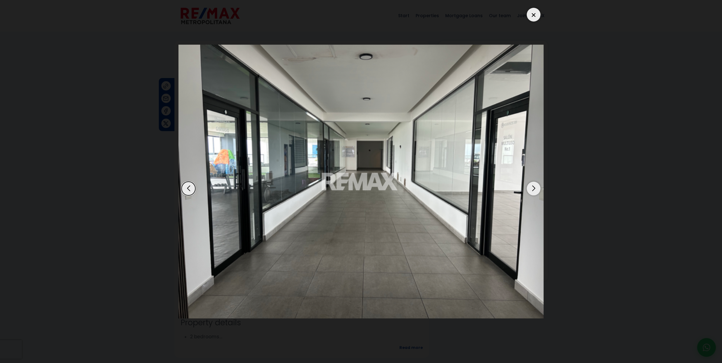
click at [533, 189] on div "Next slide" at bounding box center [534, 189] width 14 height 14
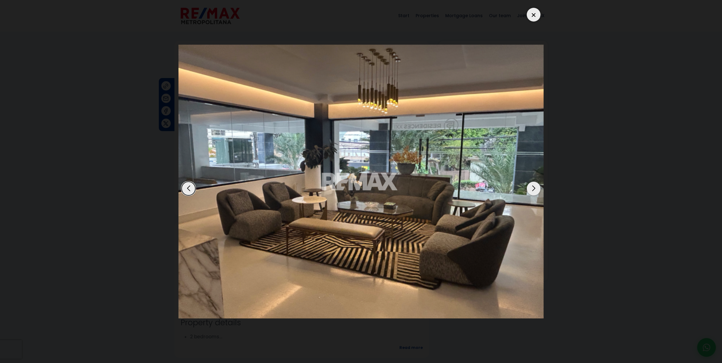
click at [533, 189] on div "Next slide" at bounding box center [534, 189] width 14 height 14
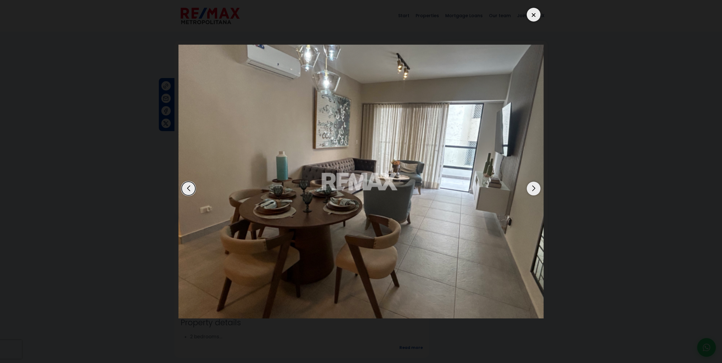
click at [533, 189] on div "Next slide" at bounding box center [534, 189] width 14 height 14
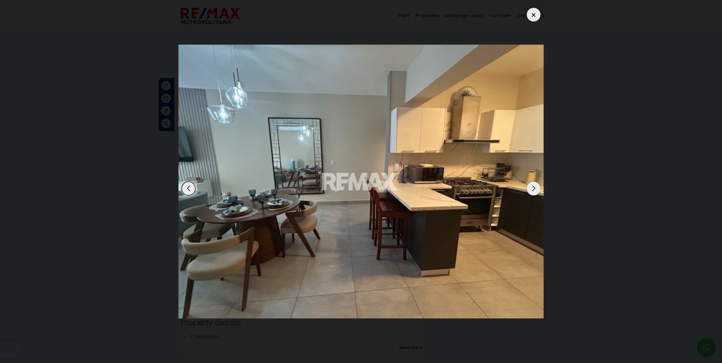
click at [533, 189] on div "Next slide" at bounding box center [534, 189] width 14 height 14
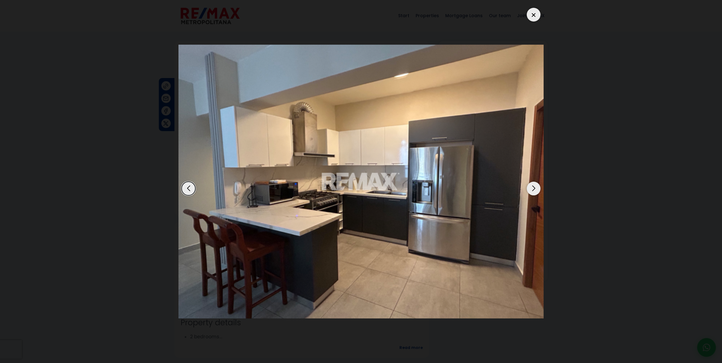
click at [535, 15] on div at bounding box center [534, 15] width 14 height 14
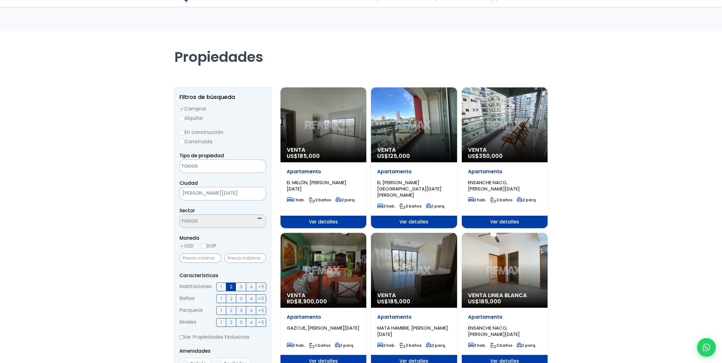
select select
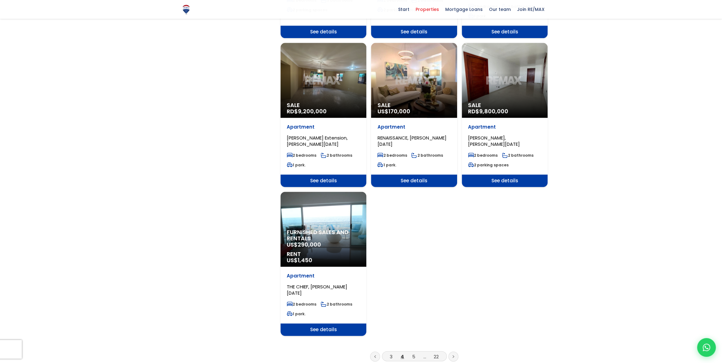
scroll to position [710, 0]
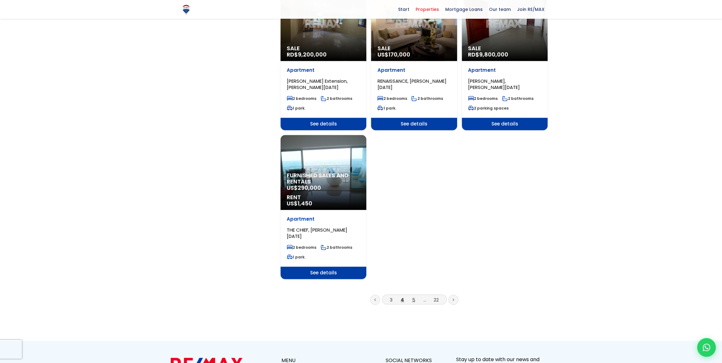
click at [413, 296] on font "5" at bounding box center [413, 299] width 3 height 7
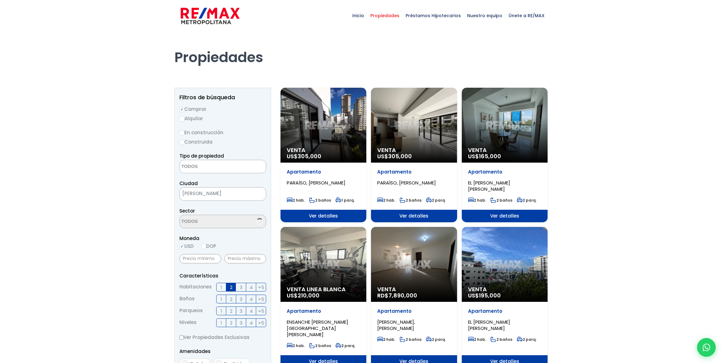
select select
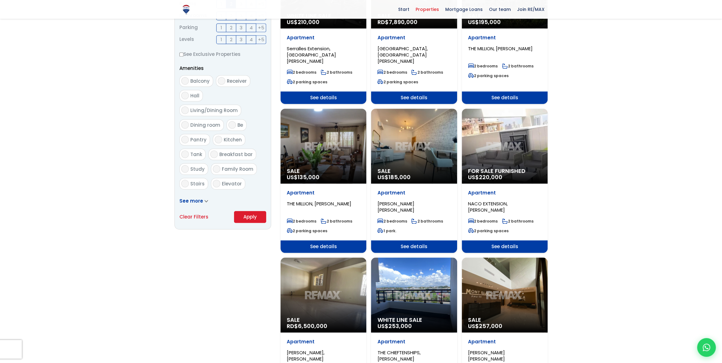
scroll to position [284, 0]
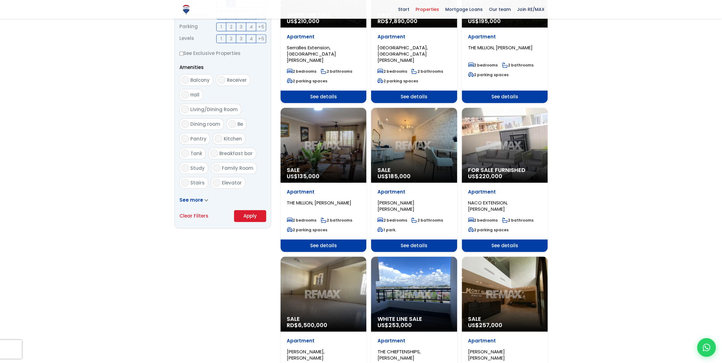
click at [506, 150] on div "For sale furnished US$ 220,000" at bounding box center [505, 145] width 86 height 75
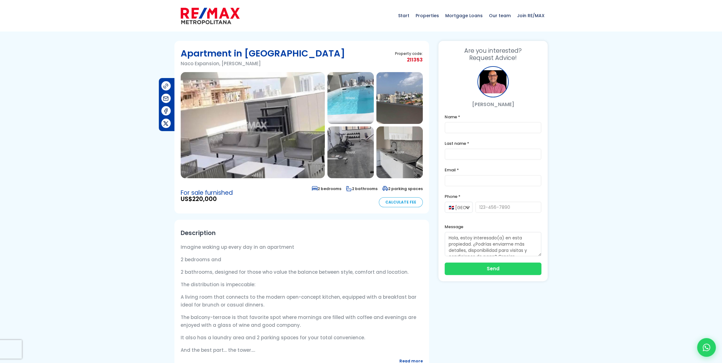
click at [253, 137] on img at bounding box center [253, 125] width 144 height 106
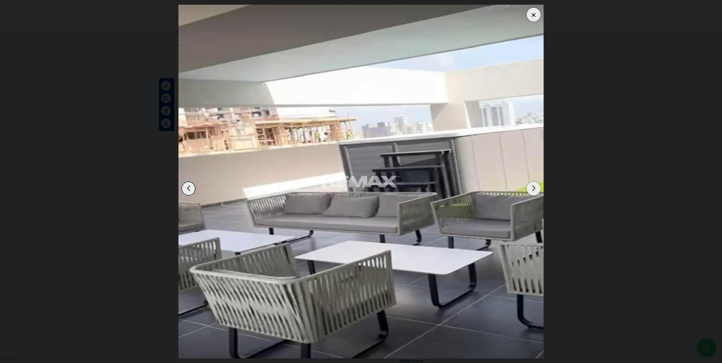
click at [534, 187] on div "Next slide" at bounding box center [534, 189] width 14 height 14
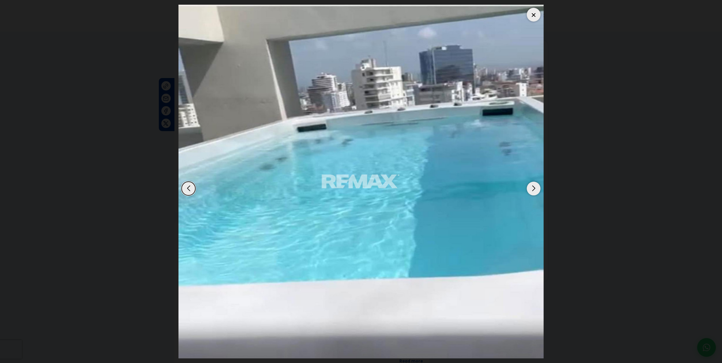
click at [534, 187] on div "Next slide" at bounding box center [534, 189] width 14 height 14
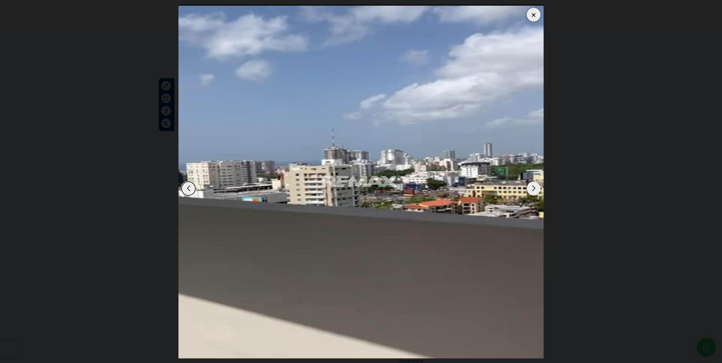
click at [534, 187] on div "Next slide" at bounding box center [534, 189] width 14 height 14
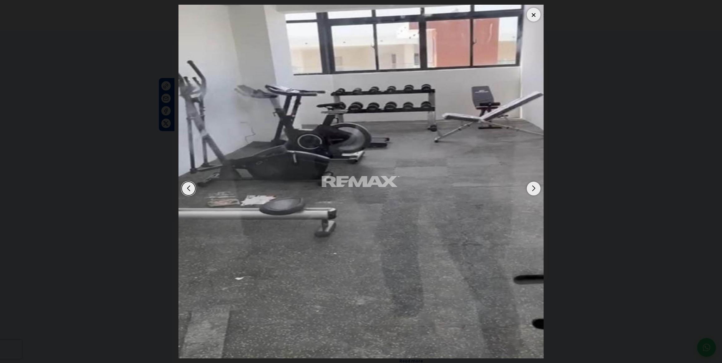
click at [534, 187] on div "Next slide" at bounding box center [534, 189] width 14 height 14
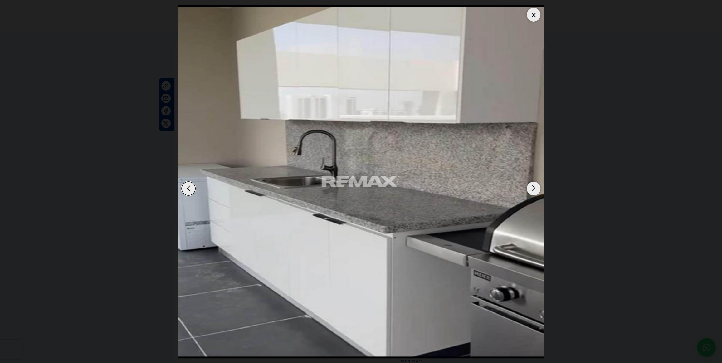
click at [534, 187] on div "Next slide" at bounding box center [534, 189] width 14 height 14
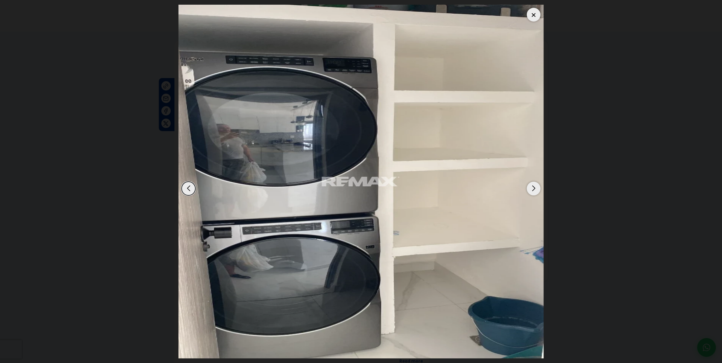
click at [534, 187] on div "Next slide" at bounding box center [534, 189] width 14 height 14
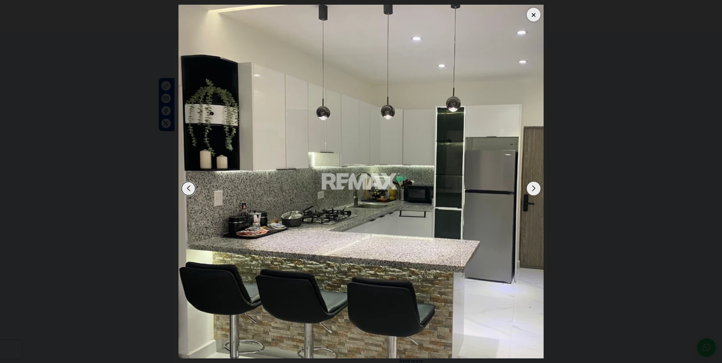
click at [534, 187] on div "Next slide" at bounding box center [534, 189] width 14 height 14
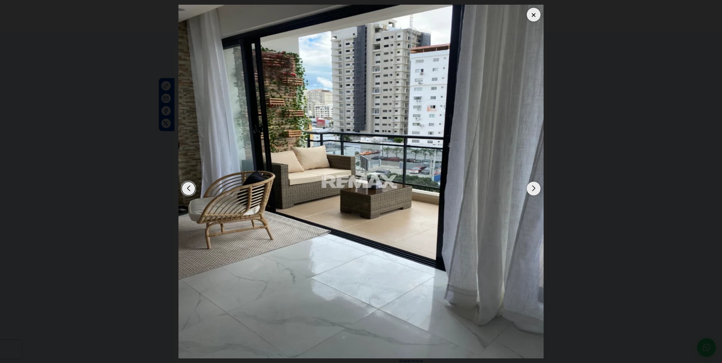
click at [534, 187] on div "Next slide" at bounding box center [534, 189] width 14 height 14
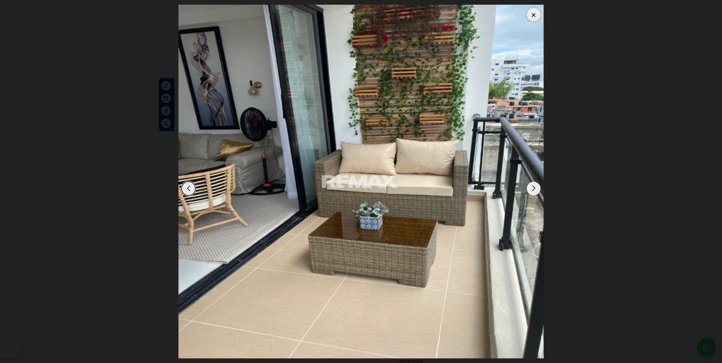
click at [533, 187] on div "Next slide" at bounding box center [534, 189] width 14 height 14
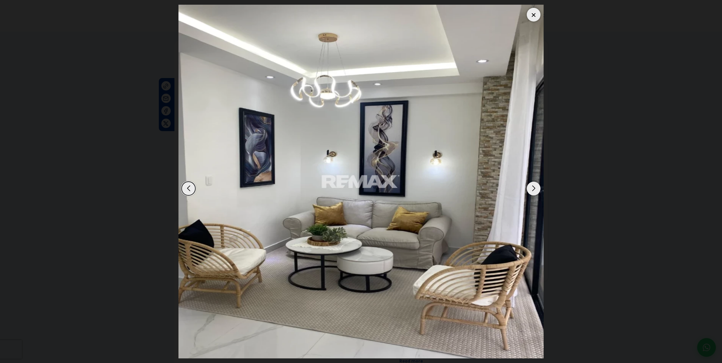
click at [190, 188] on div "Previous slide" at bounding box center [189, 189] width 14 height 14
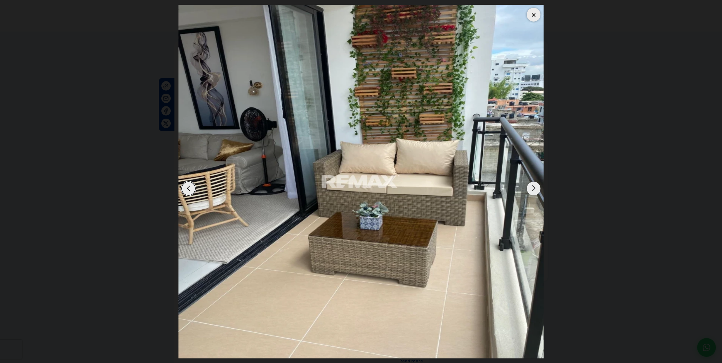
click at [531, 187] on div "Next slide" at bounding box center [534, 189] width 14 height 14
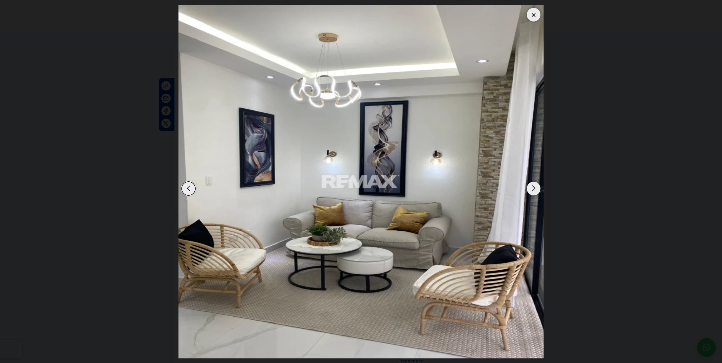
click at [531, 187] on div "Next slide" at bounding box center [534, 189] width 14 height 14
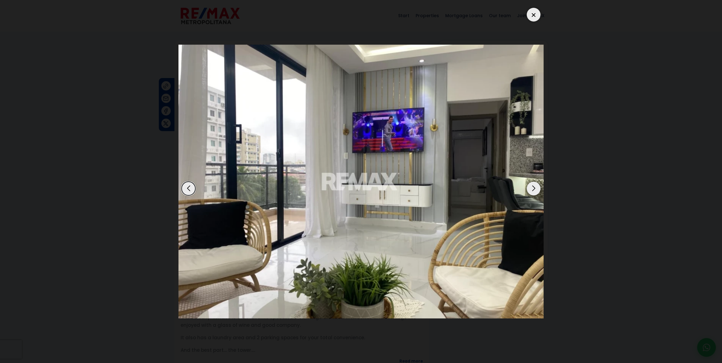
click at [531, 187] on div "Next slide" at bounding box center [534, 189] width 14 height 14
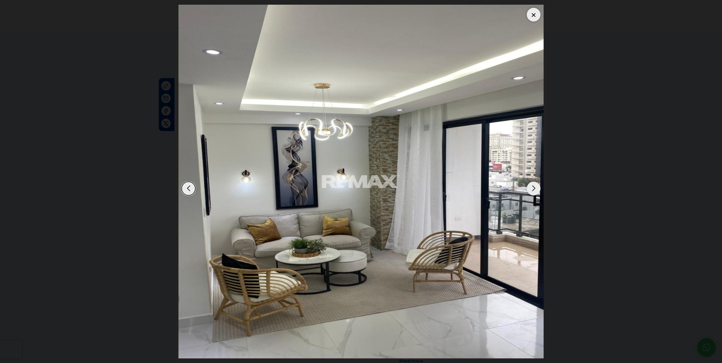
click at [532, 185] on div "Next slide" at bounding box center [534, 189] width 14 height 14
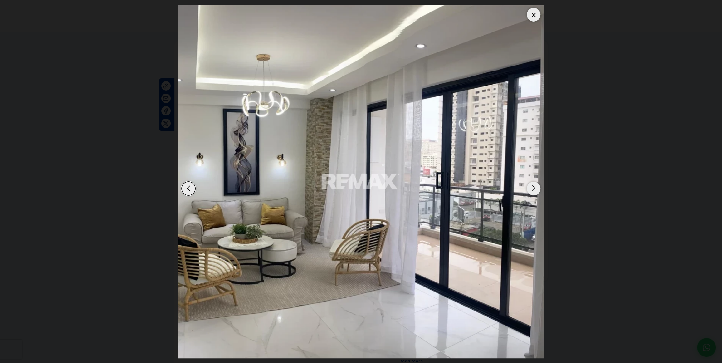
click at [532, 184] on div "Next slide" at bounding box center [534, 189] width 14 height 14
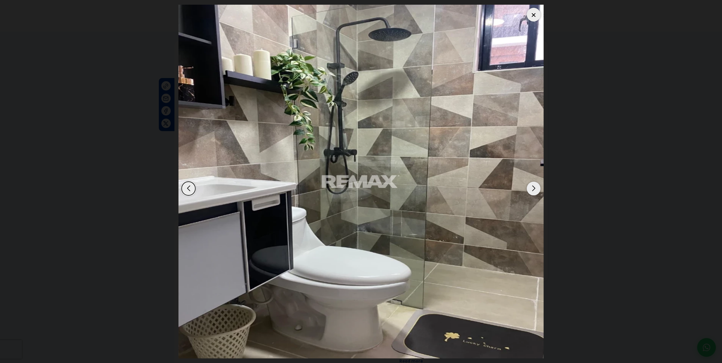
click at [532, 183] on div "Next slide" at bounding box center [534, 189] width 14 height 14
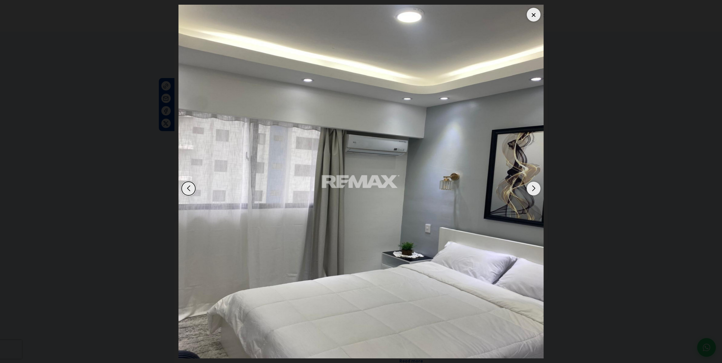
click at [532, 183] on div "Next slide" at bounding box center [534, 189] width 14 height 14
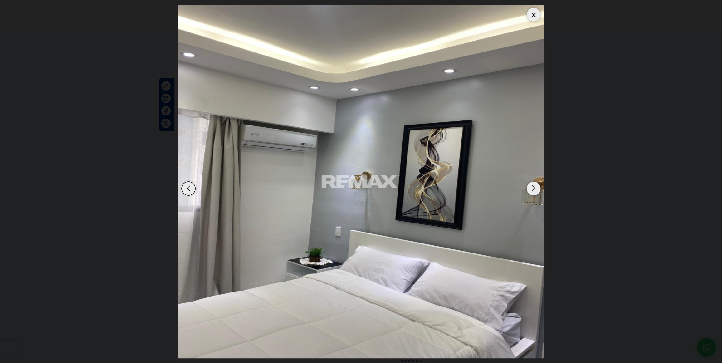
click at [532, 183] on div "Next slide" at bounding box center [534, 189] width 14 height 14
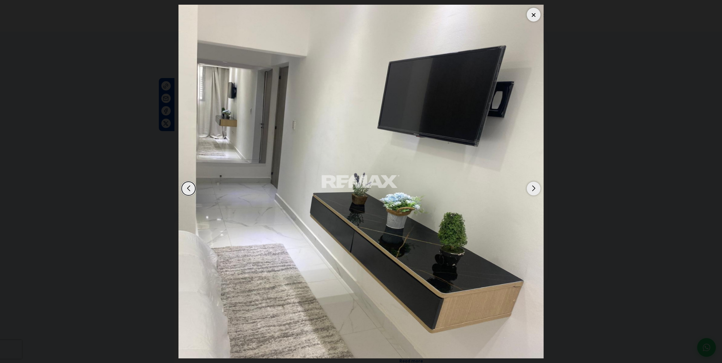
click at [532, 183] on div "Next slide" at bounding box center [534, 189] width 14 height 14
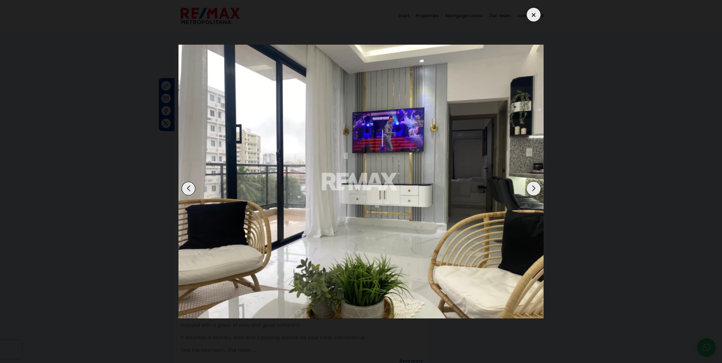
click at [189, 189] on div "Previous slide" at bounding box center [189, 189] width 14 height 14
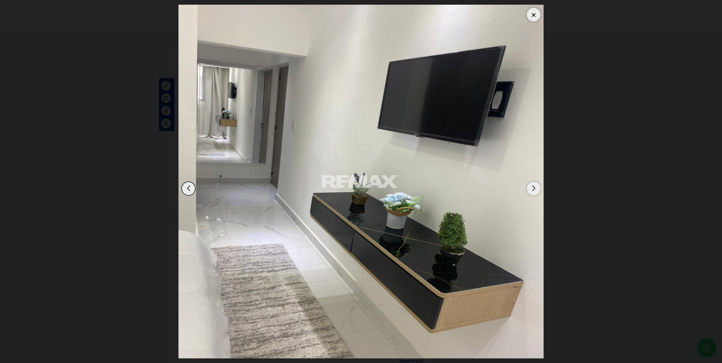
click at [532, 190] on div "Next slide" at bounding box center [534, 189] width 14 height 14
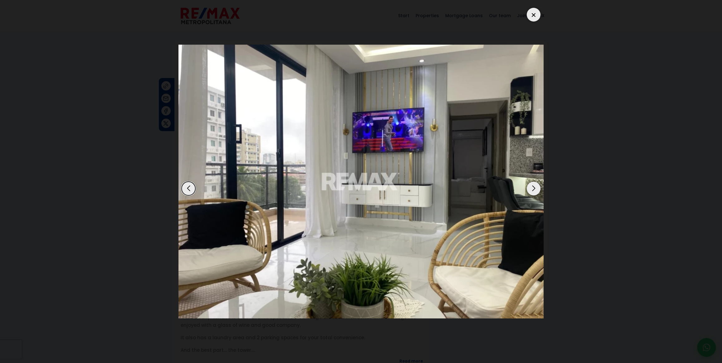
click at [532, 190] on div "Next slide" at bounding box center [534, 189] width 14 height 14
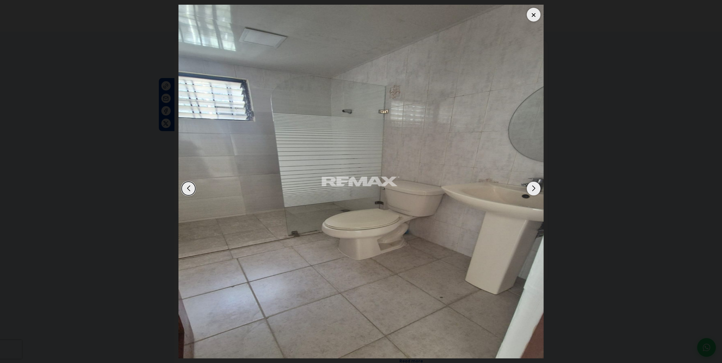
click at [532, 188] on div "Next slide" at bounding box center [534, 189] width 14 height 14
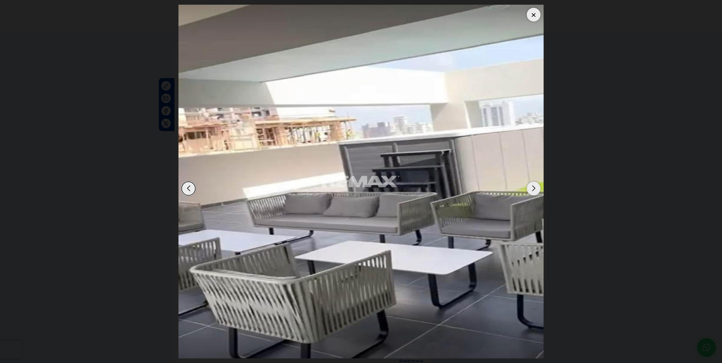
click at [532, 188] on div "Next slide" at bounding box center [534, 189] width 14 height 14
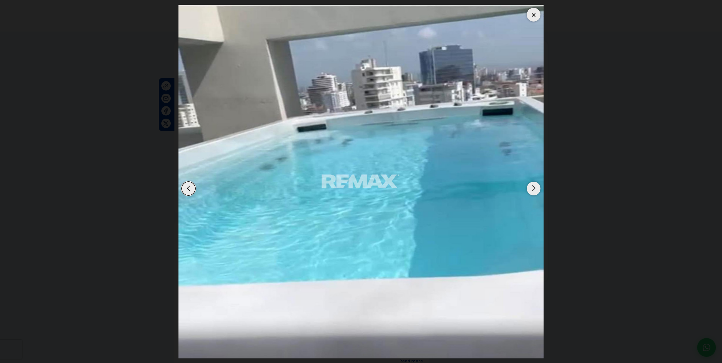
click at [536, 13] on div at bounding box center [534, 15] width 14 height 14
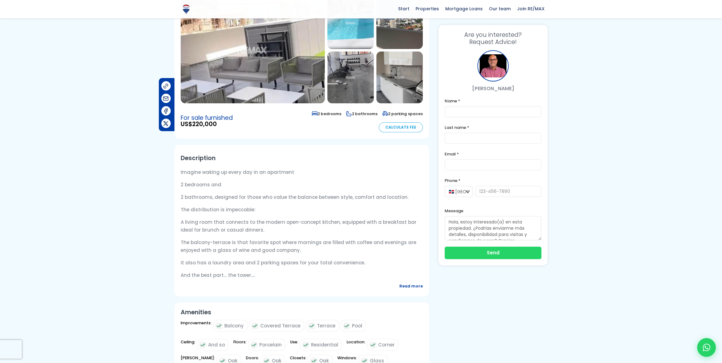
scroll to position [85, 0]
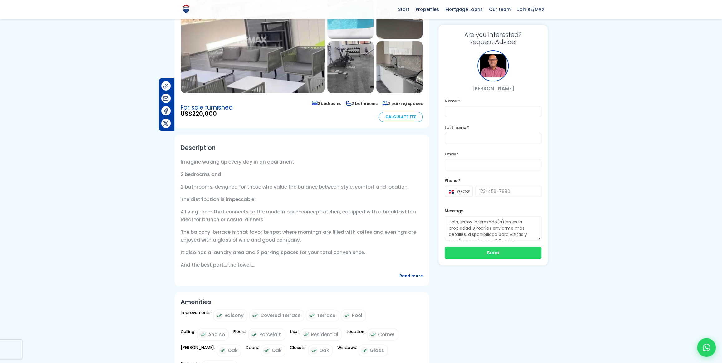
click at [403, 273] on font "Read more" at bounding box center [411, 275] width 23 height 5
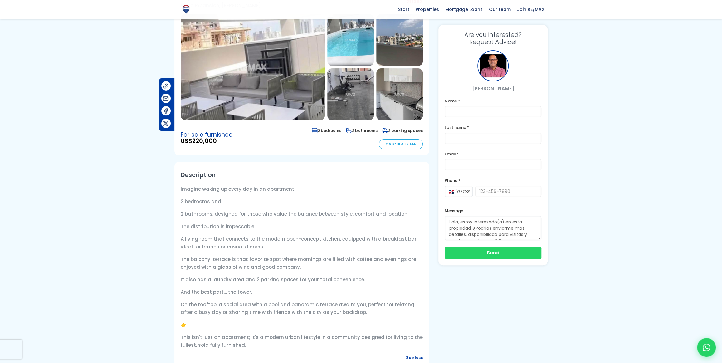
scroll to position [0, 0]
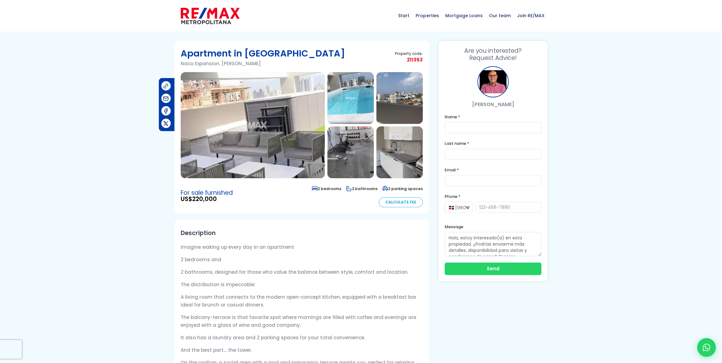
click at [359, 157] on img at bounding box center [351, 152] width 47 height 52
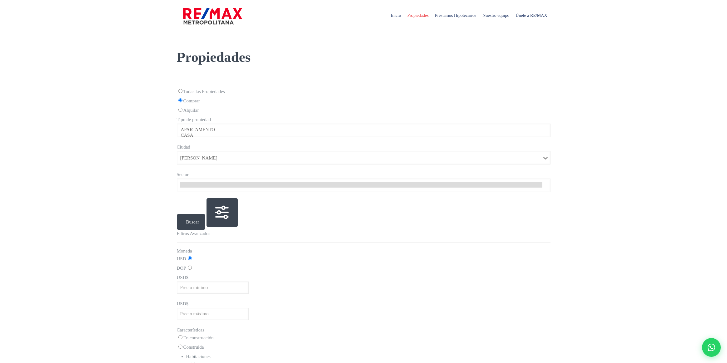
select select
select select "1"
select select
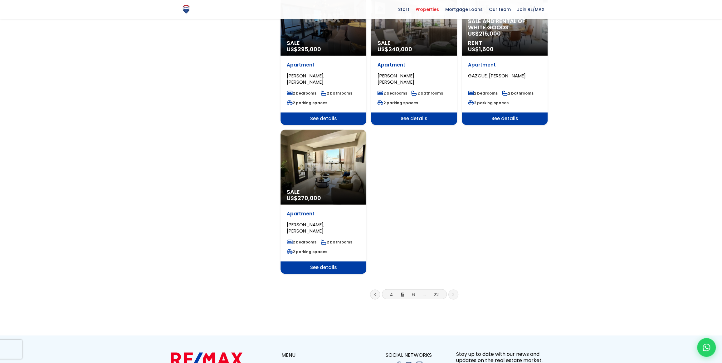
scroll to position [710, 0]
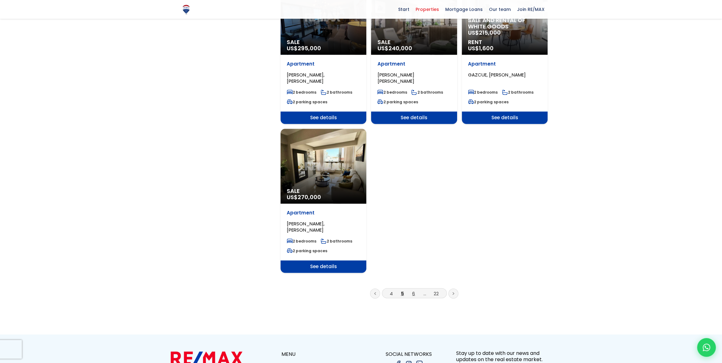
click at [415, 290] on font "6" at bounding box center [413, 293] width 3 height 7
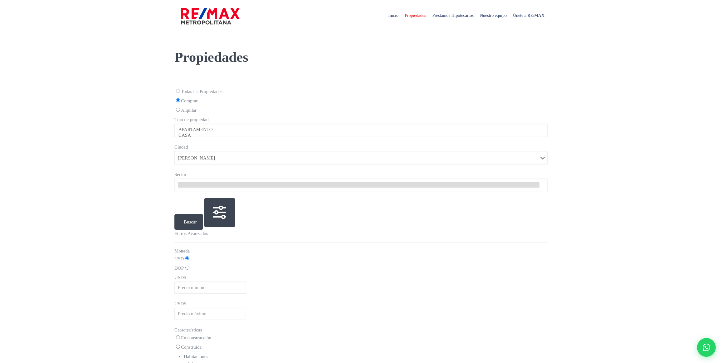
select select
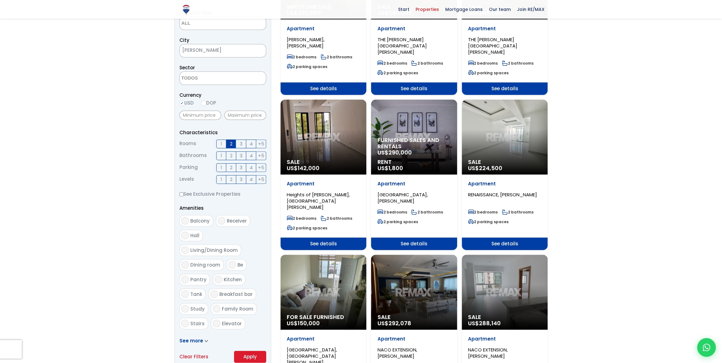
scroll to position [142, 0]
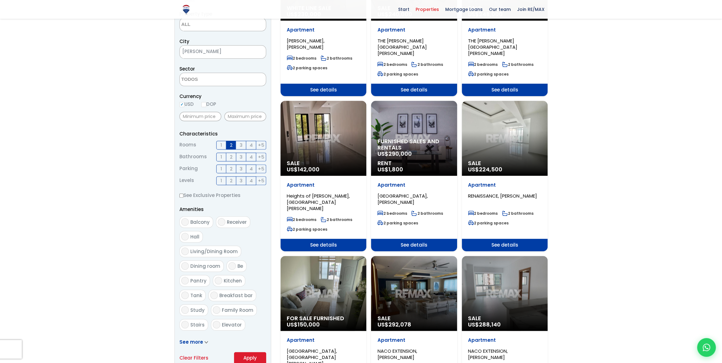
click at [407, 150] on font "290,000" at bounding box center [399, 154] width 23 height 8
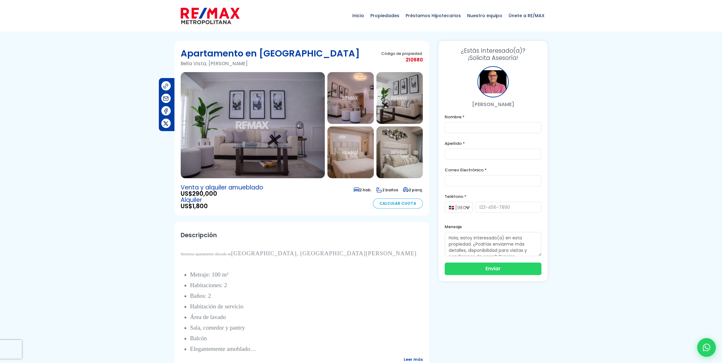
click at [263, 138] on img at bounding box center [253, 125] width 144 height 106
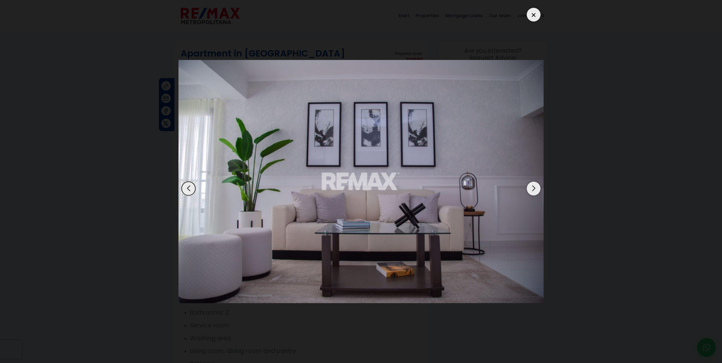
click at [535, 188] on div "Next slide" at bounding box center [534, 189] width 14 height 14
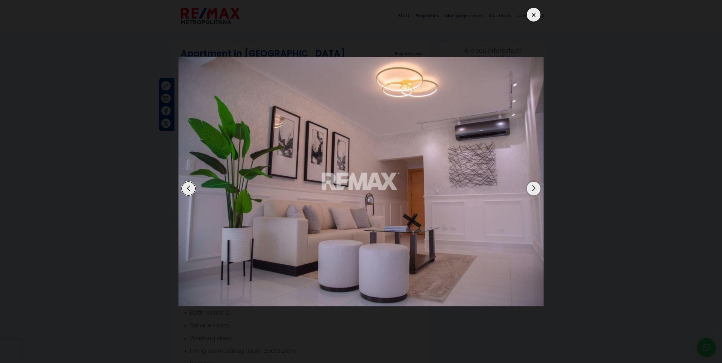
click at [535, 187] on div "Next slide" at bounding box center [534, 189] width 14 height 14
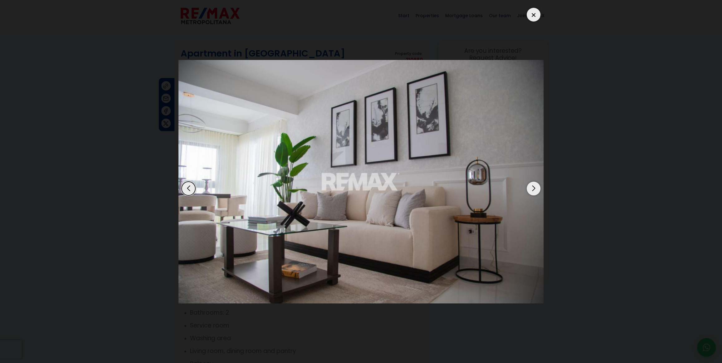
click at [535, 187] on div "Next slide" at bounding box center [534, 189] width 14 height 14
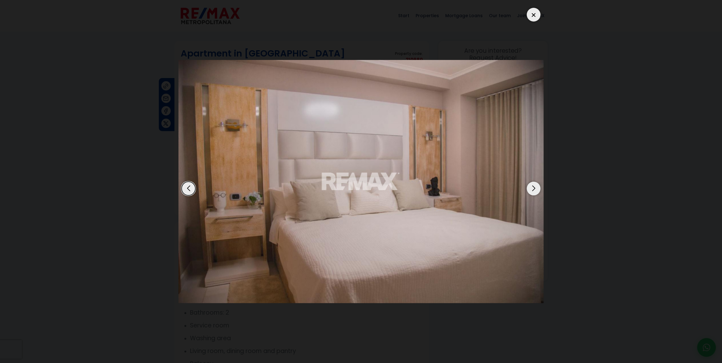
click at [538, 186] on div "Next slide" at bounding box center [534, 189] width 14 height 14
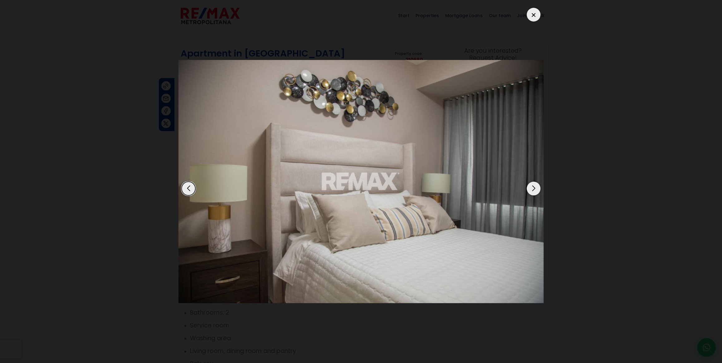
click at [535, 187] on div "Next slide" at bounding box center [534, 189] width 14 height 14
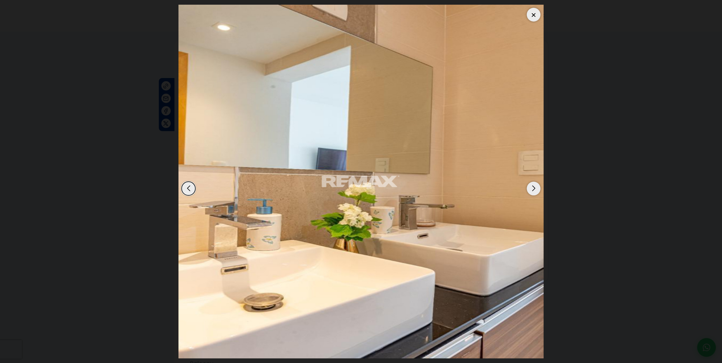
click at [535, 187] on div "Next slide" at bounding box center [534, 189] width 14 height 14
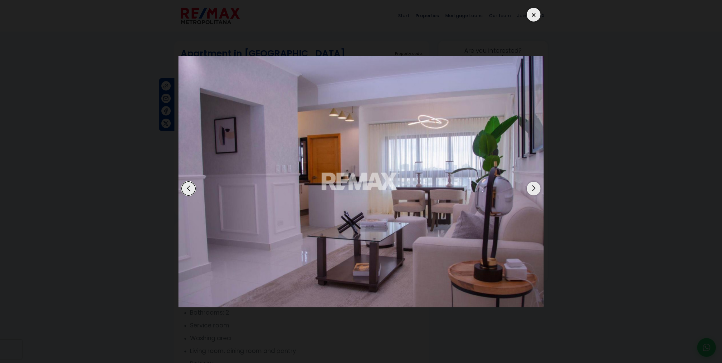
click at [535, 187] on div "Next slide" at bounding box center [534, 189] width 14 height 14
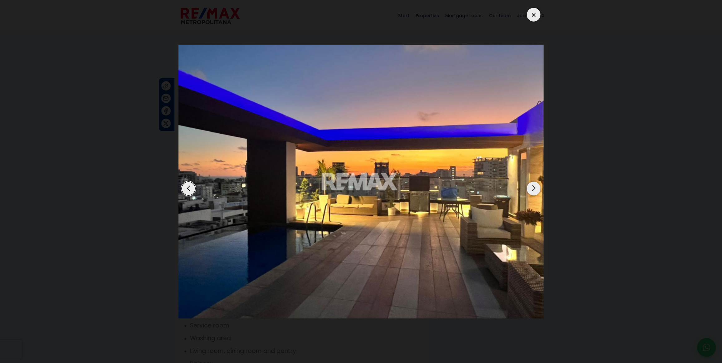
click at [535, 187] on div "Next slide" at bounding box center [534, 189] width 14 height 14
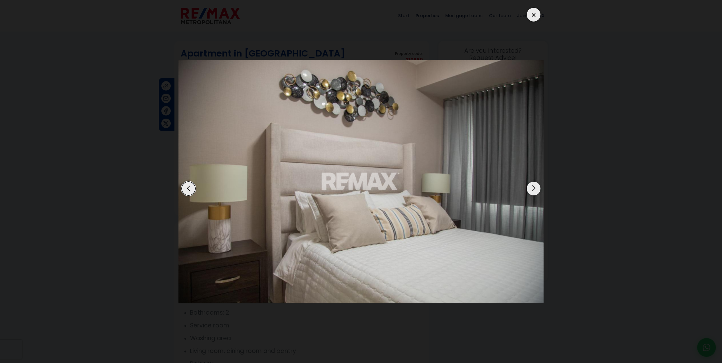
click at [535, 187] on div "Next slide" at bounding box center [534, 189] width 14 height 14
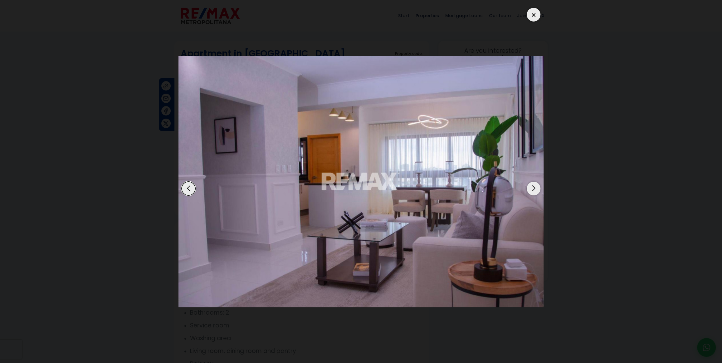
click at [535, 187] on div "Next slide" at bounding box center [534, 189] width 14 height 14
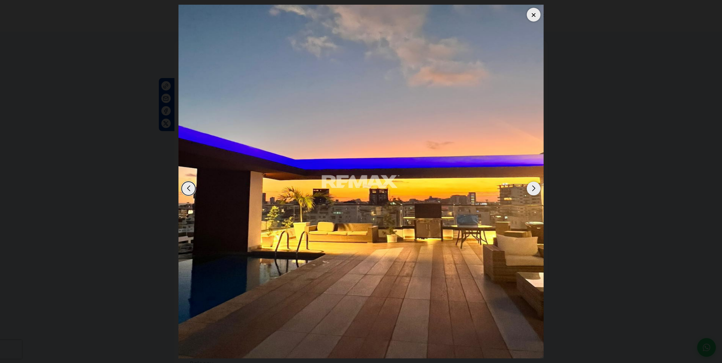
click at [535, 187] on div "Next slide" at bounding box center [534, 189] width 14 height 14
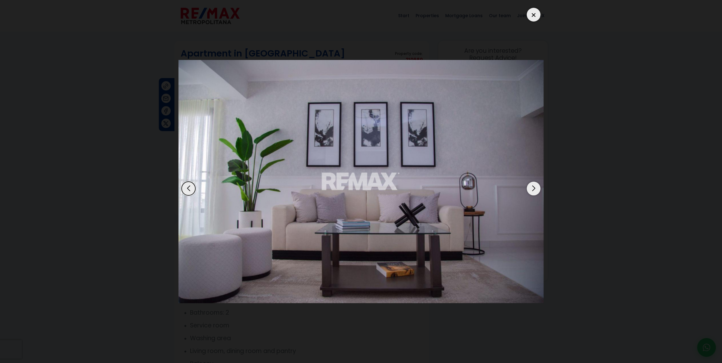
click at [535, 187] on div "Next slide" at bounding box center [534, 189] width 14 height 14
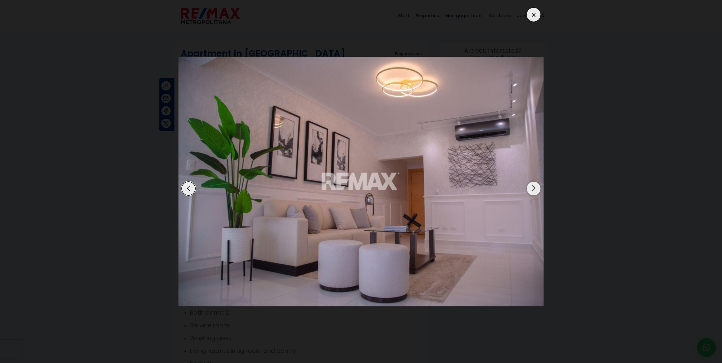
click at [536, 188] on div "Next slide" at bounding box center [534, 189] width 14 height 14
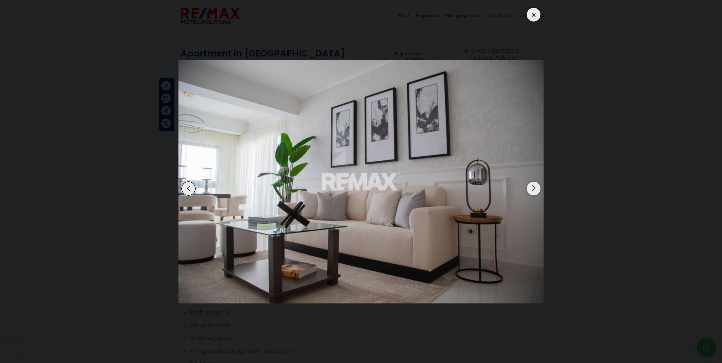
click at [535, 188] on div "Next slide" at bounding box center [534, 189] width 14 height 14
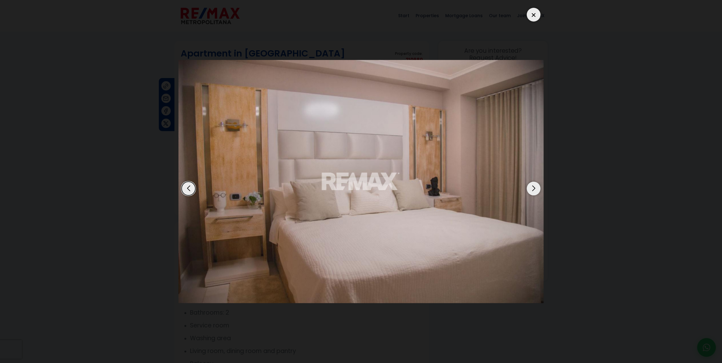
click at [535, 188] on div "Next slide" at bounding box center [534, 189] width 14 height 14
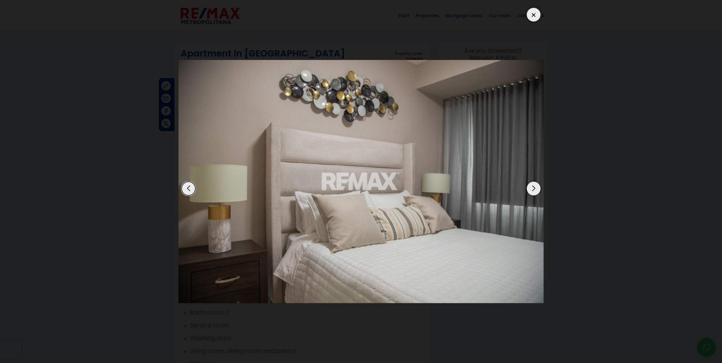
click at [535, 188] on div "Next slide" at bounding box center [534, 189] width 14 height 14
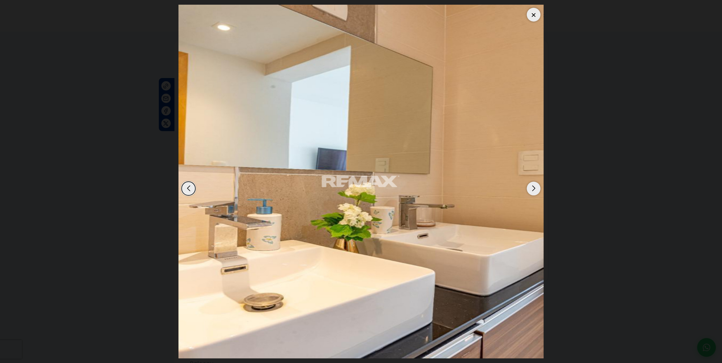
click at [535, 188] on div "Next slide" at bounding box center [534, 189] width 14 height 14
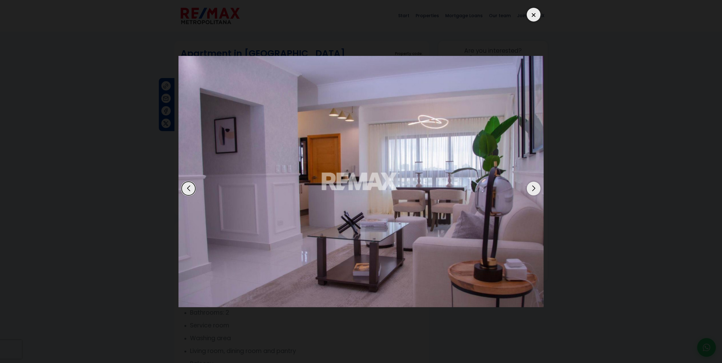
click at [533, 15] on div at bounding box center [534, 15] width 14 height 14
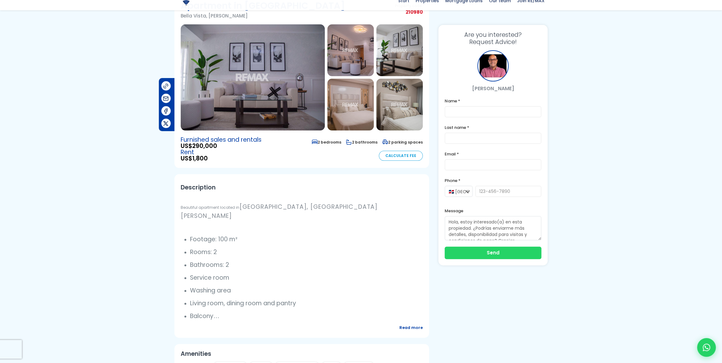
scroll to position [85, 0]
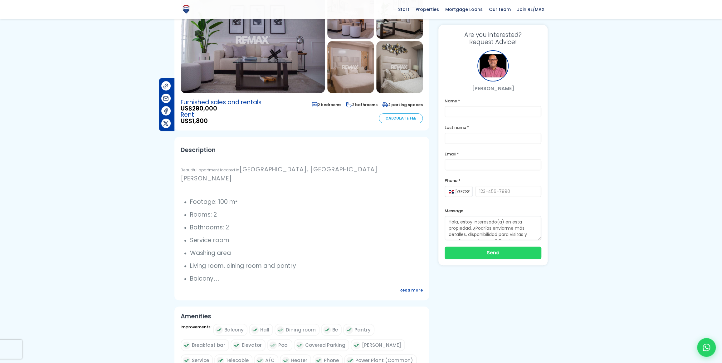
click at [411, 293] on font "Read more" at bounding box center [411, 290] width 23 height 5
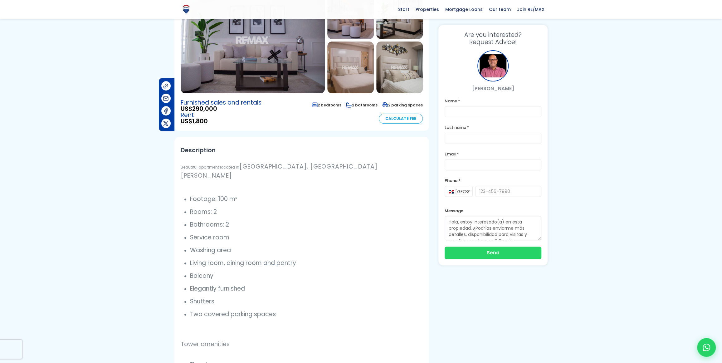
scroll to position [0, 0]
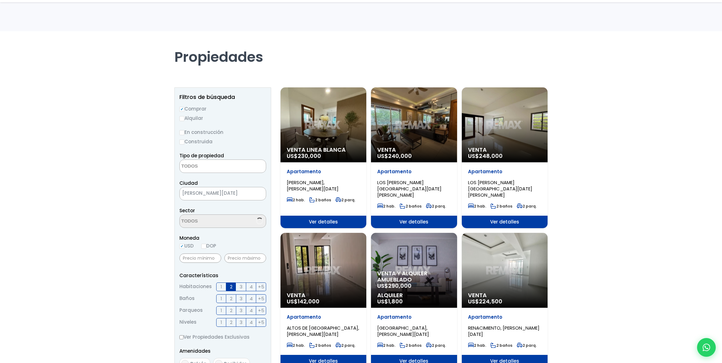
select select
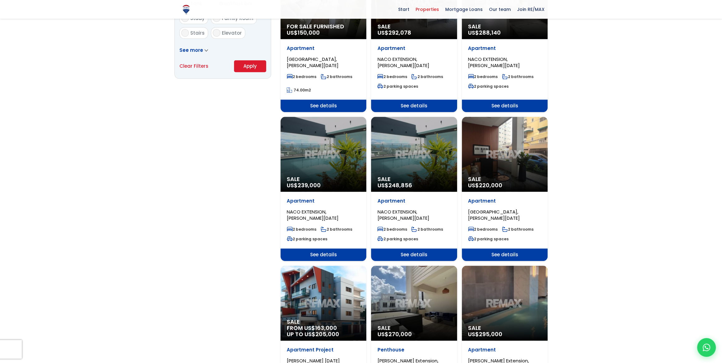
scroll to position [454, 0]
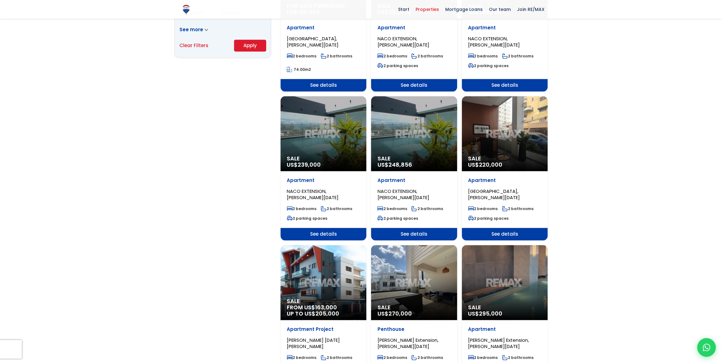
click at [502, 134] on div "Sale US$ 220,000" at bounding box center [505, 133] width 86 height 75
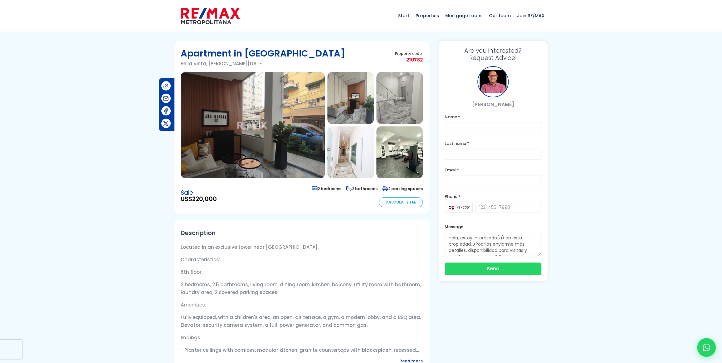
click at [264, 137] on img at bounding box center [253, 125] width 144 height 106
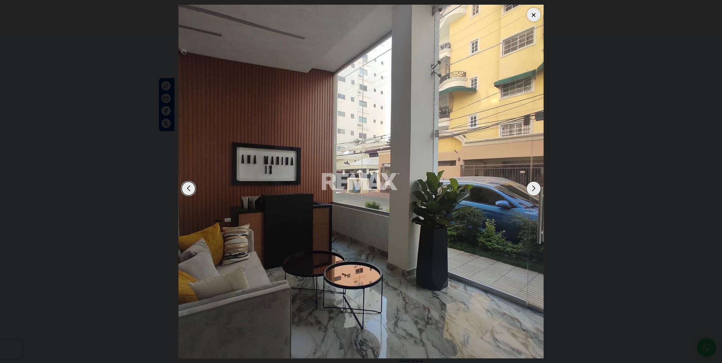
click at [532, 189] on div "Next slide" at bounding box center [534, 189] width 14 height 14
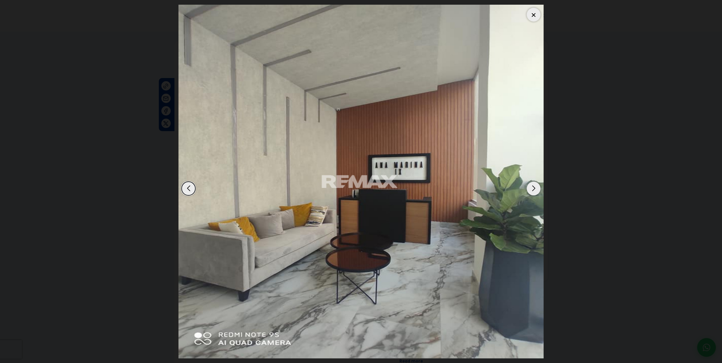
click at [532, 189] on div "Next slide" at bounding box center [534, 189] width 14 height 14
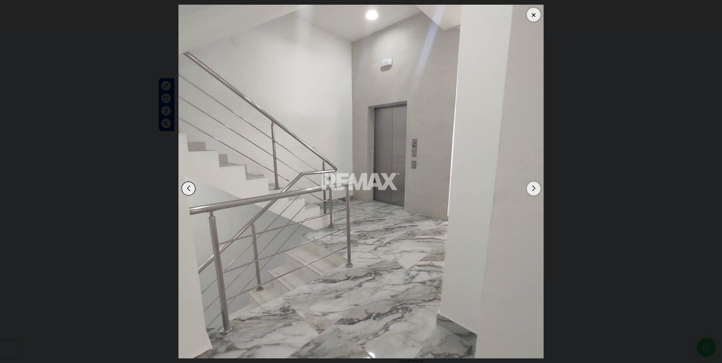
click at [532, 189] on div "Next slide" at bounding box center [534, 189] width 14 height 14
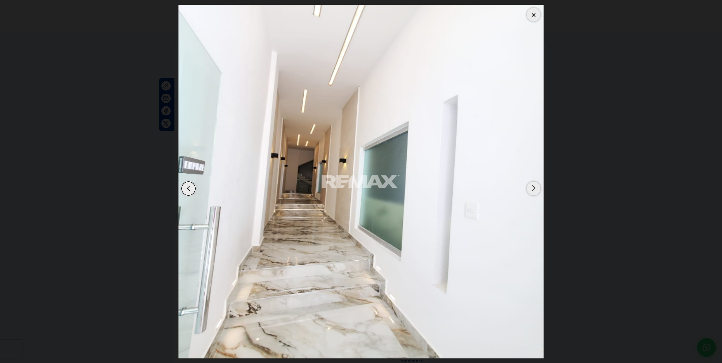
click at [532, 189] on div "Next slide" at bounding box center [534, 189] width 14 height 14
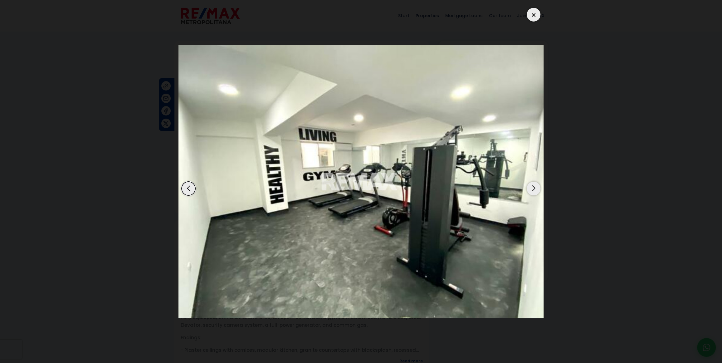
click at [535, 188] on div "Next slide" at bounding box center [534, 189] width 14 height 14
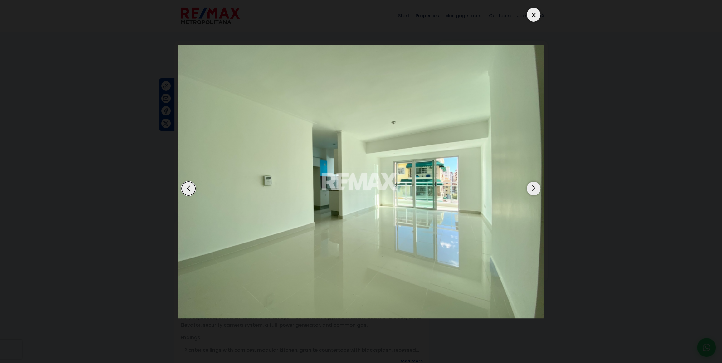
click at [535, 188] on div "Next slide" at bounding box center [534, 189] width 14 height 14
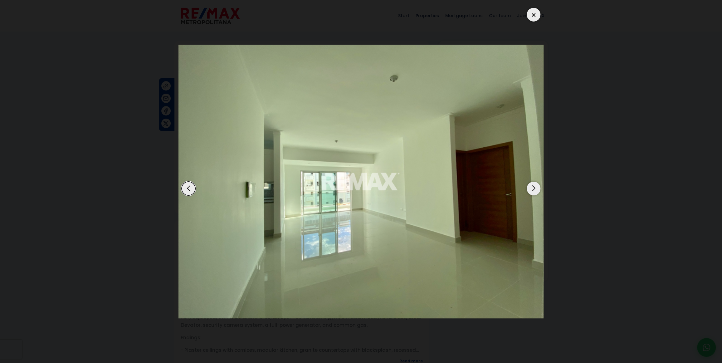
click at [535, 188] on div "Next slide" at bounding box center [534, 189] width 14 height 14
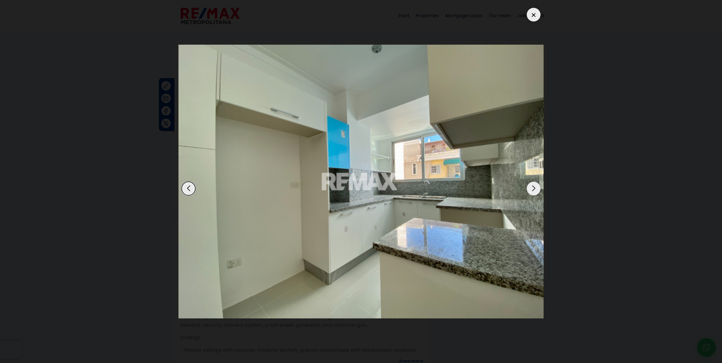
click at [535, 188] on div "Next slide" at bounding box center [534, 189] width 14 height 14
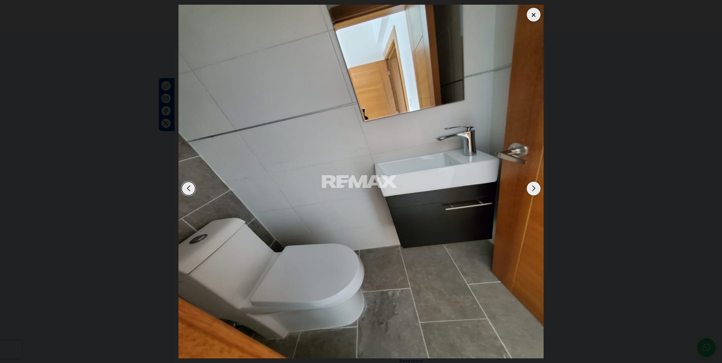
click at [535, 188] on div "Next slide" at bounding box center [534, 189] width 14 height 14
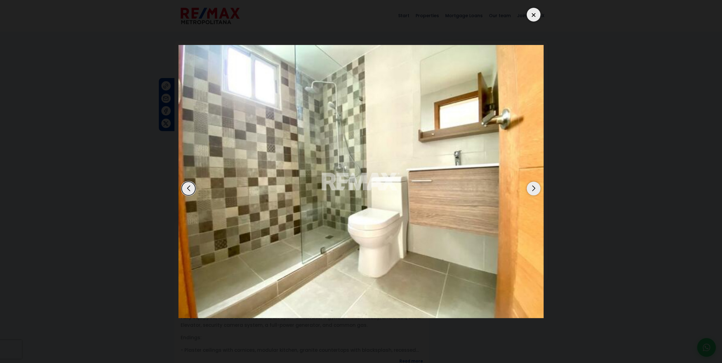
click at [535, 188] on div "Next slide" at bounding box center [534, 189] width 14 height 14
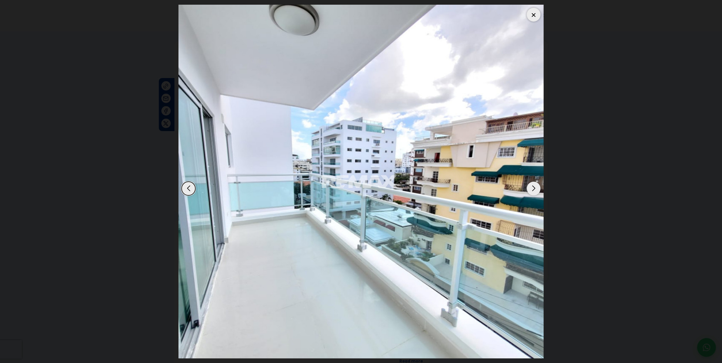
click at [535, 188] on div "Next slide" at bounding box center [534, 189] width 14 height 14
